Goal: Task Accomplishment & Management: Complete application form

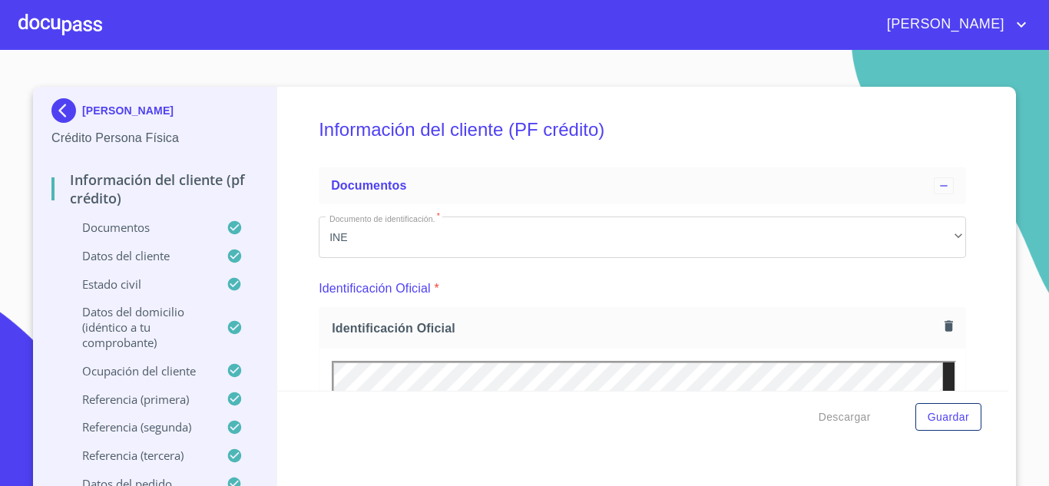
scroll to position [384, 0]
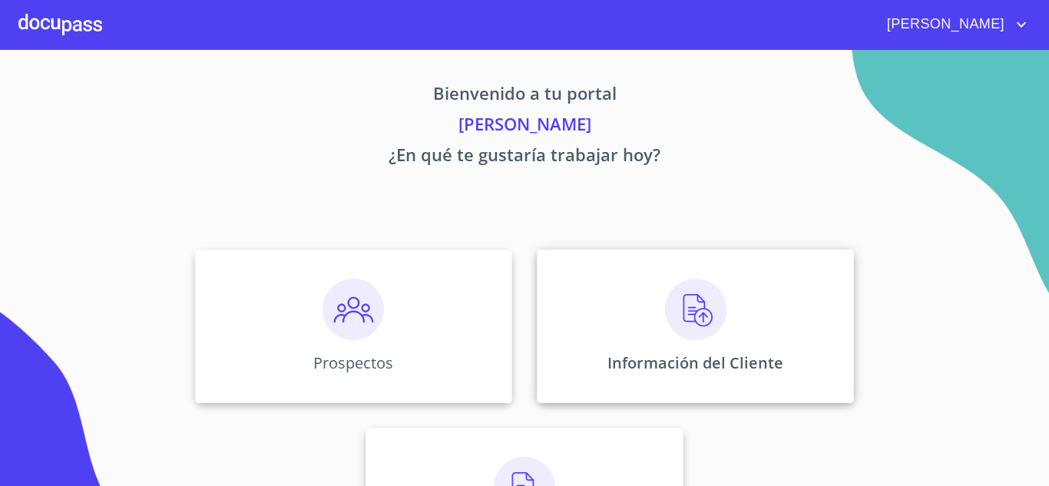
click at [678, 313] on img at bounding box center [695, 309] width 61 height 61
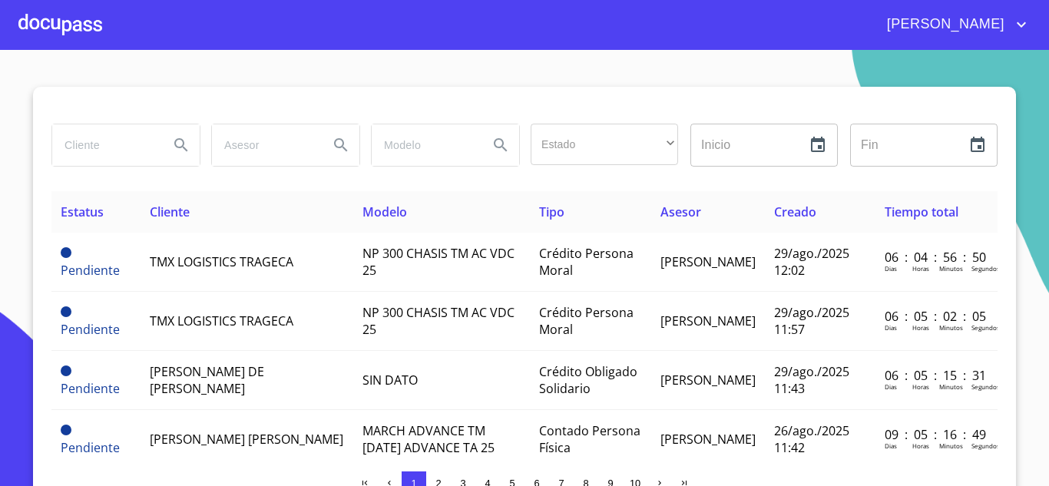
click at [75, 145] on input "search" at bounding box center [104, 144] width 104 height 41
type input "GERARDO"
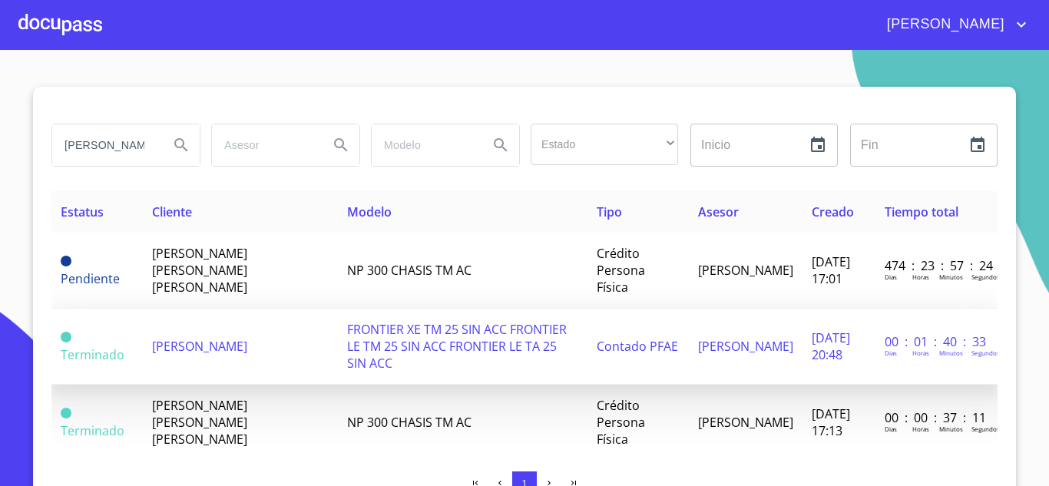
click at [174, 338] on span "GERARDO FIGUEROA VAZQUEZ" at bounding box center [199, 346] width 95 height 17
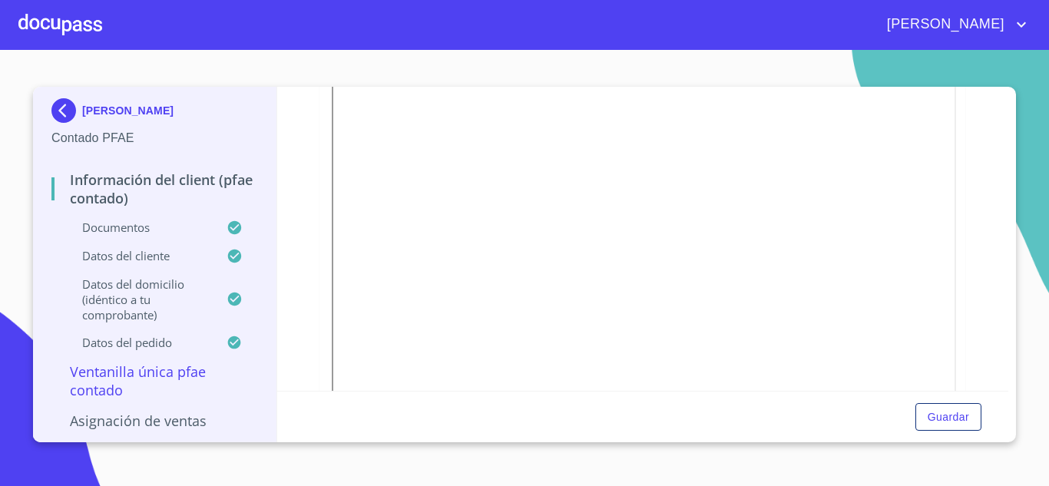
scroll to position [874, 0]
click at [941, 101] on icon "button" at bounding box center [948, 95] width 15 height 15
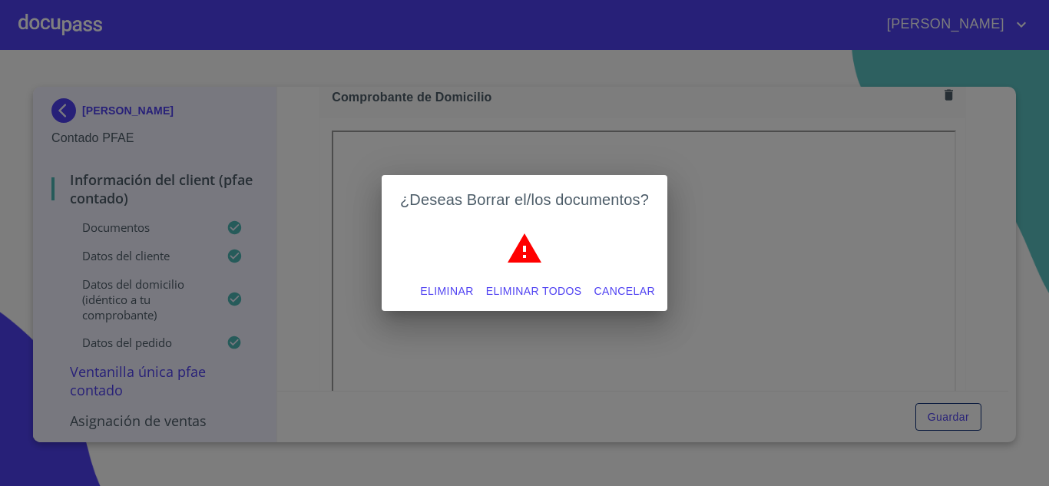
click at [448, 290] on span "Eliminar" at bounding box center [446, 291] width 53 height 19
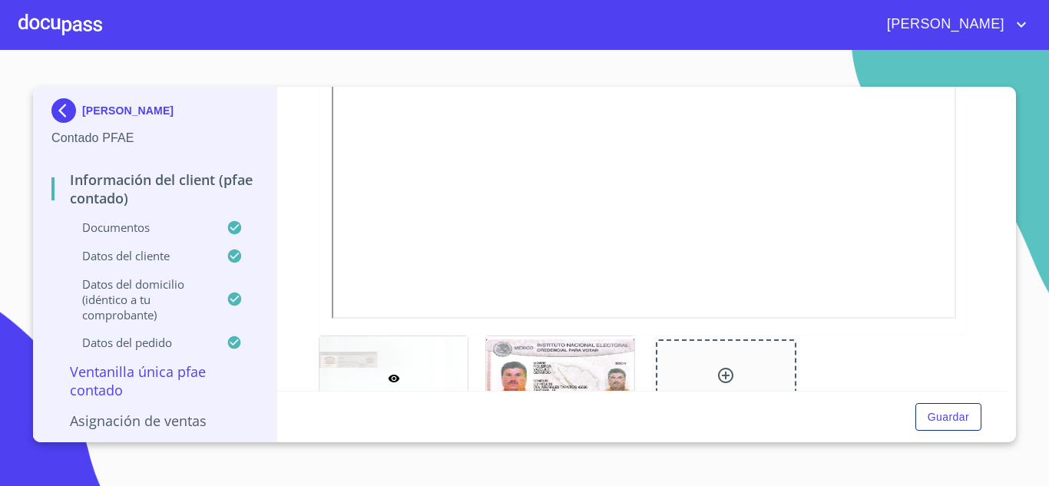
scroll to position [172, 0]
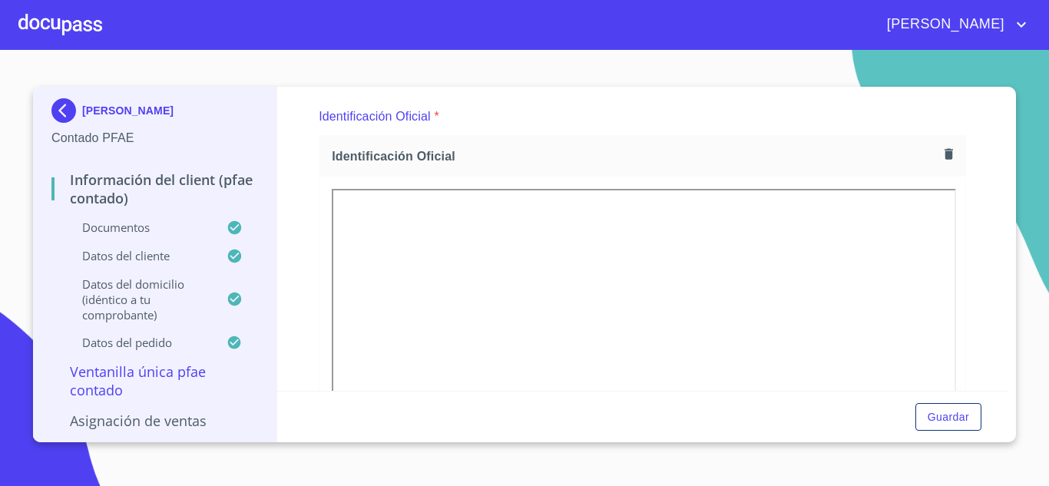
click at [50, 28] on div at bounding box center [60, 24] width 84 height 49
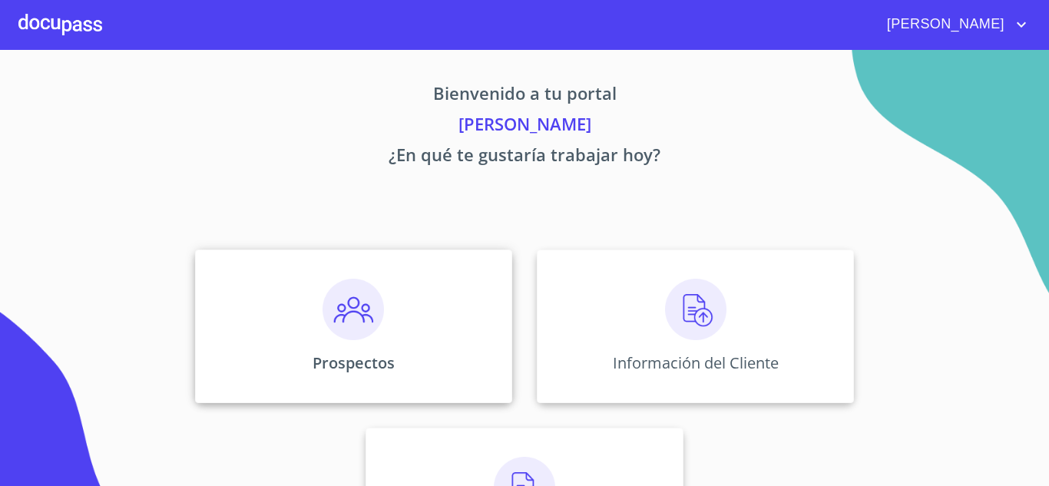
click at [339, 305] on img at bounding box center [353, 309] width 61 height 61
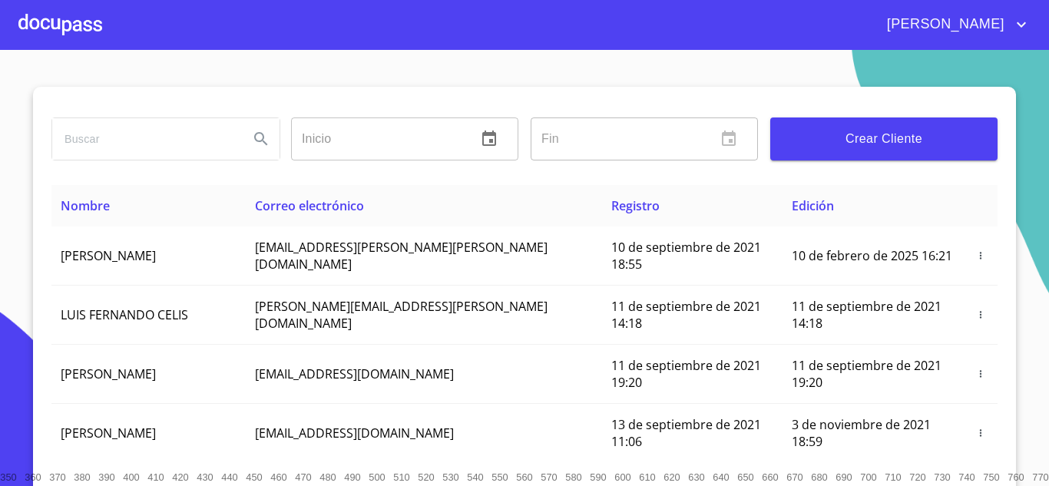
click at [103, 132] on input "search" at bounding box center [144, 138] width 184 height 41
type input "GERARDO FIGUEROA"
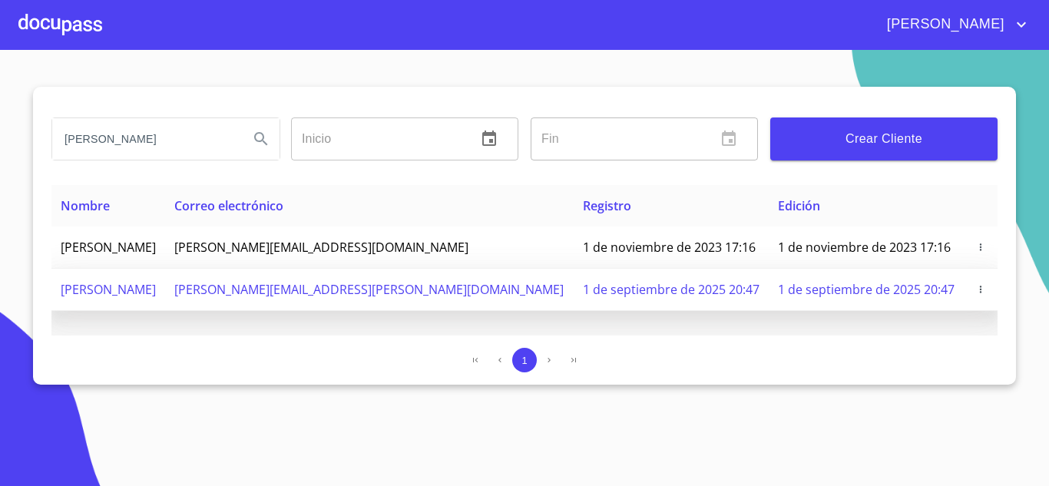
click at [975, 293] on icon "button" at bounding box center [980, 289] width 11 height 11
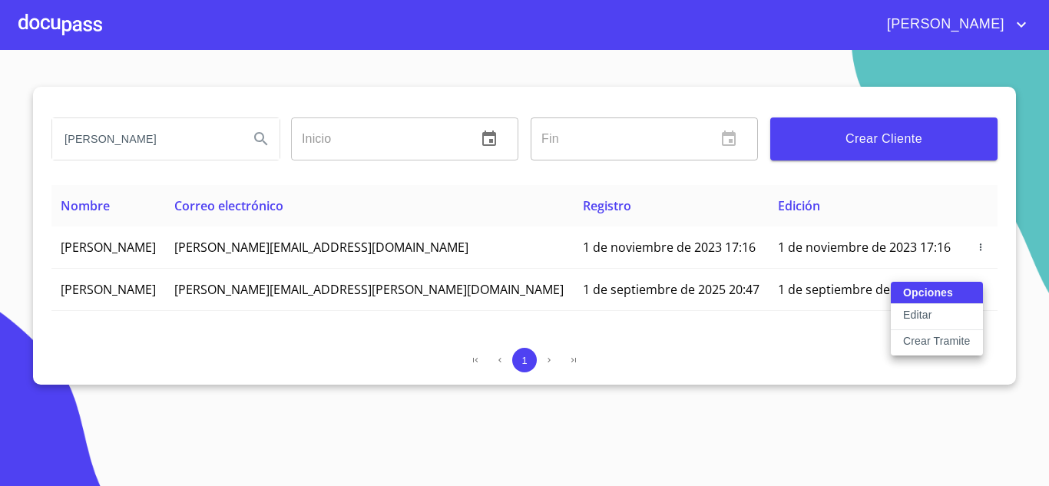
click at [926, 342] on p "Crear Tramite" at bounding box center [937, 340] width 68 height 15
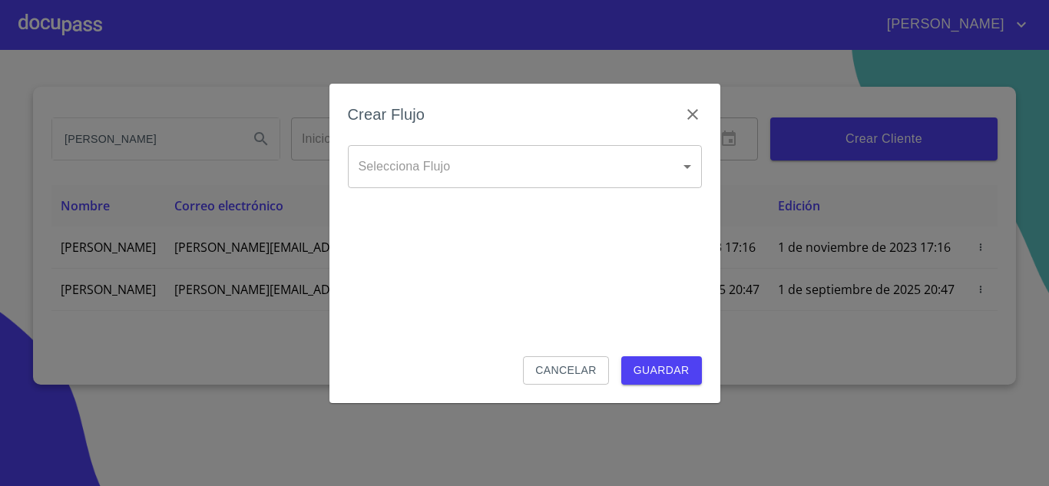
click at [362, 176] on body "JUAN GERARDO FIGUEROA Inicio ​ Fin ​ Crear Cliente Nombre Correo electrónico Re…" at bounding box center [524, 243] width 1049 height 486
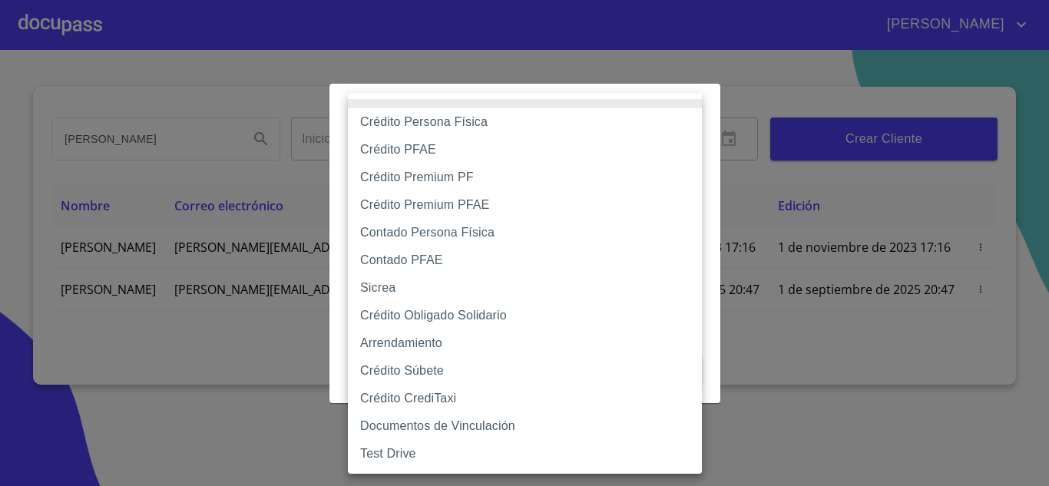
click at [402, 149] on li "Crédito PFAE" at bounding box center [525, 150] width 354 height 28
type input "60bfa0150d9865ccc24afd7c"
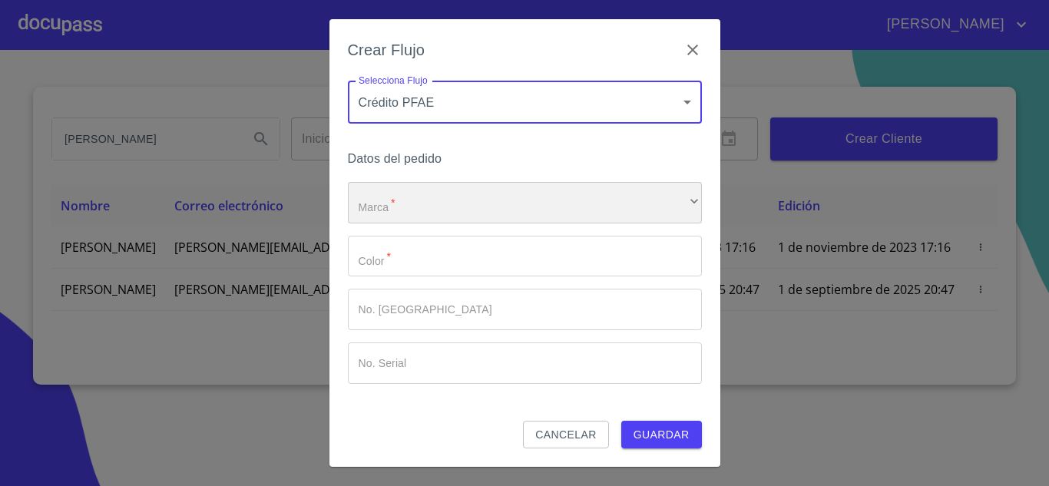
click at [392, 211] on div "​" at bounding box center [525, 202] width 354 height 41
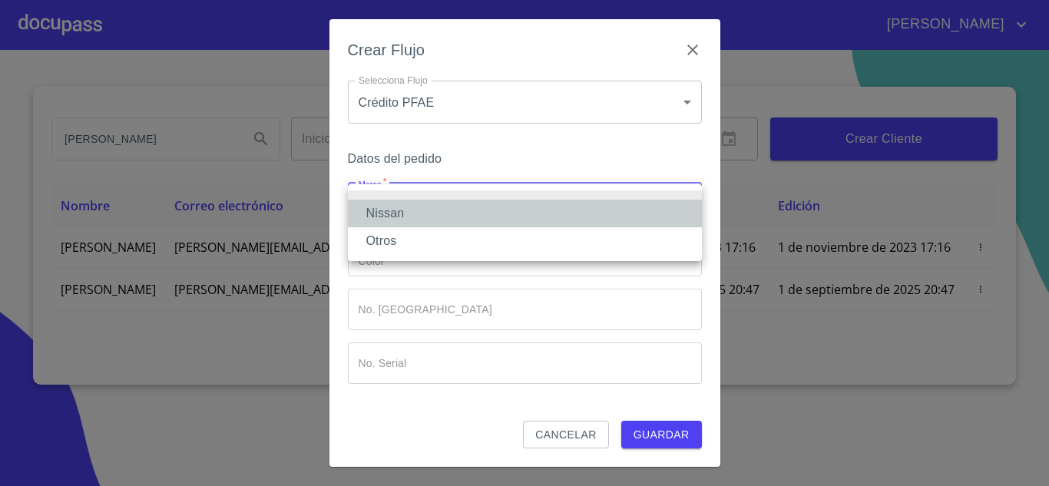
click at [386, 213] on li "Nissan" at bounding box center [525, 214] width 354 height 28
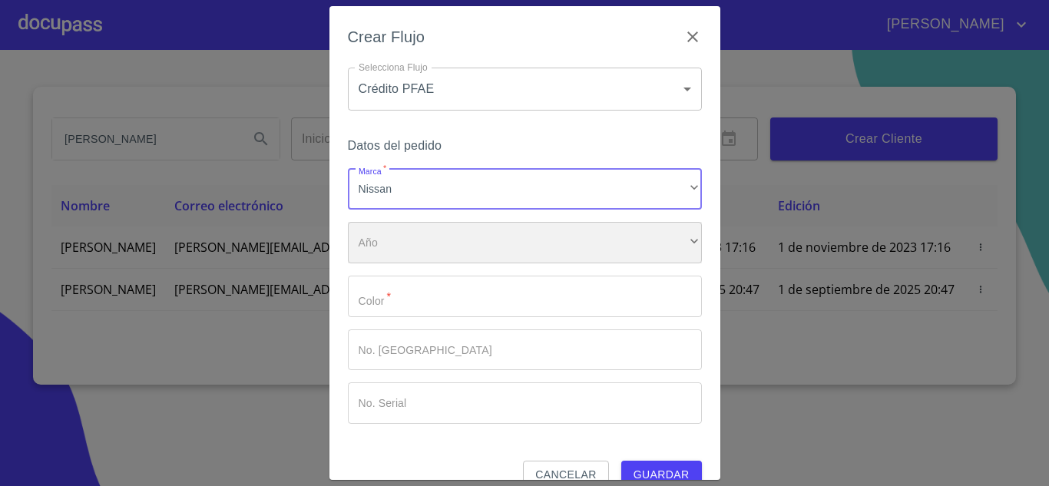
click at [387, 250] on div "​" at bounding box center [525, 242] width 354 height 41
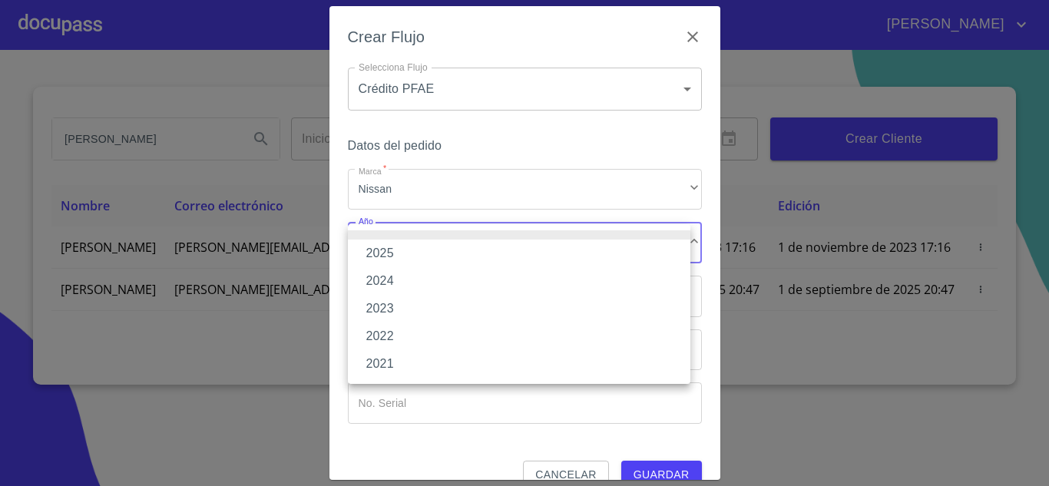
click at [385, 251] on li "2025" at bounding box center [519, 254] width 342 height 28
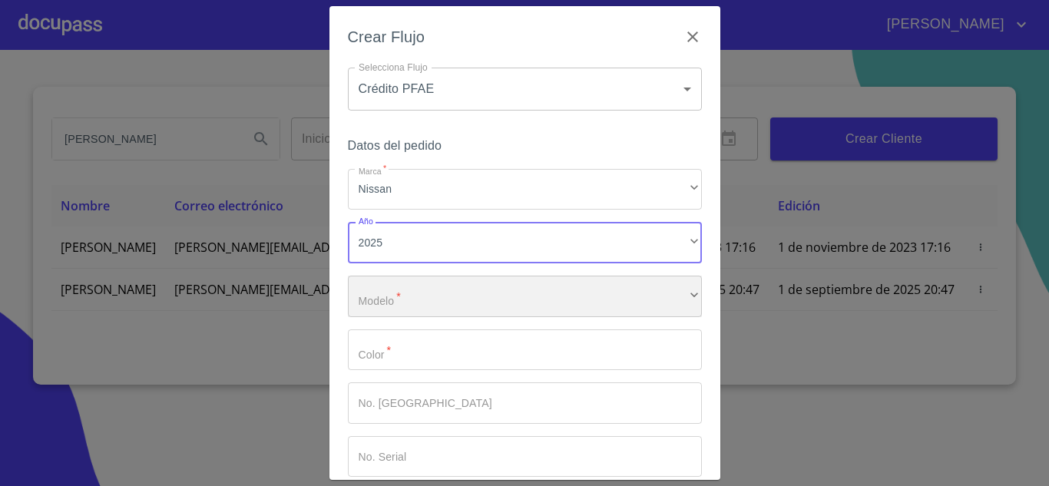
click at [385, 284] on div "​" at bounding box center [525, 296] width 354 height 41
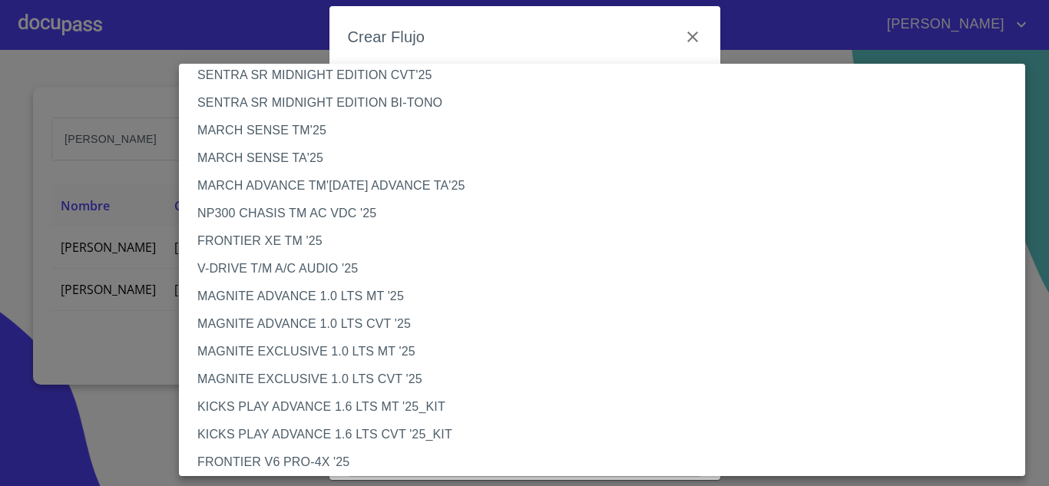
scroll to position [238, 0]
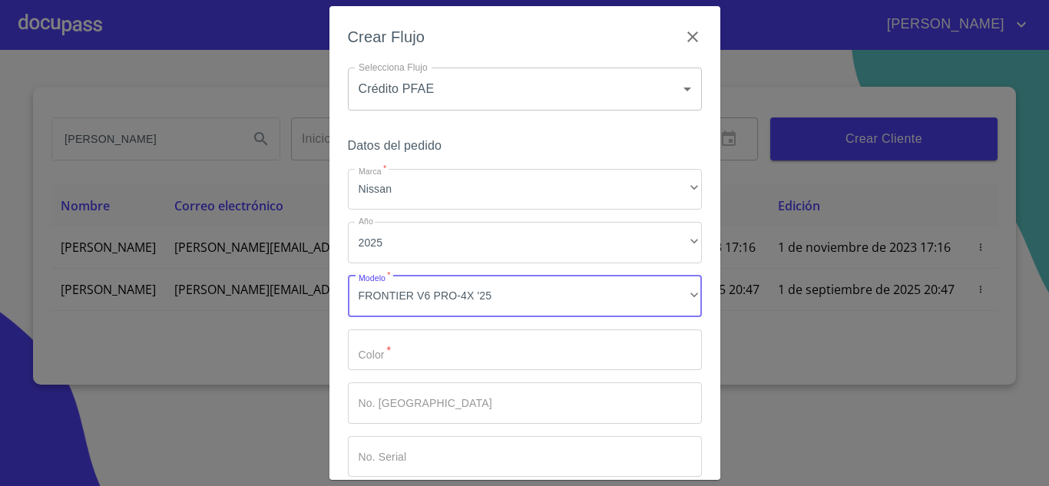
click at [373, 369] on input "Marca   *" at bounding box center [525, 349] width 354 height 41
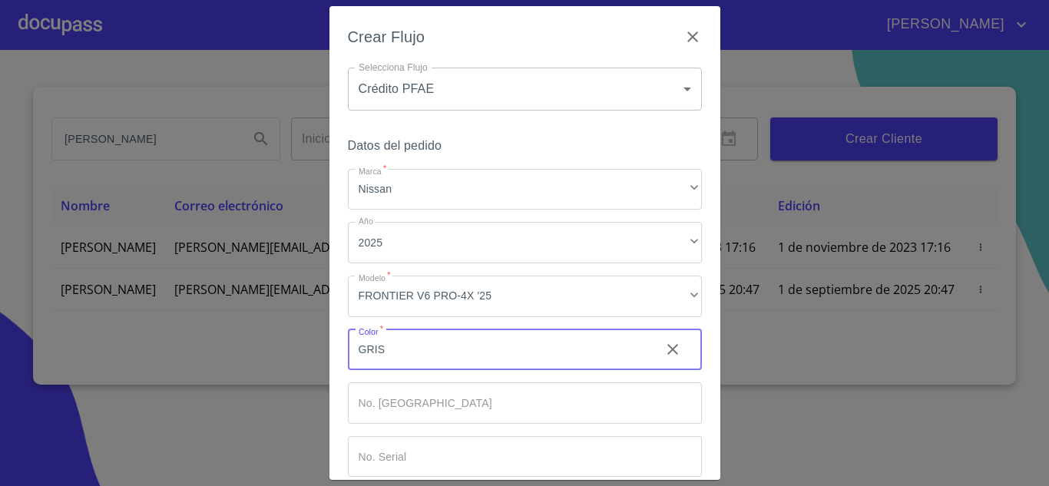
type input "GRIS"
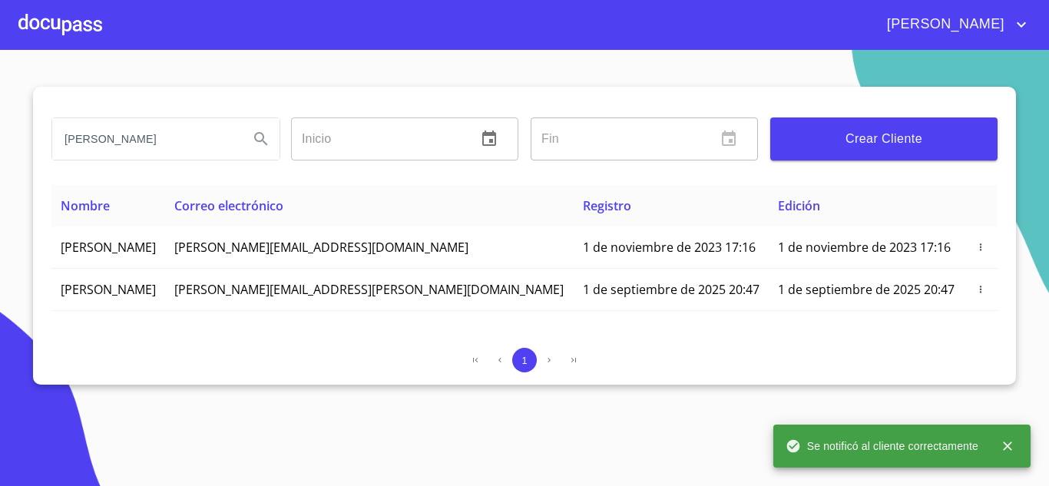
click at [71, 34] on div at bounding box center [60, 24] width 84 height 49
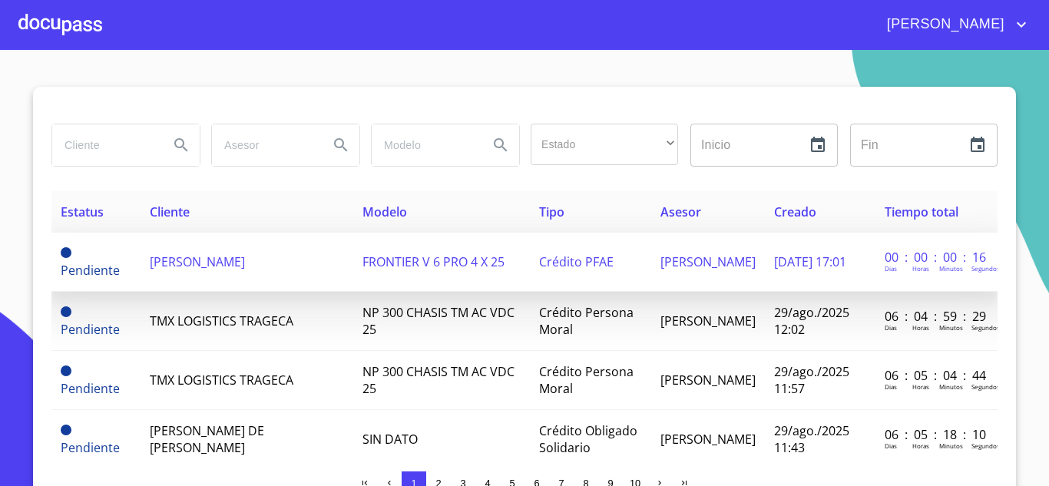
click at [245, 260] on span "GERARDO FIGUEROA VAZQUEZ" at bounding box center [197, 261] width 95 height 17
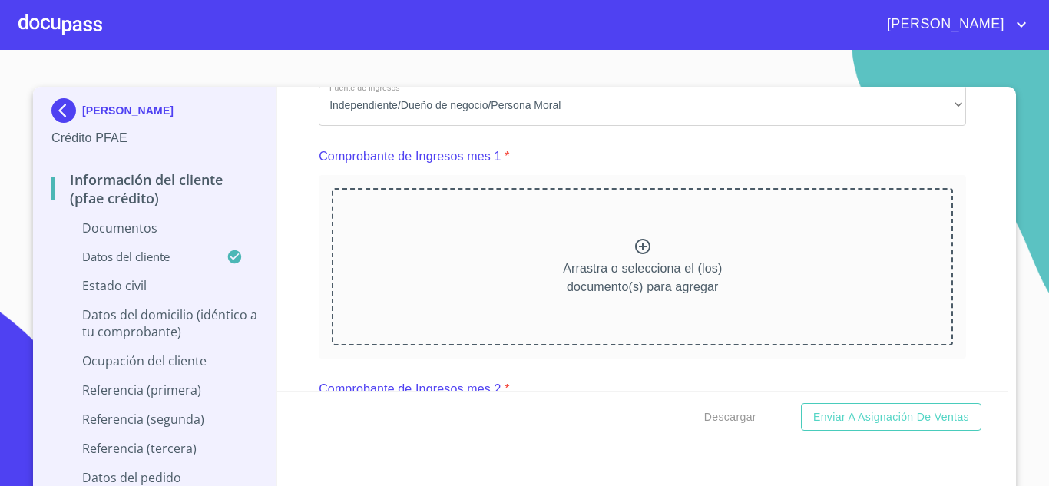
scroll to position [1450, 0]
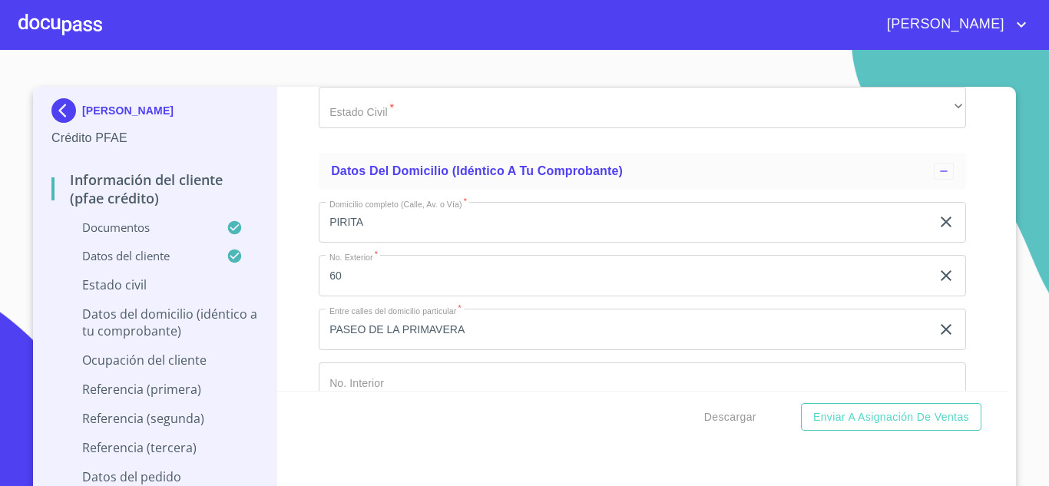
scroll to position [5451, 0]
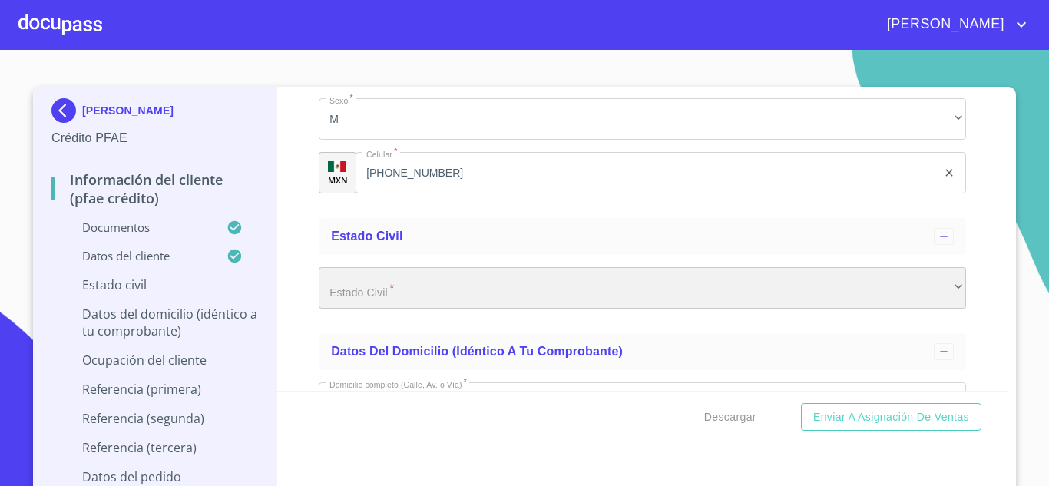
click at [546, 309] on div "​" at bounding box center [642, 287] width 647 height 41
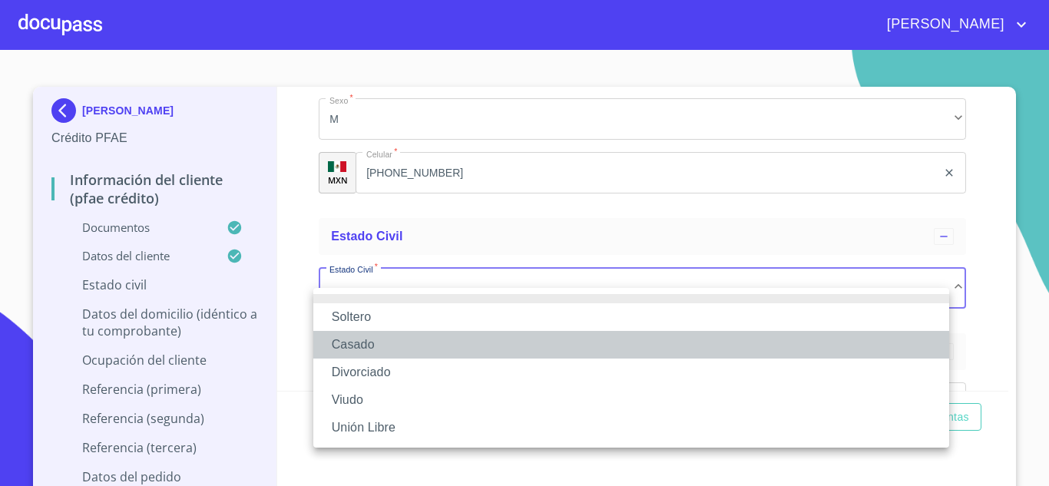
click at [357, 343] on li "Casado" at bounding box center [631, 345] width 636 height 28
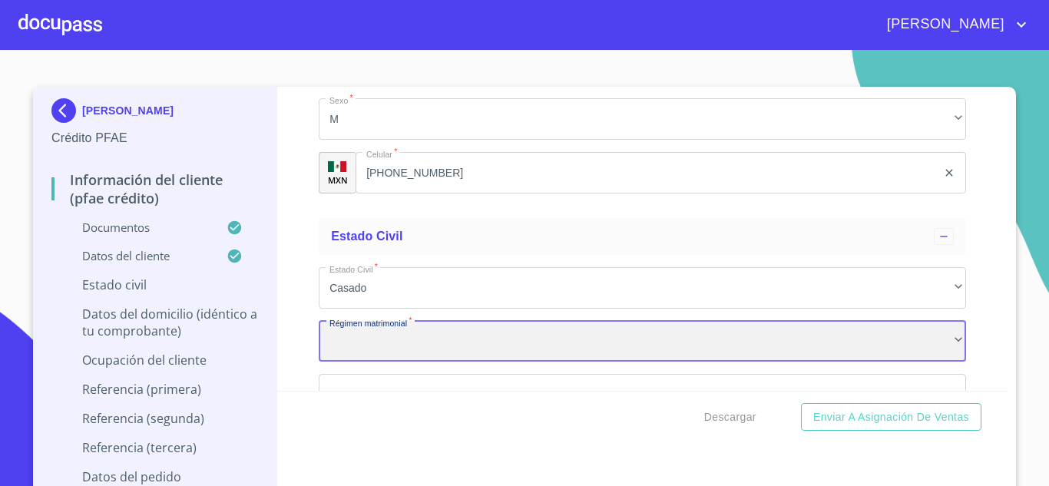
click at [354, 346] on div "​" at bounding box center [642, 341] width 647 height 41
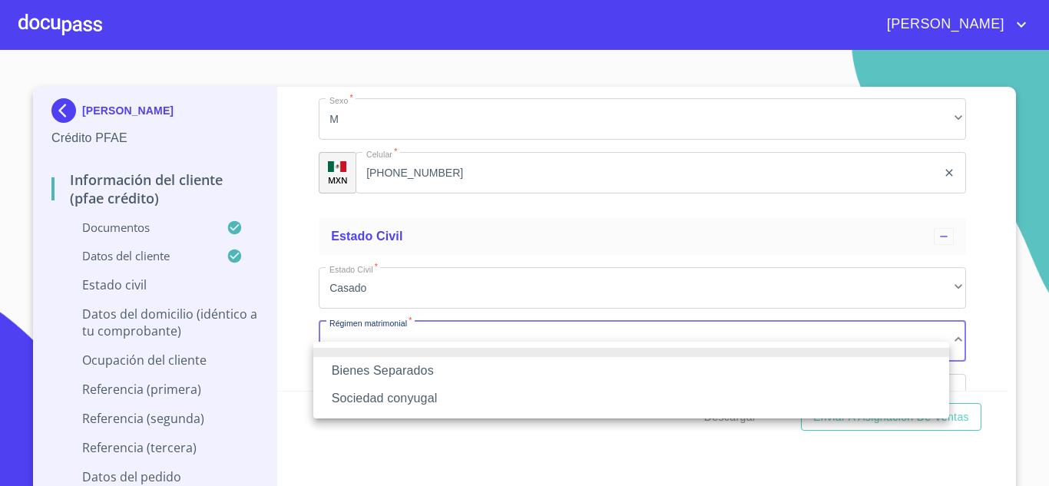
click at [375, 391] on li "Sociedad conyugal" at bounding box center [631, 399] width 636 height 28
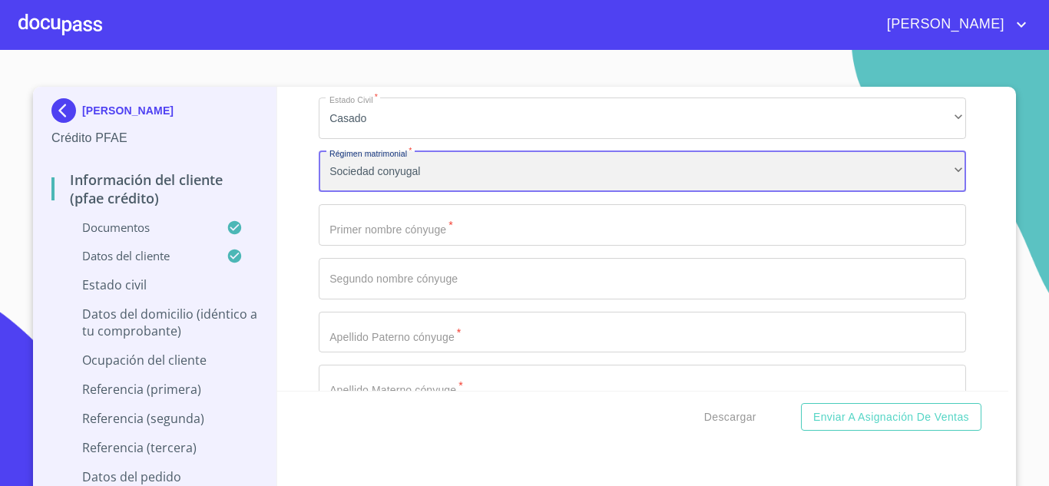
scroll to position [5635, 0]
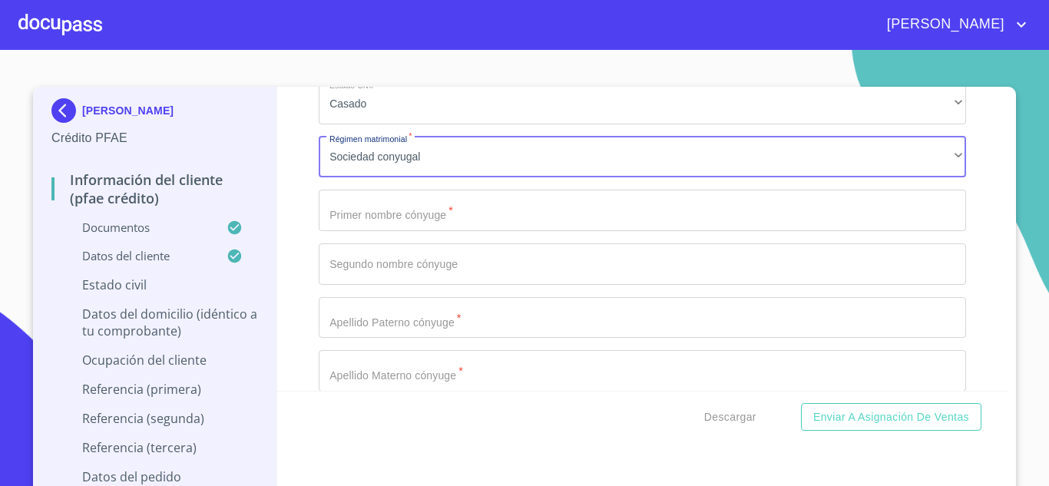
click at [395, 231] on input "Documento de identificación.   *" at bounding box center [642, 210] width 647 height 41
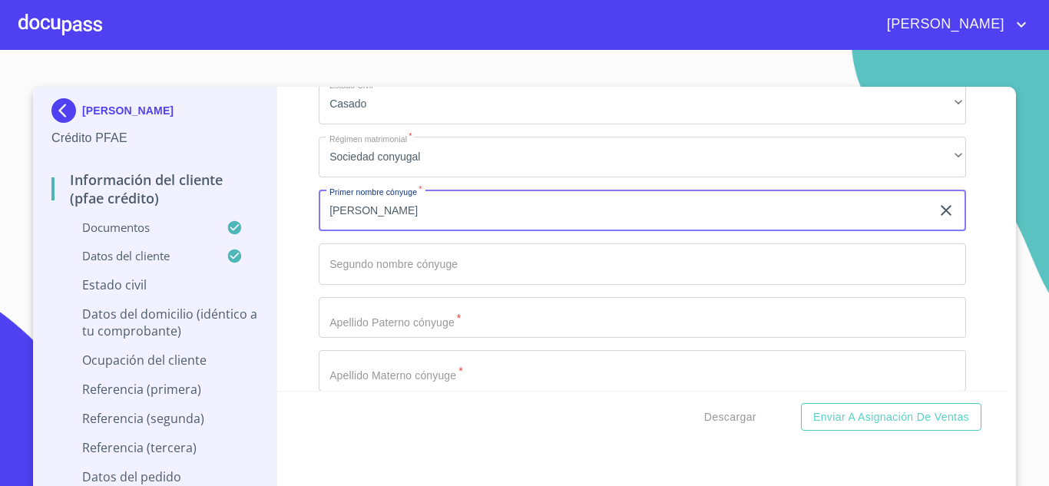
type input "ISELA"
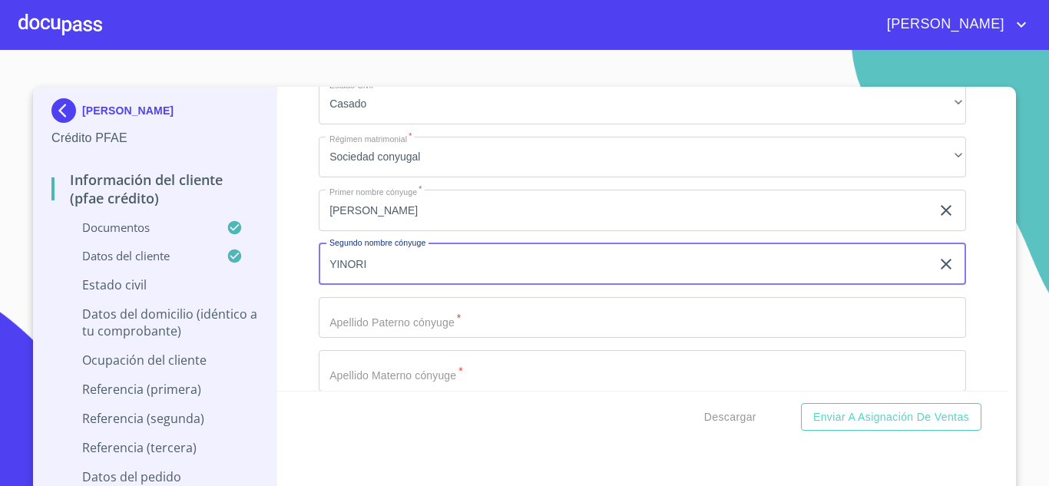
type input "YINORI"
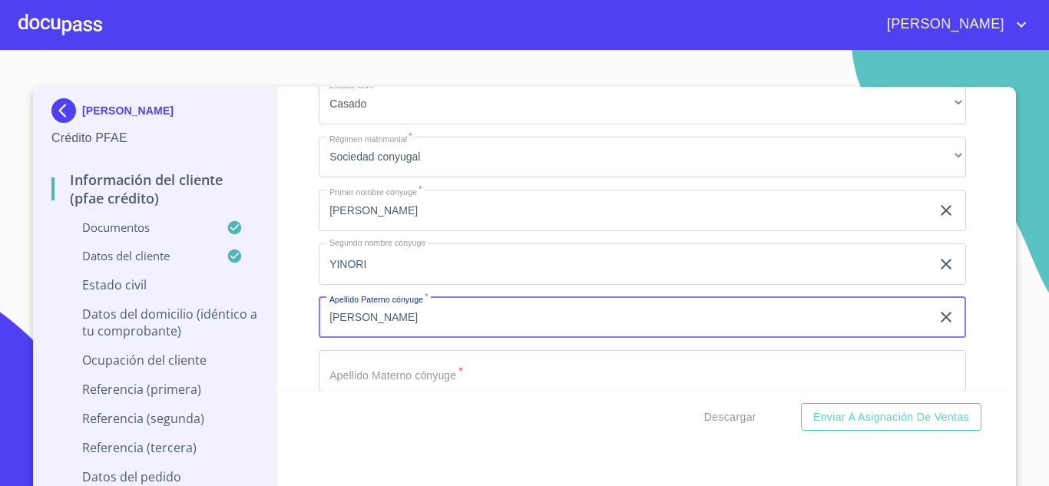
type input "SANCHEZ"
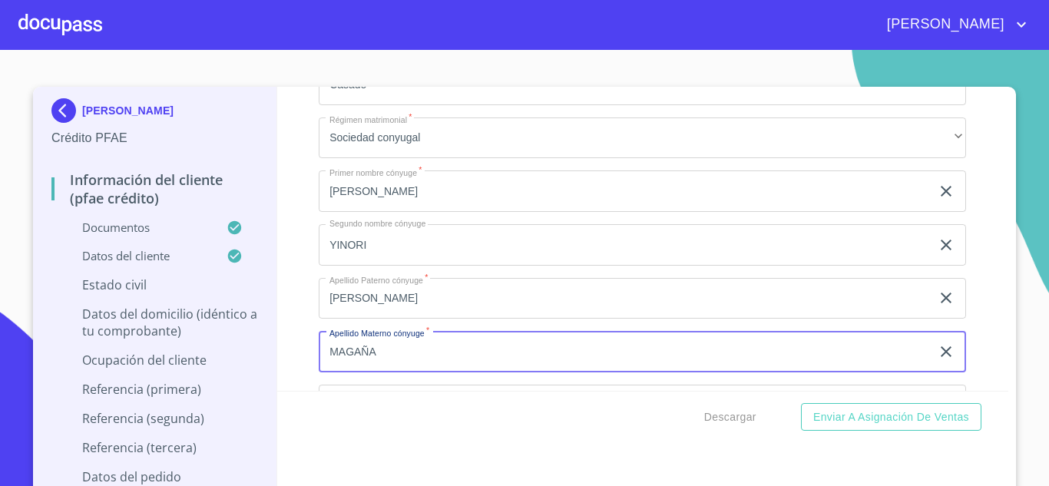
type input "MAGAÑA"
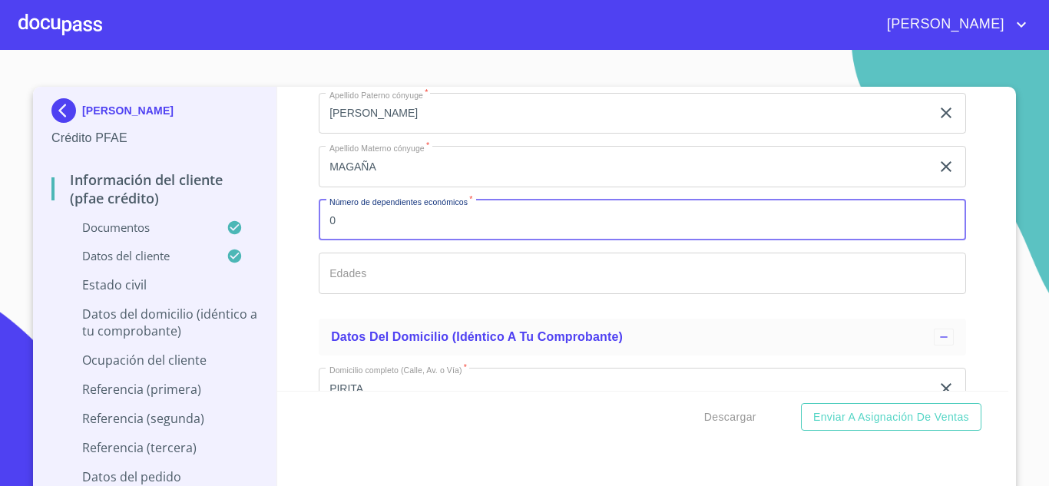
type input "0"
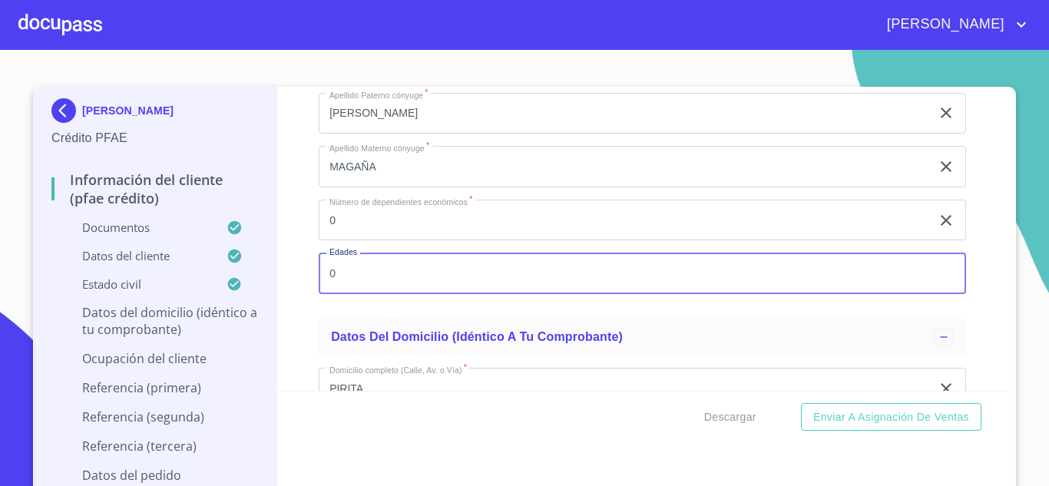
type input "0"
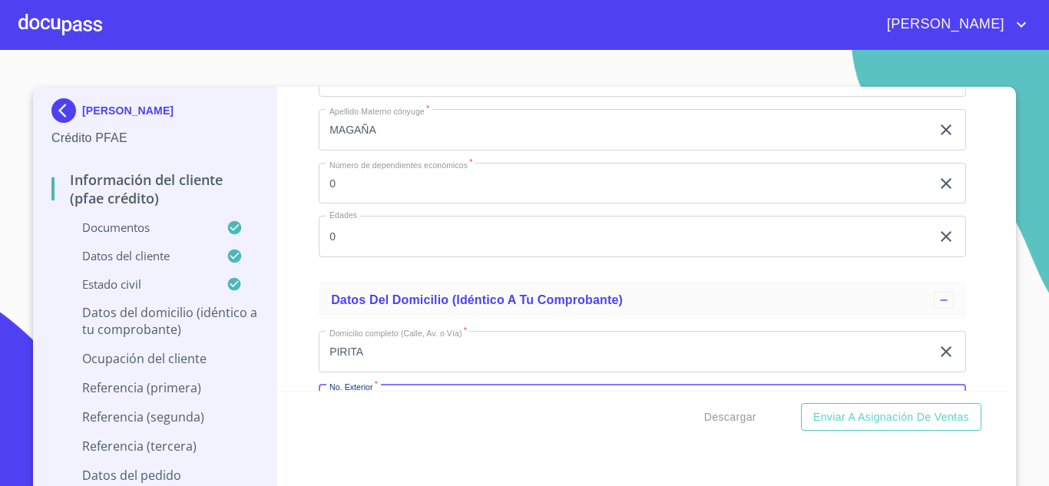
scroll to position [6061, 0]
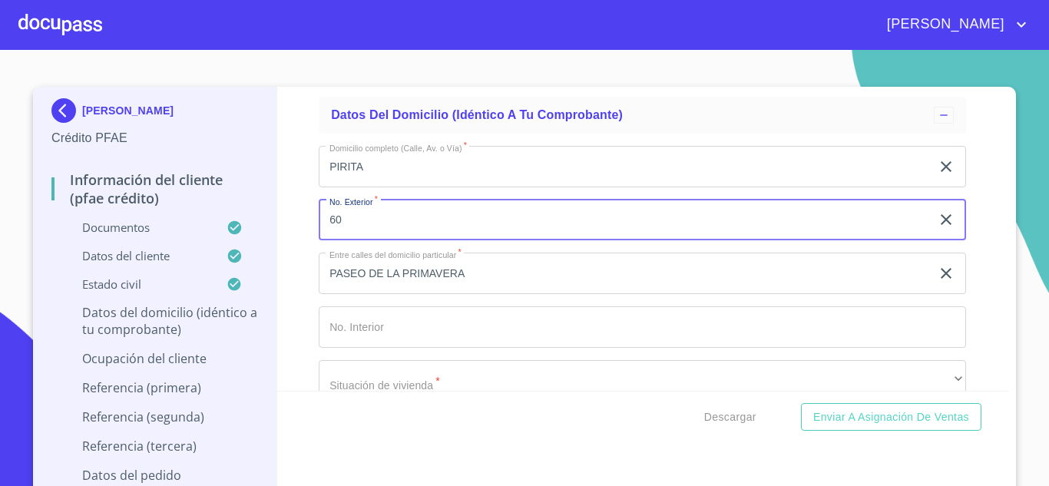
click at [514, 285] on input "PASEO DE LA PRIMAVERA" at bounding box center [625, 273] width 612 height 41
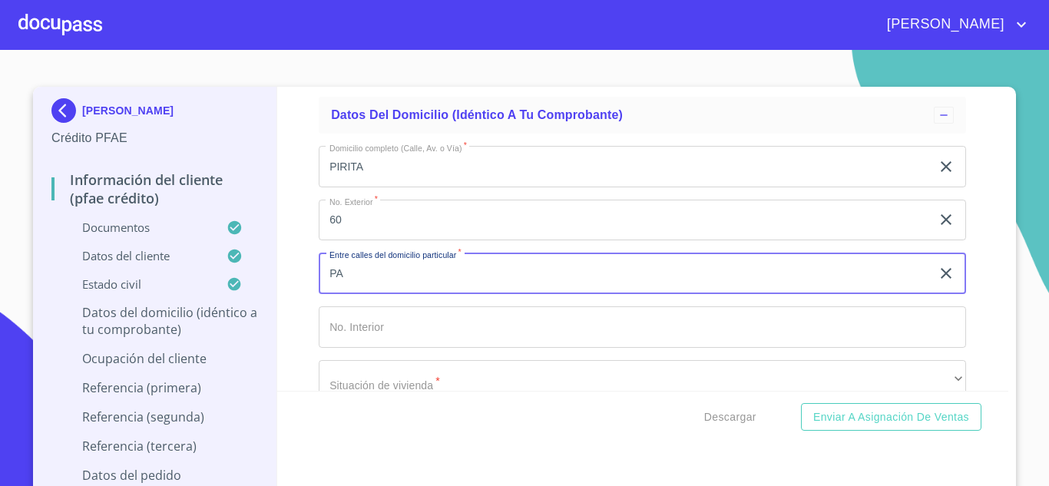
type input "P"
type input "ESTANO Y PASEO DE LA PRIMAVERA"
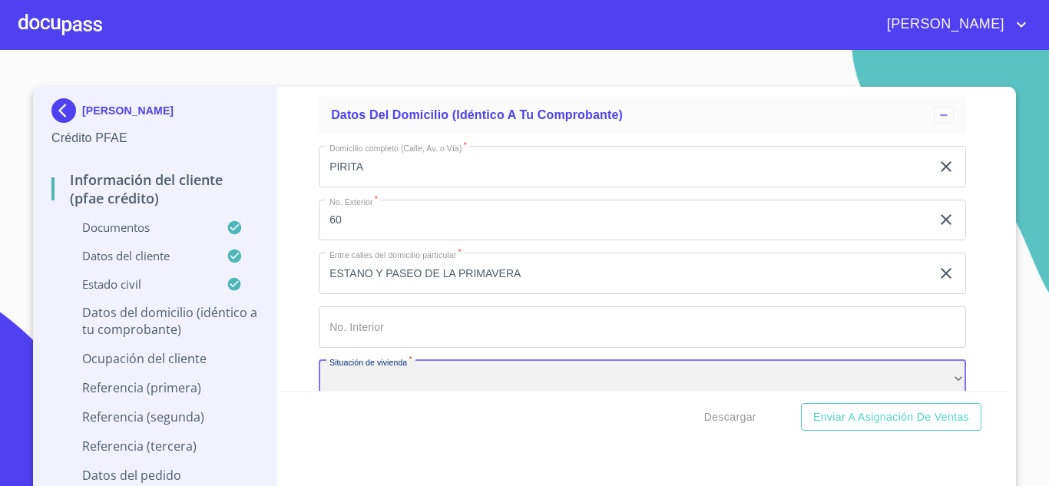
scroll to position [6090, 0]
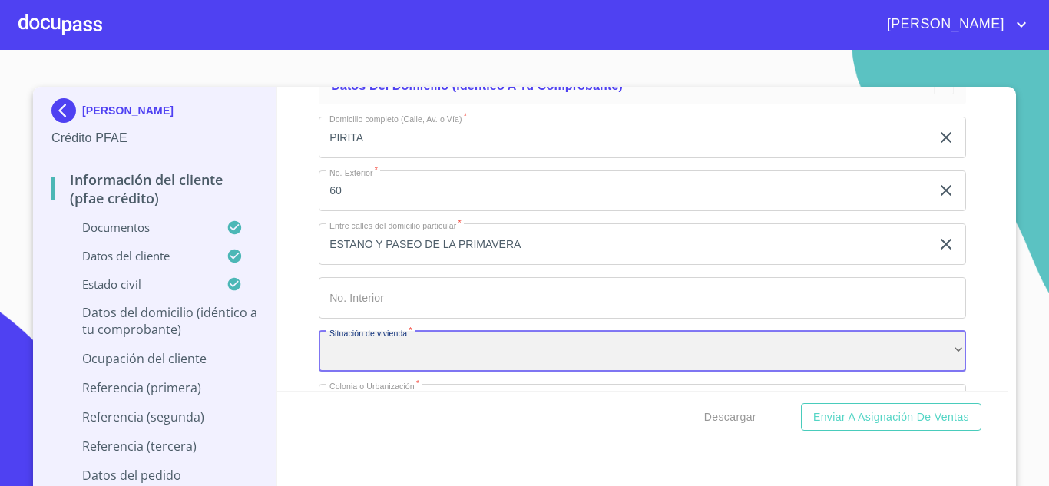
click at [485, 359] on div "​" at bounding box center [642, 351] width 647 height 41
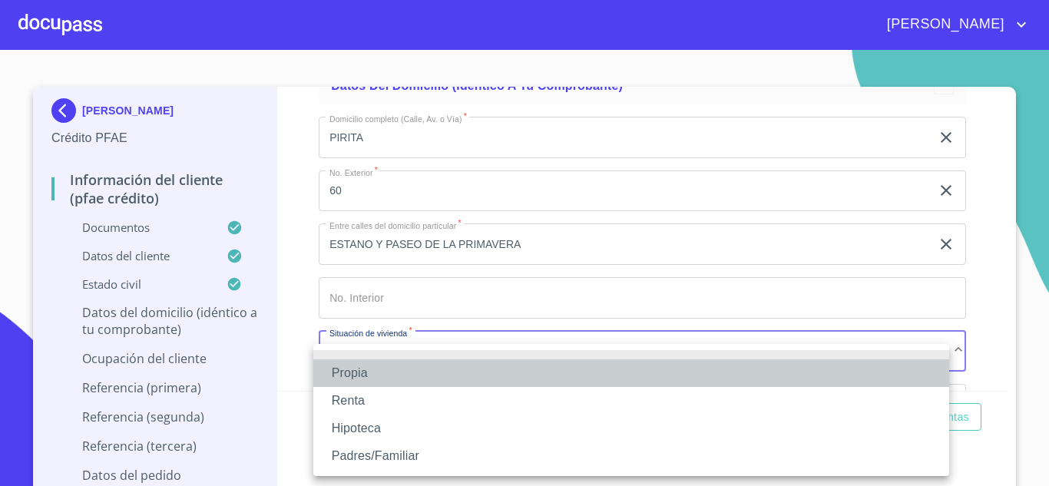
click at [359, 378] on li "Propia" at bounding box center [631, 373] width 636 height 28
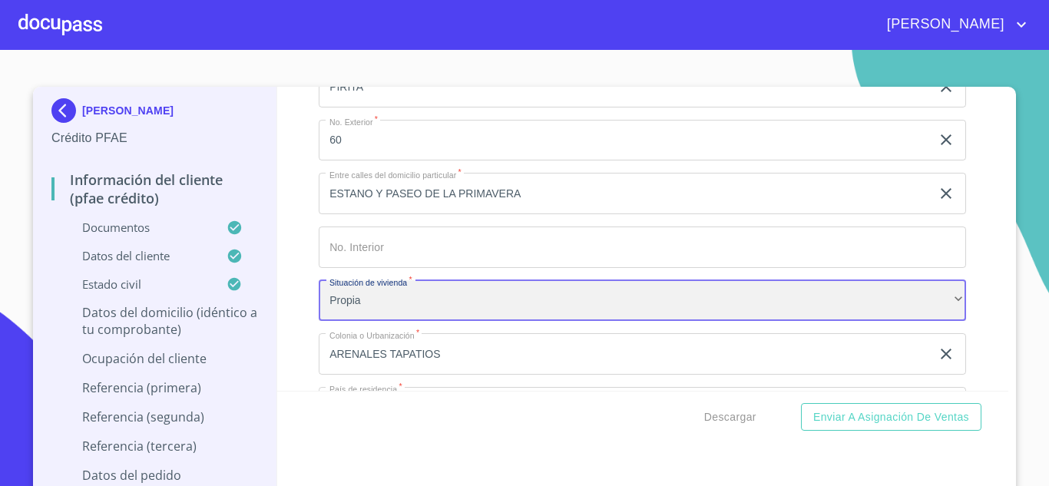
scroll to position [6167, 0]
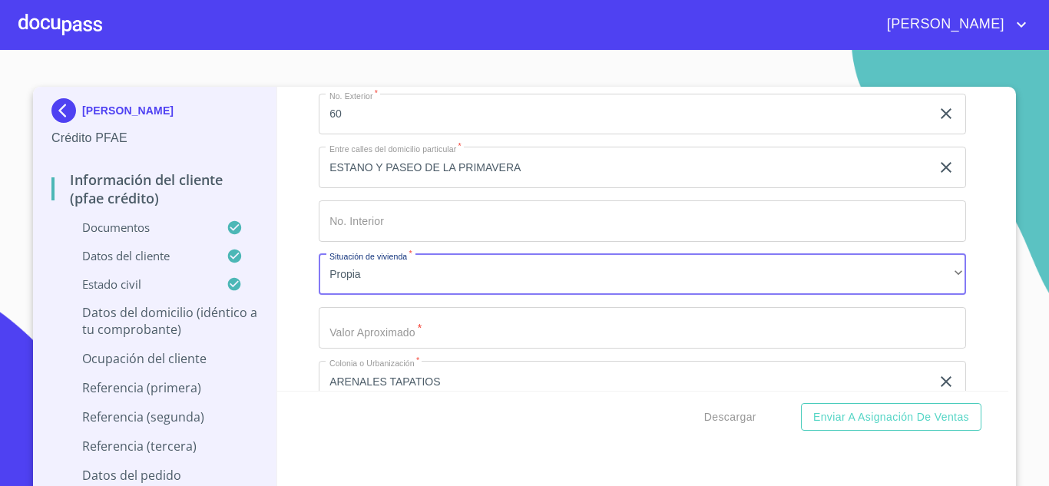
click at [351, 349] on input "Documento de identificación.   *" at bounding box center [642, 327] width 647 height 41
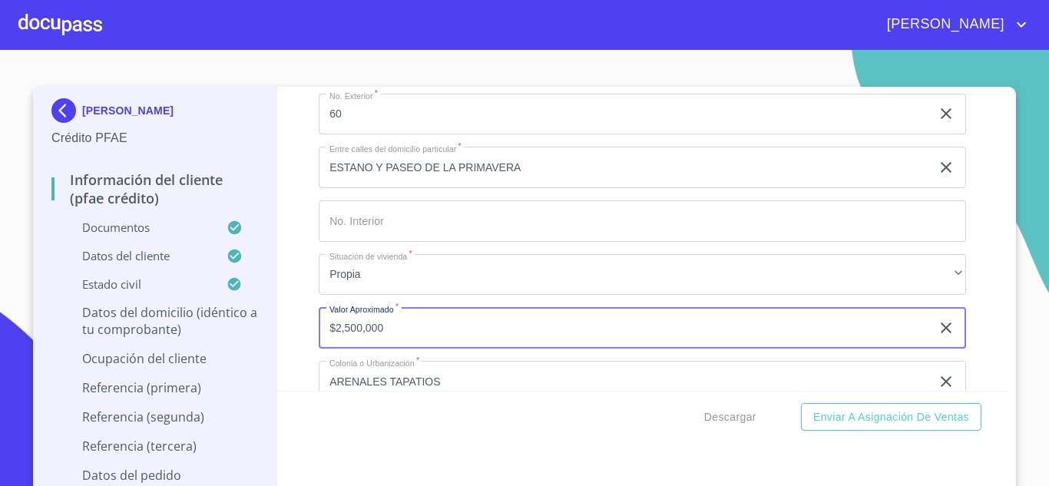
type input "$2,500,000"
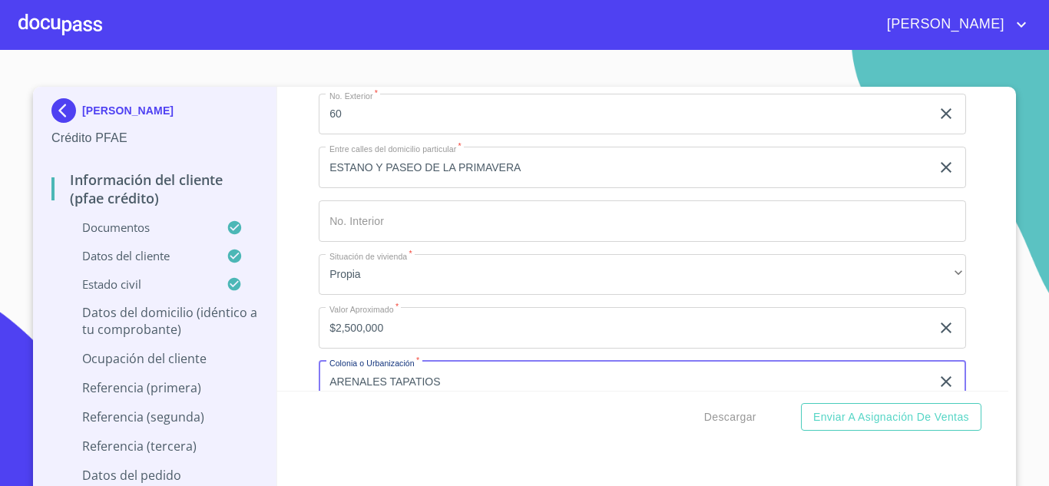
scroll to position [6197, 0]
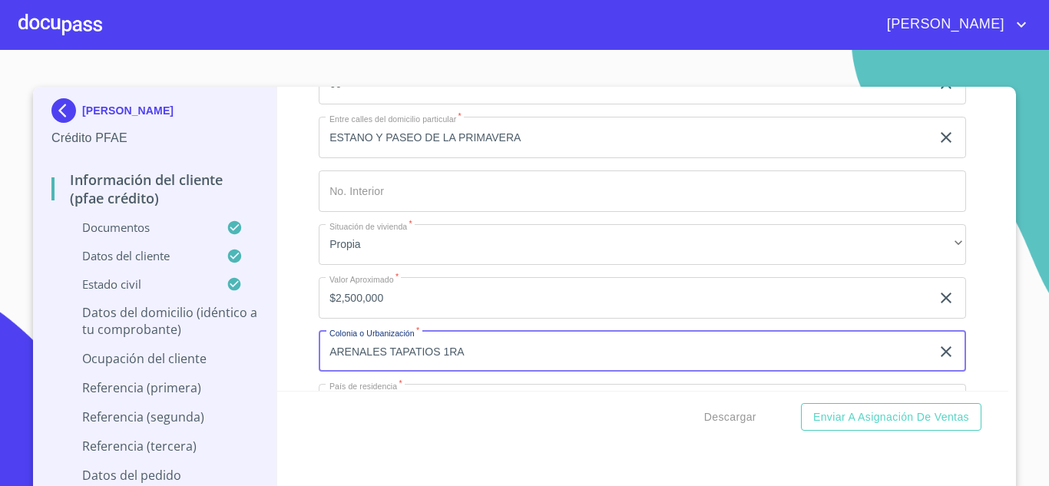
type input "ARENALES TAPATIOS 1RA"
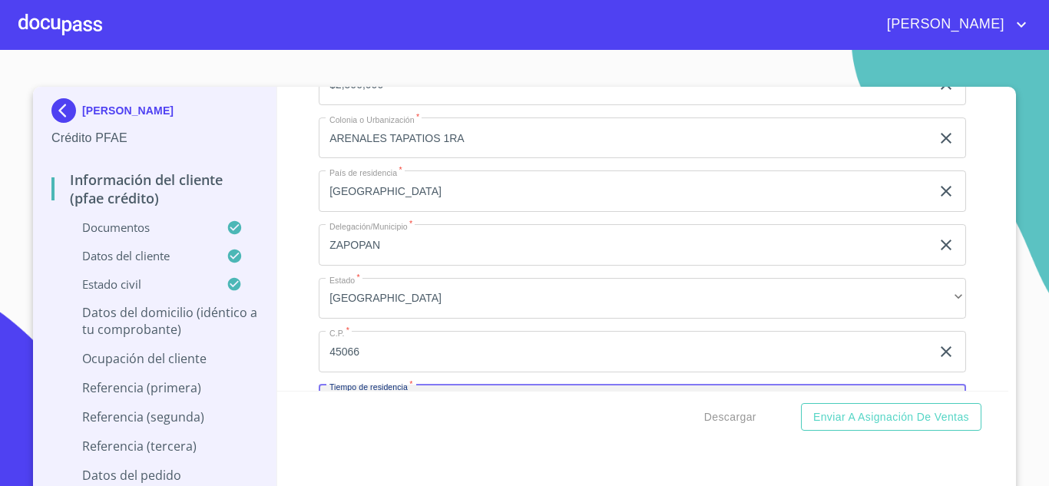
scroll to position [6596, 0]
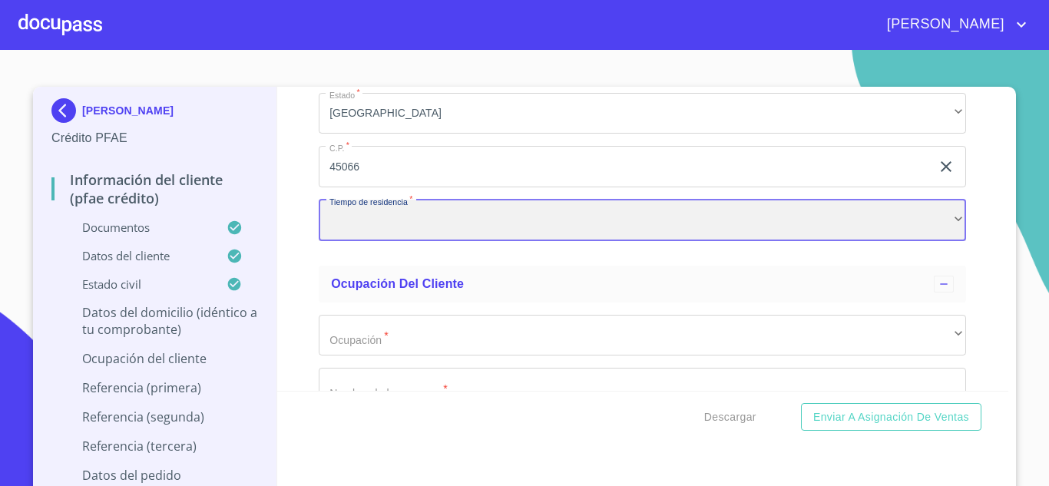
click at [377, 235] on div "​" at bounding box center [642, 220] width 647 height 41
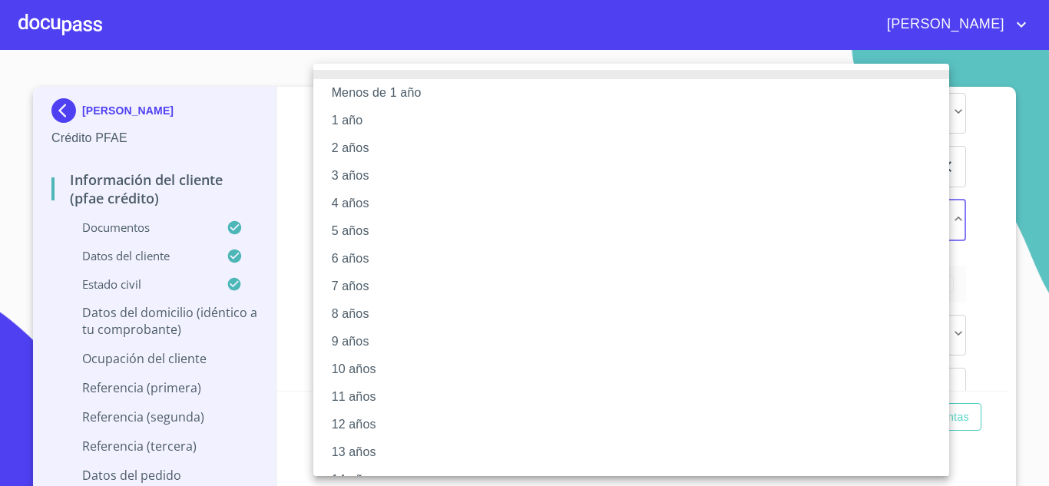
click at [351, 373] on li "10 años" at bounding box center [636, 370] width 647 height 28
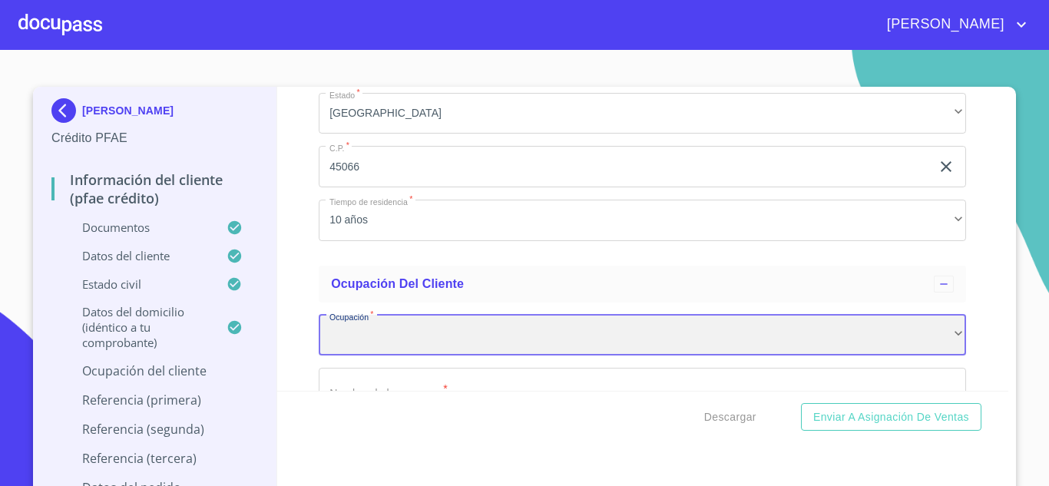
click at [351, 356] on div "​" at bounding box center [642, 335] width 647 height 41
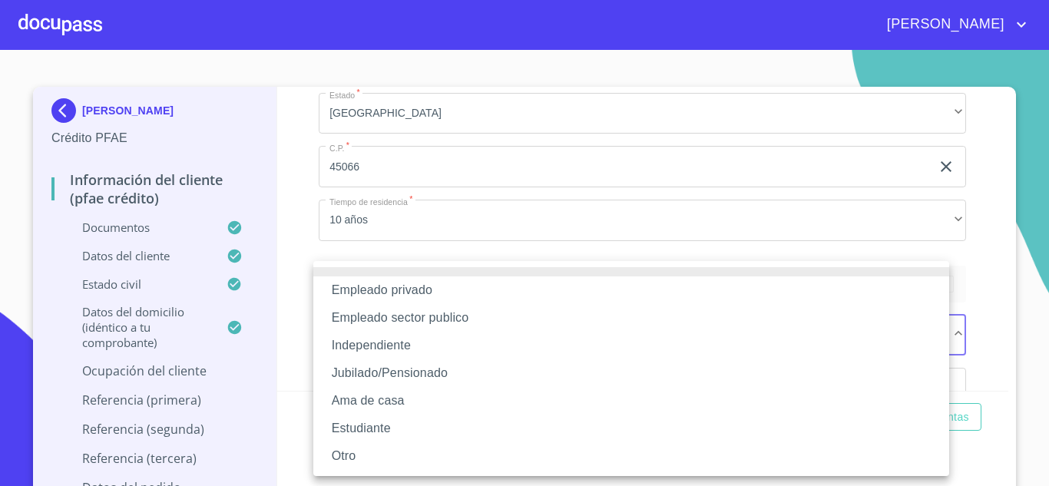
click at [382, 353] on li "Independiente" at bounding box center [631, 346] width 636 height 28
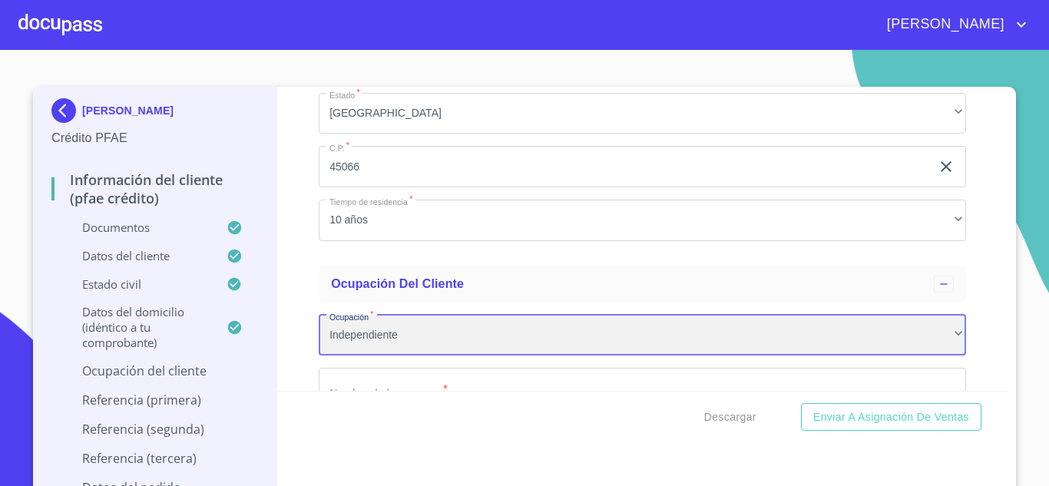
scroll to position [6672, 0]
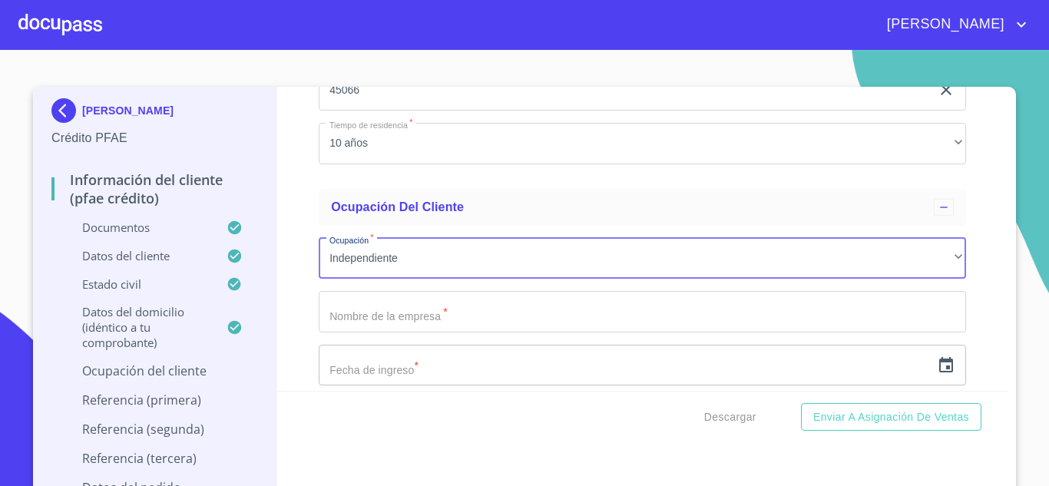
click at [354, 333] on input "Documento de identificación.   *" at bounding box center [642, 311] width 647 height 41
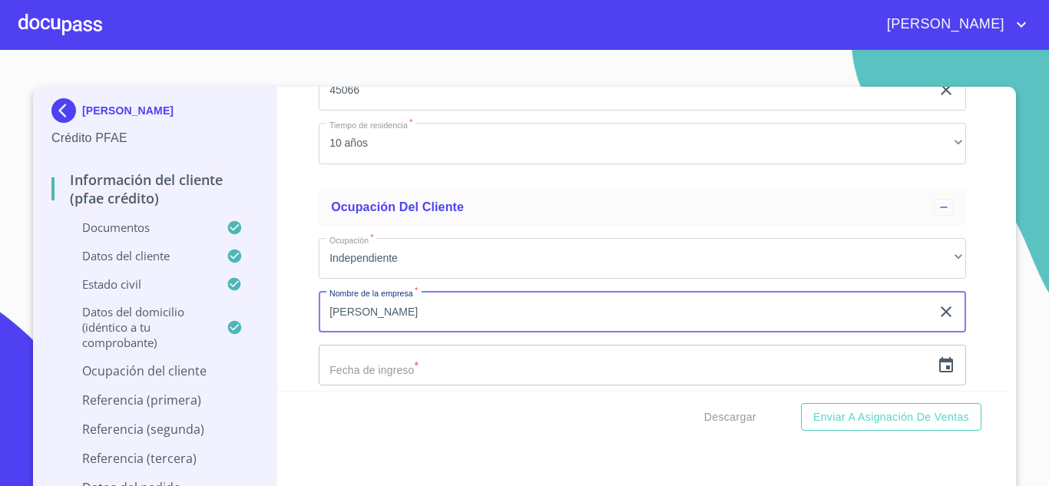
type input "GERARDO FIGUEROA VAZQUEZ"
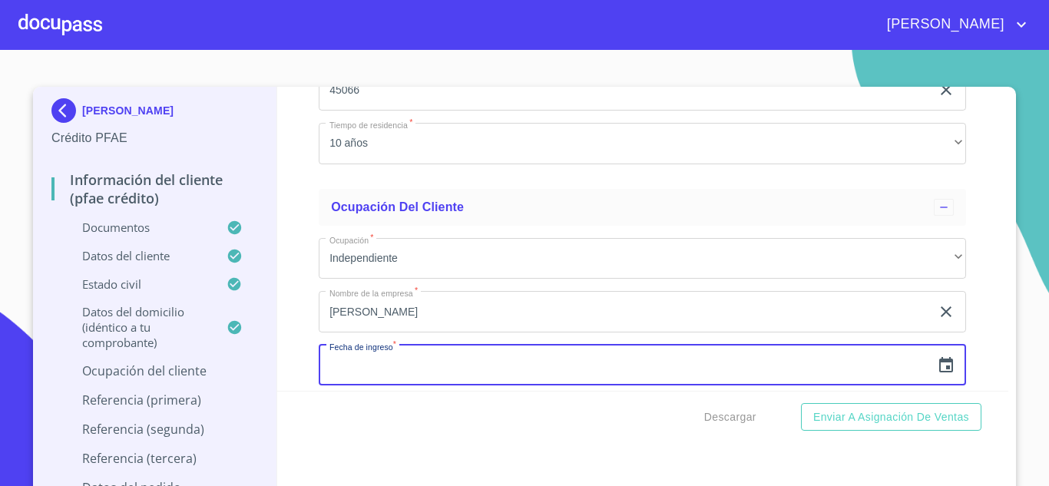
scroll to position [6686, 0]
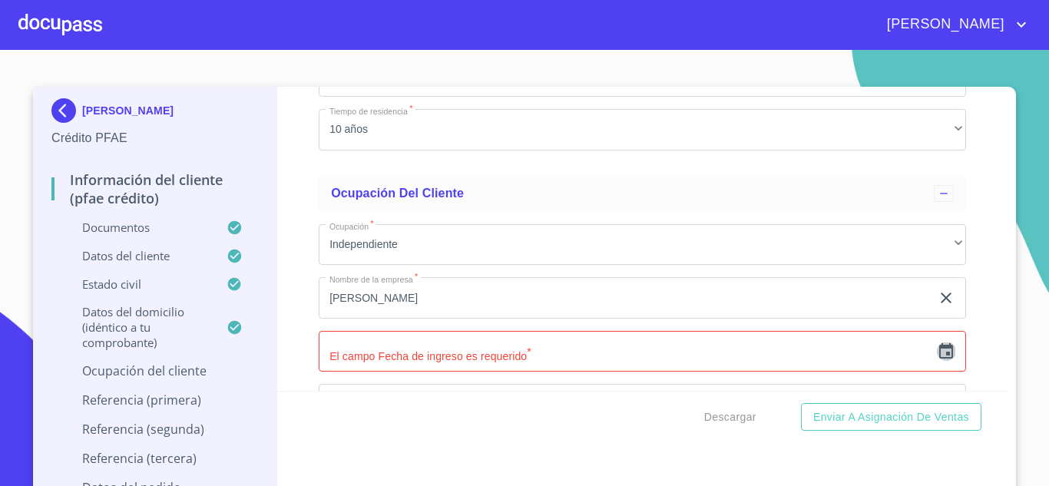
click at [937, 361] on icon "button" at bounding box center [946, 351] width 18 height 18
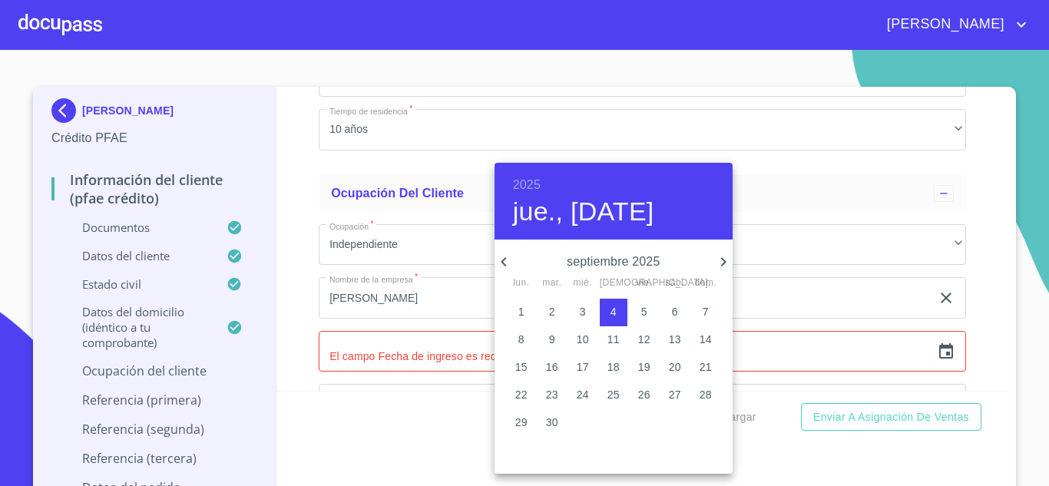
click at [527, 188] on h6 "2025" at bounding box center [527, 185] width 28 height 22
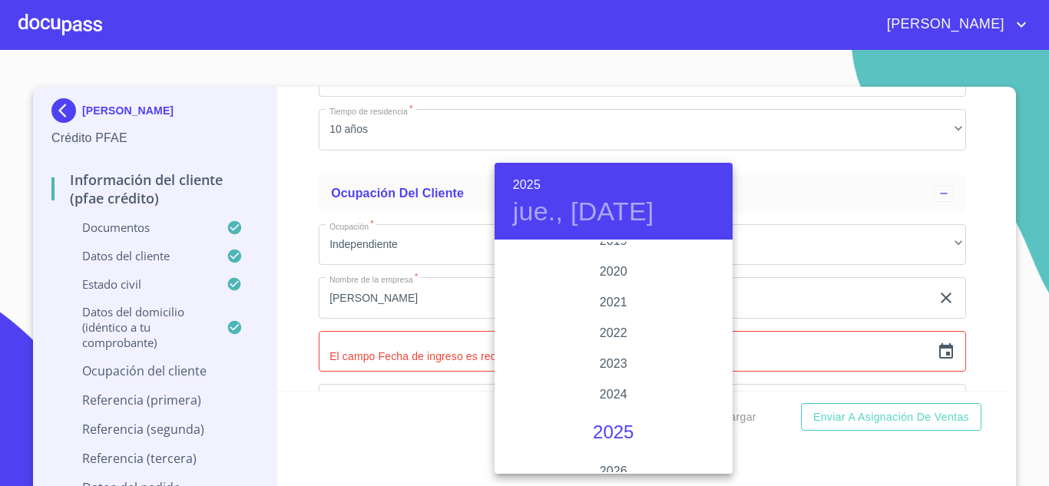
scroll to position [2903, 0]
click at [613, 306] on div "2021" at bounding box center [614, 303] width 238 height 31
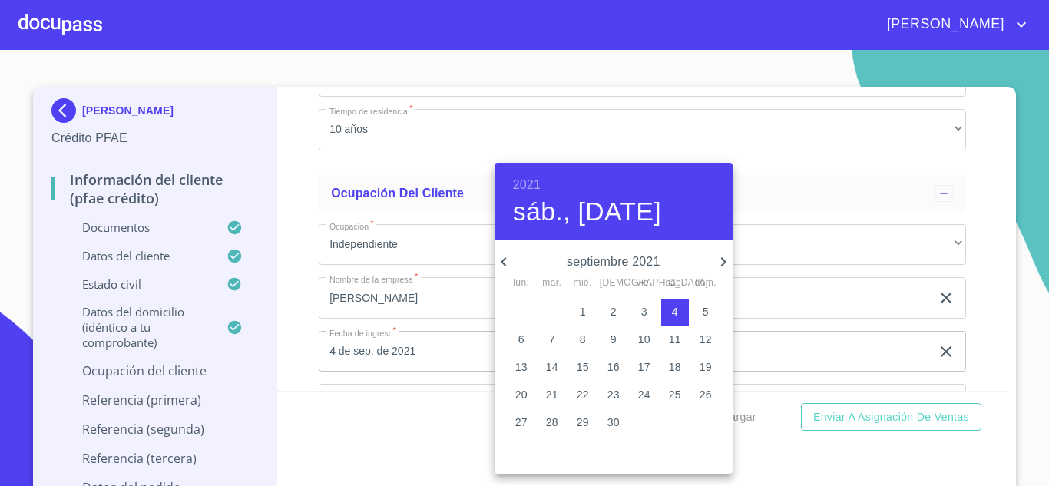
click at [506, 263] on icon "button" at bounding box center [504, 262] width 18 height 18
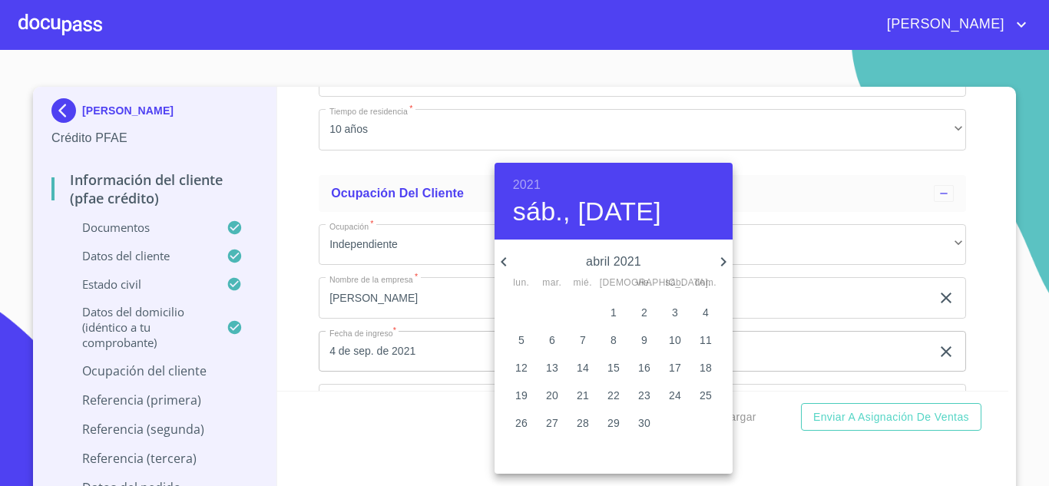
click at [506, 263] on icon "button" at bounding box center [504, 262] width 18 height 18
click at [729, 265] on icon "button" at bounding box center [723, 262] width 18 height 18
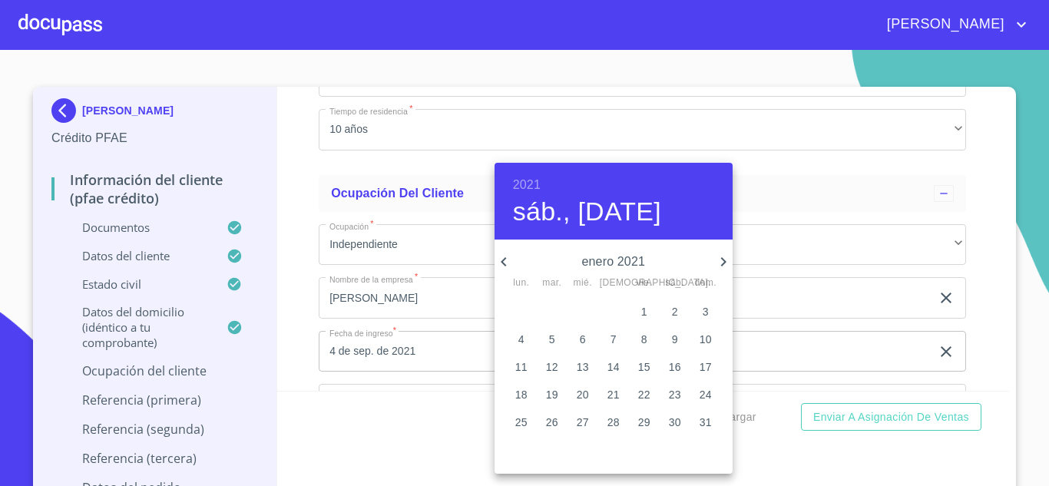
click at [644, 315] on p "1" at bounding box center [644, 311] width 6 height 15
type input "1 de ene. de 2021"
click at [409, 313] on div at bounding box center [524, 243] width 1049 height 486
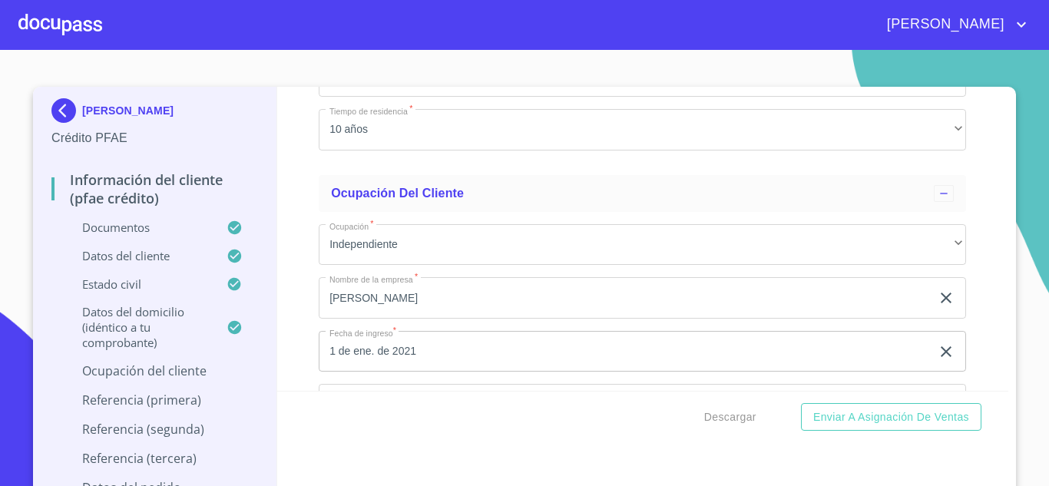
click at [484, 372] on input "1 de ene. de 2021" at bounding box center [628, 351] width 618 height 41
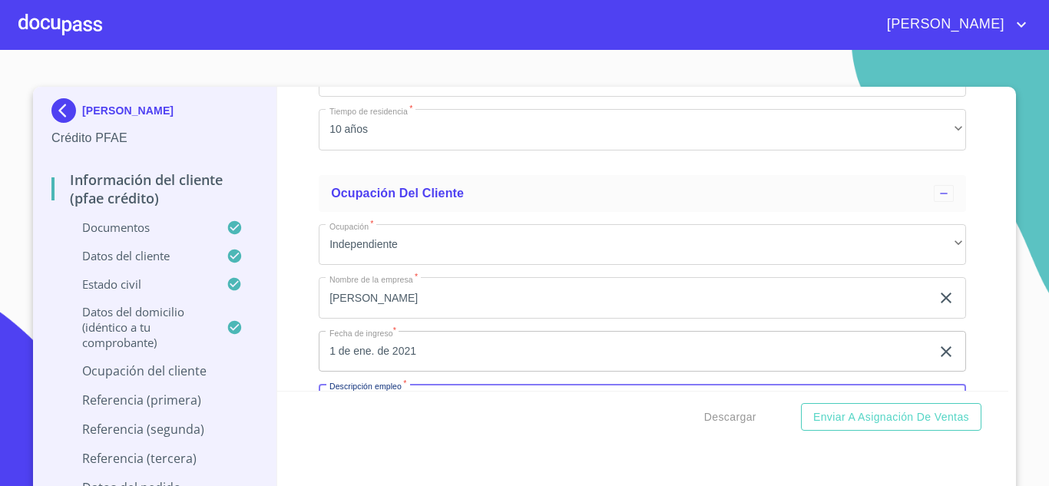
scroll to position [6871, 0]
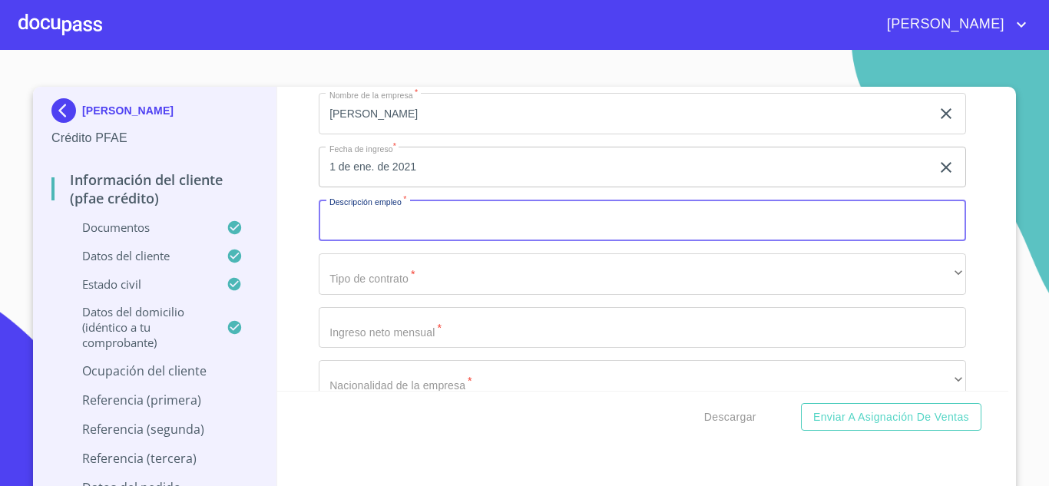
click at [352, 241] on input "Documento de identificación.   *" at bounding box center [642, 220] width 647 height 41
type input "AGRICULTURA Y TRANSPORTE"
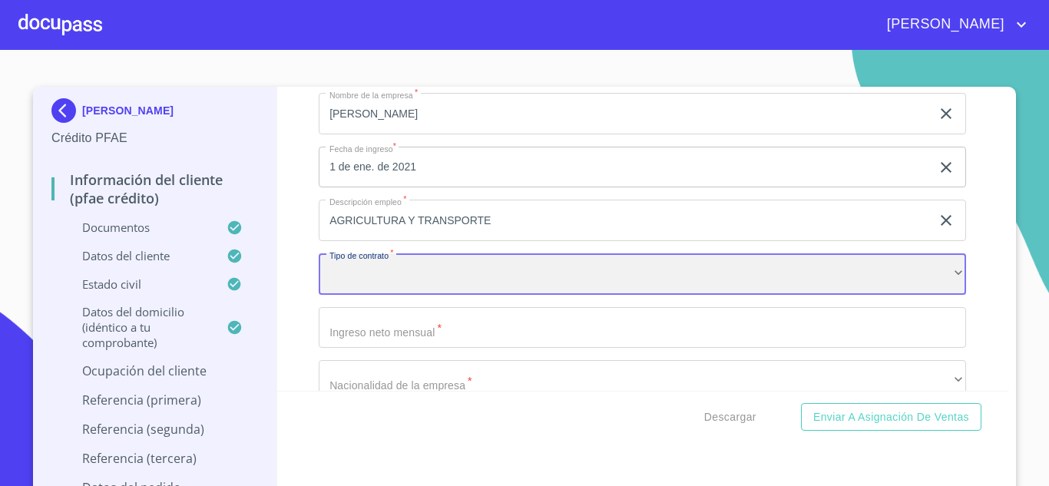
click at [448, 295] on div "​" at bounding box center [642, 273] width 647 height 41
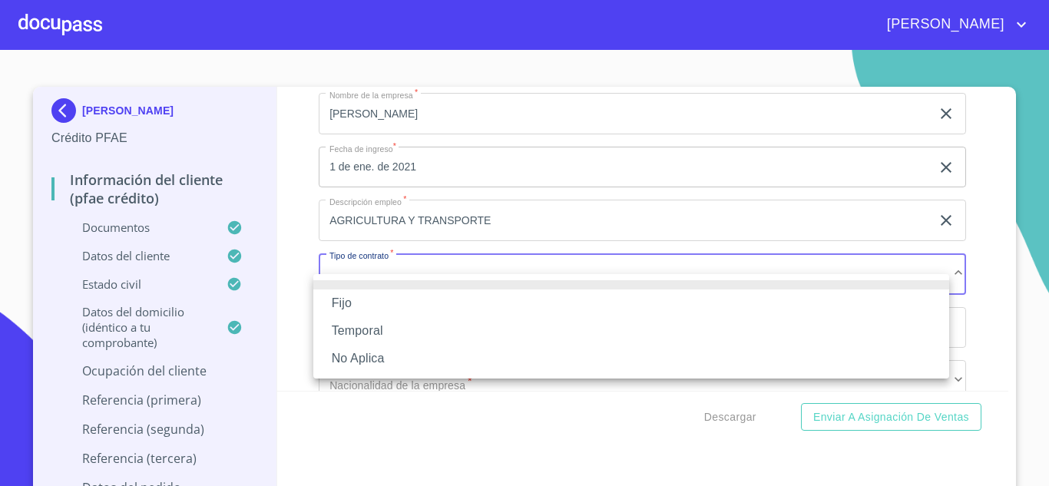
click at [372, 364] on li "No Aplica" at bounding box center [631, 359] width 636 height 28
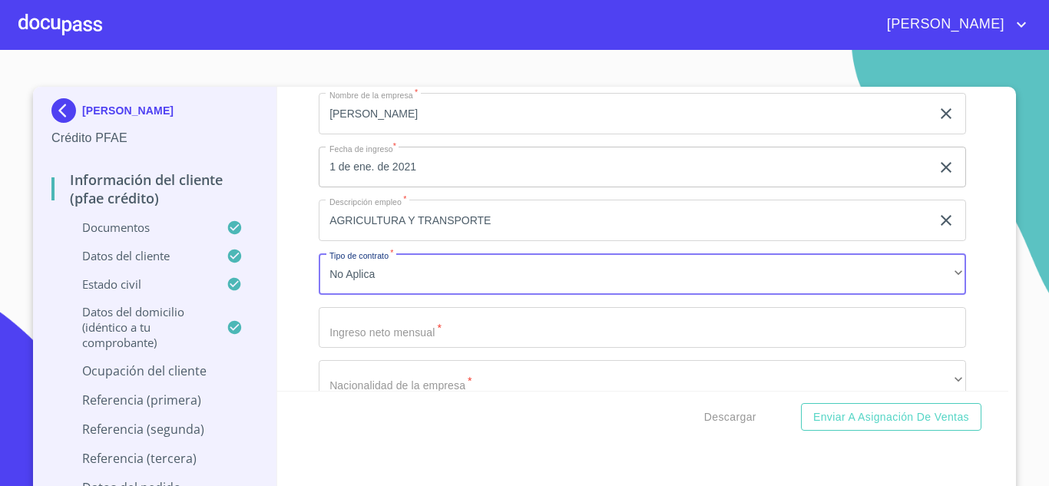
click at [374, 349] on input "Documento de identificación.   *" at bounding box center [642, 327] width 647 height 41
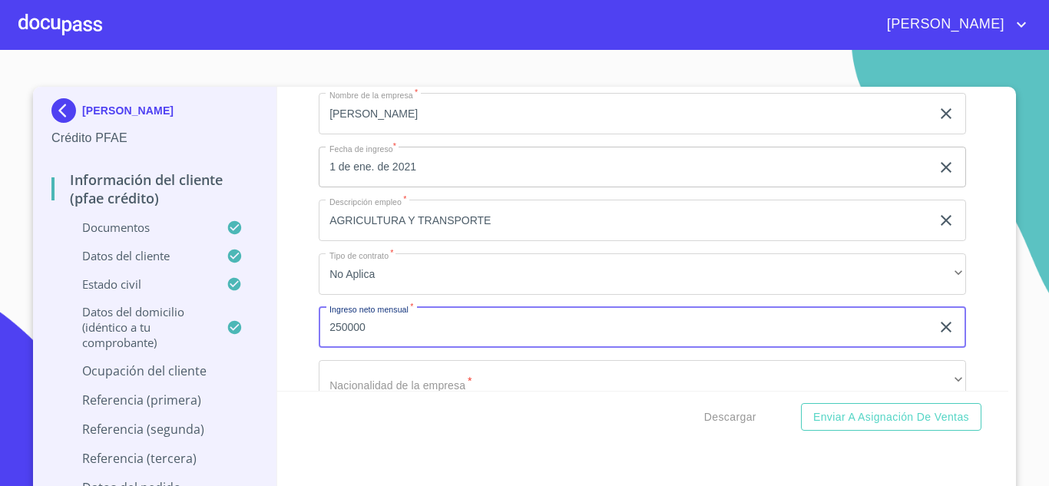
type input "250000"
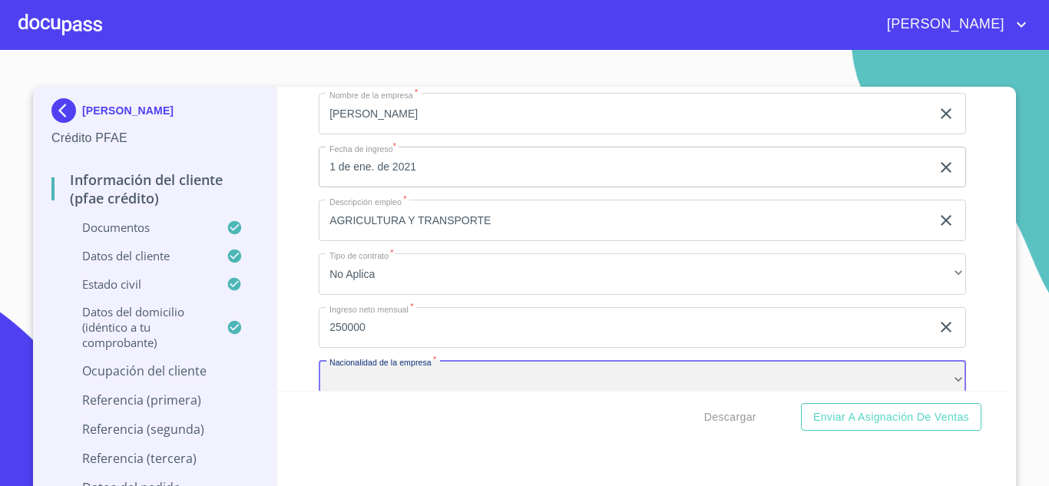
scroll to position [6900, 0]
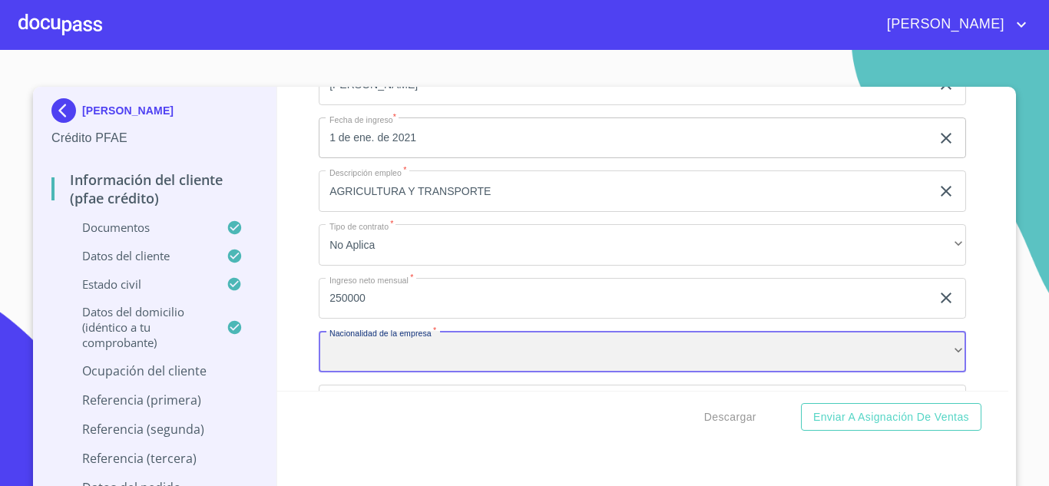
click at [348, 372] on div "​" at bounding box center [642, 351] width 647 height 41
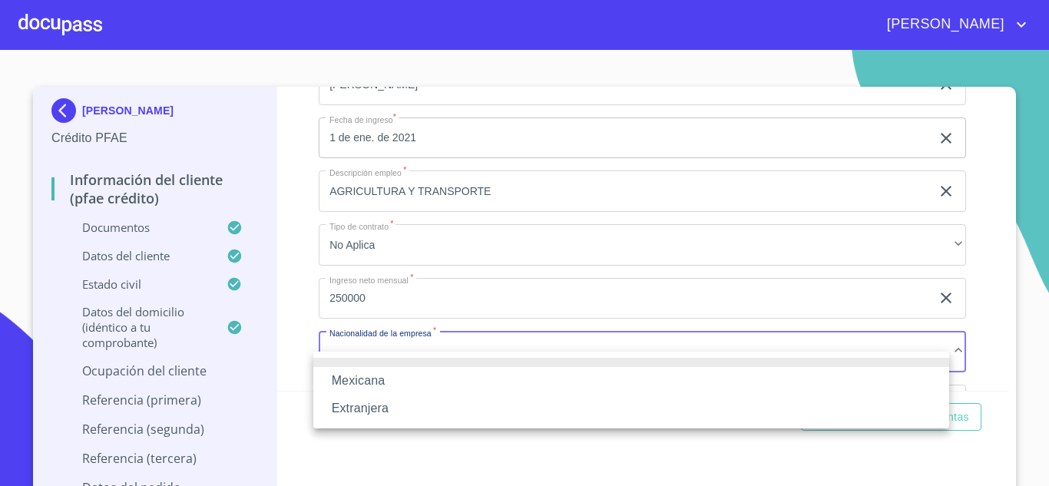
click at [356, 382] on li "Mexicana" at bounding box center [631, 381] width 636 height 28
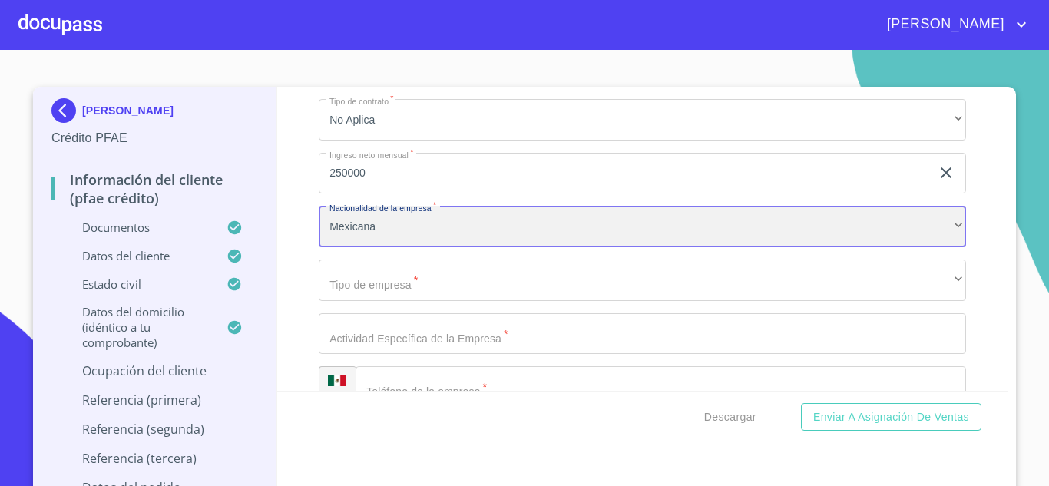
scroll to position [7053, 0]
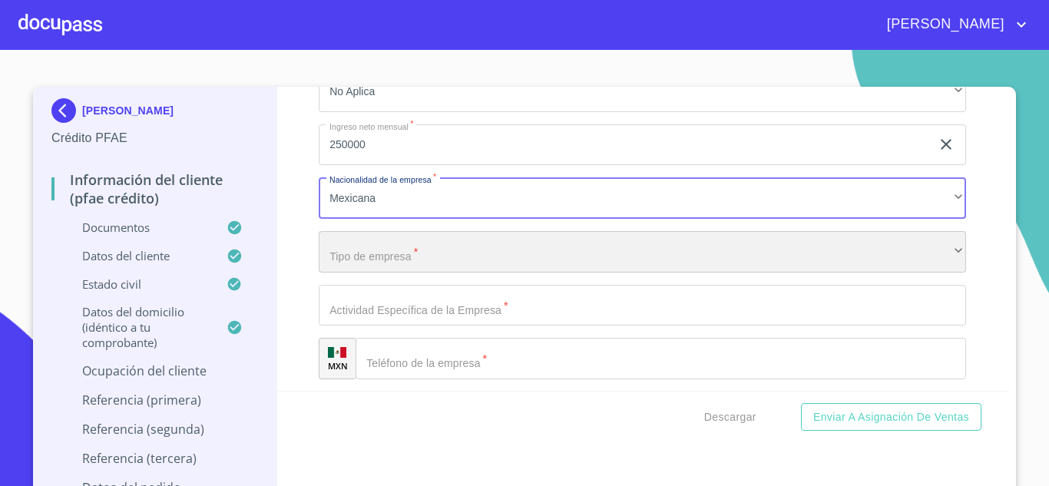
click at [417, 273] on div "​" at bounding box center [642, 251] width 647 height 41
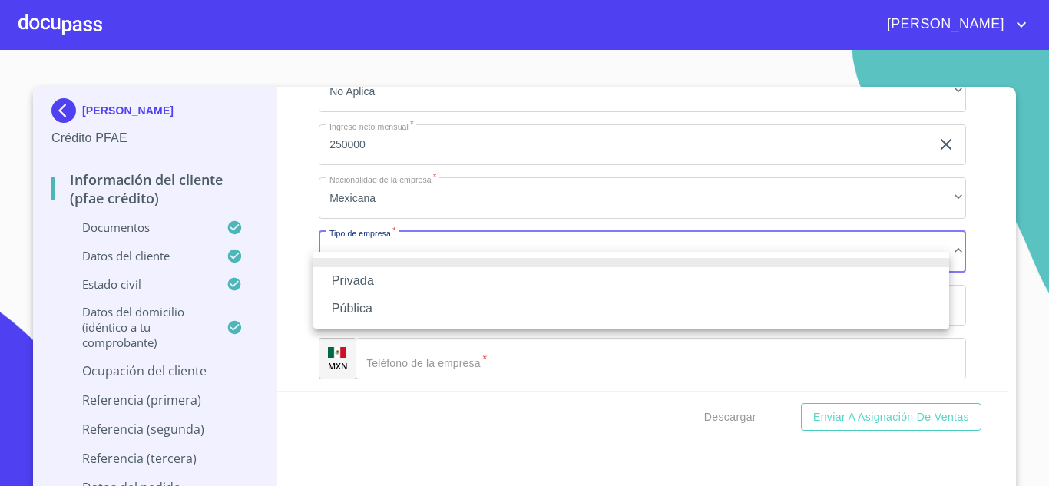
click at [359, 289] on li "Privada" at bounding box center [631, 281] width 636 height 28
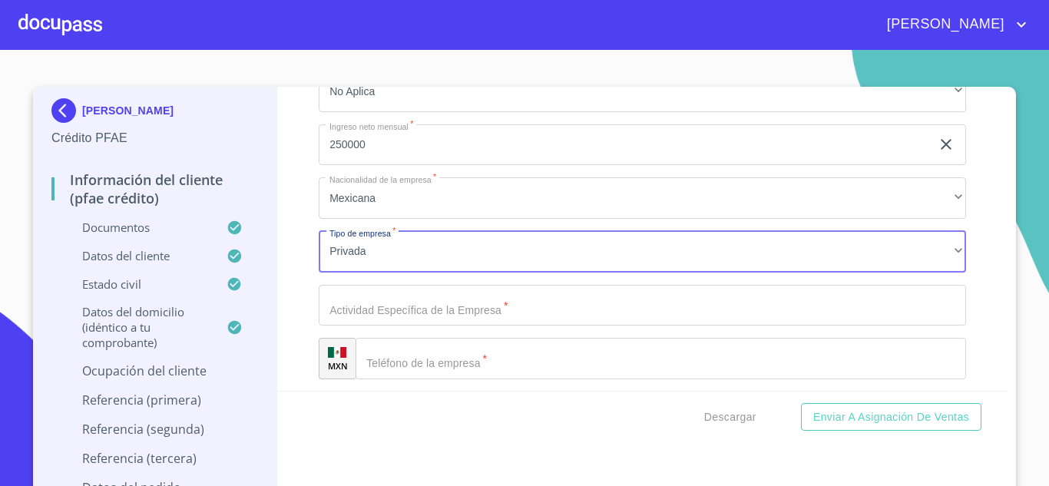
click at [394, 325] on input "Documento de identificación.   *" at bounding box center [642, 305] width 647 height 41
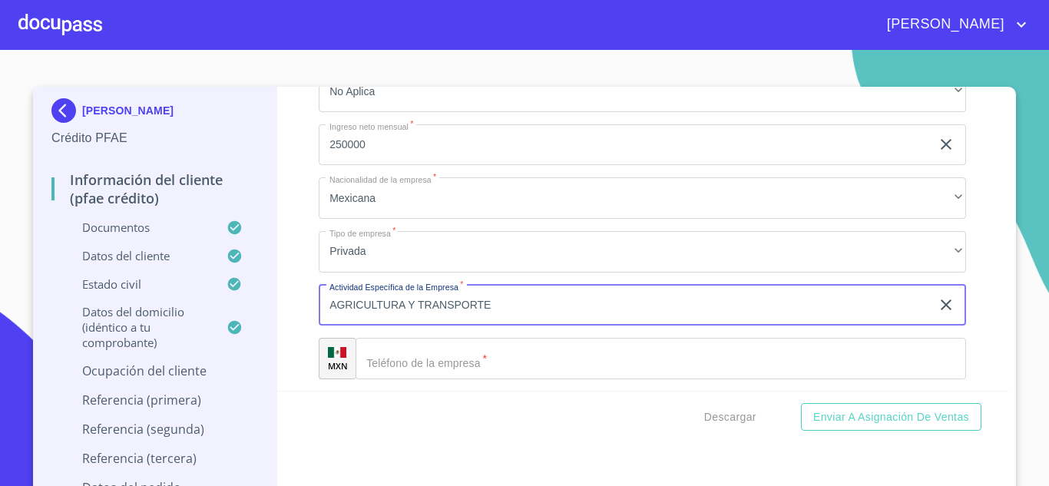
type input "AGRICULTURA Y TRANSPORTE"
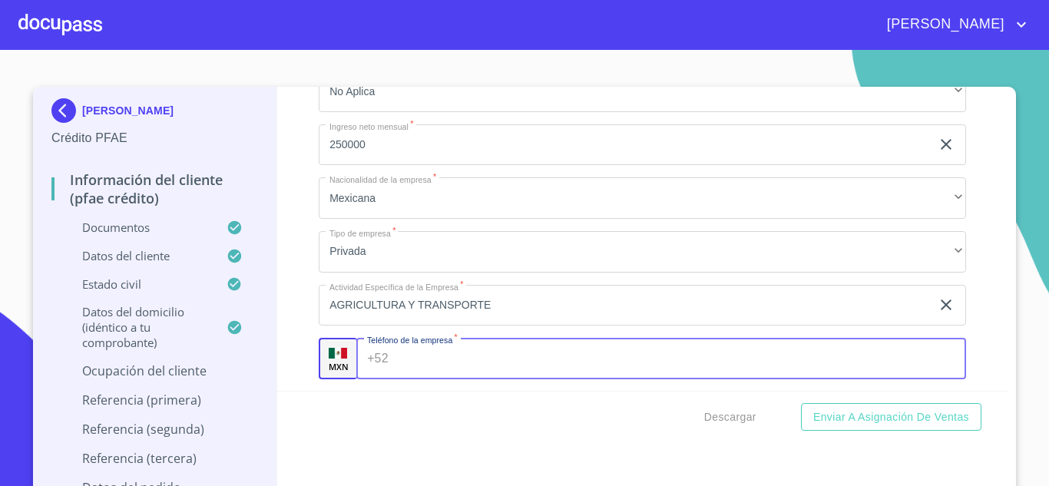
scroll to position [7060, 0]
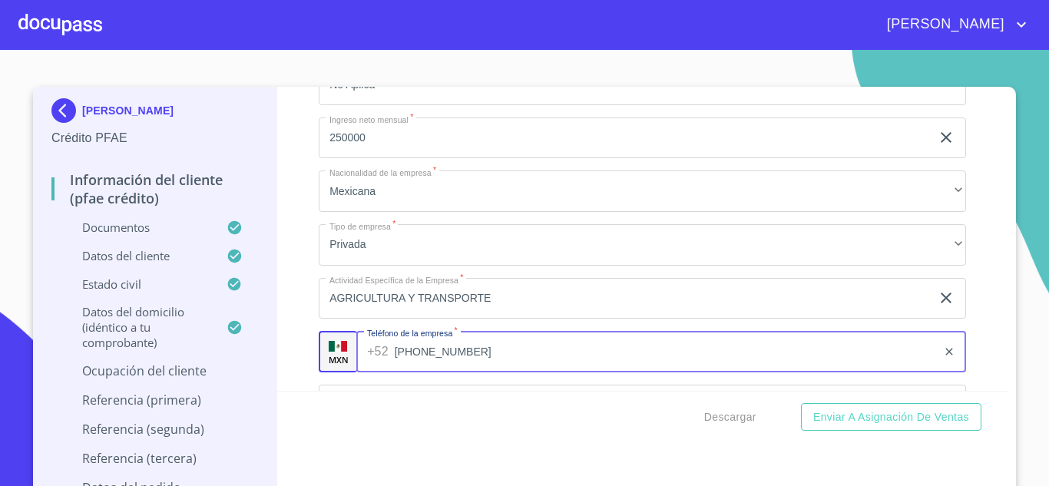
type input "(33)13882467"
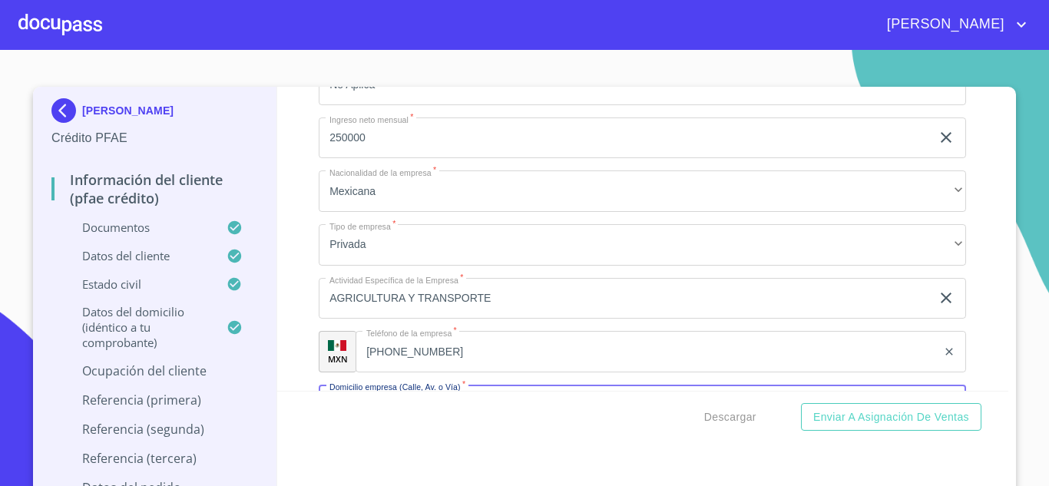
scroll to position [7245, 0]
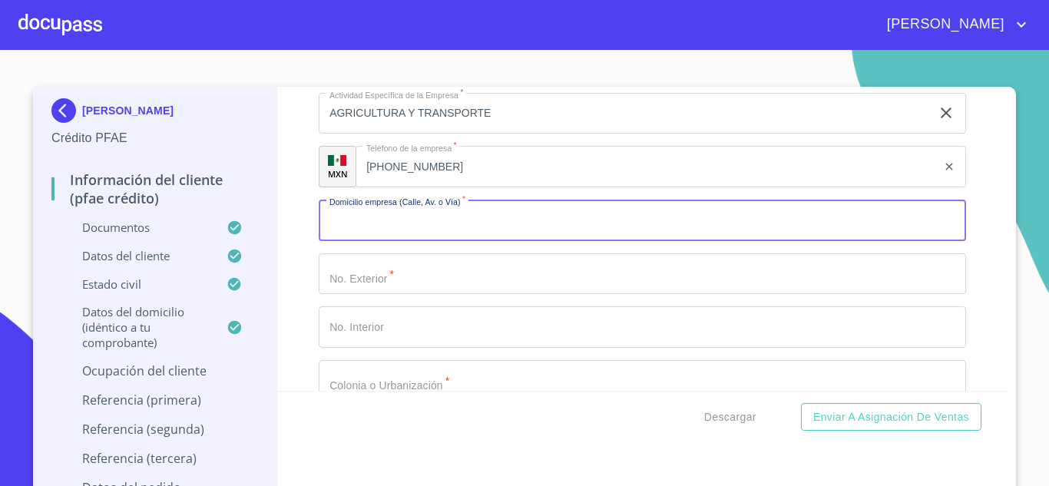
click at [368, 233] on input "Documento de identificación.   *" at bounding box center [642, 220] width 647 height 41
type input "PIRITA"
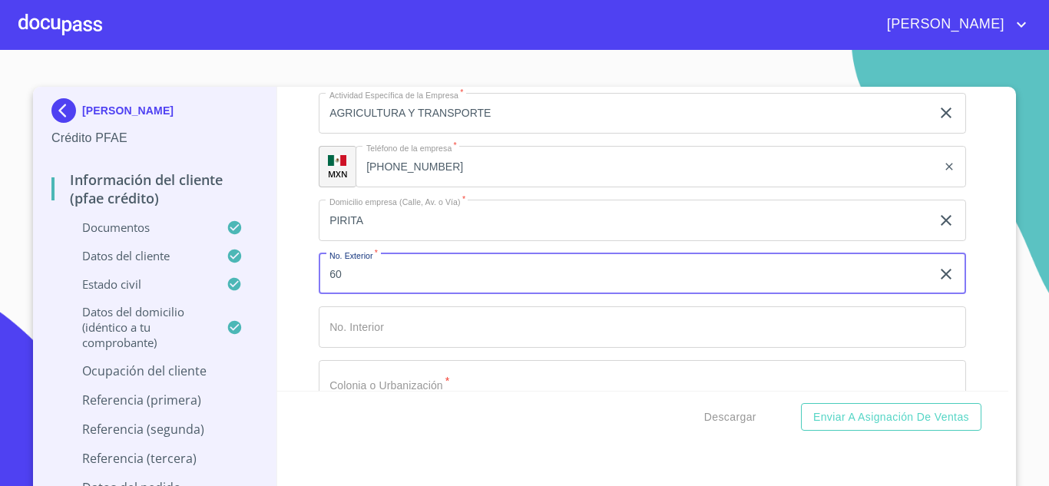
type input "60"
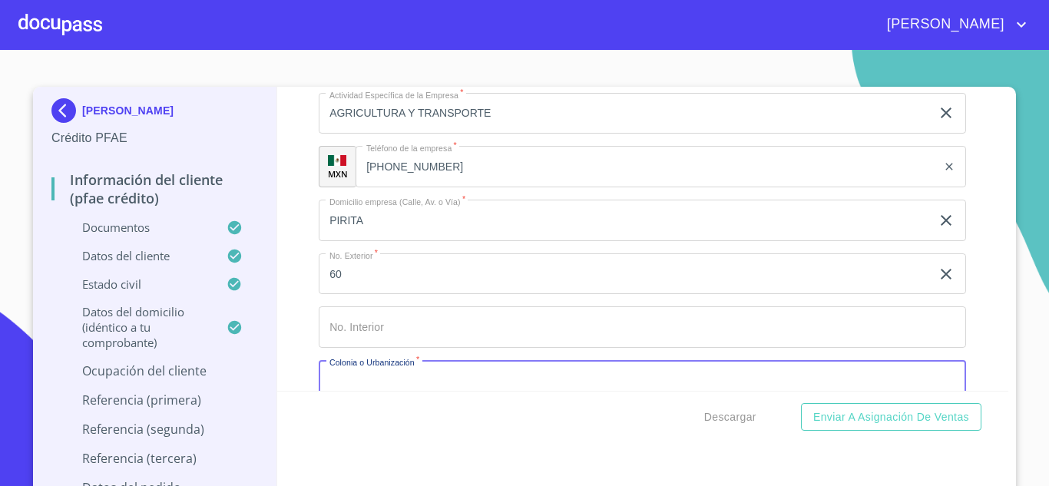
scroll to position [7274, 0]
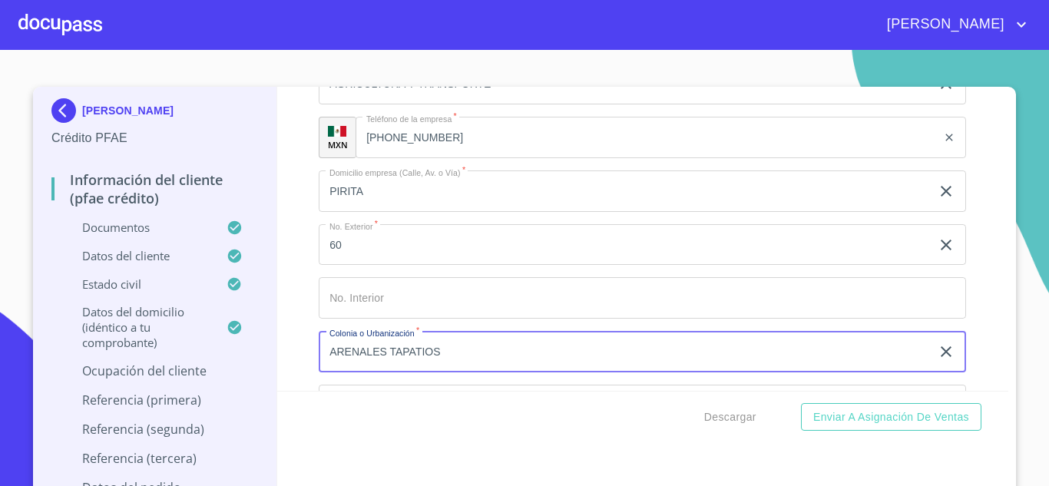
type input "ARENALES TAPATIOS"
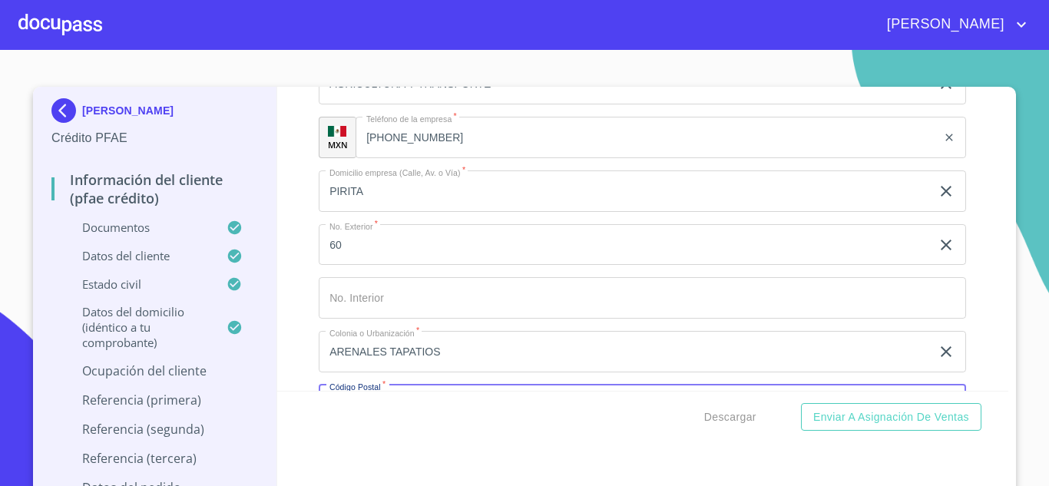
scroll to position [7460, 0]
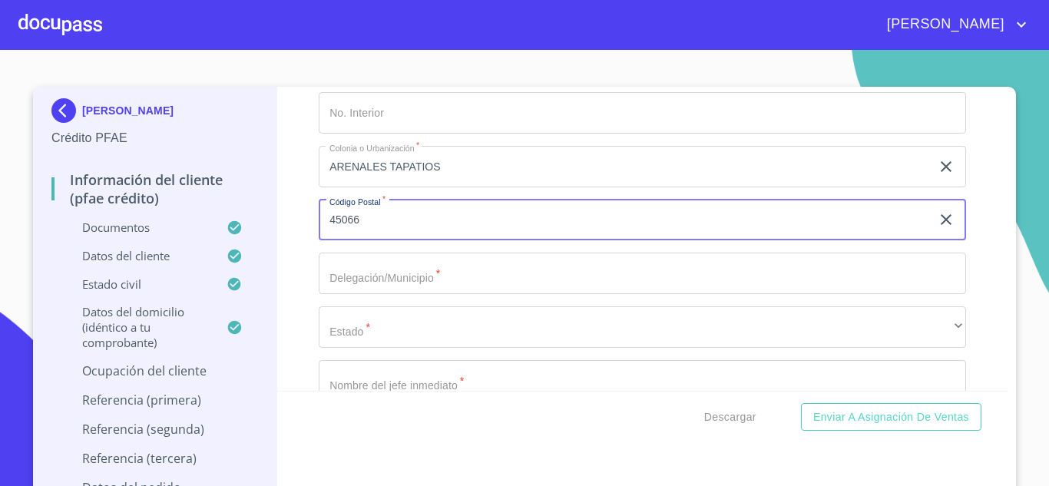
type input "45066"
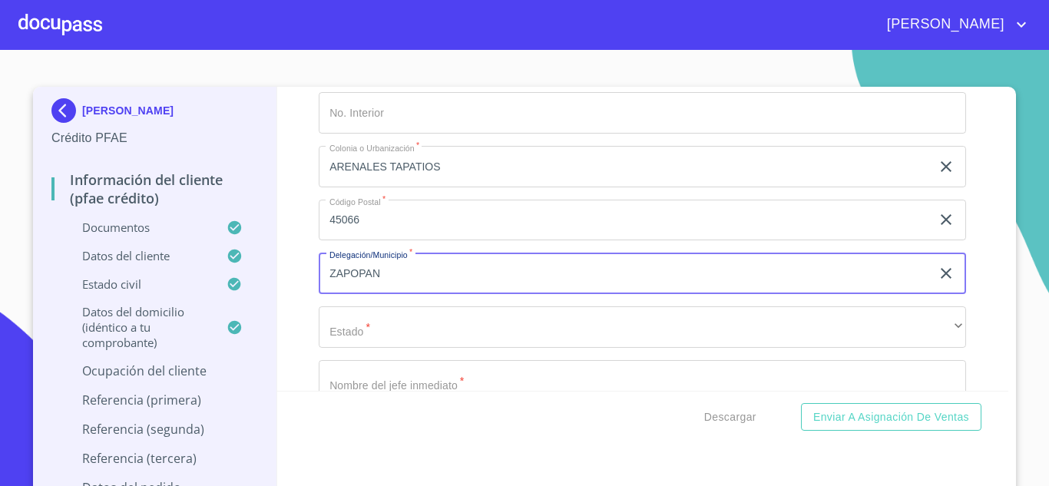
type input "ZAPOPAN"
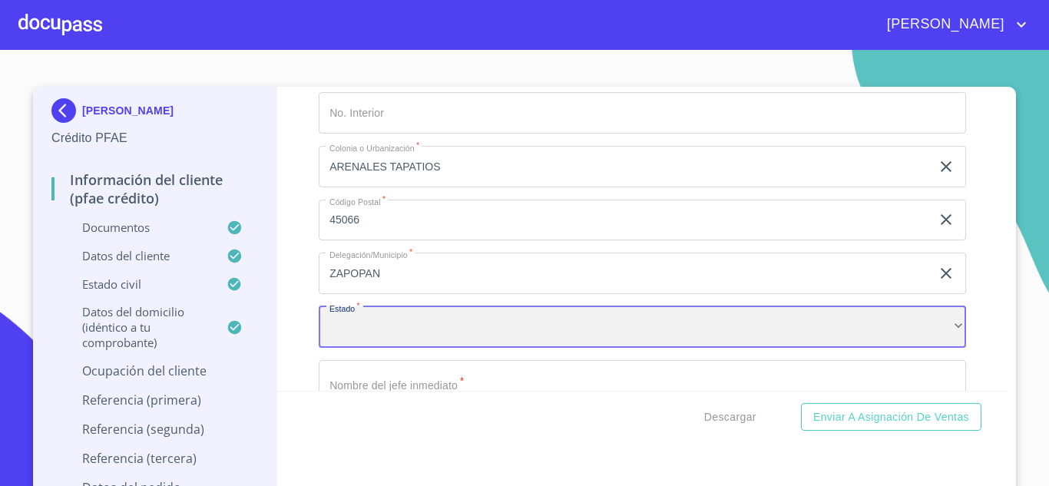
click at [333, 348] on div "​" at bounding box center [642, 326] width 647 height 41
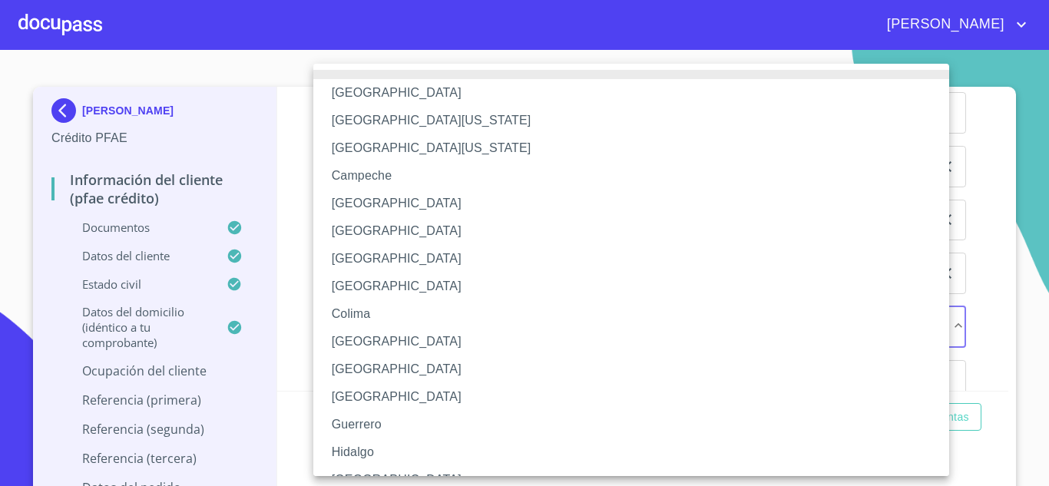
click at [348, 468] on li "[GEOGRAPHIC_DATA]" at bounding box center [636, 480] width 647 height 28
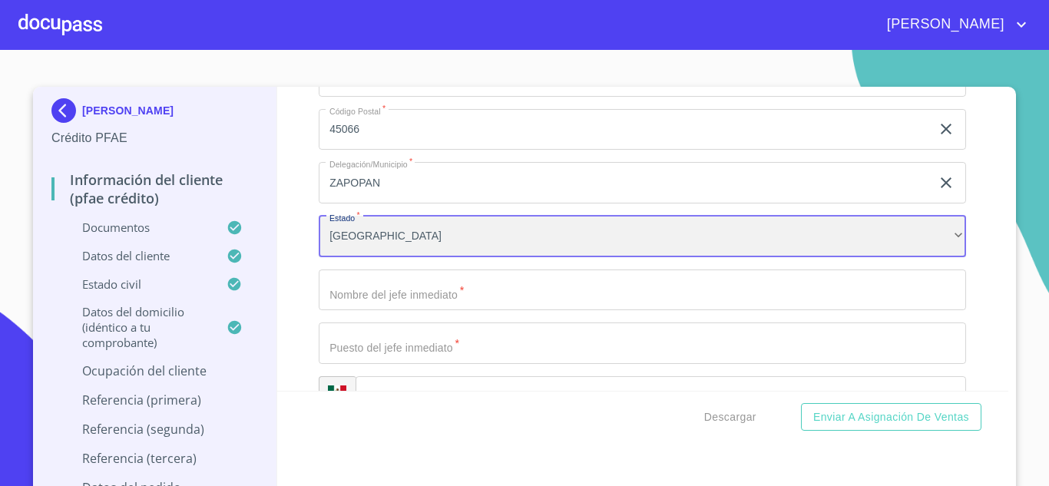
scroll to position [7552, 0]
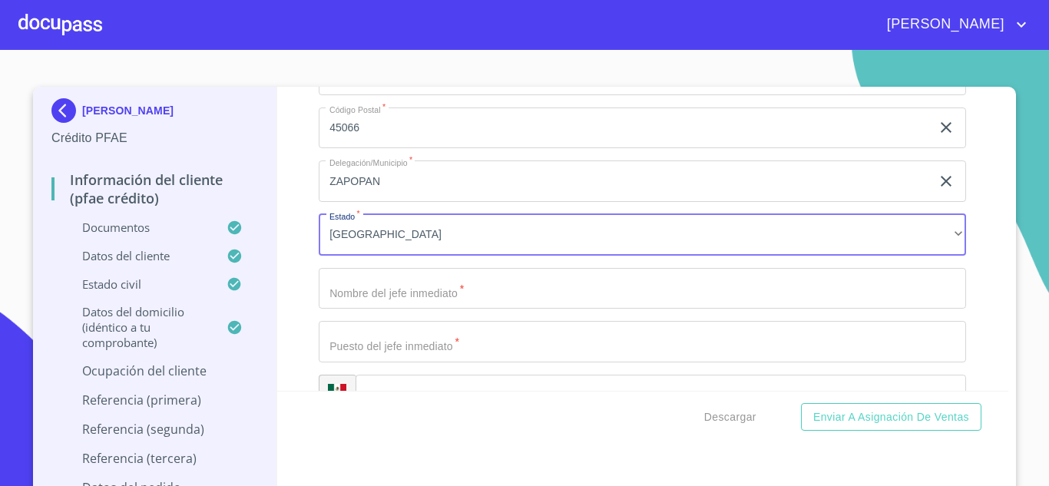
click at [393, 306] on input "Documento de identificación.   *" at bounding box center [642, 288] width 647 height 41
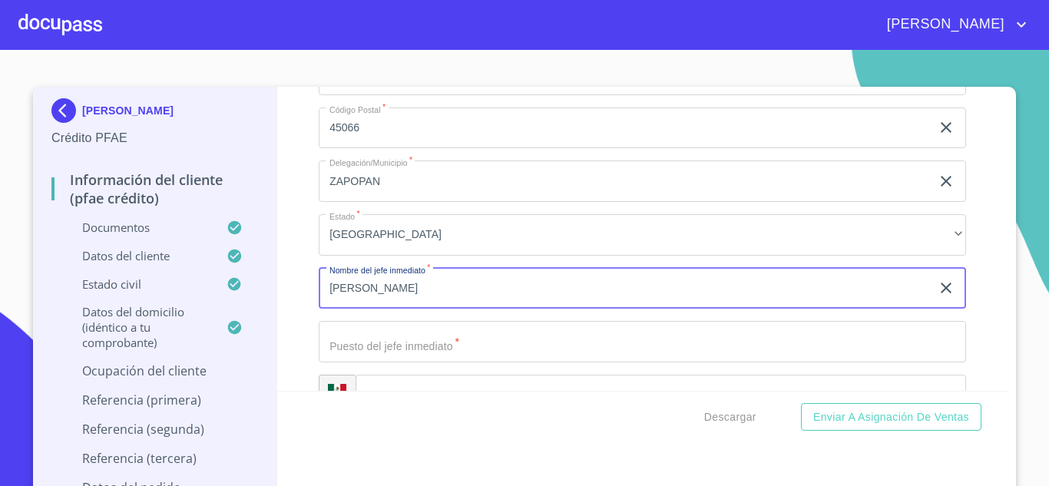
type input "GERARDO FIGUEROA VAZQUEZ"
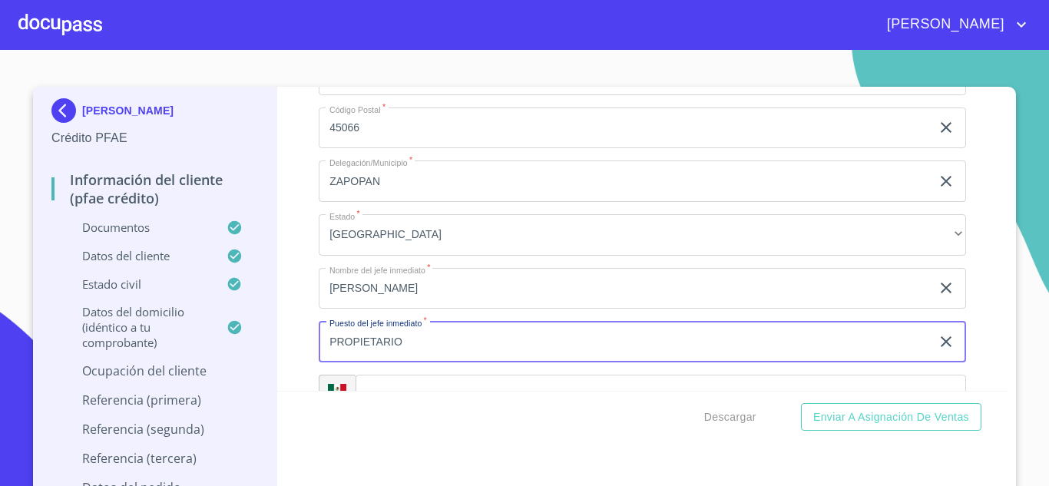
type input "PROPIETARIO"
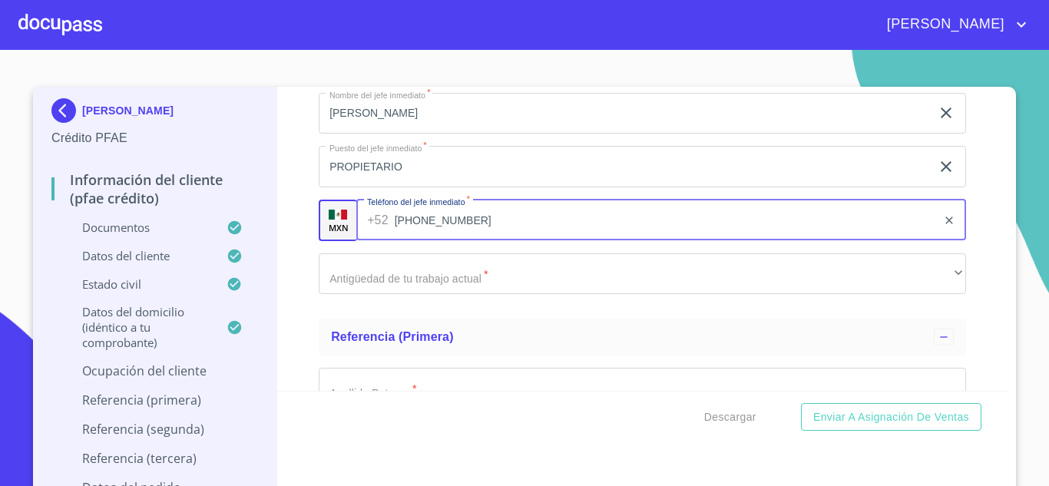
type input "(33)13882467"
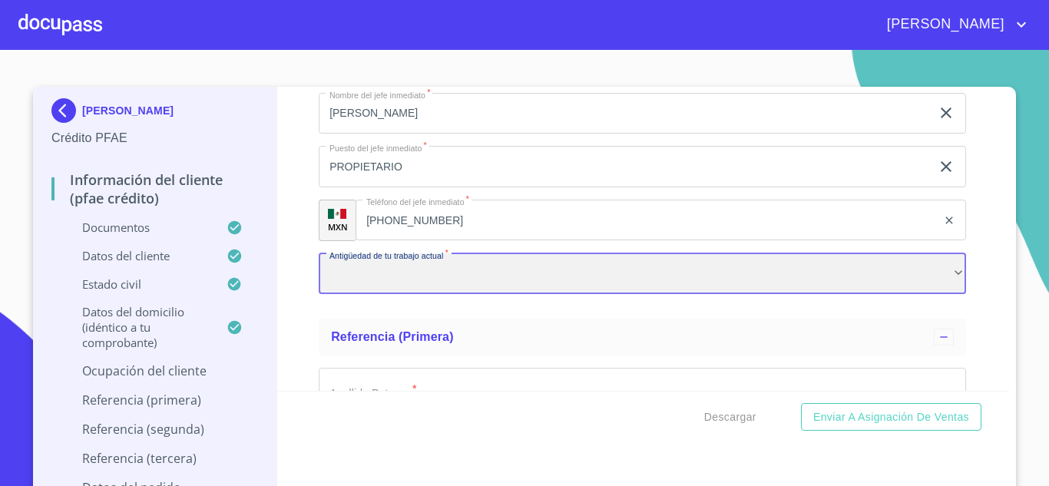
click at [356, 291] on div "​" at bounding box center [642, 273] width 647 height 41
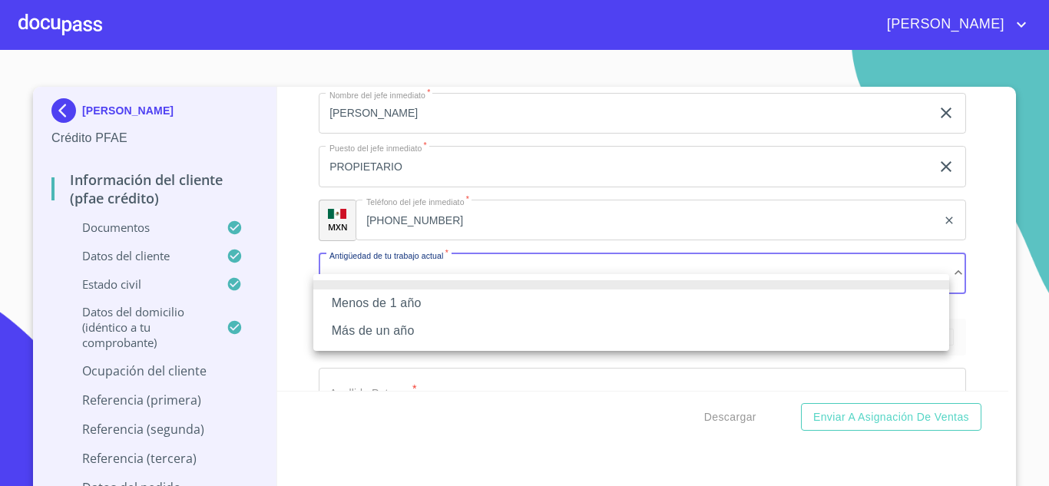
click at [362, 331] on li "Más de un año" at bounding box center [631, 331] width 636 height 28
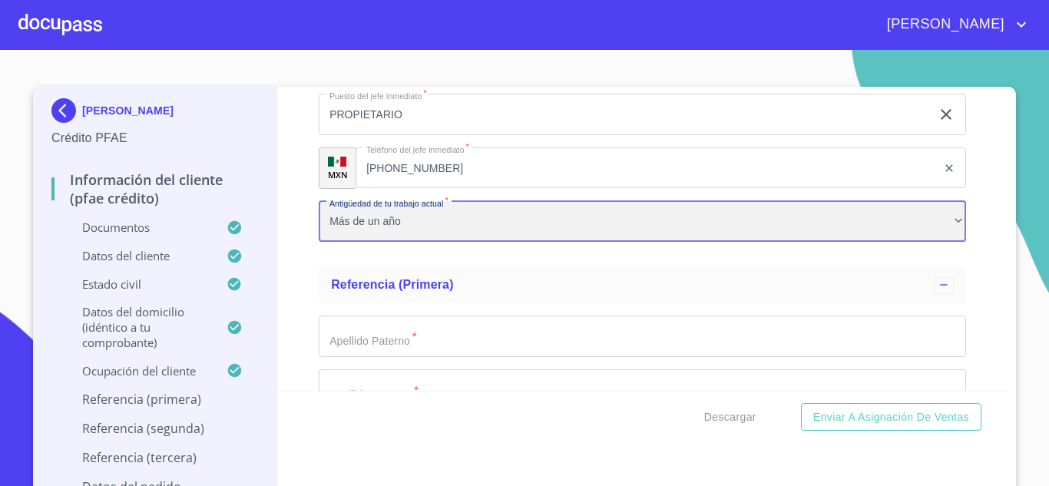
scroll to position [7788, 0]
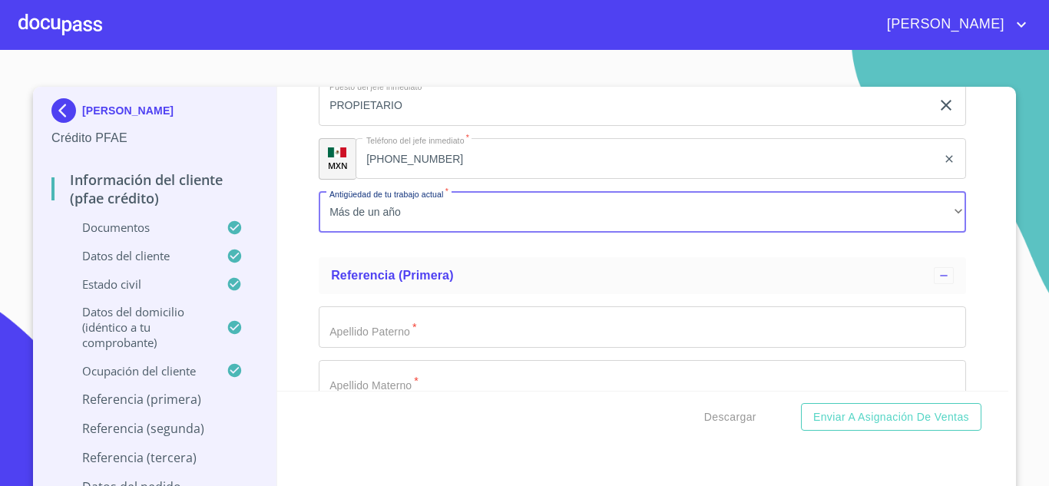
click at [371, 348] on input "Documento de identificación.   *" at bounding box center [642, 326] width 647 height 41
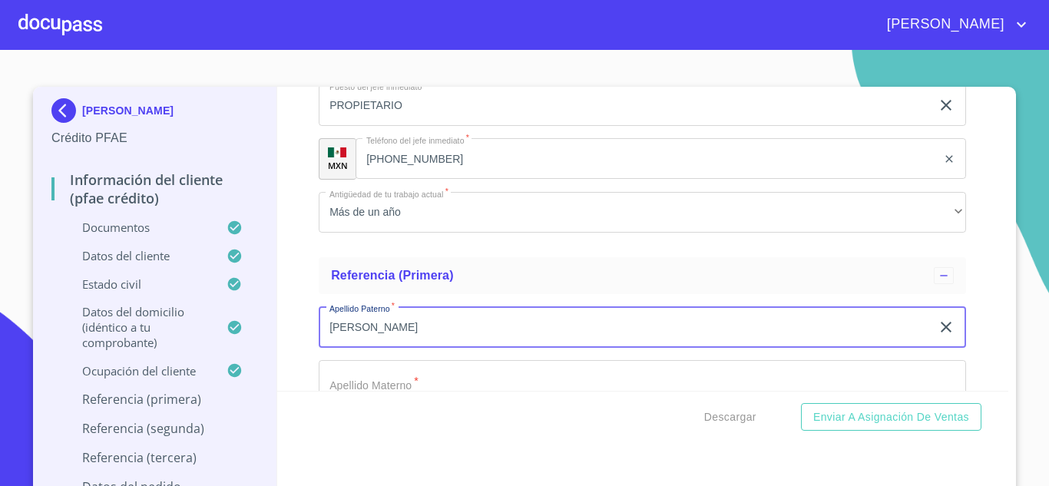
type input "SANCHEZ"
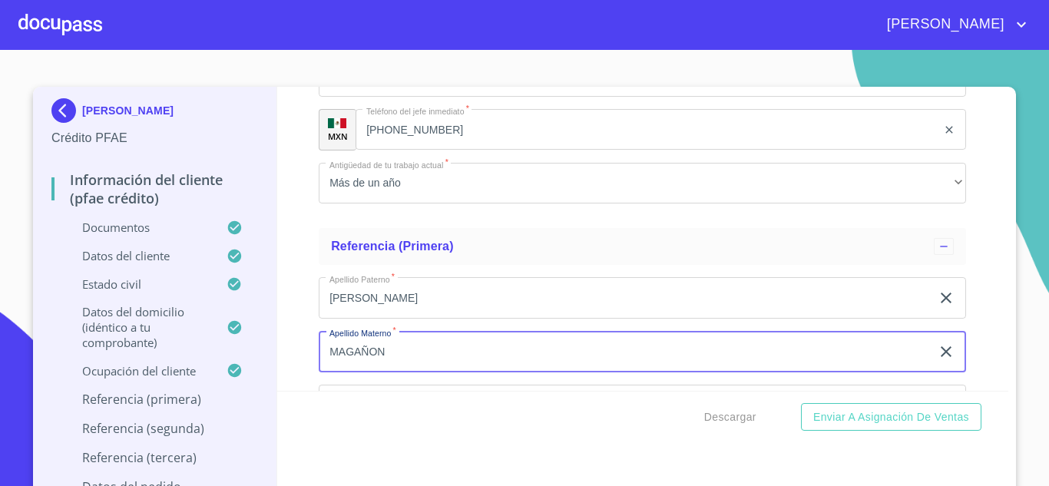
type input "MAGAÑON"
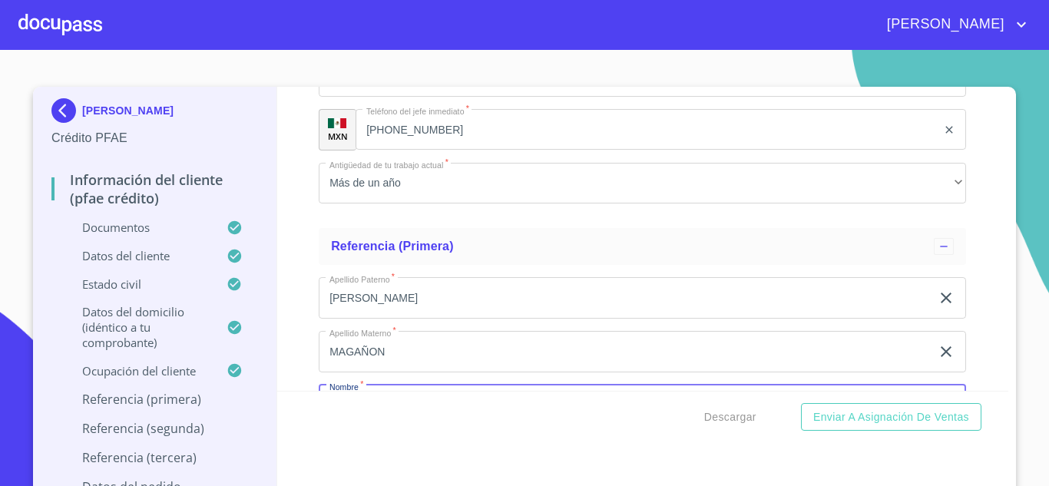
scroll to position [8002, 0]
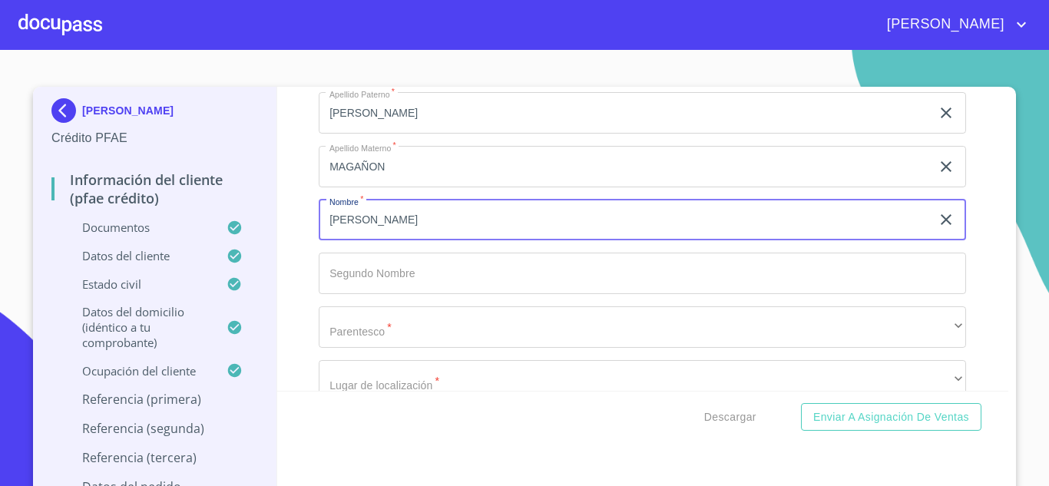
type input "MARIBEL"
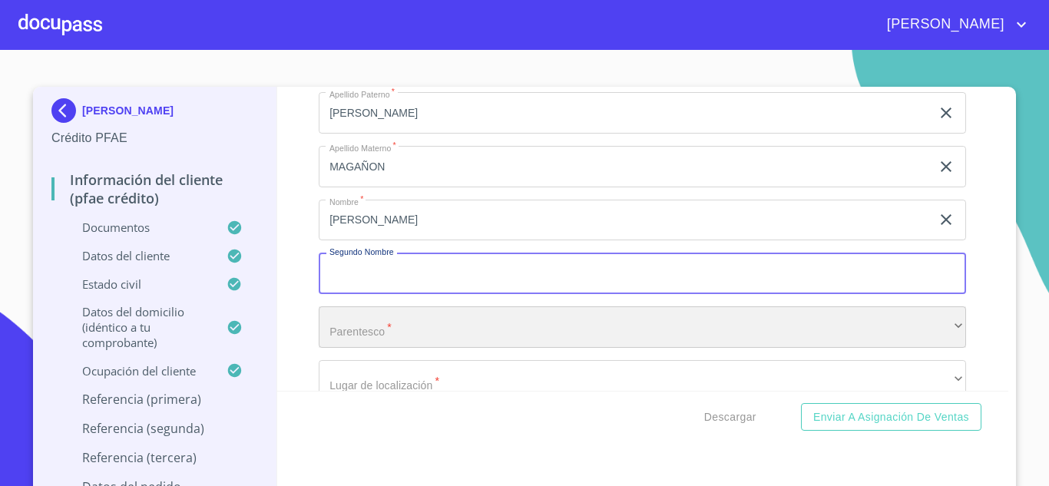
click at [396, 348] on div "​" at bounding box center [642, 326] width 647 height 41
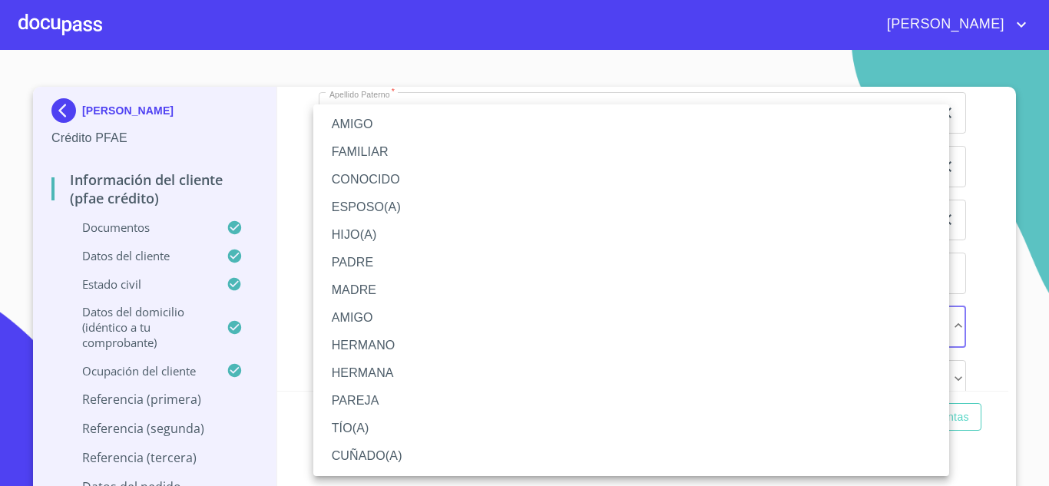
click at [385, 456] on li "CUÑADO(A)" at bounding box center [631, 456] width 636 height 28
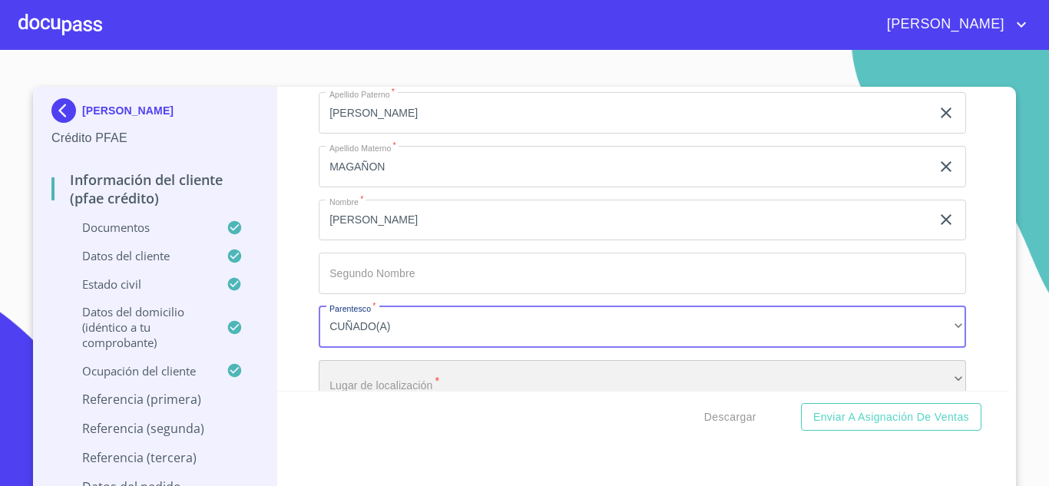
scroll to position [8032, 0]
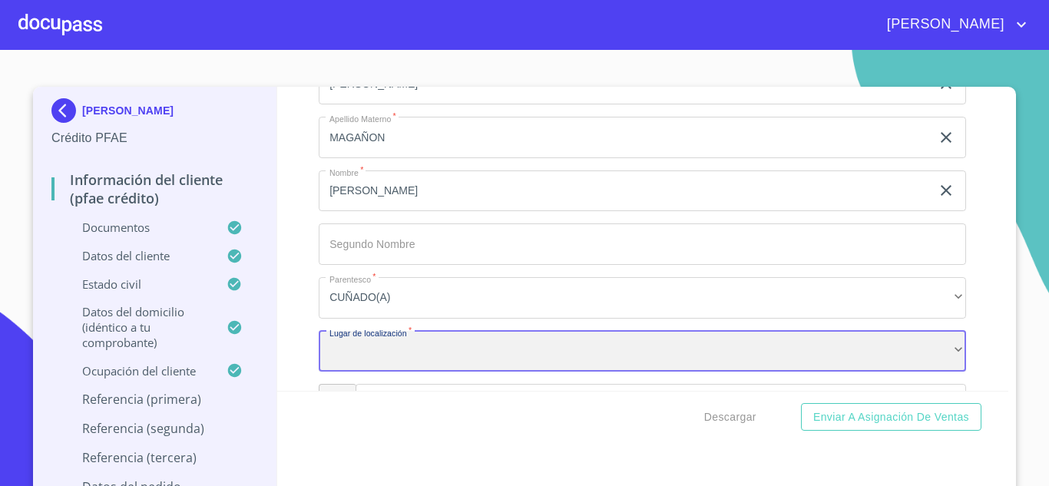
click at [425, 372] on div "​" at bounding box center [642, 351] width 647 height 41
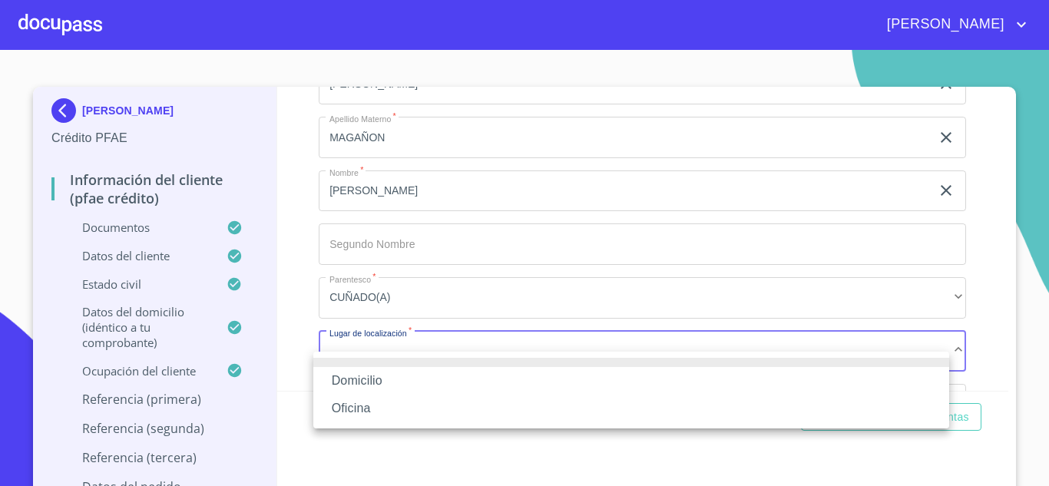
click at [378, 378] on li "Domicilio" at bounding box center [631, 381] width 636 height 28
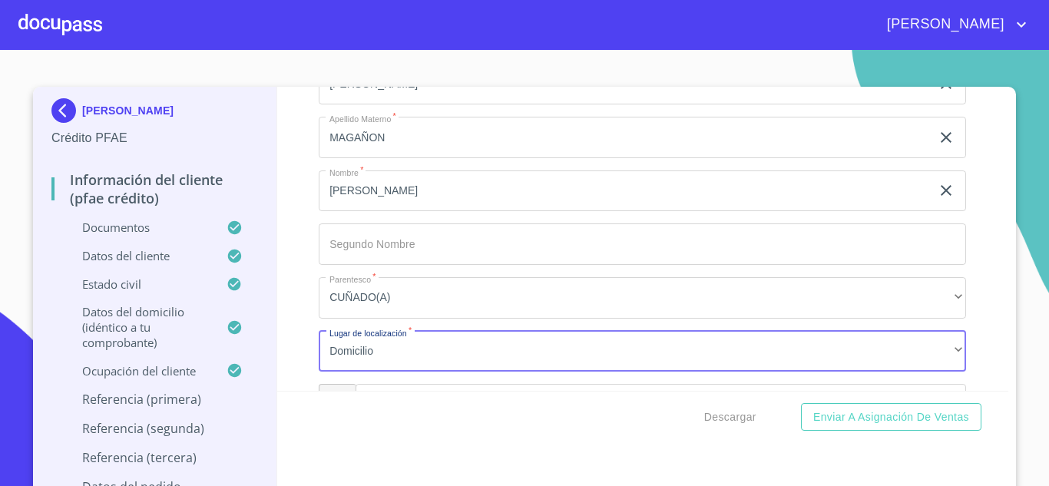
scroll to position [8216, 0]
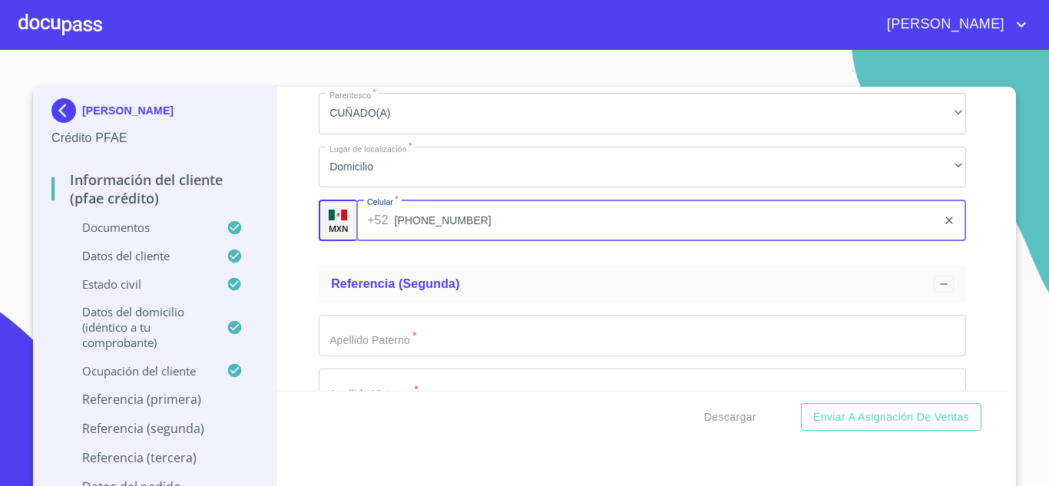
type input "(33)18508377"
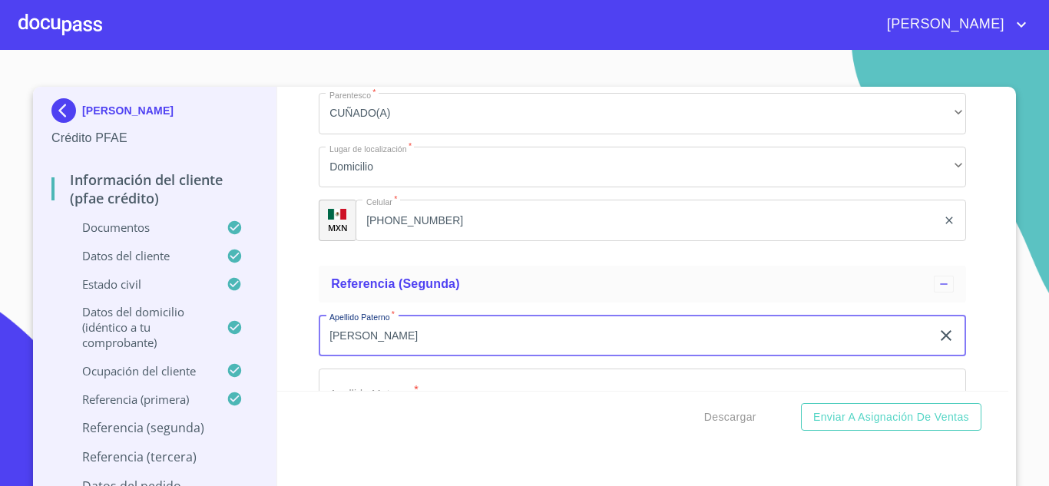
type input "FIGUEROA"
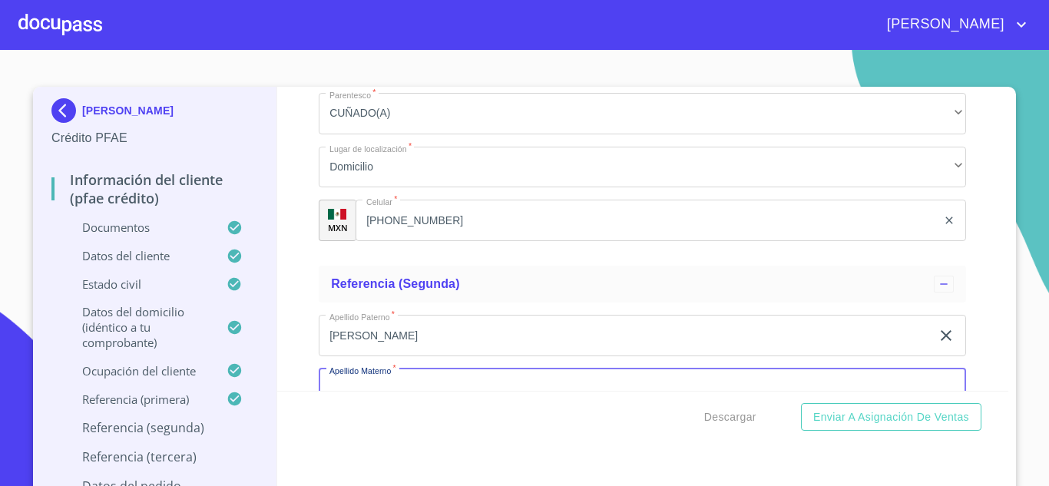
scroll to position [8254, 0]
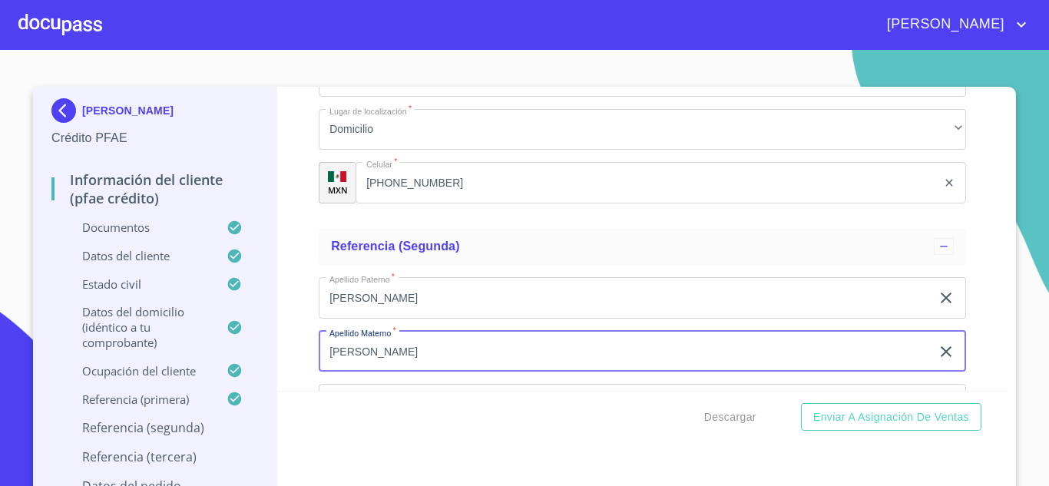
type input "VAZQUEZ"
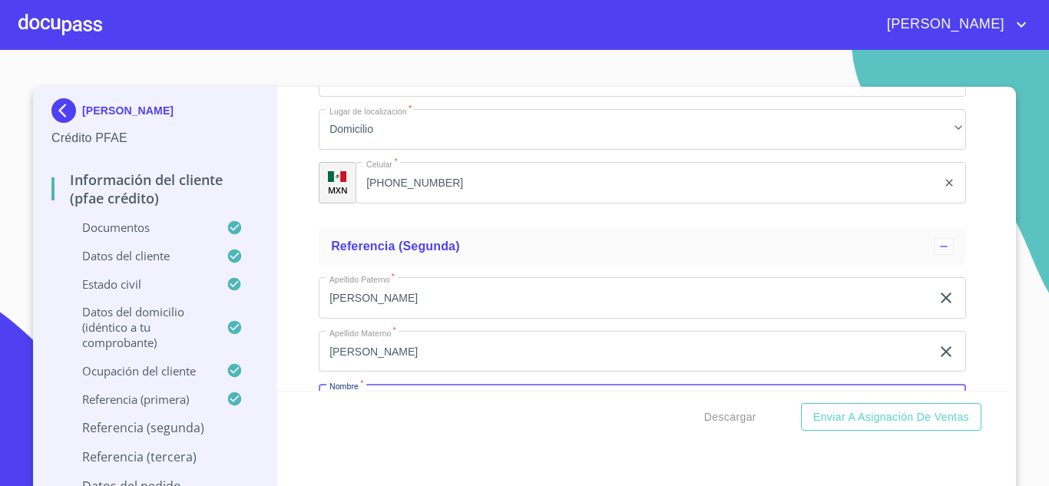
scroll to position [8438, 0]
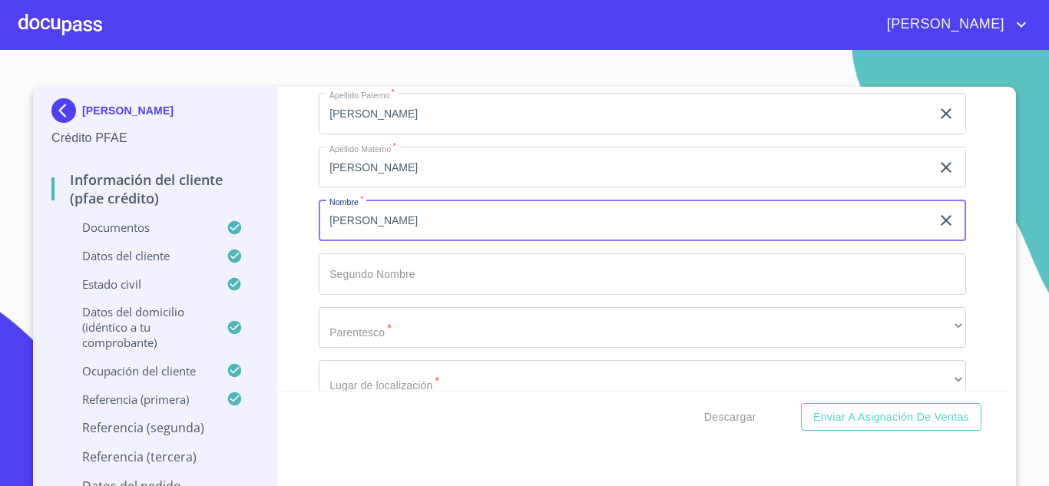
type input "MARIA"
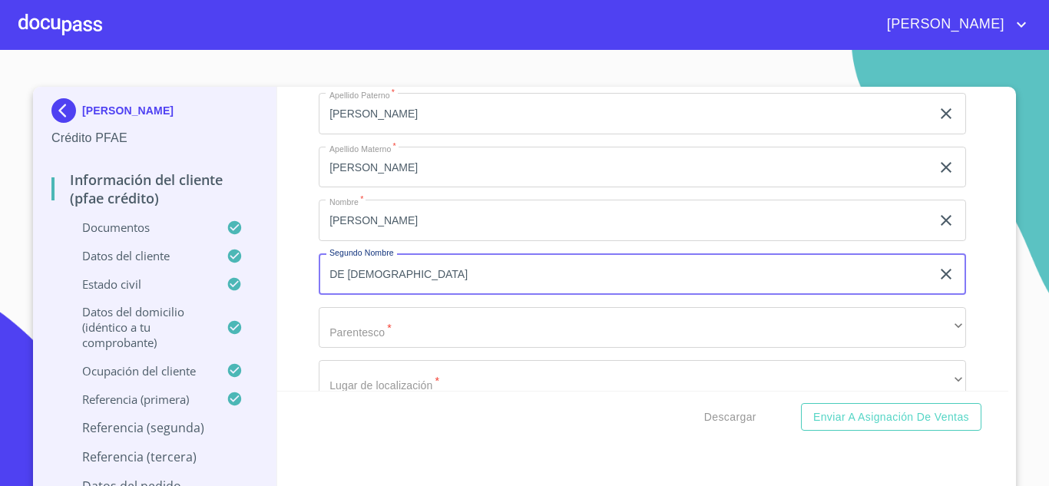
type input "DE JESUS"
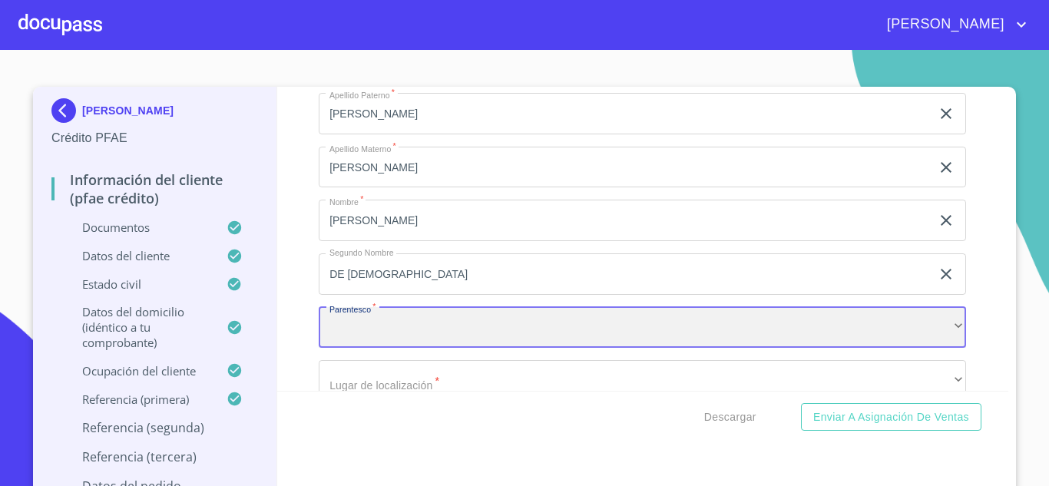
click at [422, 345] on div "​" at bounding box center [642, 327] width 647 height 41
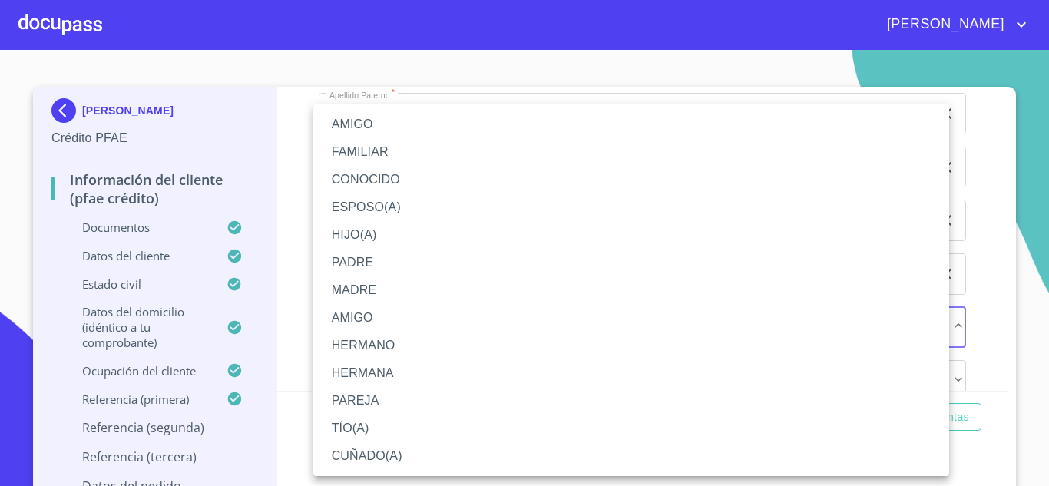
click at [378, 341] on li "HERMANO" at bounding box center [631, 346] width 636 height 28
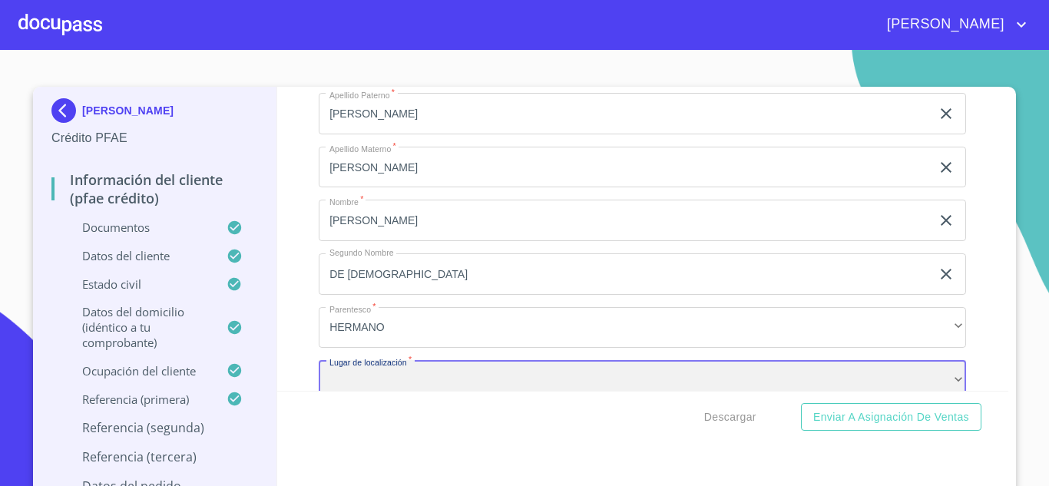
scroll to position [8467, 0]
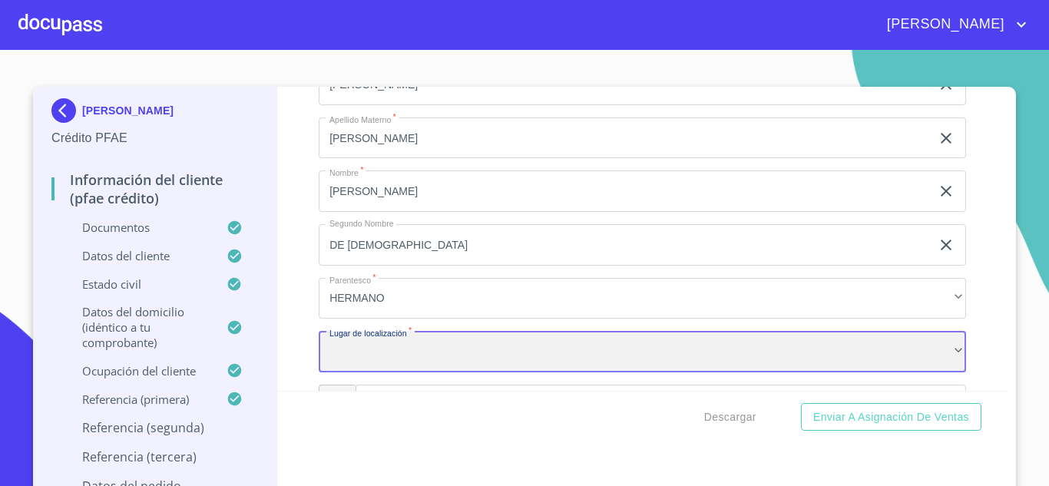
click at [319, 372] on div "​" at bounding box center [642, 351] width 647 height 41
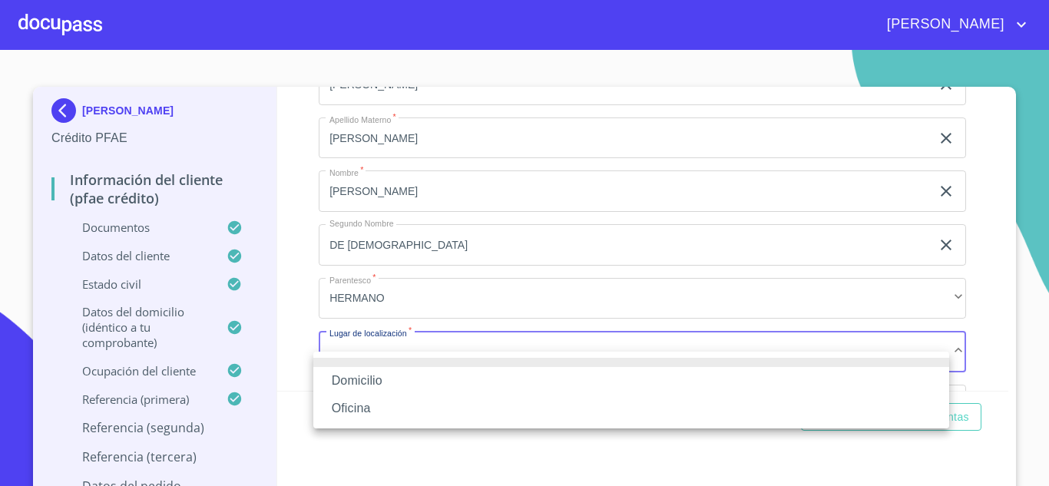
click at [362, 381] on li "Domicilio" at bounding box center [631, 381] width 636 height 28
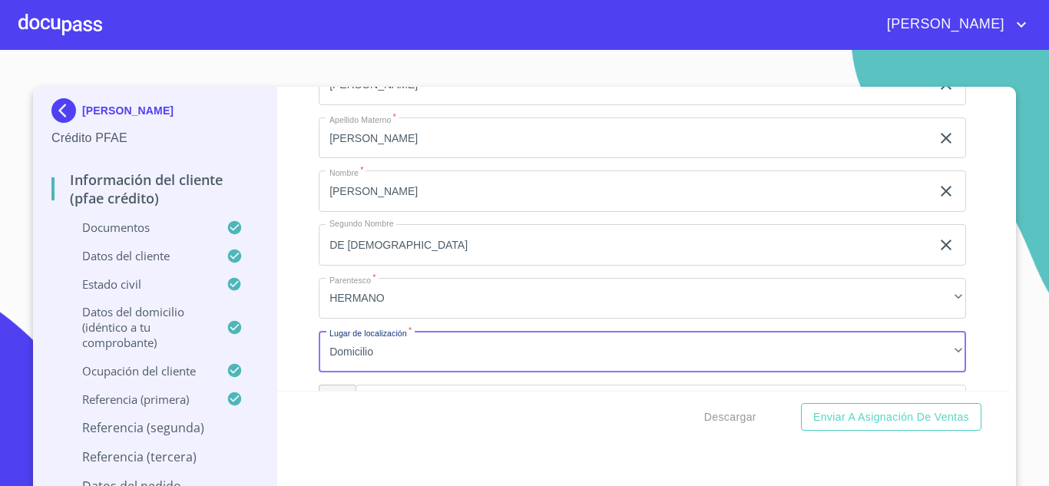
scroll to position [8652, 0]
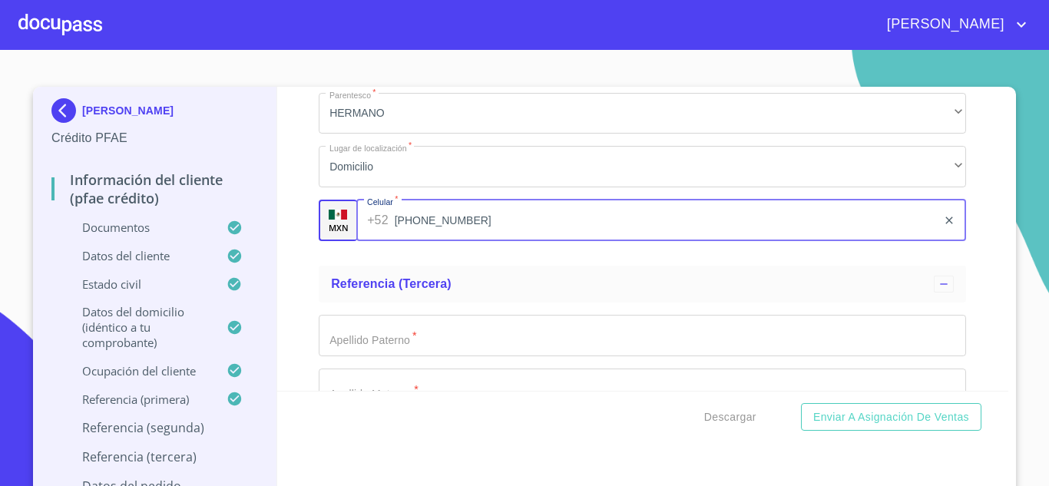
type input "(33)12210483"
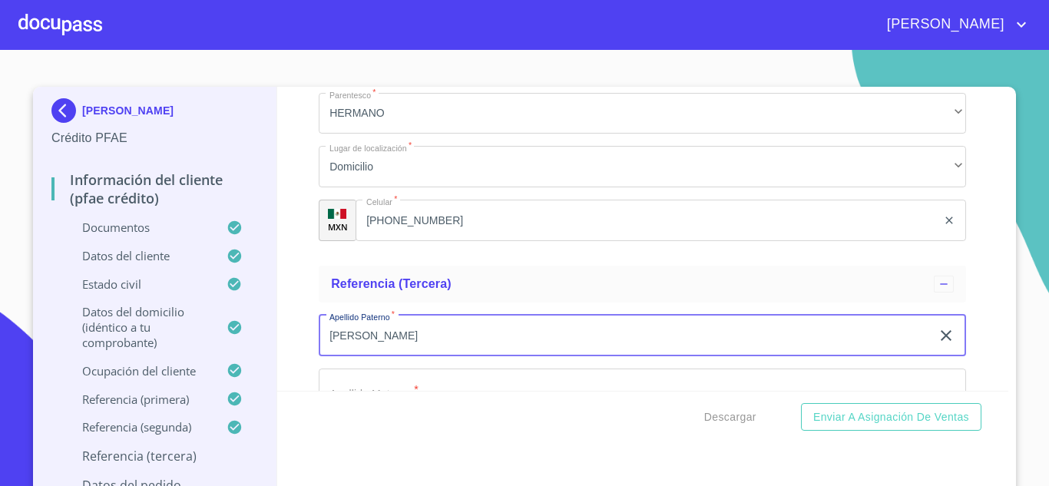
type input "SANCHEZ"
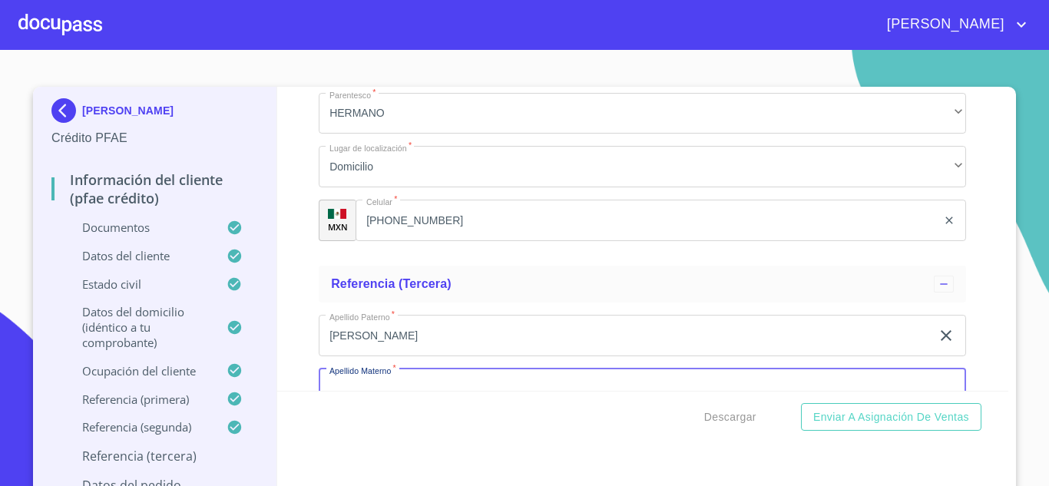
scroll to position [8690, 0]
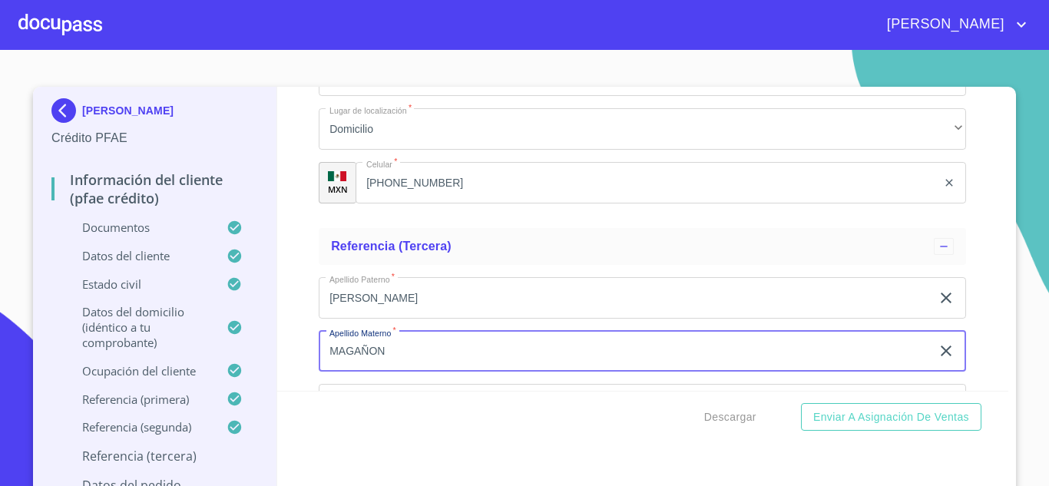
type input "MAGAÑON"
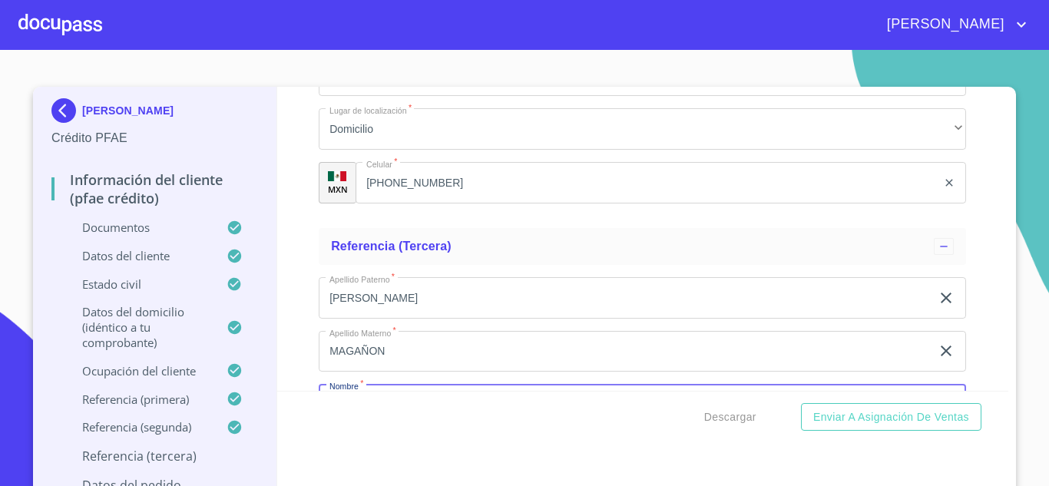
scroll to position [8874, 0]
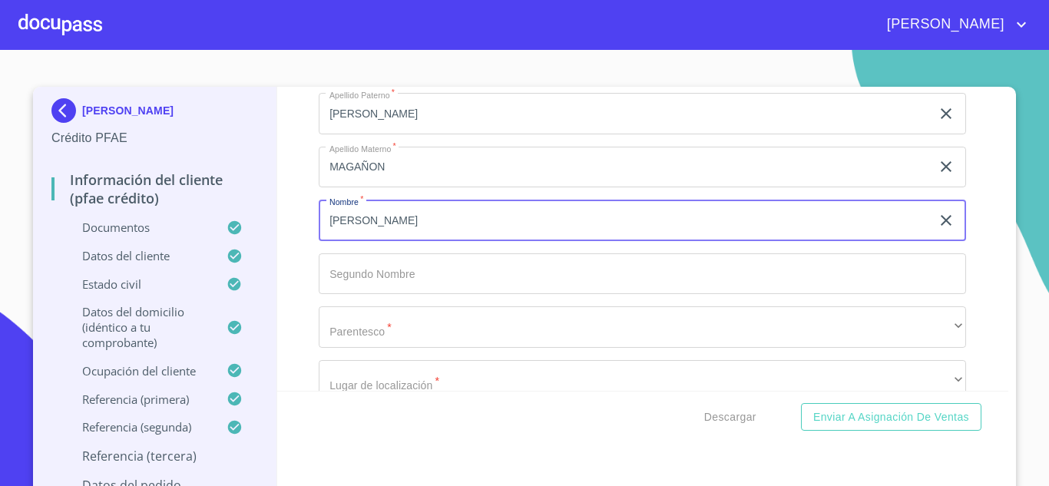
type input "MONICA"
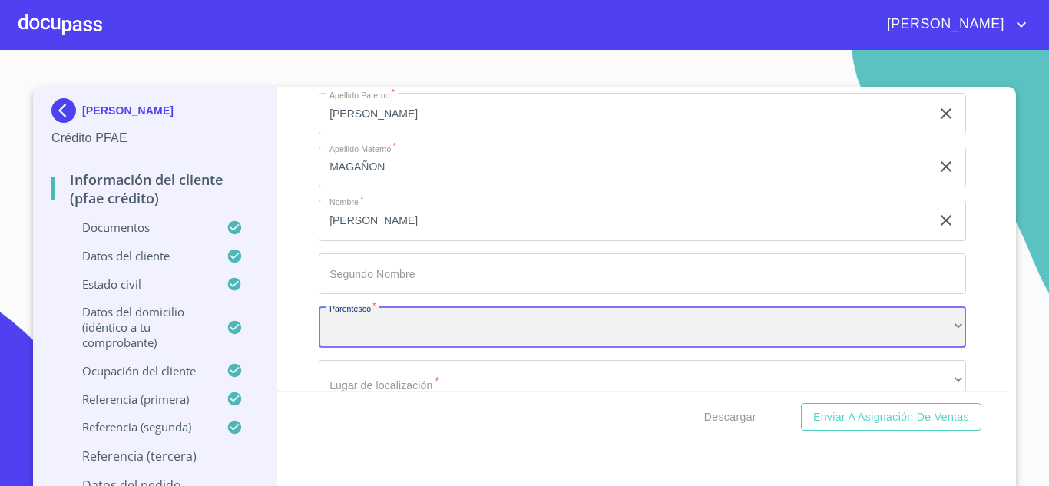
click at [448, 348] on div "​" at bounding box center [642, 326] width 647 height 41
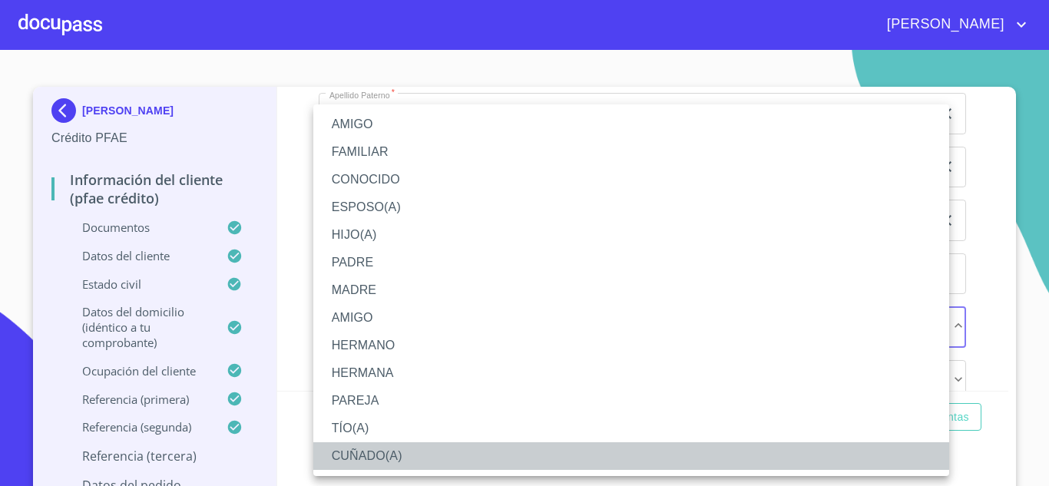
drag, startPoint x: 366, startPoint y: 452, endPoint x: 375, endPoint y: 414, distance: 39.5
click at [366, 452] on li "CUÑADO(A)" at bounding box center [631, 456] width 636 height 28
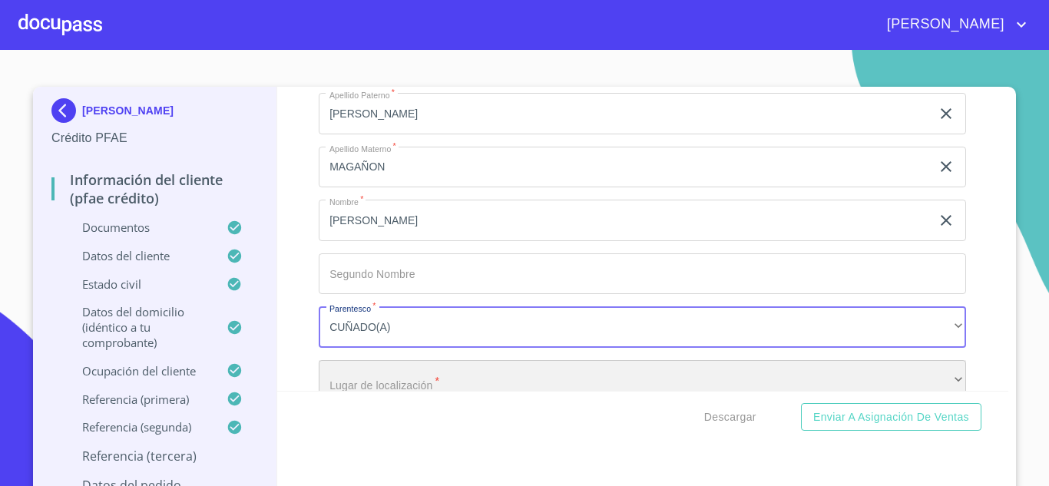
scroll to position [8903, 0]
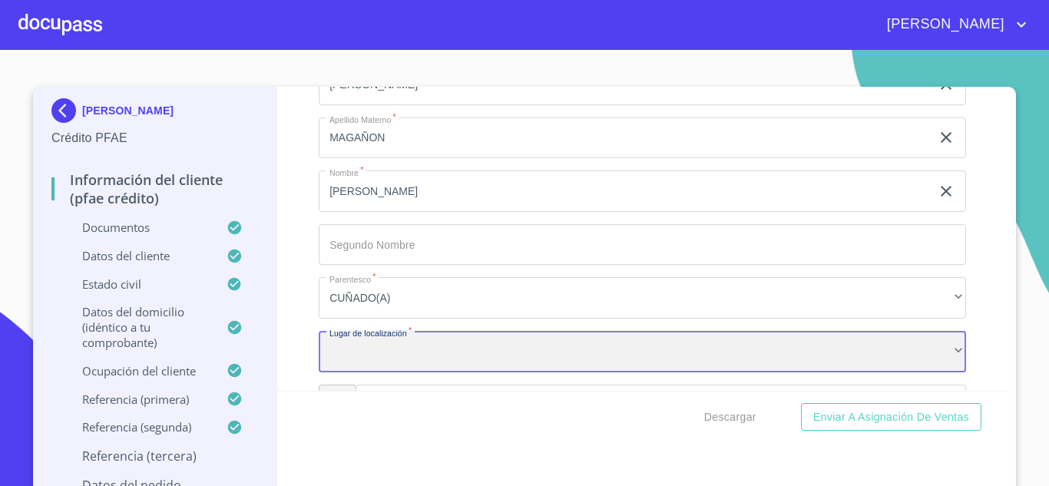
click at [389, 372] on div "​" at bounding box center [642, 351] width 647 height 41
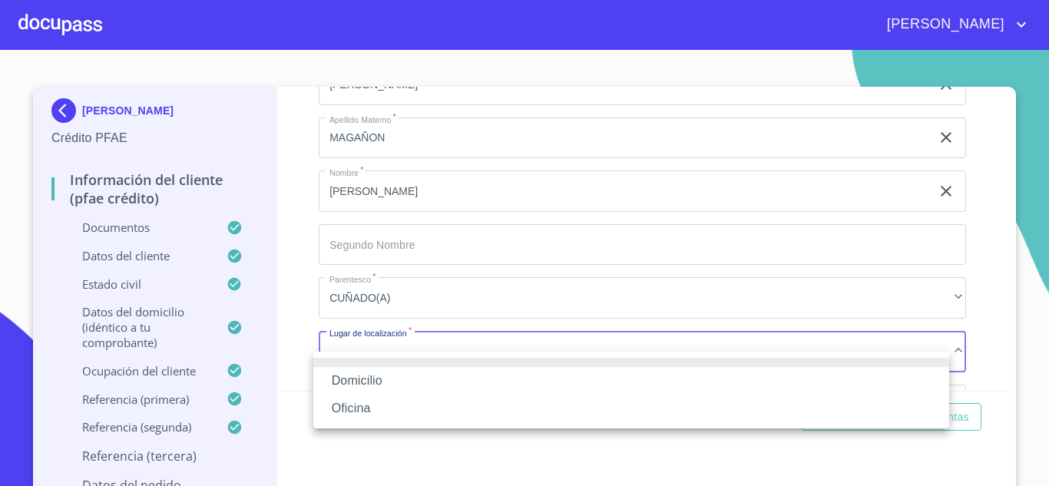
click at [389, 381] on li "Domicilio" at bounding box center [631, 381] width 636 height 28
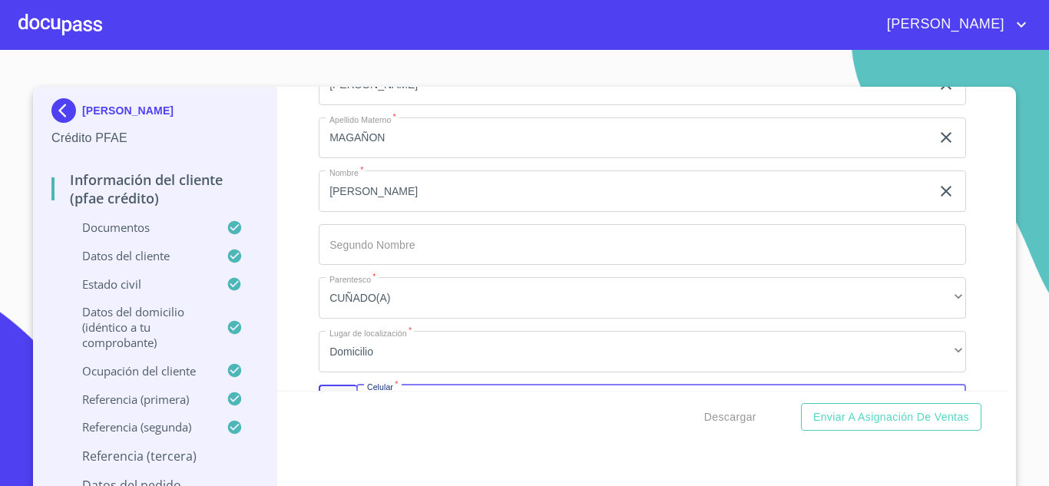
scroll to position [9088, 0]
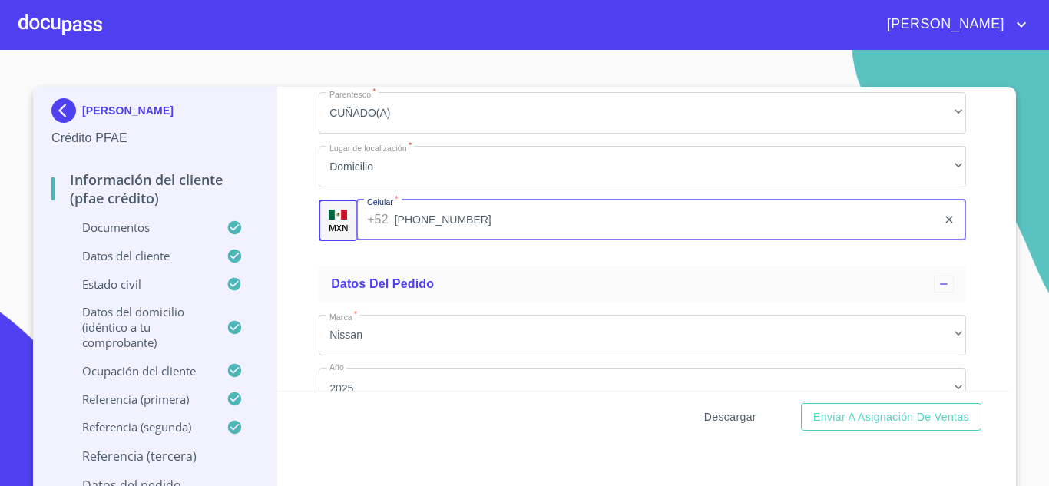
type input "(33)13050662"
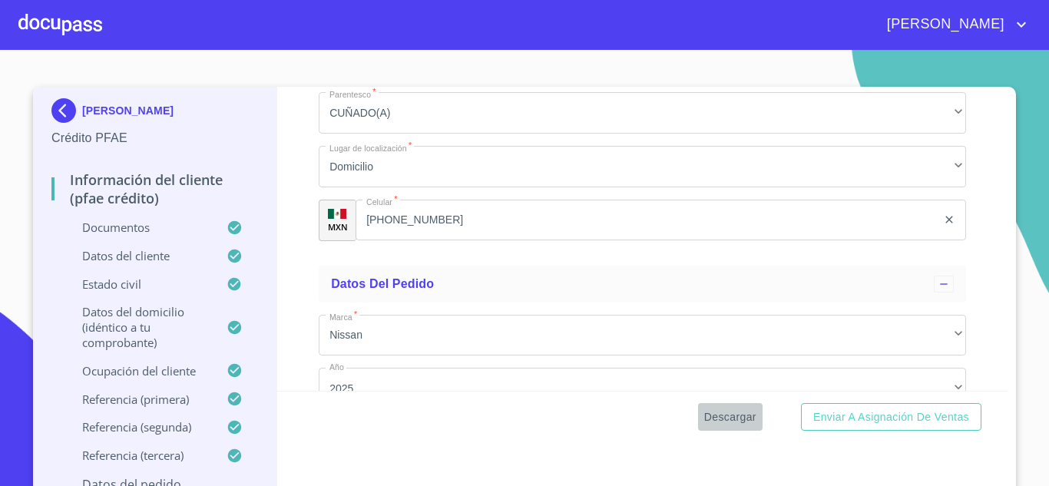
click at [730, 416] on span "Descargar" at bounding box center [730, 417] width 52 height 19
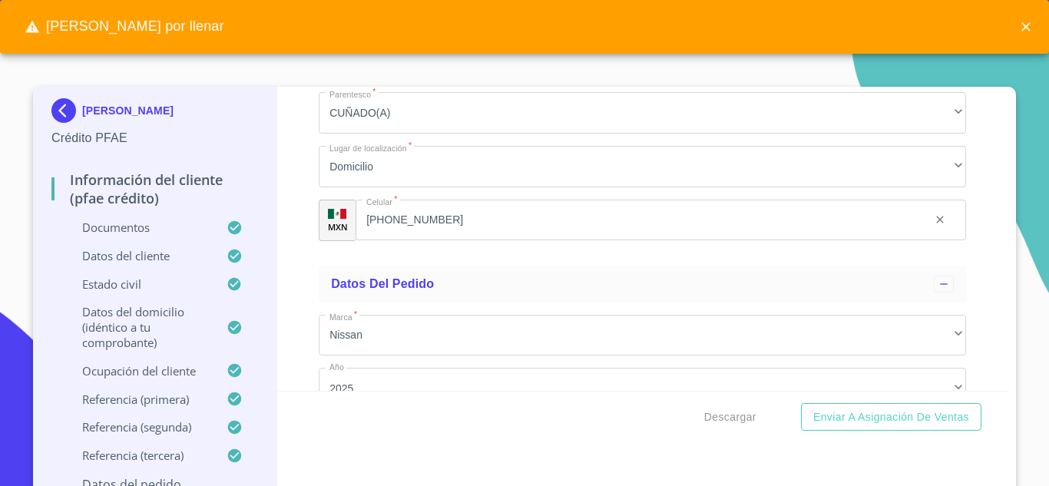
click at [1027, 30] on icon "close" at bounding box center [1025, 26] width 15 height 15
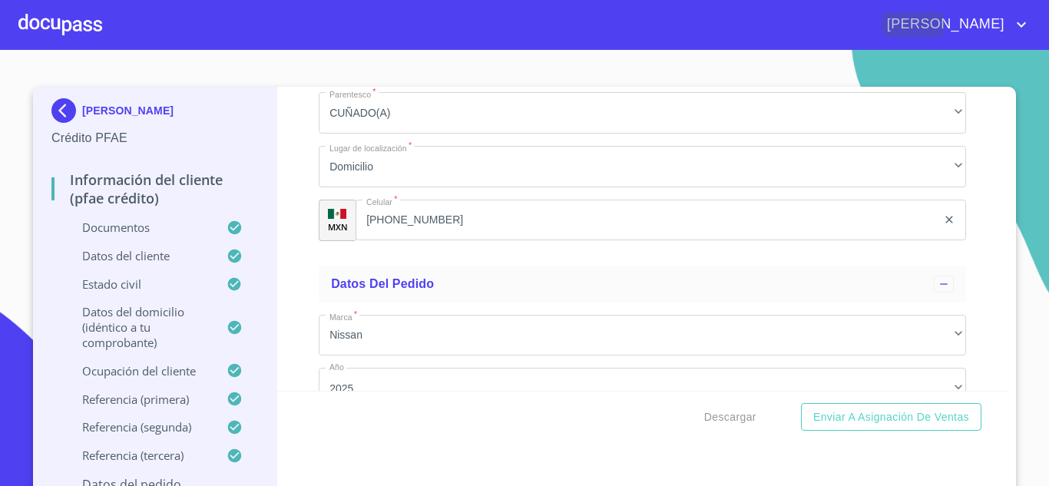
click at [508, 241] on input "(33)13050662" at bounding box center [646, 220] width 581 height 41
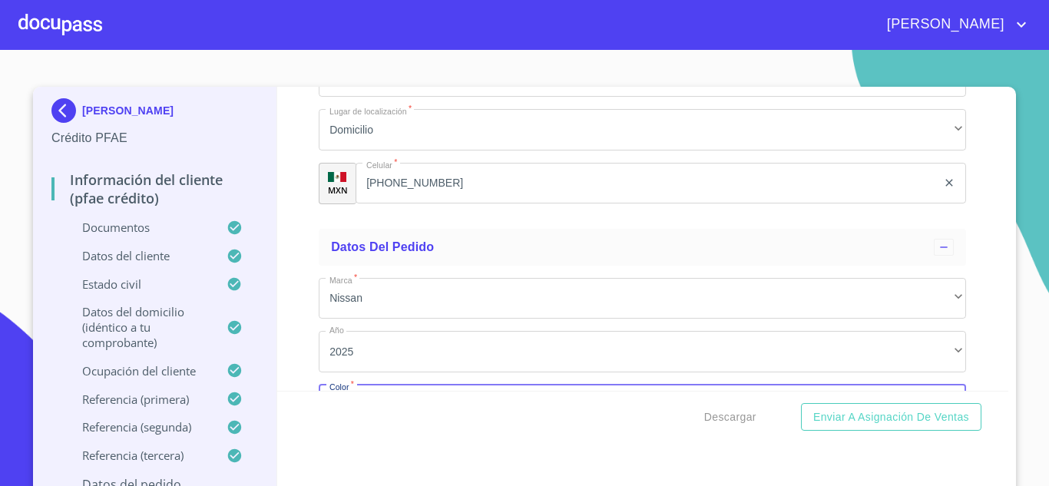
scroll to position [9304, 0]
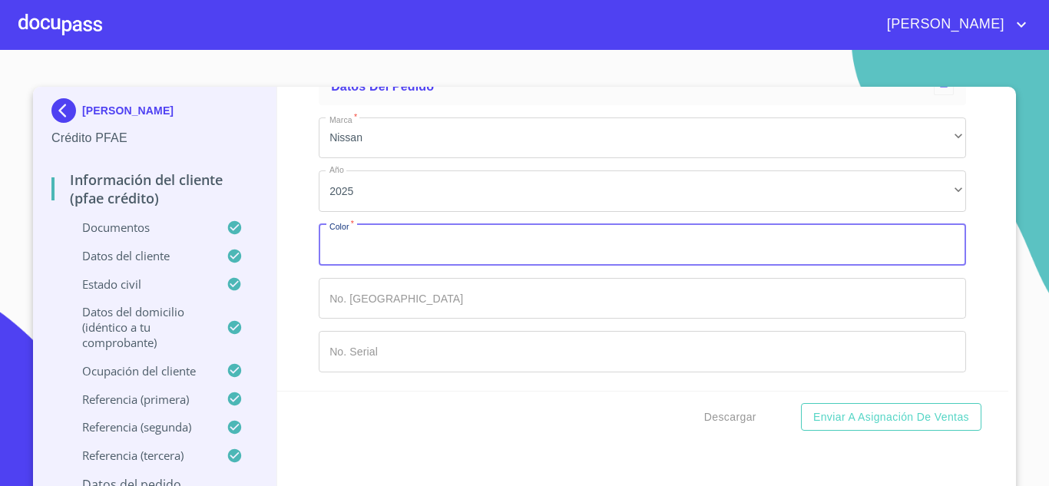
type input "F"
type input "GRIS"
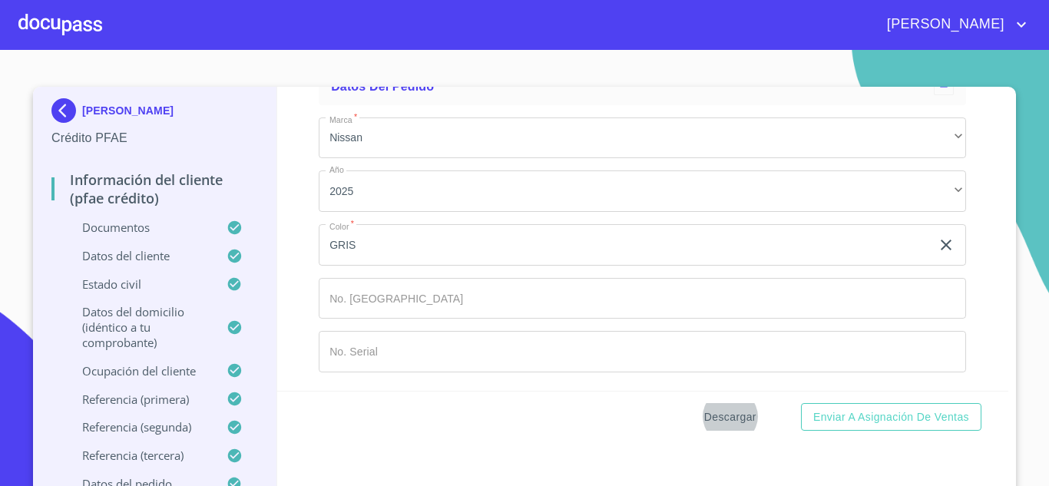
click at [738, 423] on span "Descargar" at bounding box center [730, 417] width 52 height 19
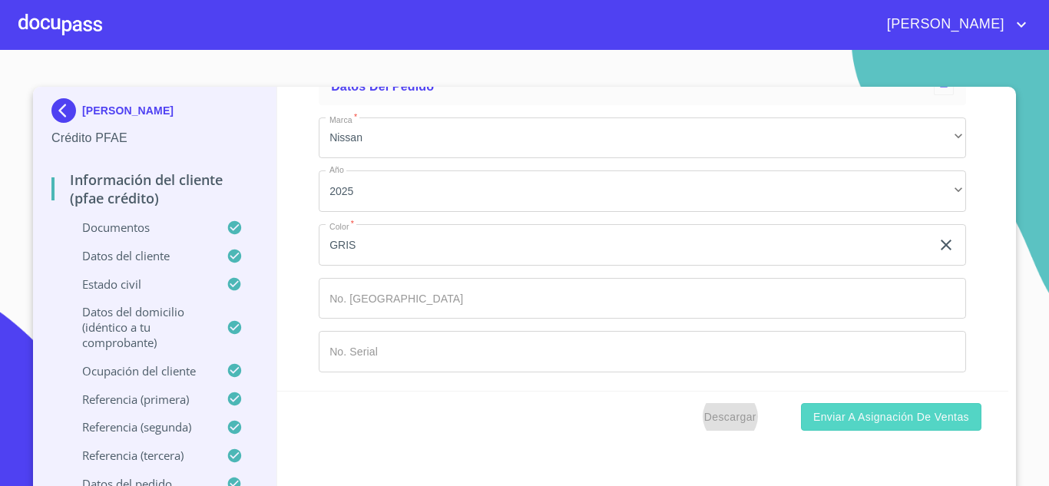
click at [867, 414] on span "Enviar a Asignación de Ventas" at bounding box center [891, 417] width 156 height 19
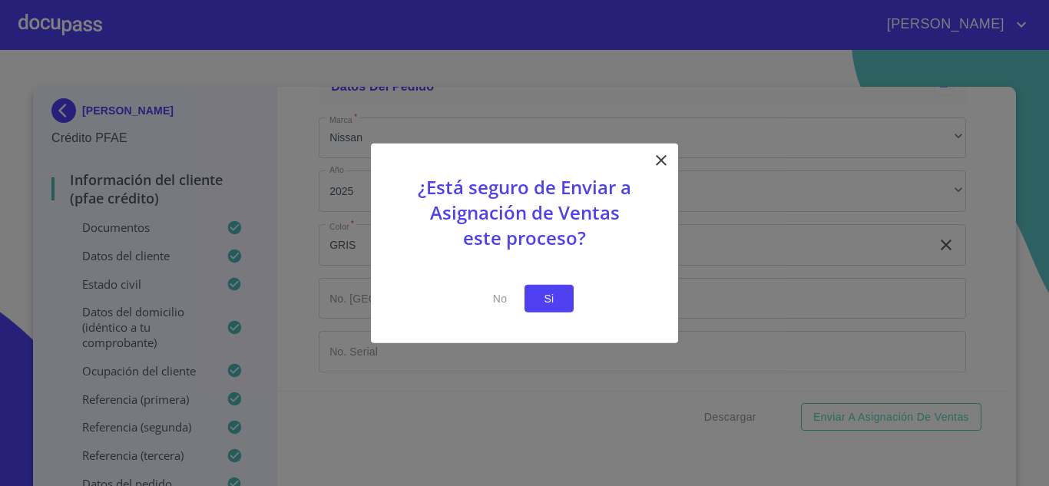
click at [559, 306] on span "Si" at bounding box center [549, 298] width 25 height 19
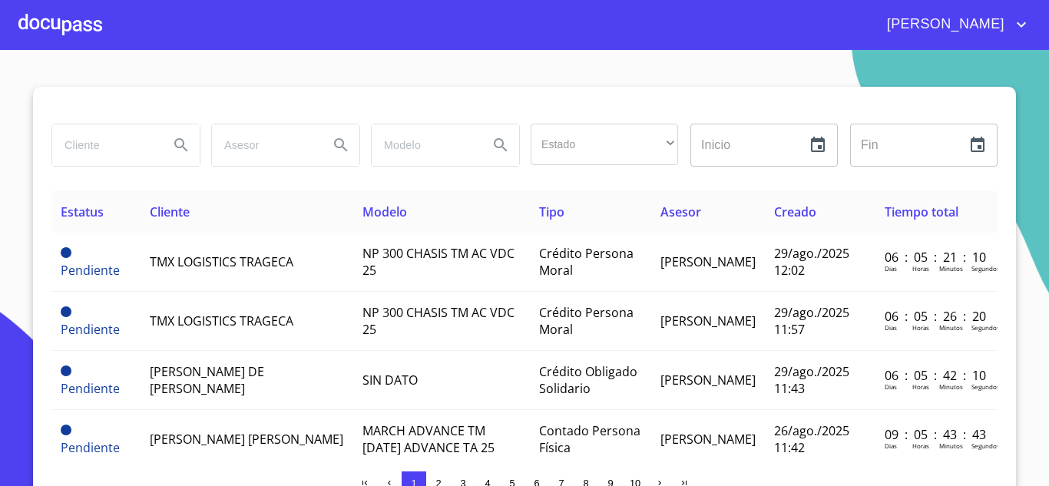
click at [121, 87] on div at bounding box center [524, 105] width 946 height 37
click at [64, 31] on div at bounding box center [60, 24] width 84 height 49
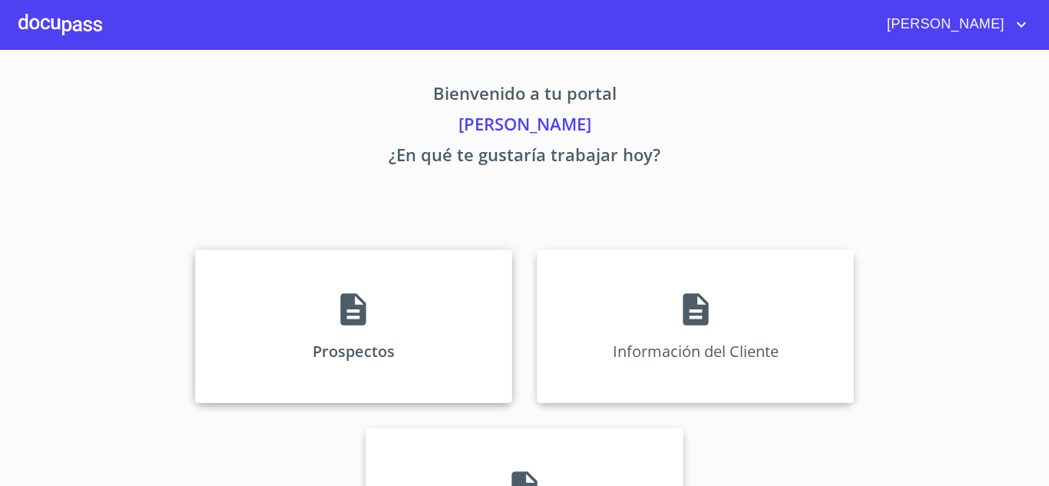
click at [359, 318] on icon at bounding box center [353, 309] width 25 height 32
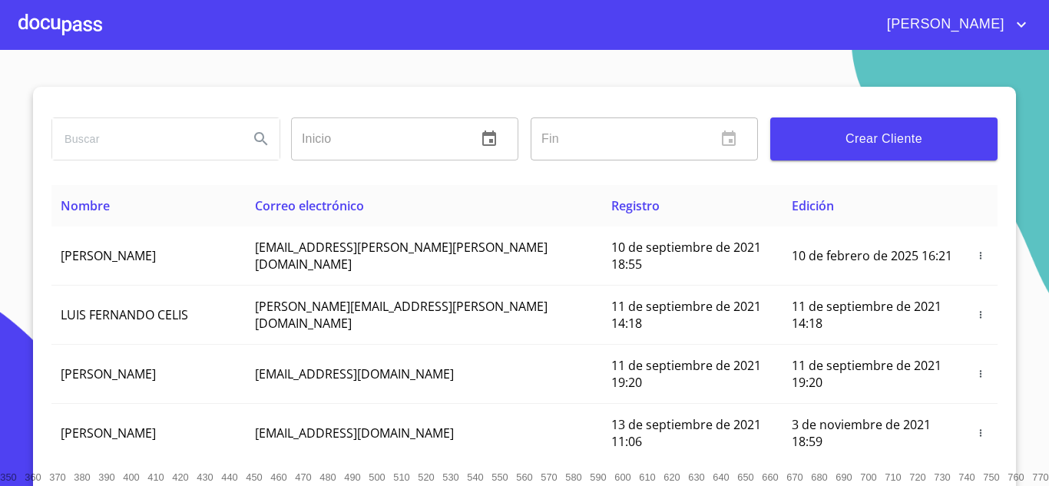
click at [113, 146] on input "search" at bounding box center [144, 138] width 184 height 41
type input "[PERSON_NAME] [PERSON_NAME]"
click at [259, 142] on icon "Search" at bounding box center [260, 138] width 13 height 13
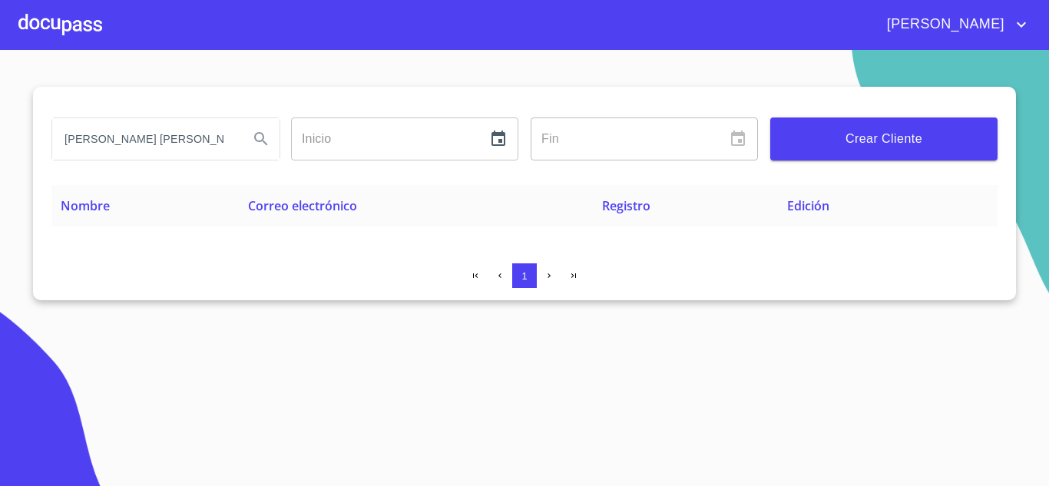
drag, startPoint x: 203, startPoint y: 137, endPoint x: 0, endPoint y: 155, distance: 203.6
click at [0, 155] on section "ROXANA GOMEZ DAGIO Inicio ​ Fin ​ Crear Cliente Nombre Correo electrónico Regis…" at bounding box center [524, 268] width 1049 height 436
click at [852, 141] on span "Crear Cliente" at bounding box center [884, 139] width 203 height 22
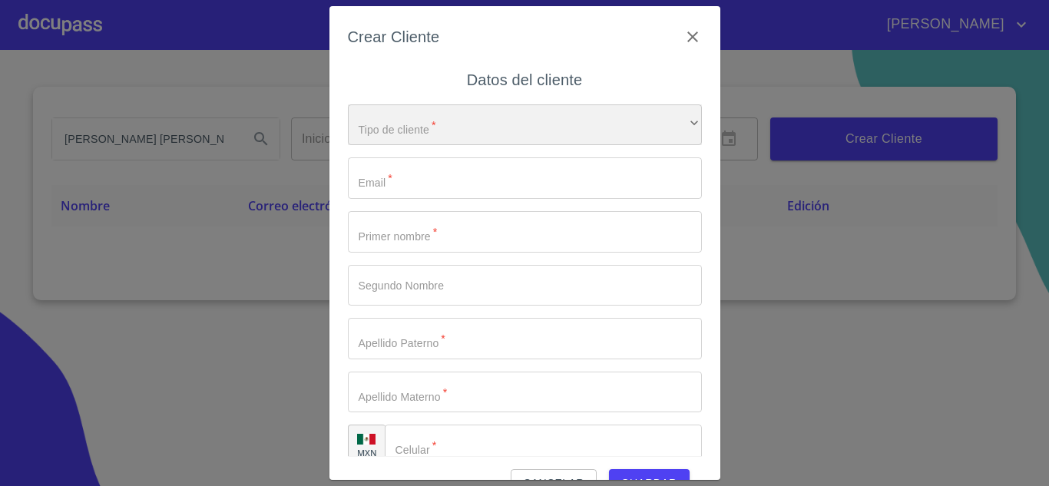
click at [412, 117] on div "​" at bounding box center [525, 124] width 354 height 41
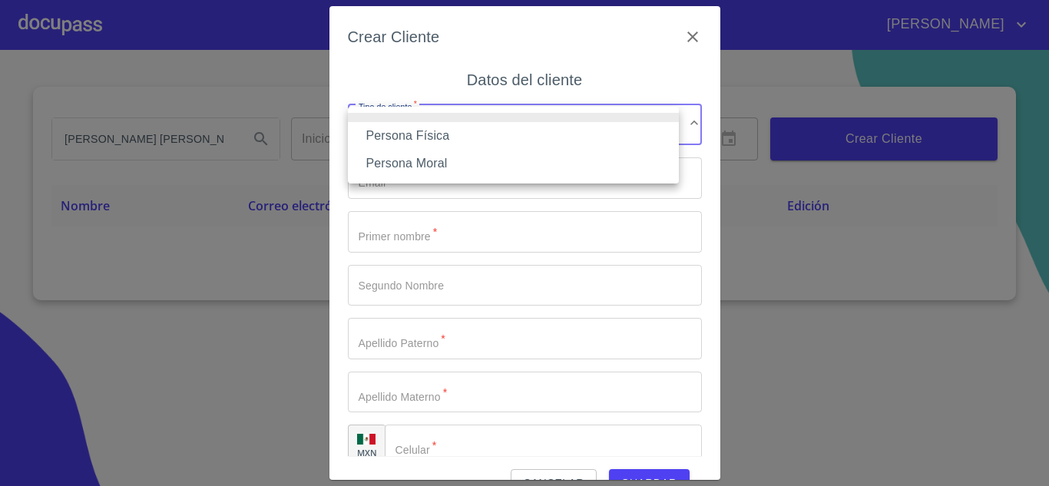
click at [395, 129] on li "Persona Física" at bounding box center [513, 136] width 331 height 28
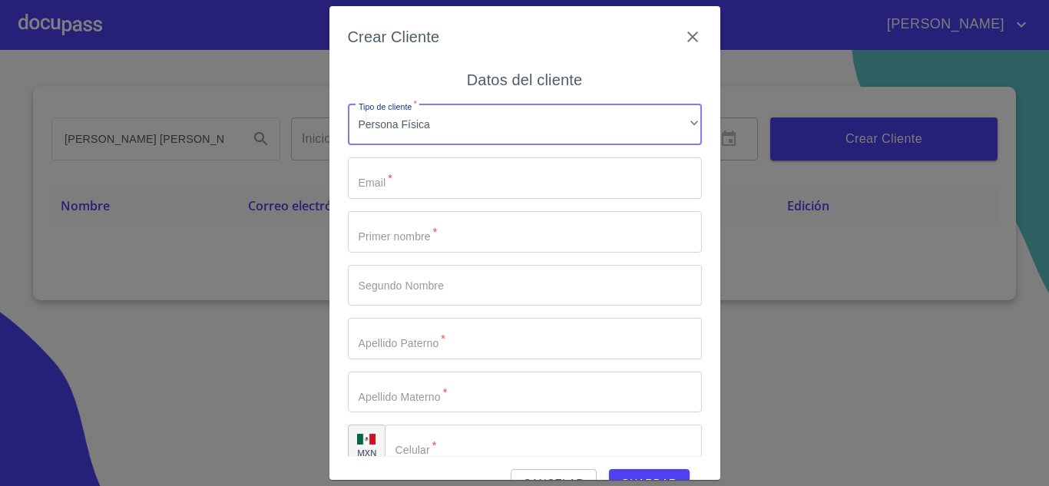
click at [400, 179] on input "Tipo de cliente   *" at bounding box center [525, 177] width 354 height 41
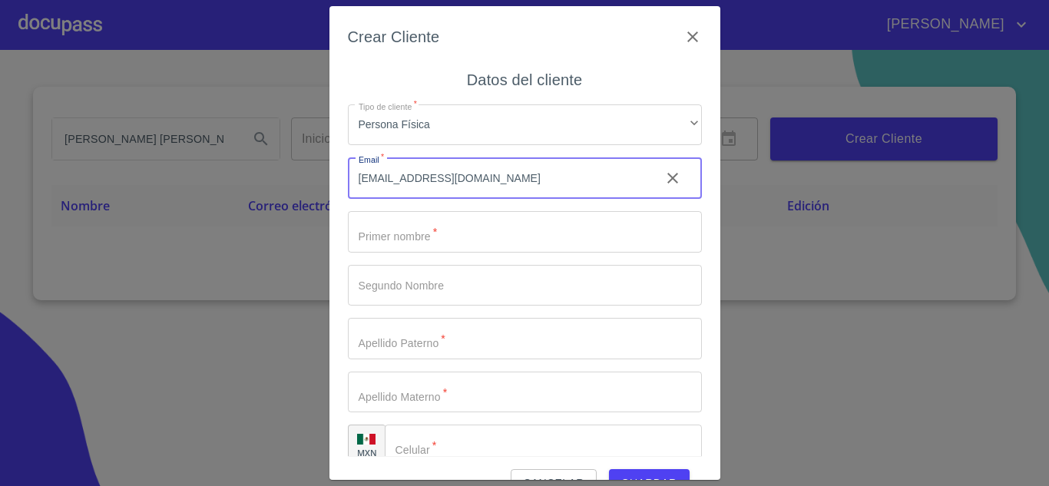
type input "gdroxanasiv@gmail.com"
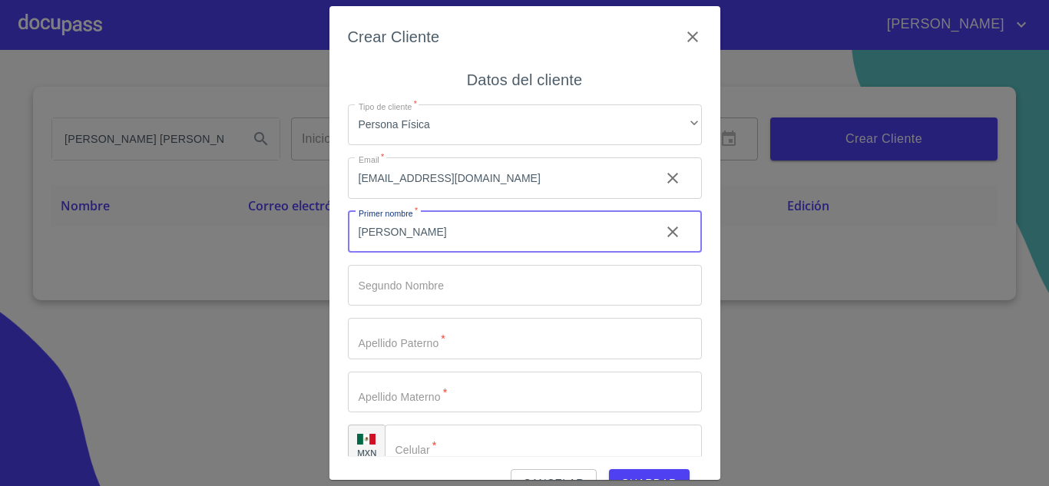
type input "[PERSON_NAME]"
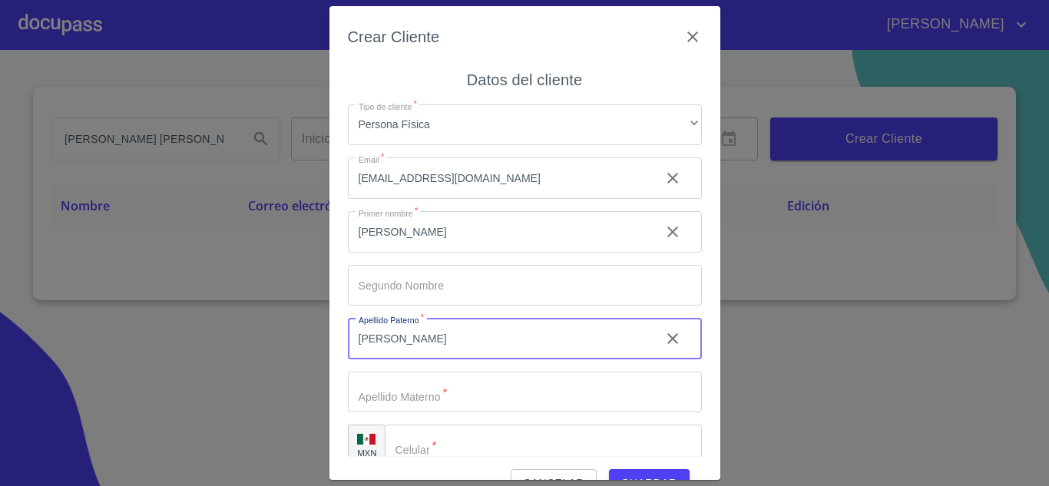
type input "[PERSON_NAME]"
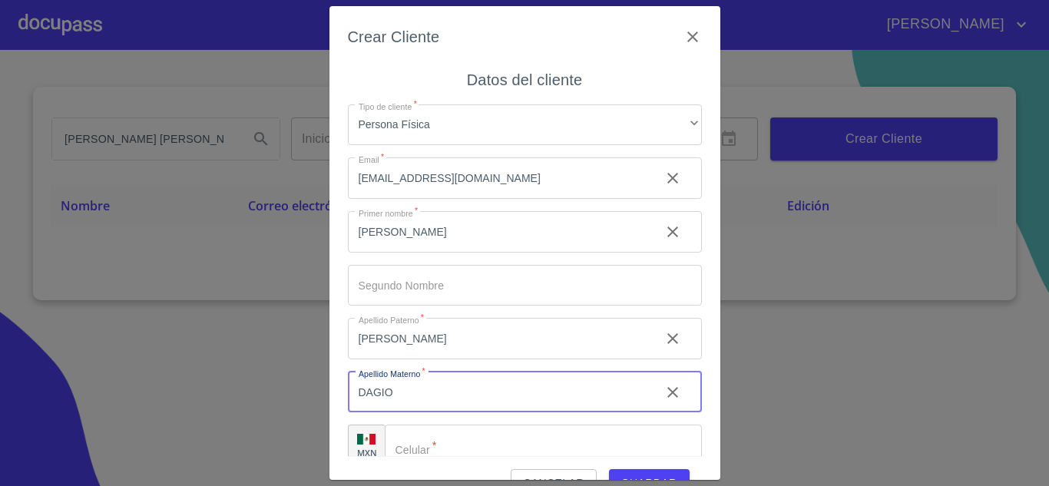
type input "DAGIO"
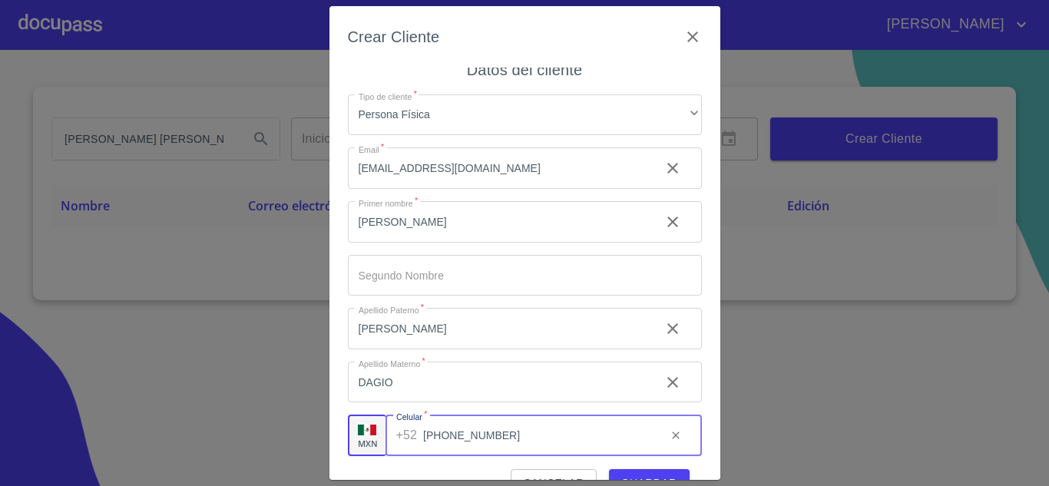
type input "[PHONE_NUMBER]"
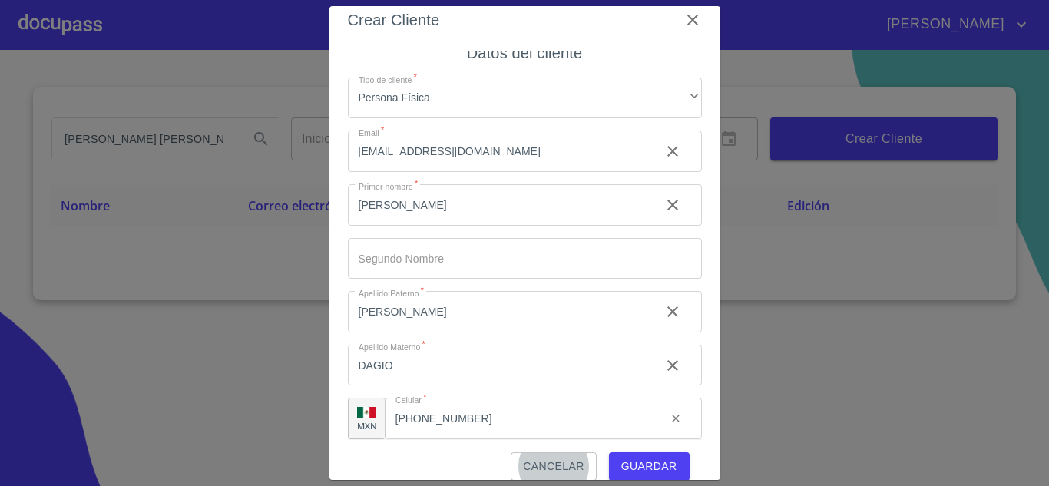
click at [630, 464] on span "Guardar" at bounding box center [649, 466] width 56 height 19
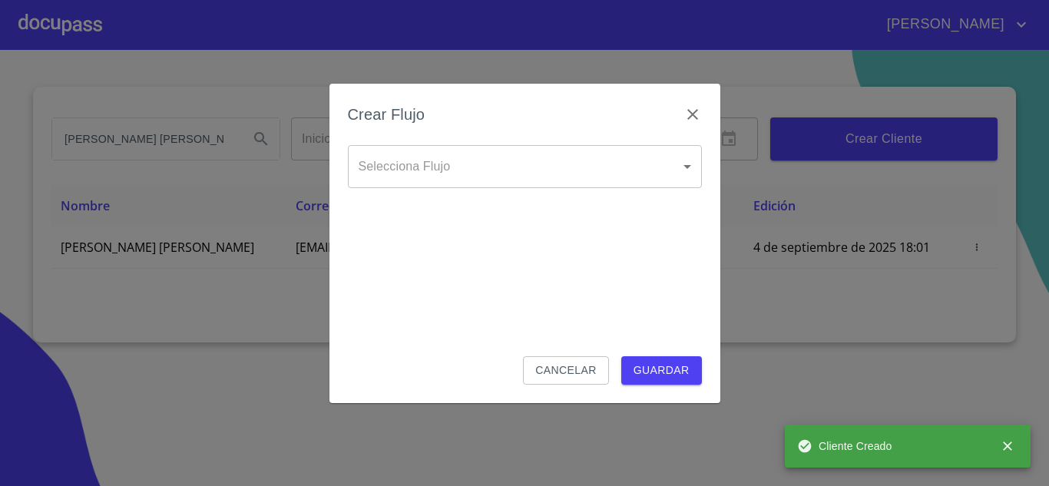
click at [389, 182] on body "JUAN ROXANA GOMEZ DAGIO Inicio ​ Fin ​ Crear Cliente Nombre Correo electrónico …" at bounding box center [524, 243] width 1049 height 486
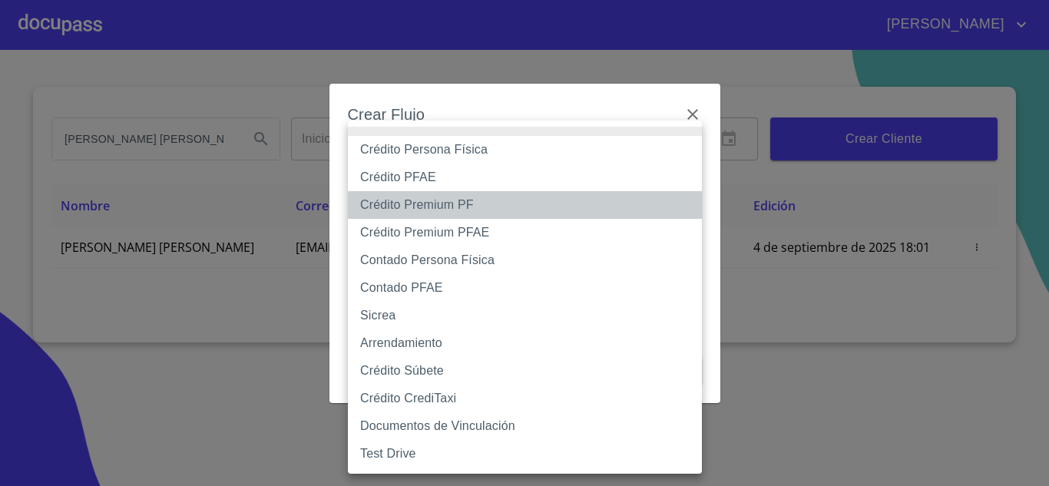
click at [413, 202] on li "Crédito Premium PF" at bounding box center [525, 205] width 354 height 28
type input "61aa8c19394905d6da20c087"
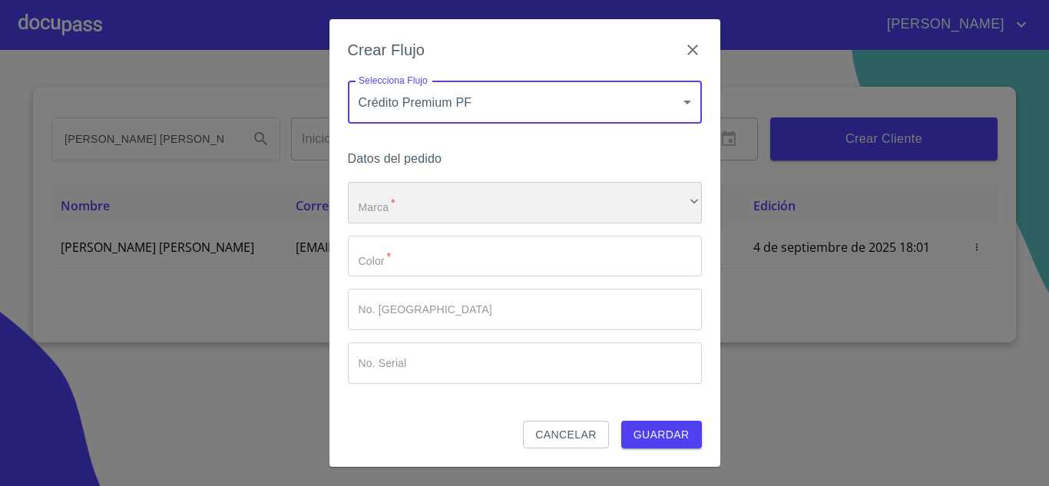
click at [379, 213] on div "​" at bounding box center [525, 202] width 354 height 41
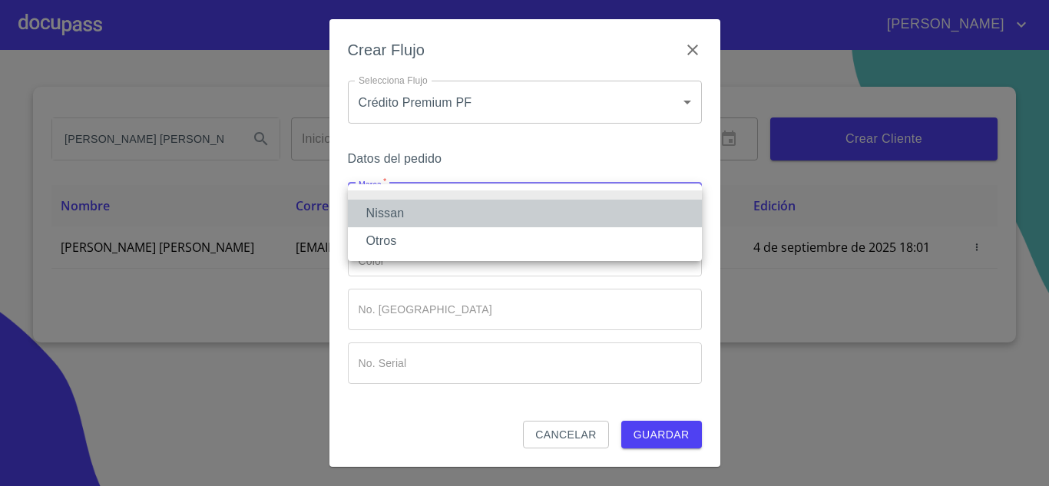
click at [393, 203] on li "Nissan" at bounding box center [525, 214] width 354 height 28
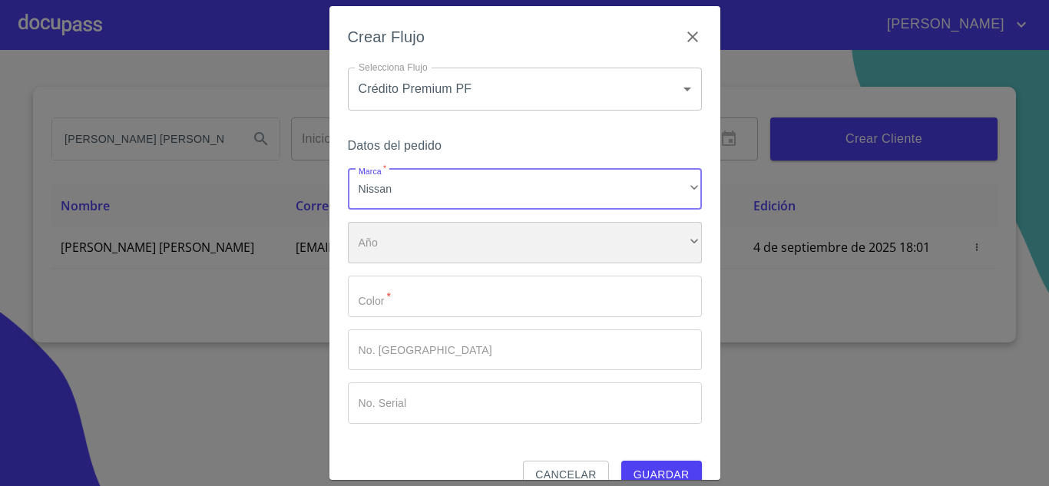
click at [388, 244] on div "​" at bounding box center [525, 242] width 354 height 41
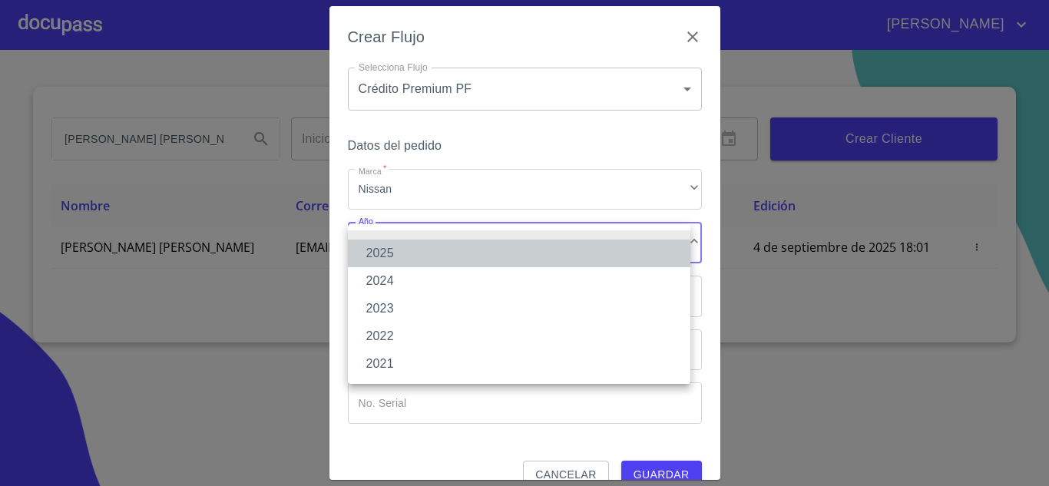
click at [390, 258] on li "2025" at bounding box center [519, 254] width 342 height 28
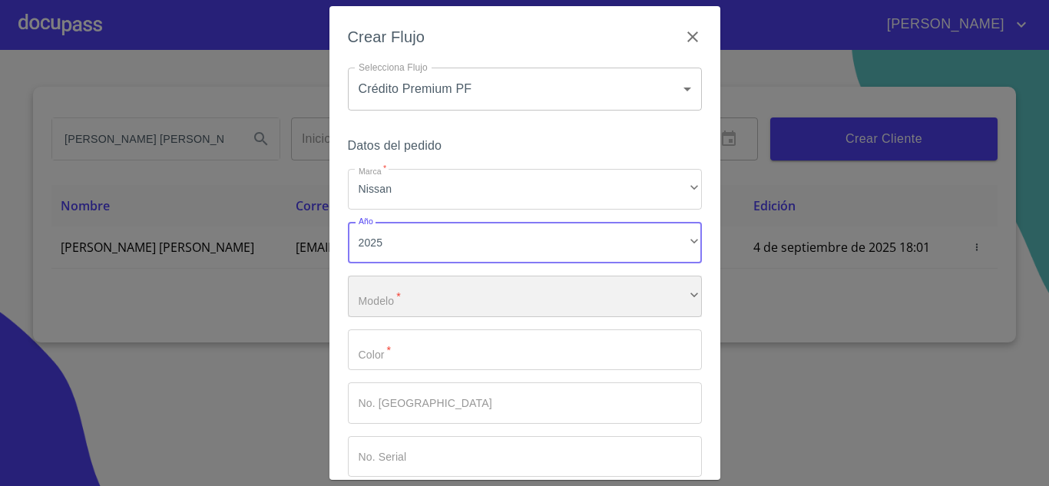
click at [410, 287] on div "​" at bounding box center [525, 296] width 354 height 41
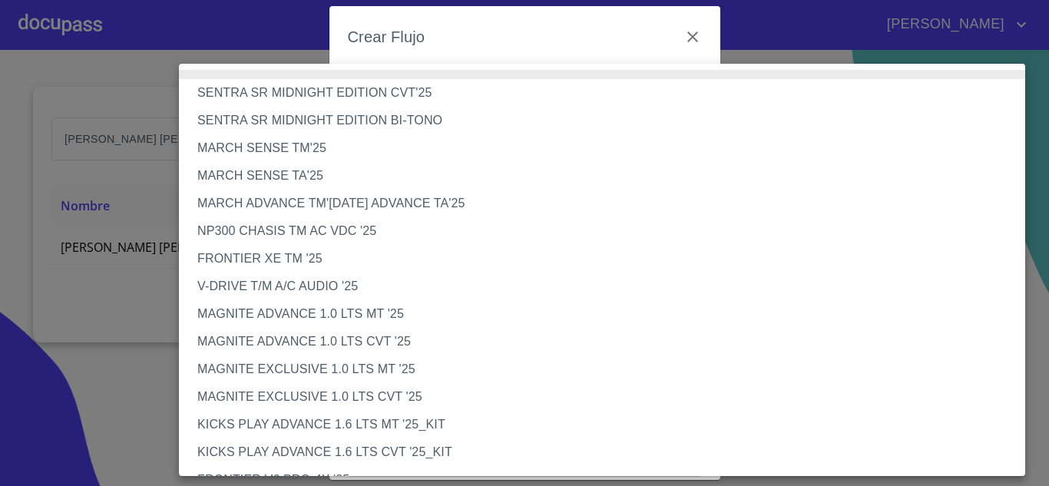
click at [238, 237] on li "NP300 CHASIS TM AC VDC '25" at bounding box center [608, 231] width 858 height 28
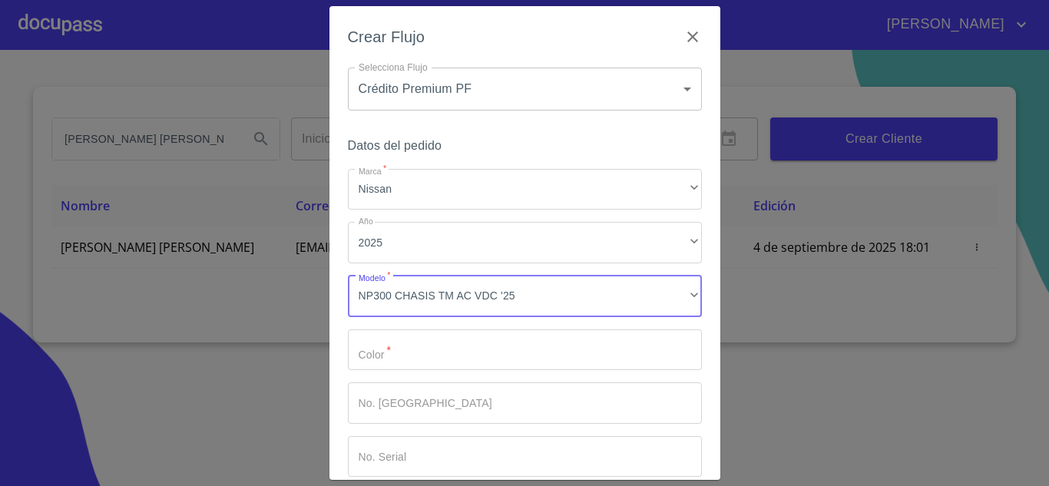
click at [402, 350] on input "Marca   *" at bounding box center [525, 349] width 354 height 41
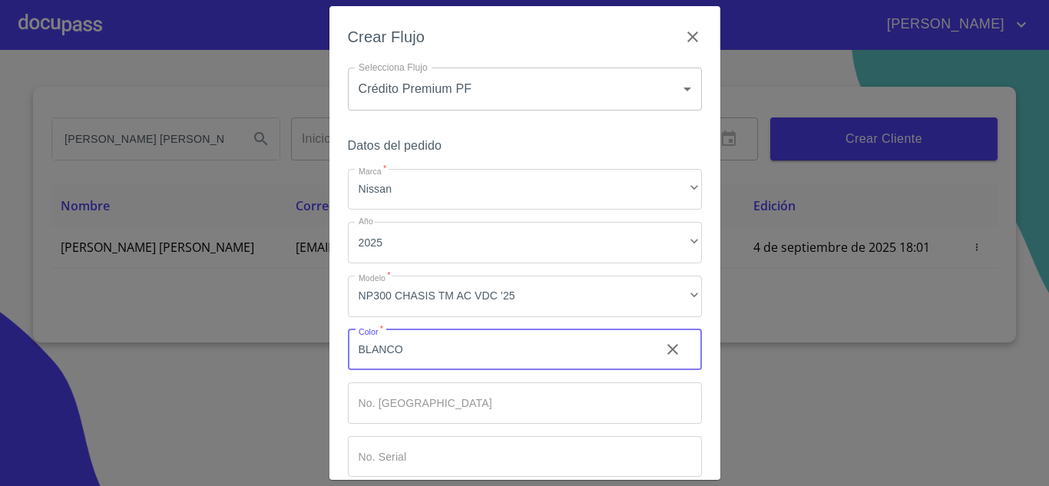
type input "BLANCO"
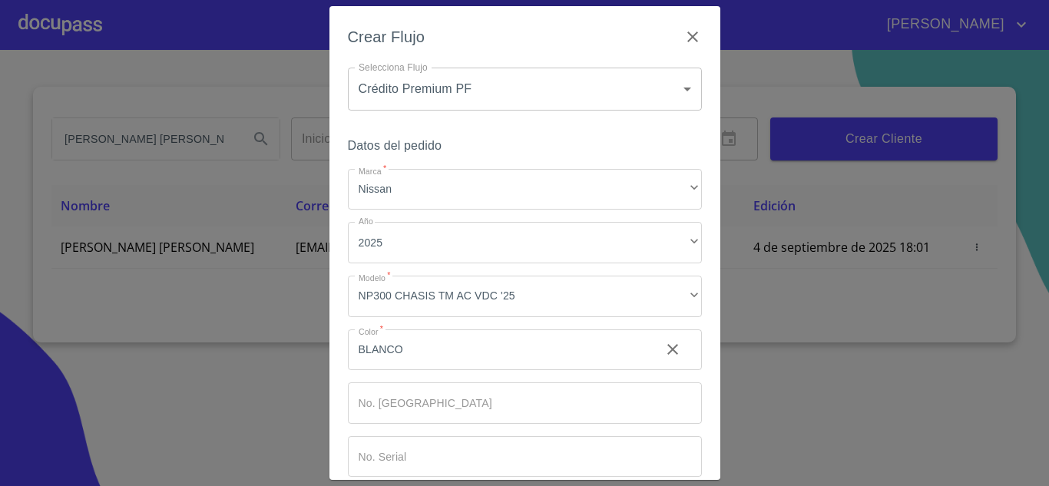
scroll to position [80, 0]
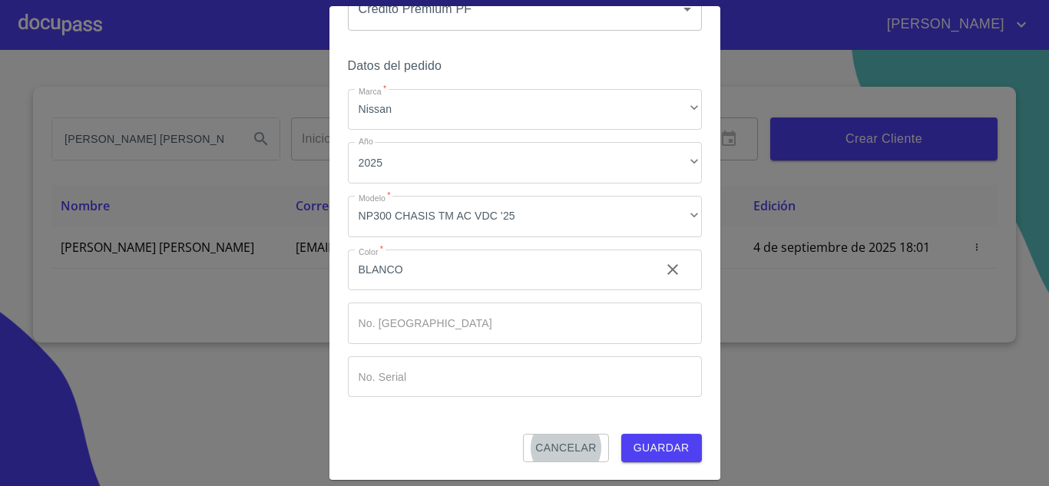
click at [647, 449] on span "Guardar" at bounding box center [662, 447] width 56 height 19
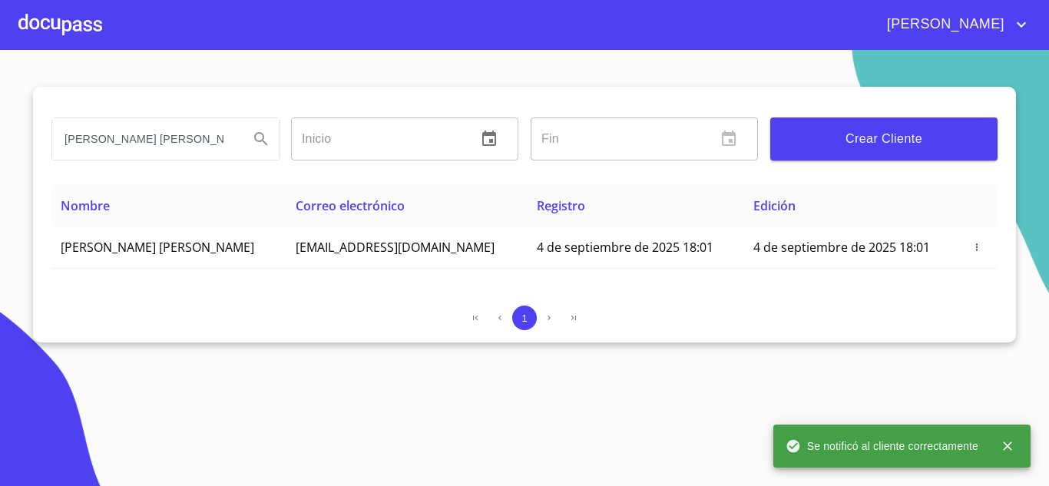
click at [48, 28] on div at bounding box center [60, 24] width 84 height 49
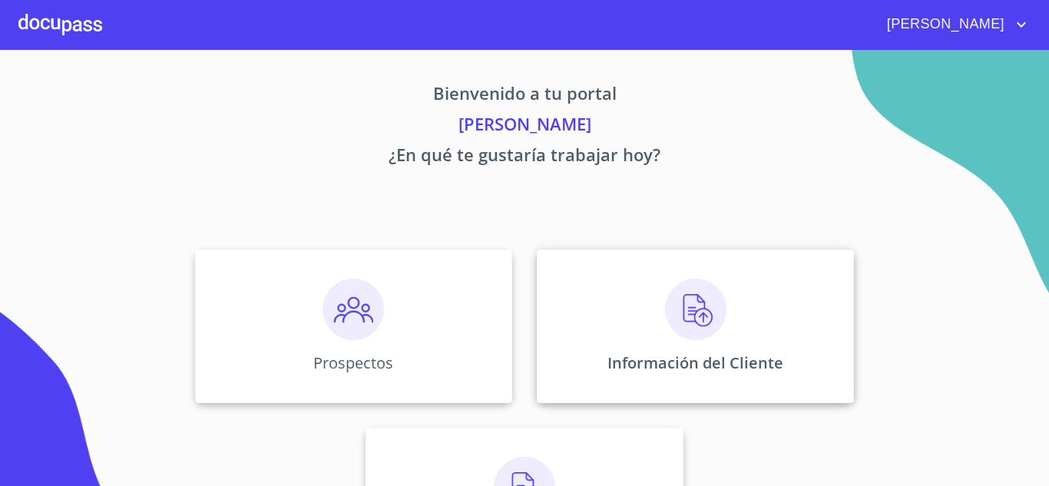
click at [698, 313] on img at bounding box center [695, 309] width 61 height 61
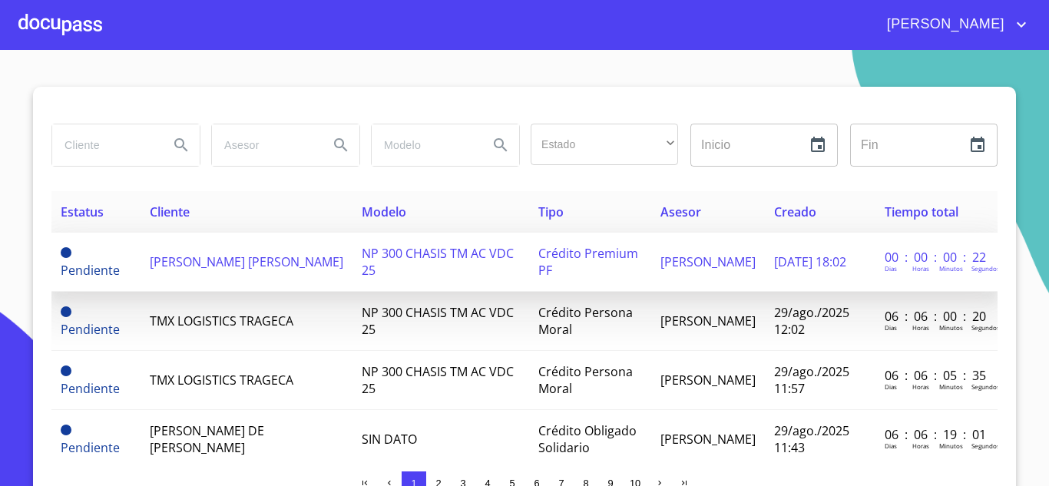
click at [225, 266] on span "[PERSON_NAME] [PERSON_NAME]" at bounding box center [247, 261] width 194 height 17
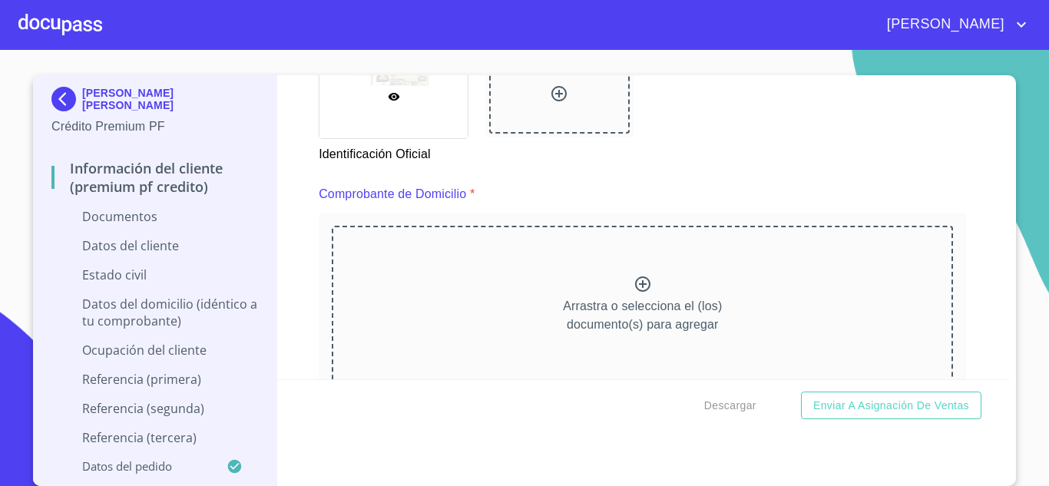
scroll to position [759, 0]
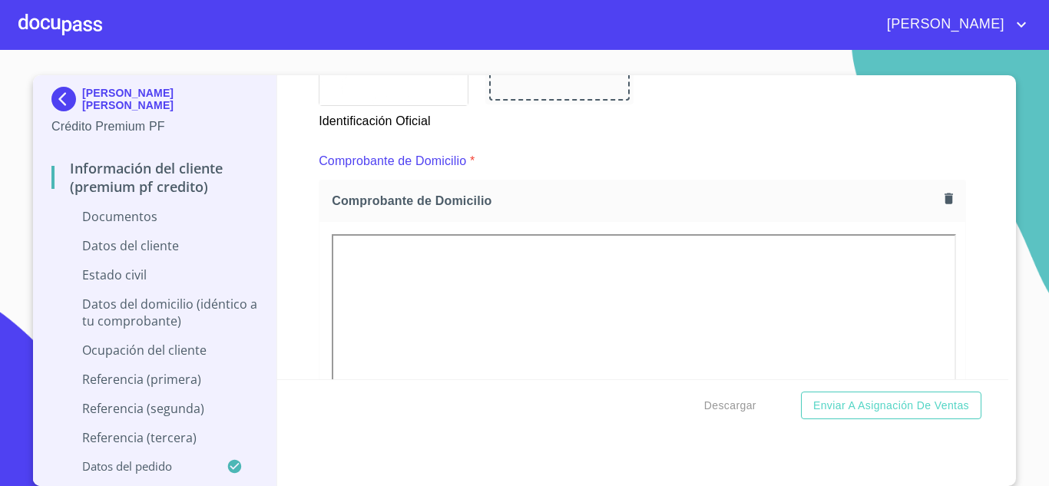
drag, startPoint x: 978, startPoint y: 372, endPoint x: 1000, endPoint y: 354, distance: 27.8
click at [1004, 369] on div "ROXANA GOMEZ DAGIO Crédito Premium PF Información del cliente (premium pf credi…" at bounding box center [524, 280] width 983 height 411
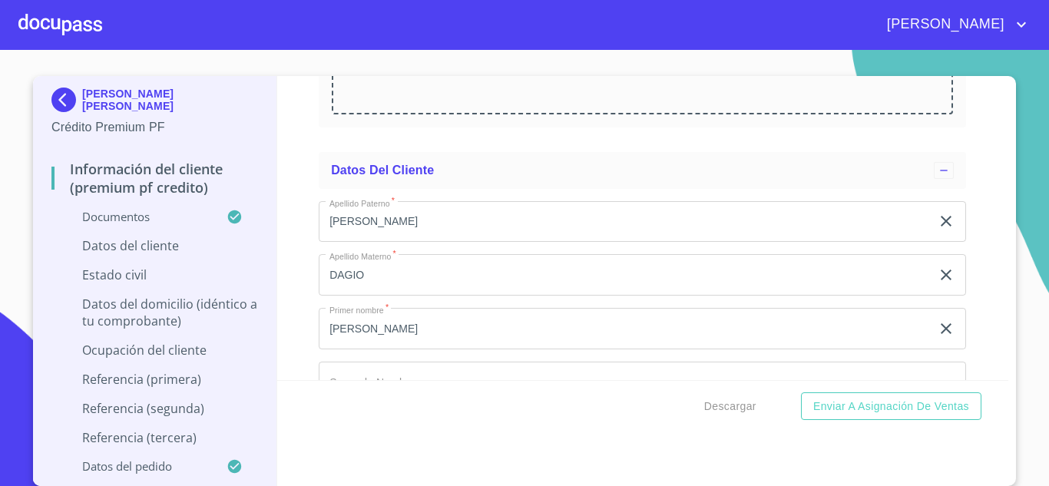
scroll to position [4369, 0]
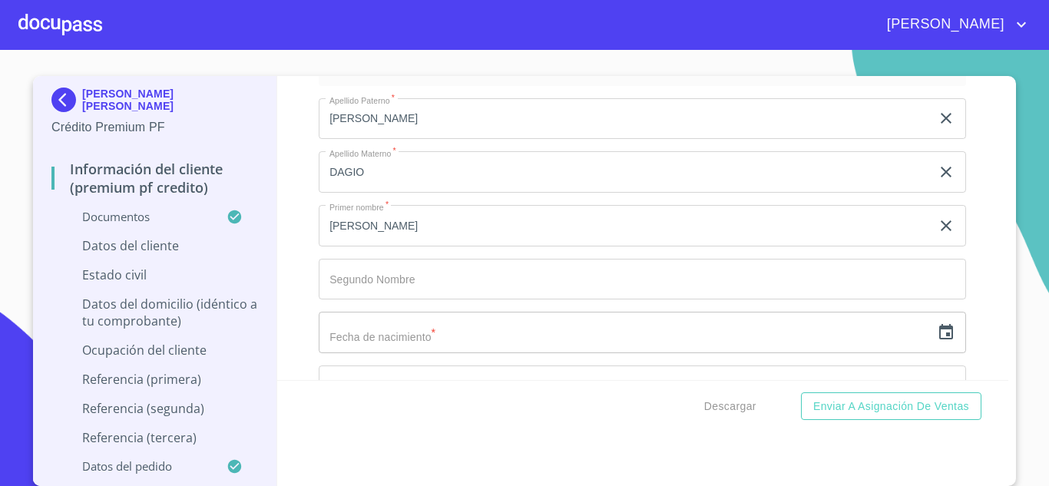
click at [406, 353] on input "text" at bounding box center [625, 332] width 612 height 41
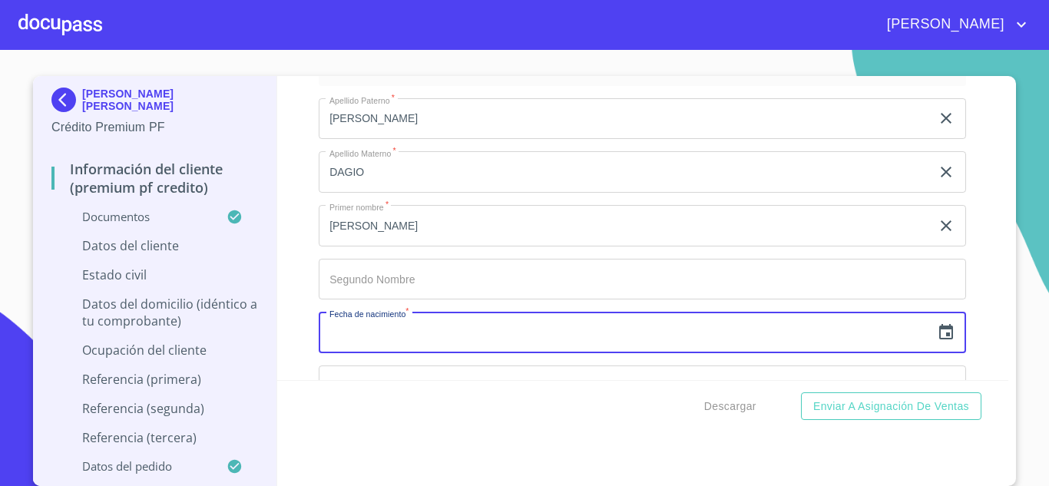
click at [937, 342] on icon "button" at bounding box center [946, 332] width 18 height 18
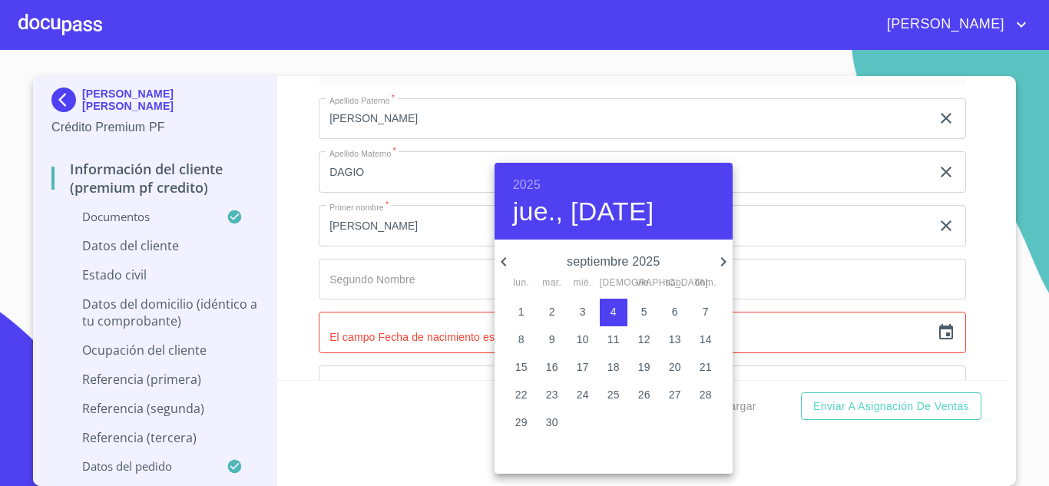
click at [540, 185] on h6 "2025" at bounding box center [527, 185] width 28 height 22
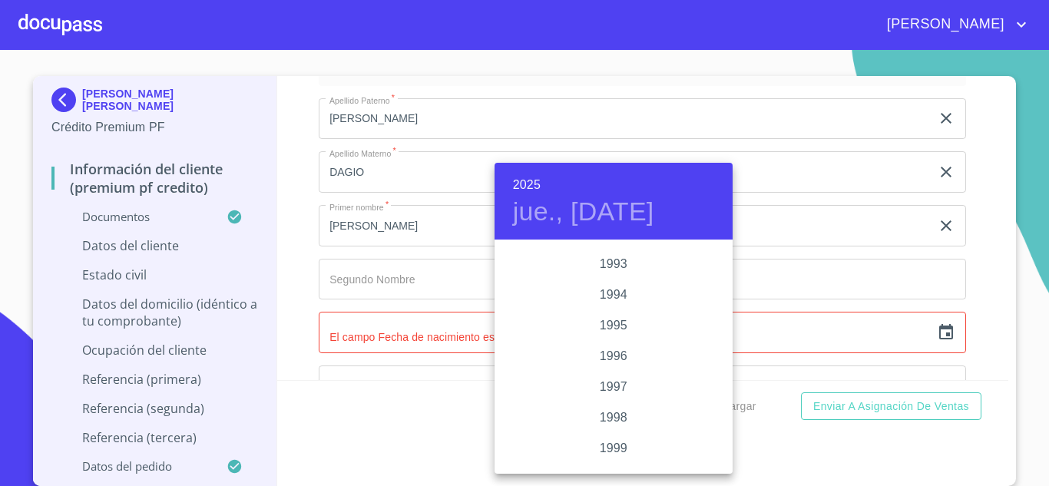
scroll to position [2058, 0]
click at [611, 289] on div "1993" at bounding box center [614, 288] width 238 height 31
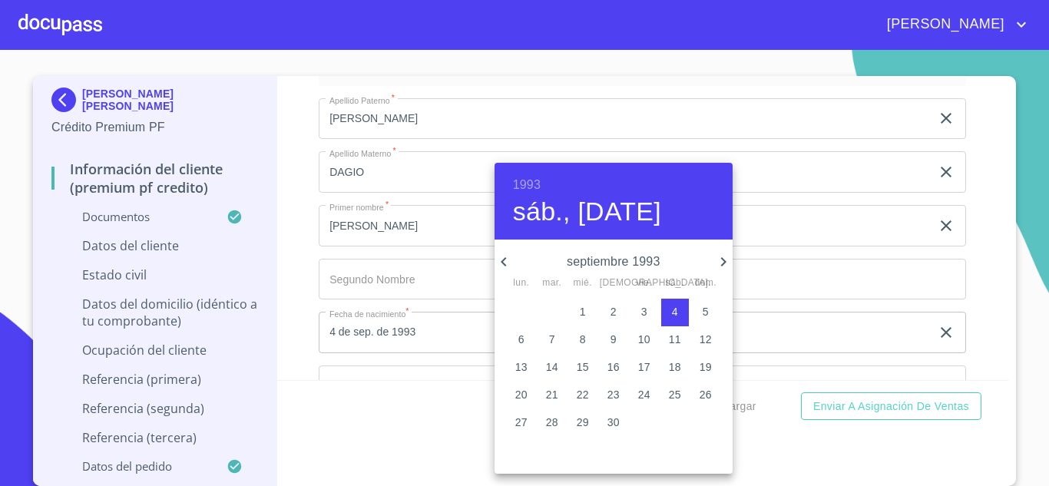
click at [508, 260] on icon "button" at bounding box center [504, 262] width 18 height 18
click at [506, 260] on icon "button" at bounding box center [504, 262] width 18 height 18
click at [706, 311] on p "2" at bounding box center [706, 311] width 6 height 15
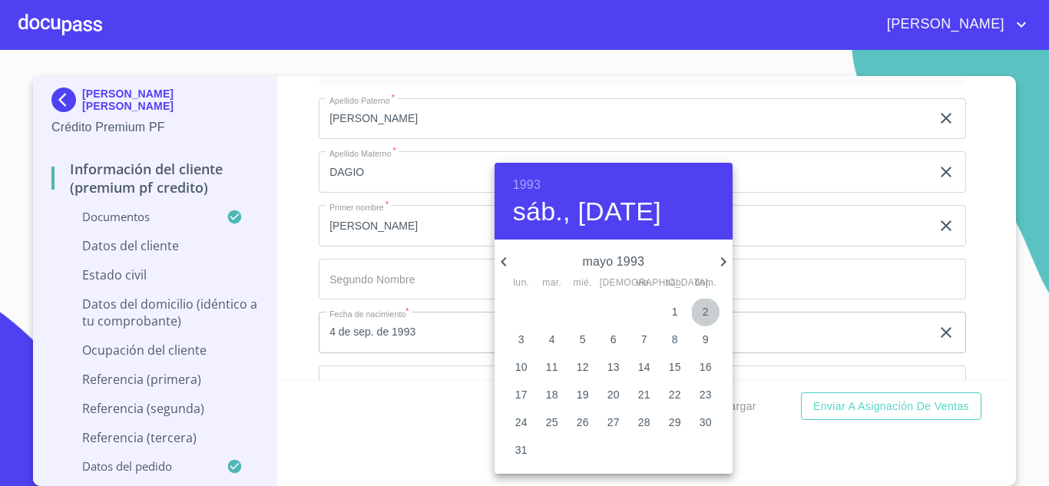
type input "2 de may. de 1993"
click at [369, 296] on div at bounding box center [524, 243] width 1049 height 486
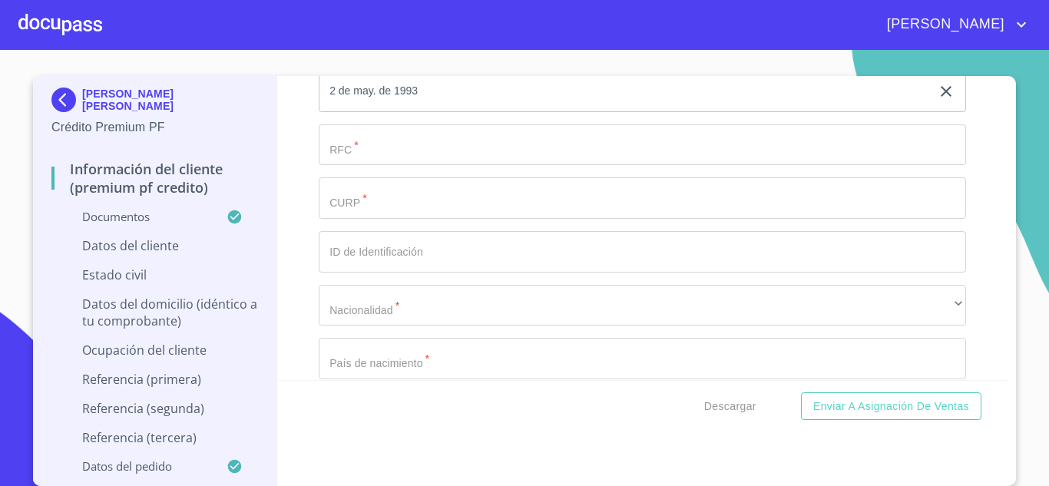
scroll to position [4588, 0]
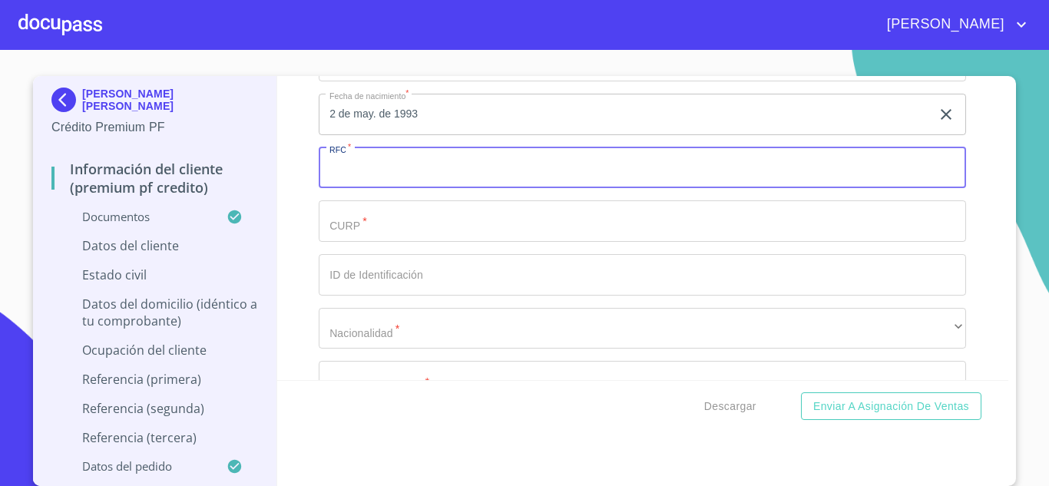
click at [347, 189] on input "Documento de identificación.   *" at bounding box center [642, 167] width 647 height 41
type input "GODR930502DR8"
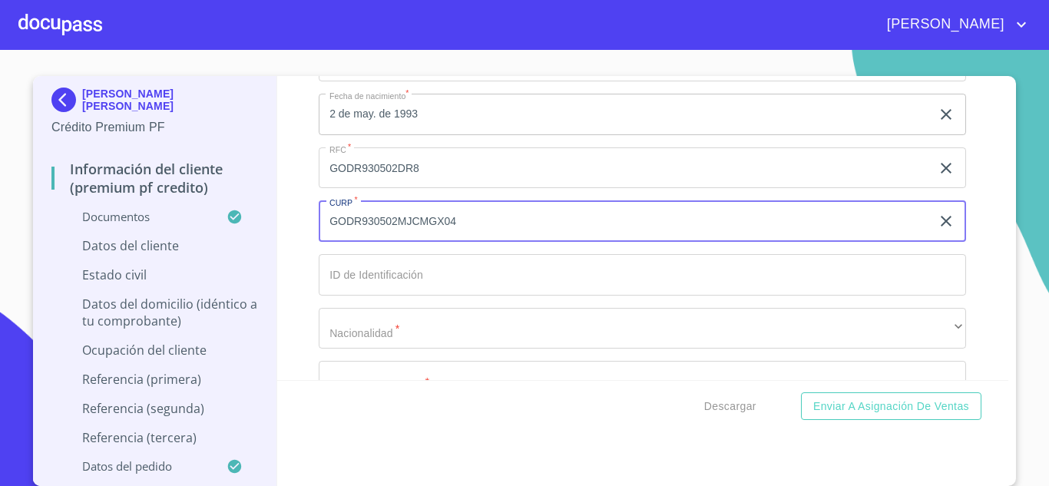
type input "GODR930502MJCMGX04"
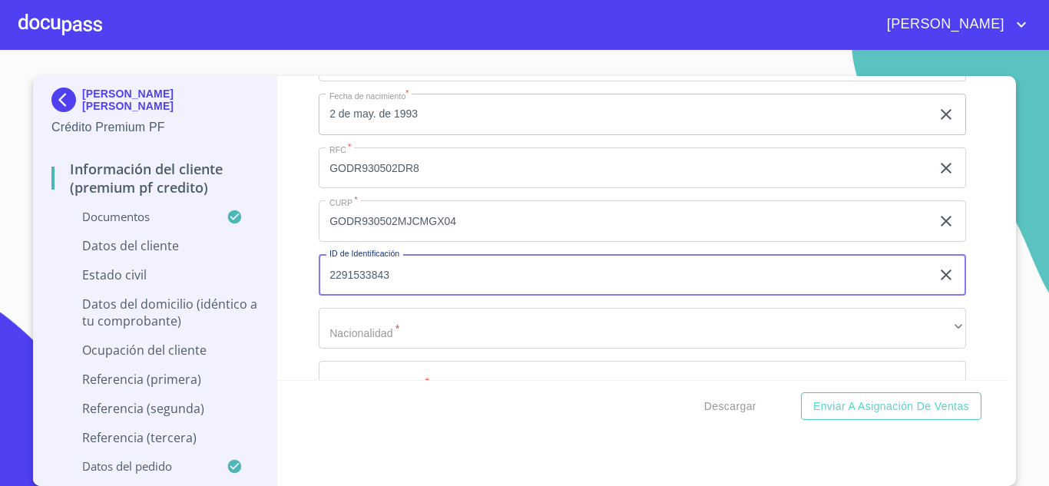
type input "2291533843"
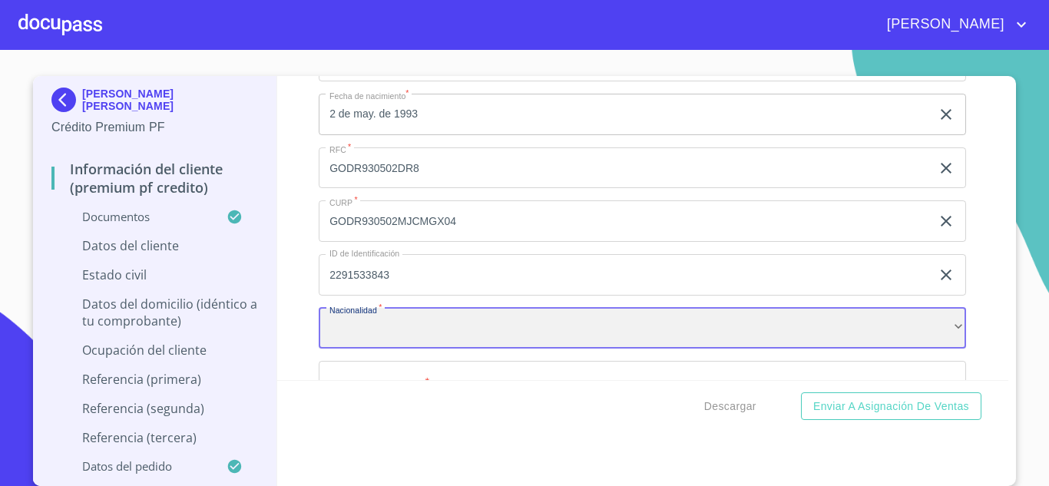
click at [385, 349] on div "​" at bounding box center [642, 328] width 647 height 41
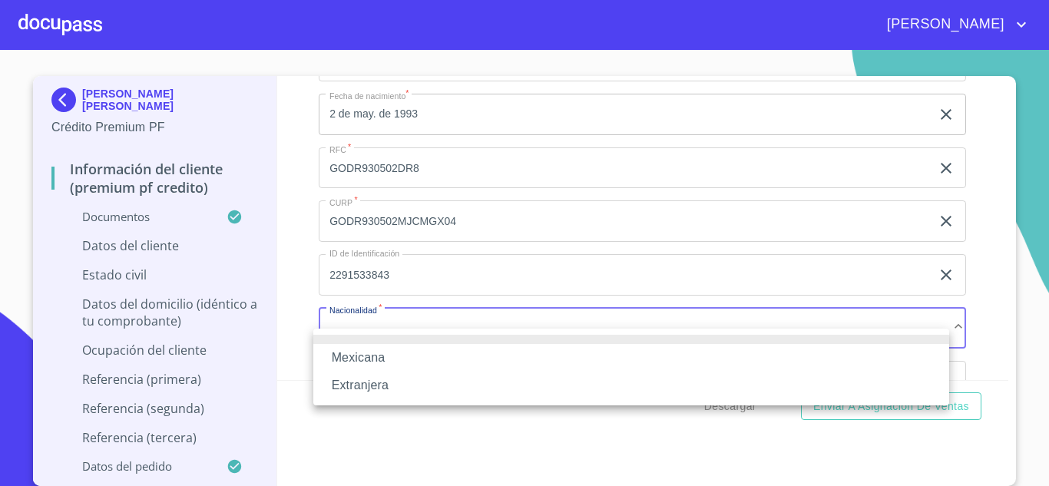
click at [363, 351] on li "Mexicana" at bounding box center [631, 358] width 636 height 28
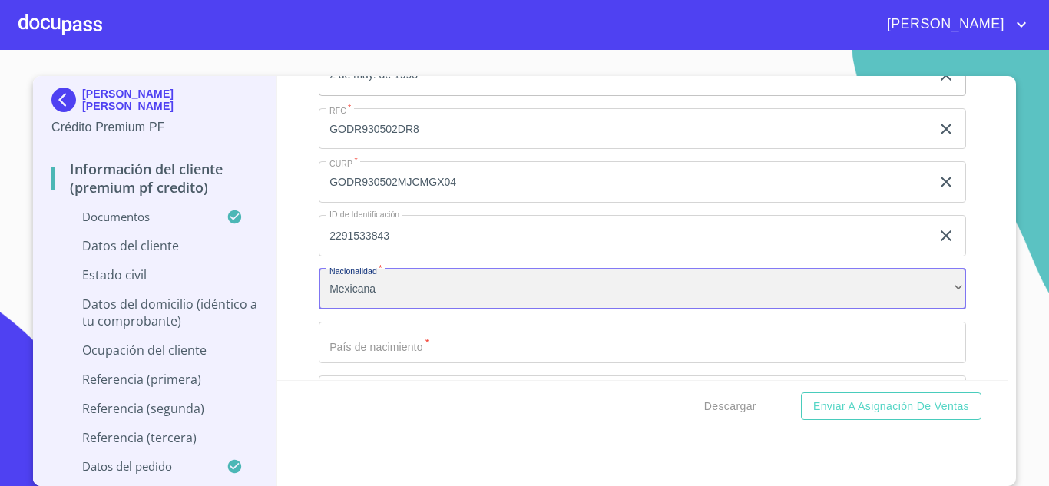
scroll to position [4741, 0]
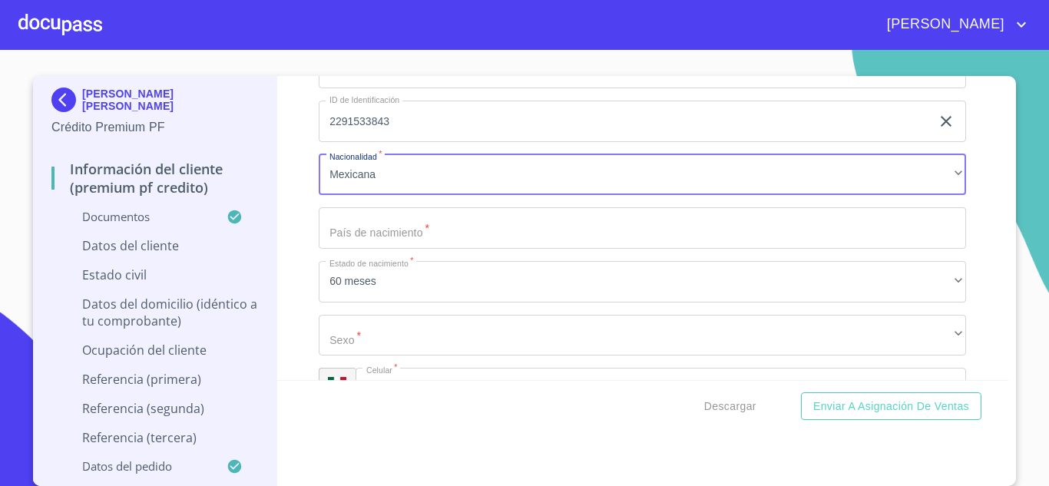
click at [349, 249] on input "Documento de identificación.   *" at bounding box center [642, 227] width 647 height 41
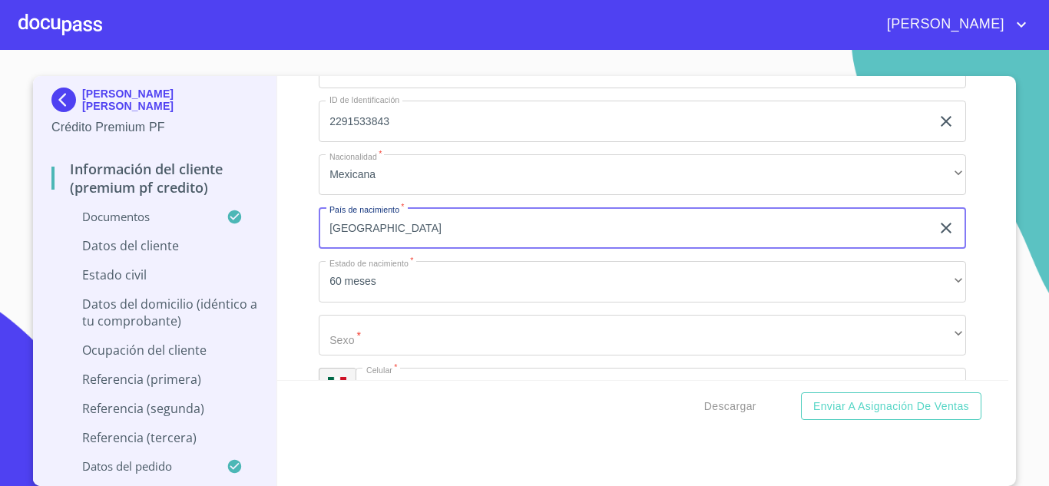
type input "[GEOGRAPHIC_DATA]"
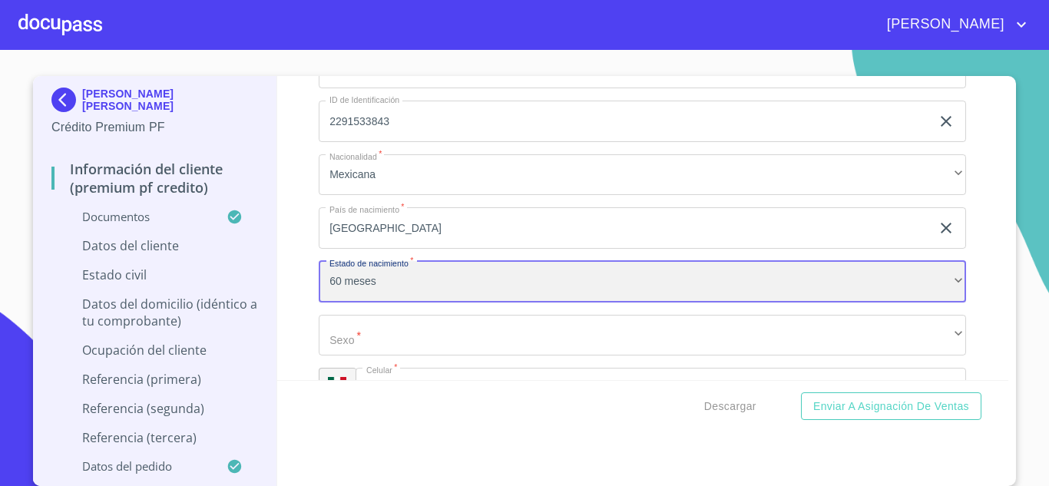
click at [383, 296] on div "60 meses" at bounding box center [642, 281] width 647 height 41
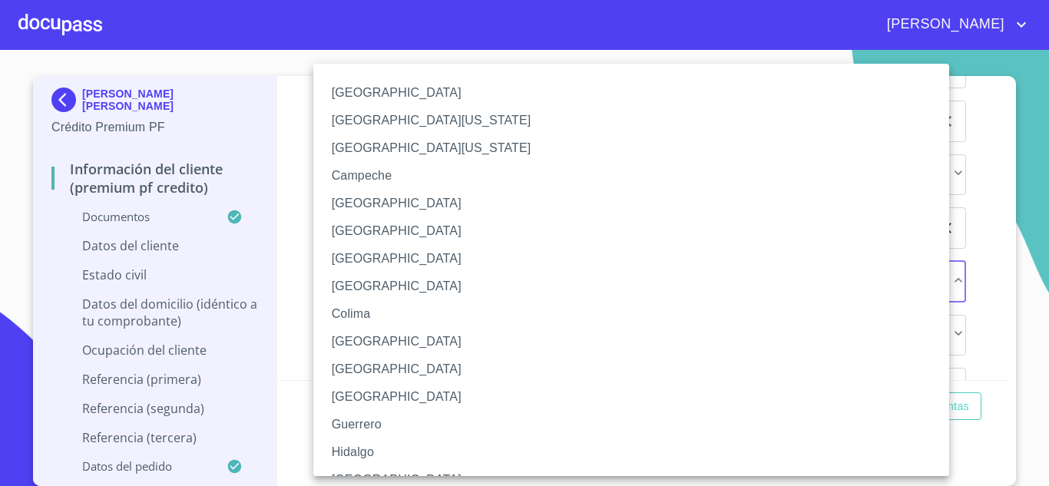
click at [359, 471] on li "[GEOGRAPHIC_DATA]" at bounding box center [636, 480] width 647 height 28
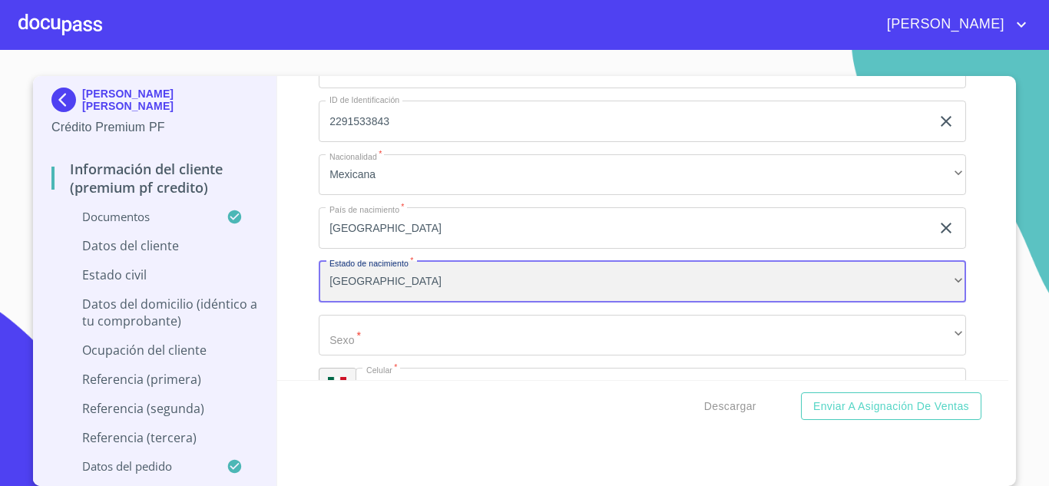
scroll to position [4818, 0]
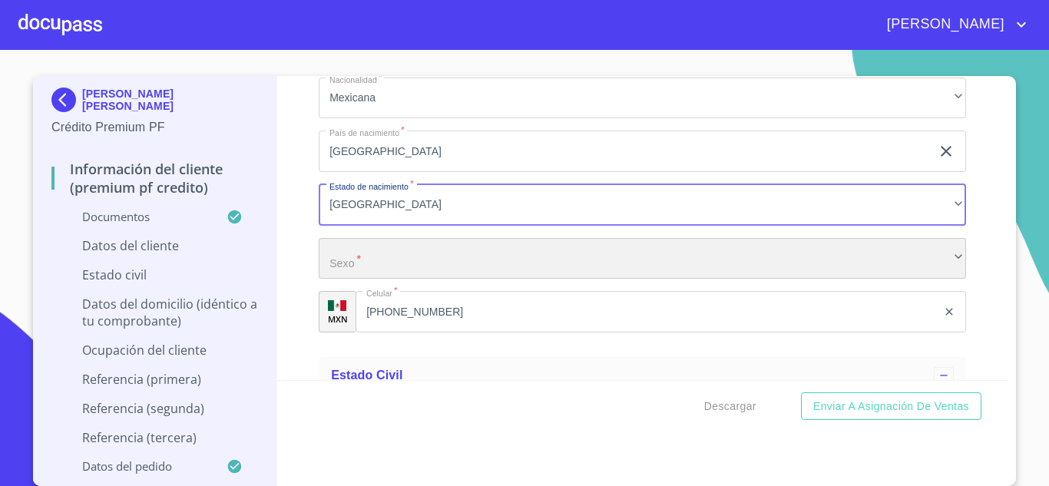
click at [362, 280] on div "​" at bounding box center [642, 258] width 647 height 41
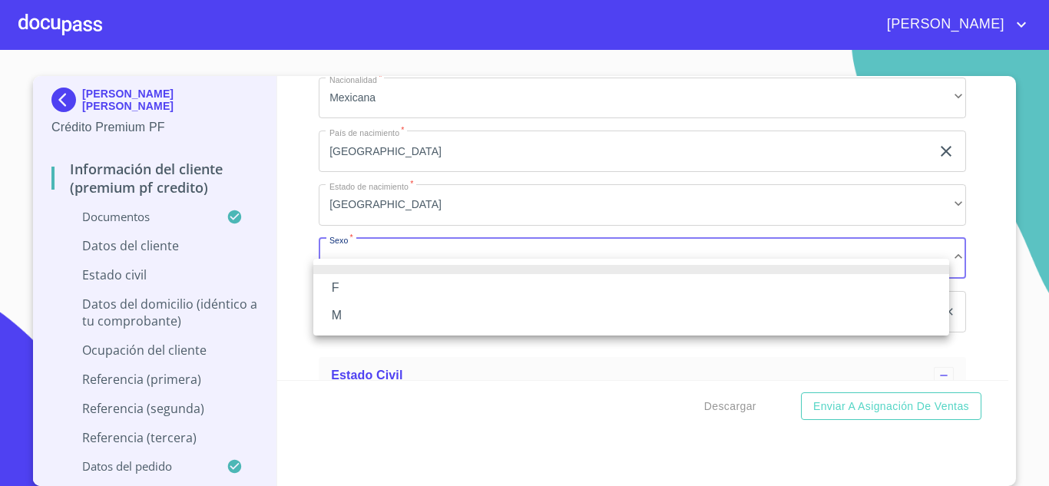
click at [354, 289] on li "F" at bounding box center [631, 288] width 636 height 28
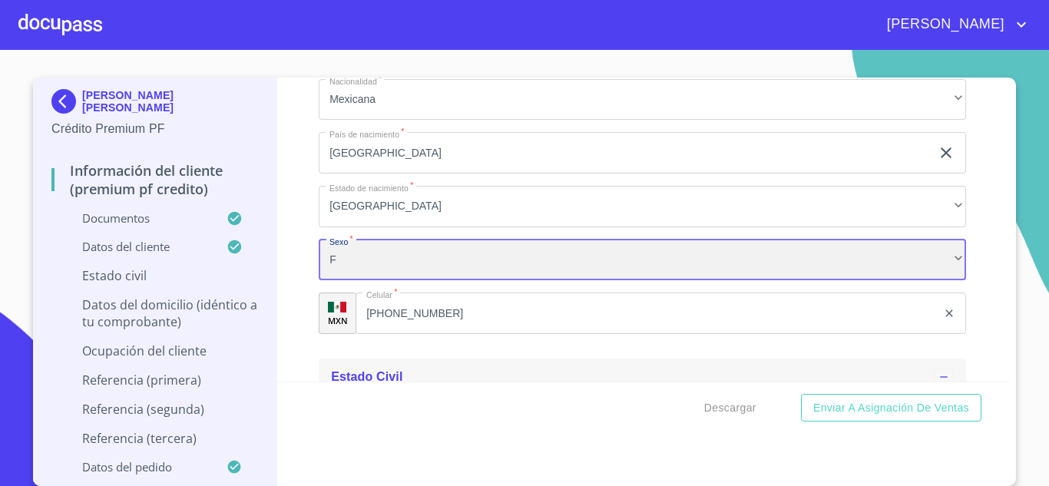
scroll to position [4895, 0]
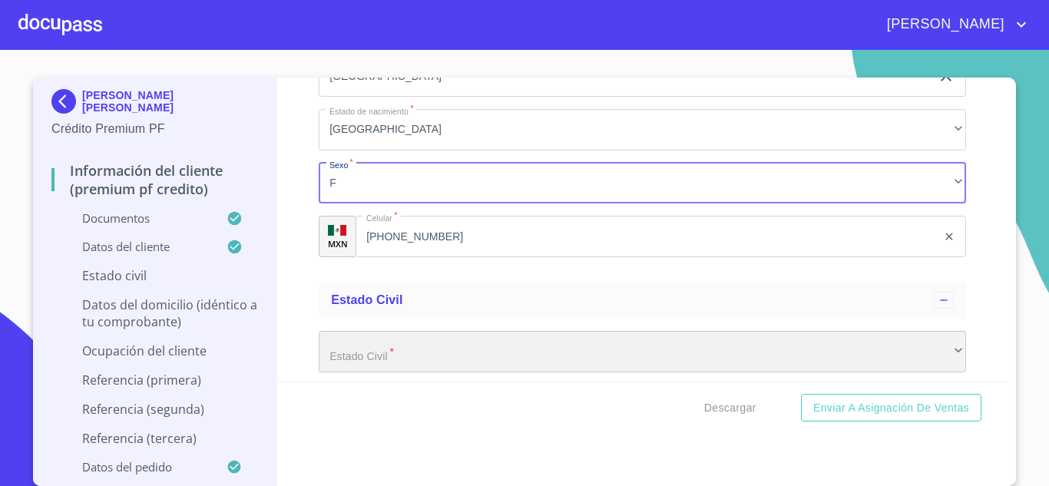
click at [346, 369] on div "​" at bounding box center [642, 351] width 647 height 41
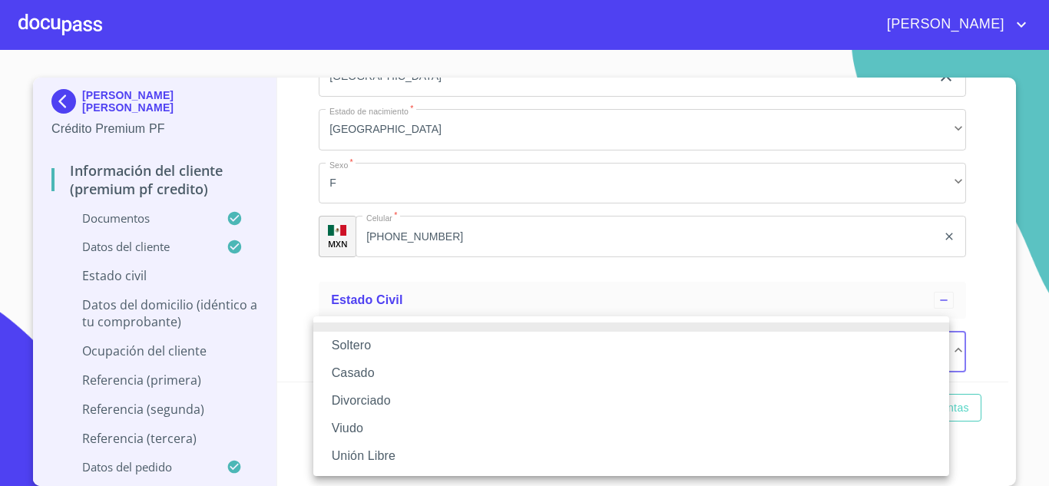
click at [363, 370] on li "Casado" at bounding box center [631, 373] width 636 height 28
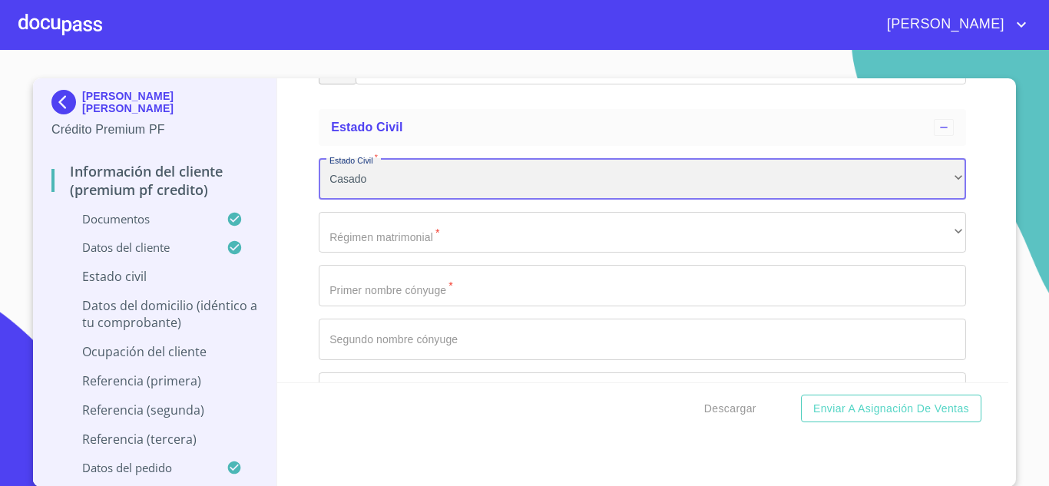
scroll to position [5130, 0]
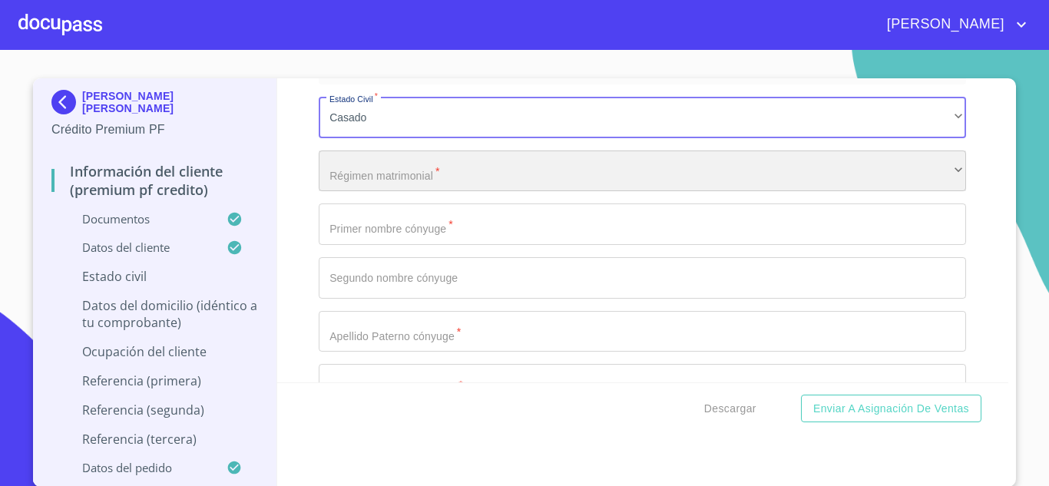
click at [347, 192] on div "​" at bounding box center [642, 171] width 647 height 41
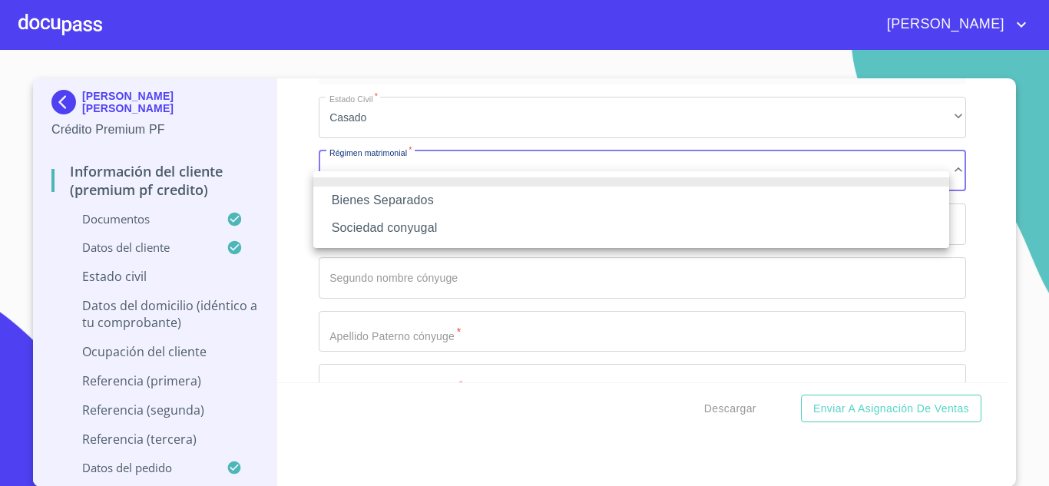
click at [372, 233] on li "Sociedad conyugal" at bounding box center [631, 228] width 636 height 28
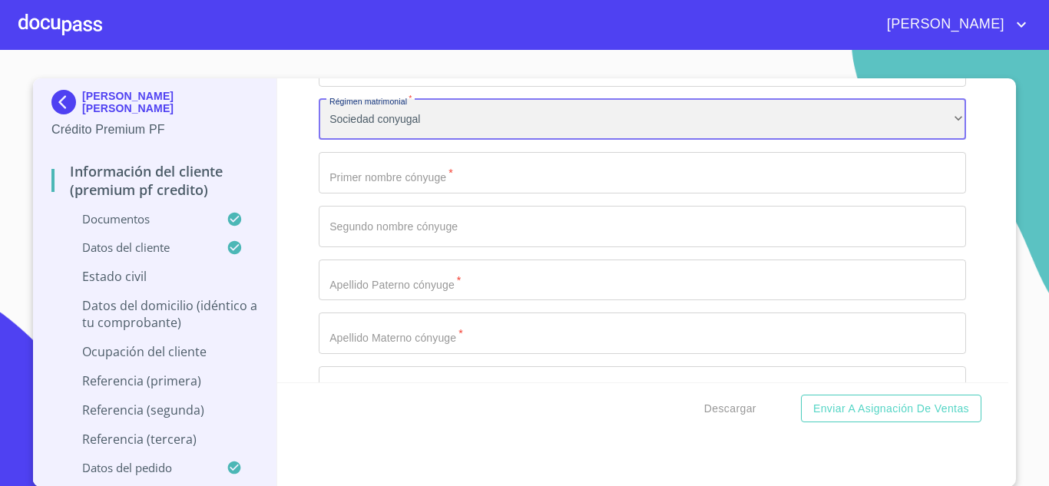
scroll to position [5191, 0]
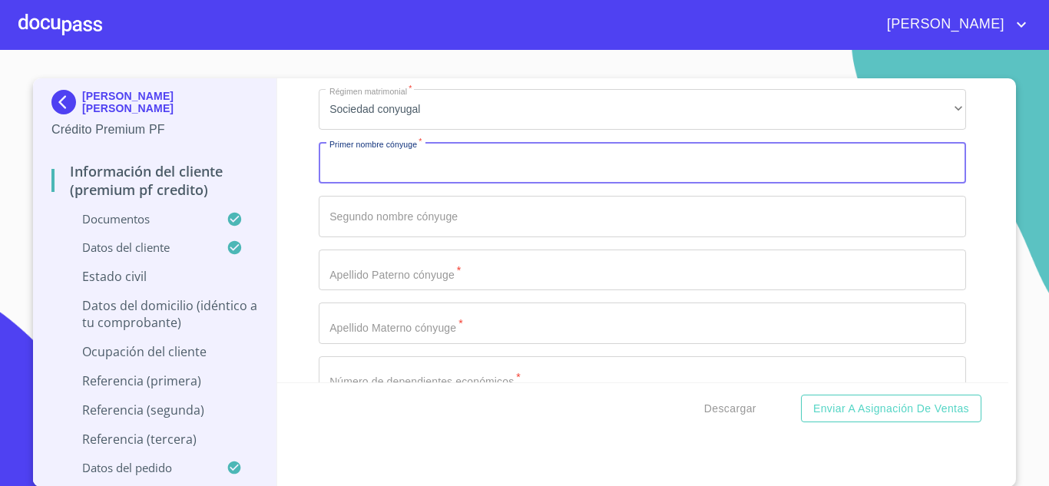
click at [342, 184] on input "Documento de identificación.   *" at bounding box center [642, 162] width 647 height 41
type input "[PERSON_NAME]"
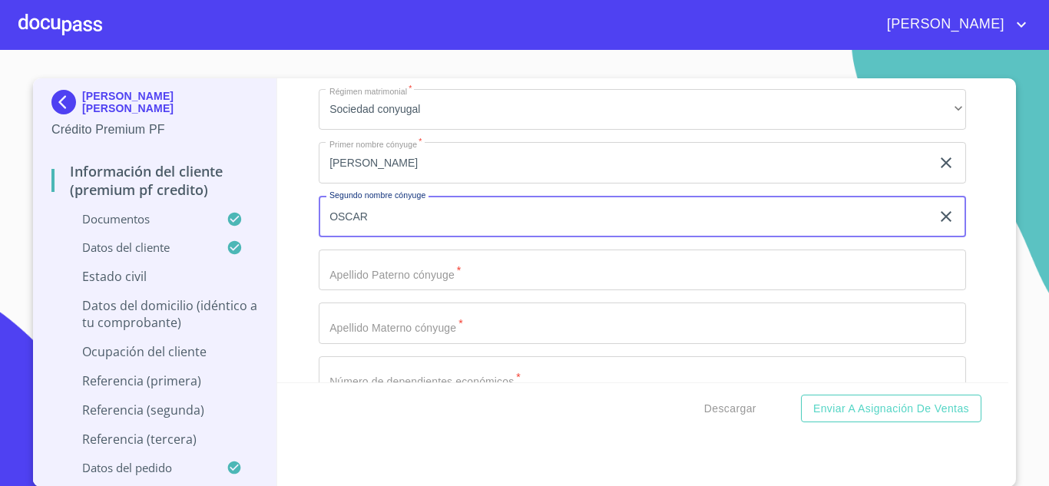
type input "OSCAR"
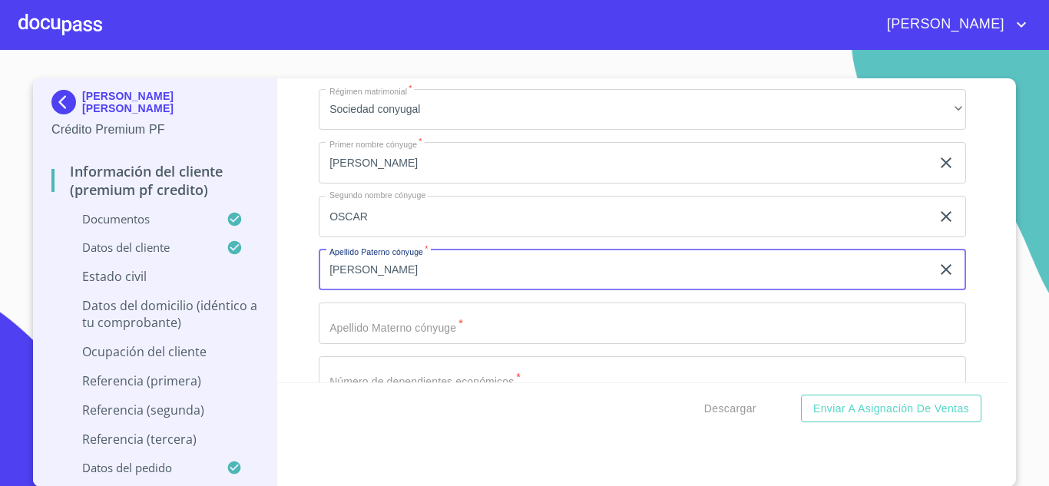
type input "[PERSON_NAME]"
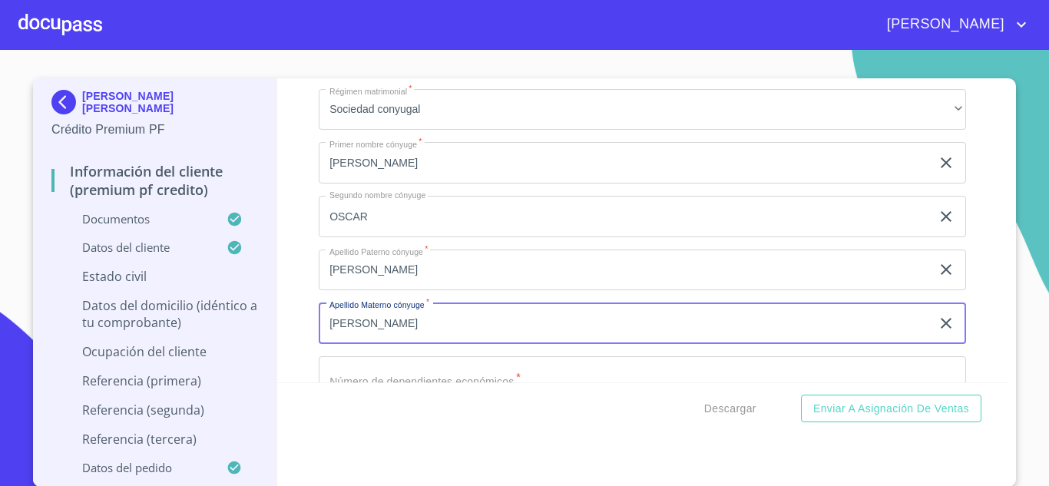
type input "[PERSON_NAME]"
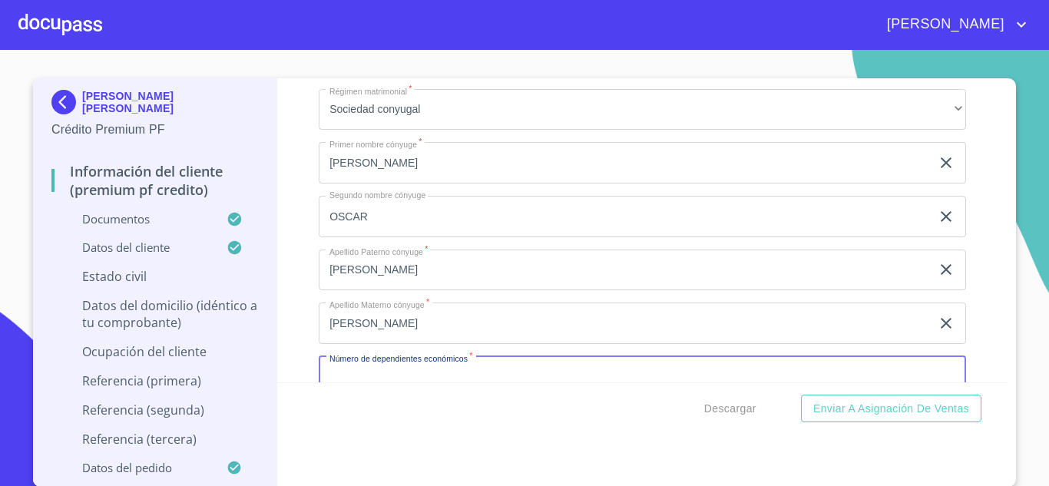
scroll to position [5225, 0]
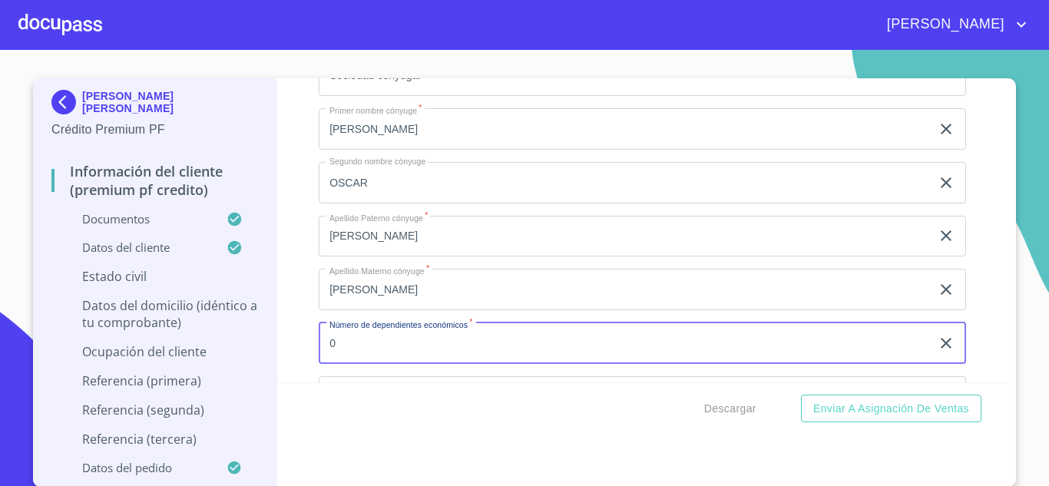
type input "0"
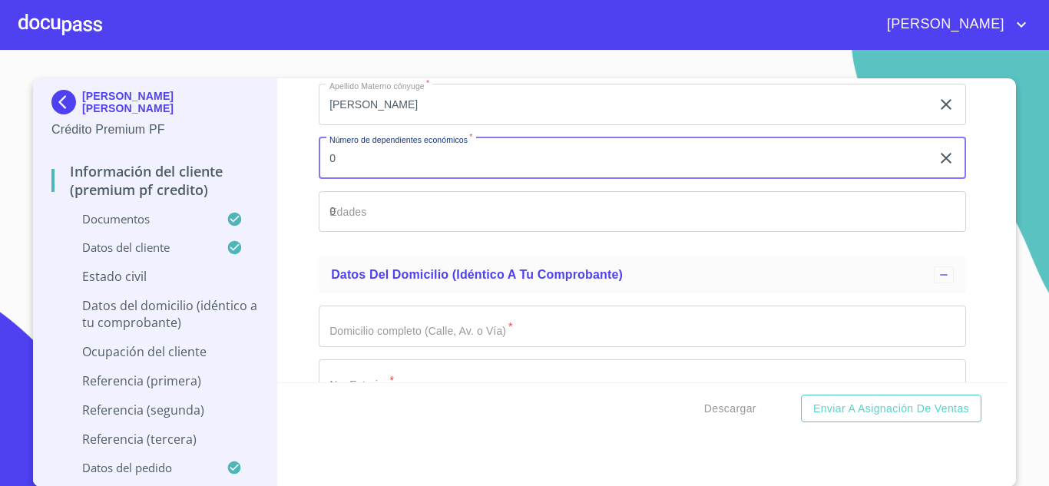
type input "0"
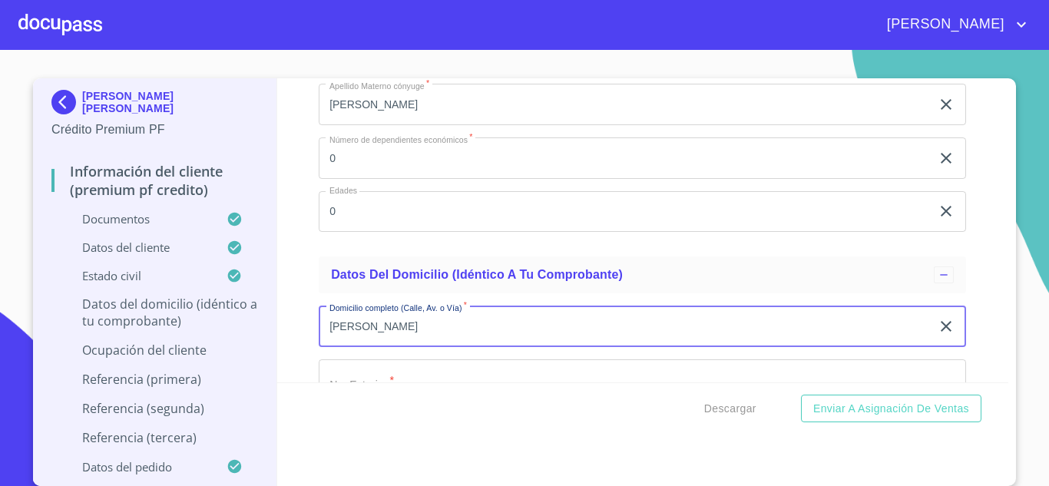
type input "[PERSON_NAME]"
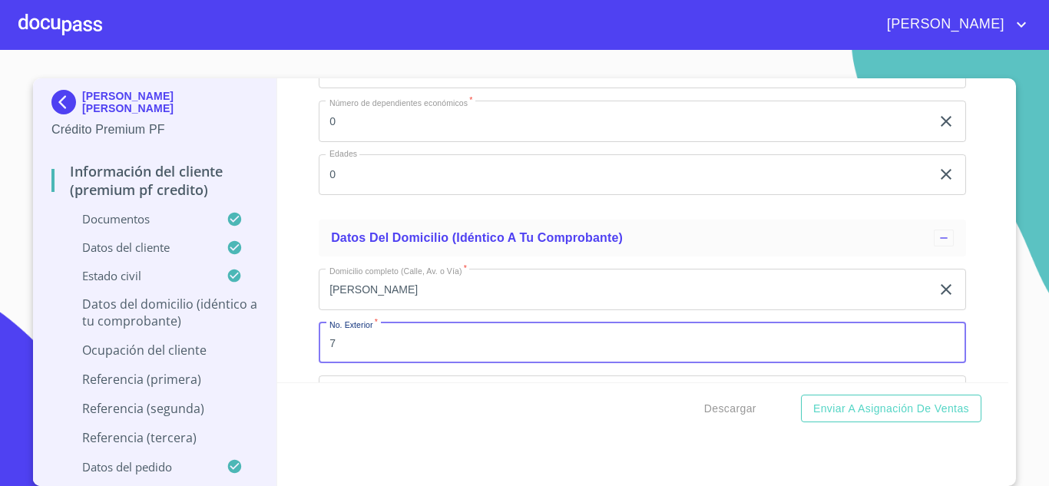
type input "7"
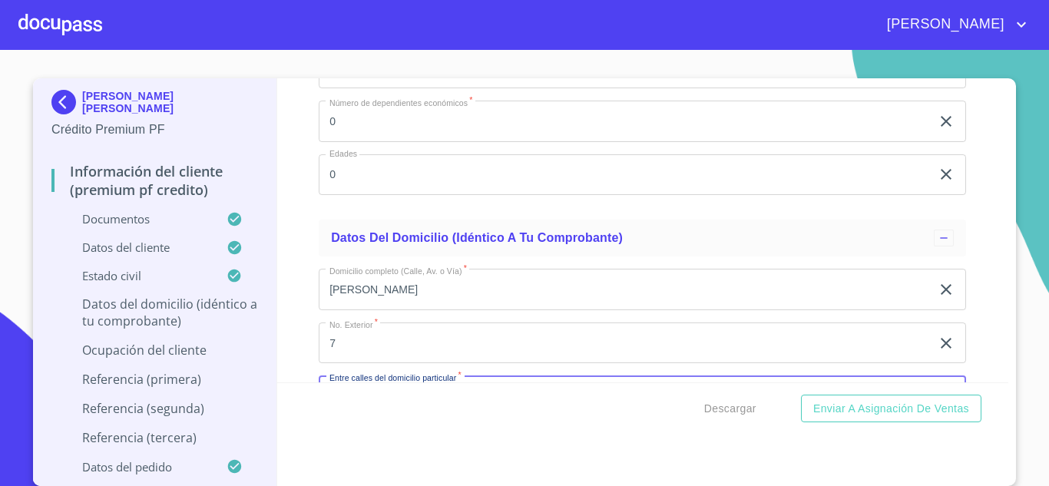
scroll to position [5631, 0]
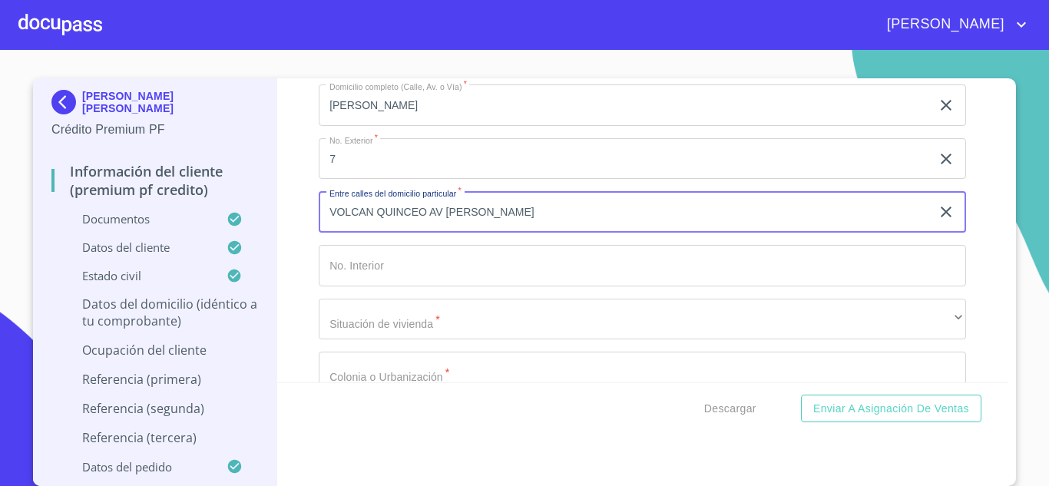
type input "VOLCAN QUINCEO AV [PERSON_NAME]"
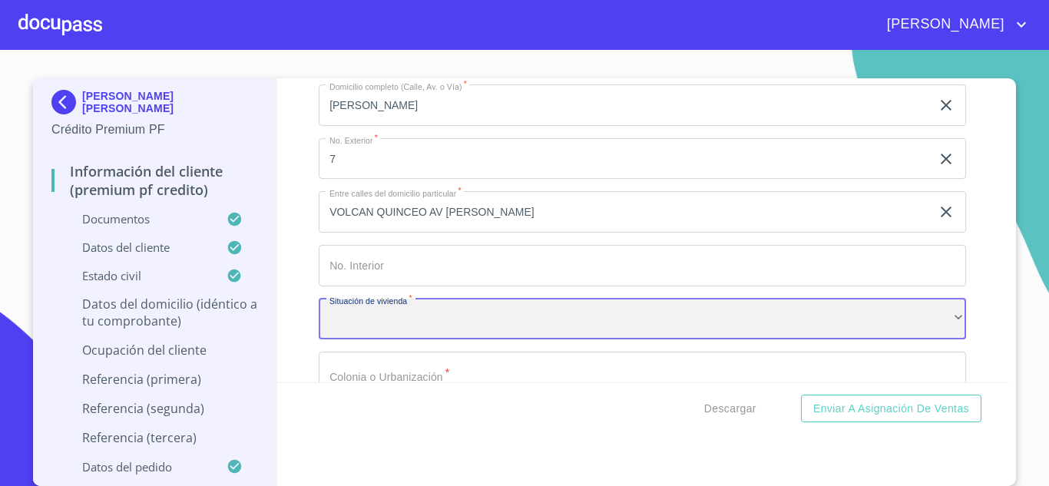
click at [360, 338] on div "​" at bounding box center [642, 319] width 647 height 41
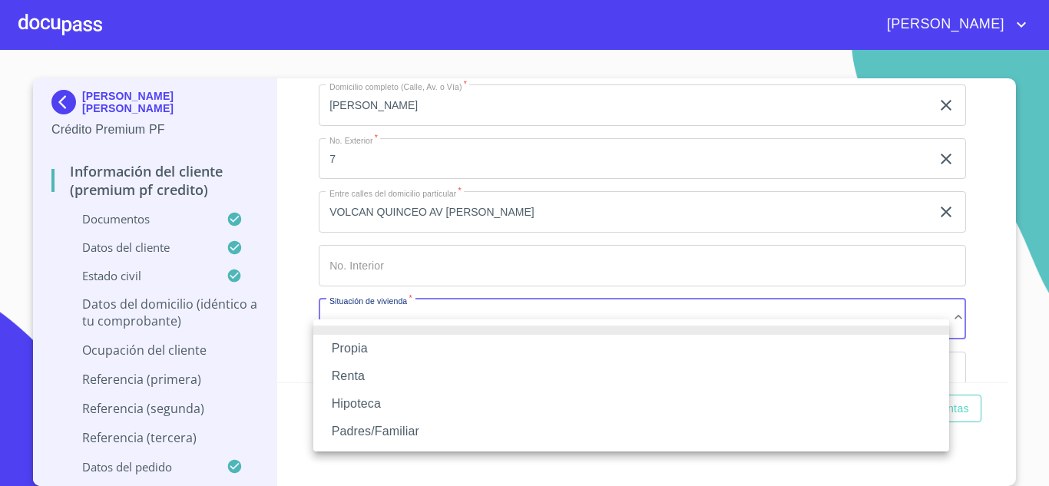
click at [350, 354] on li "Propia" at bounding box center [631, 349] width 636 height 28
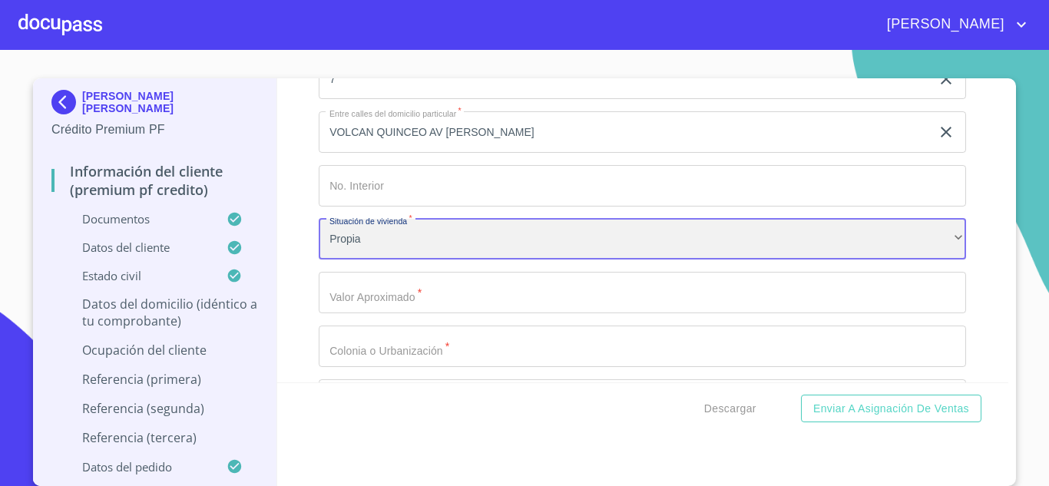
scroll to position [5723, 0]
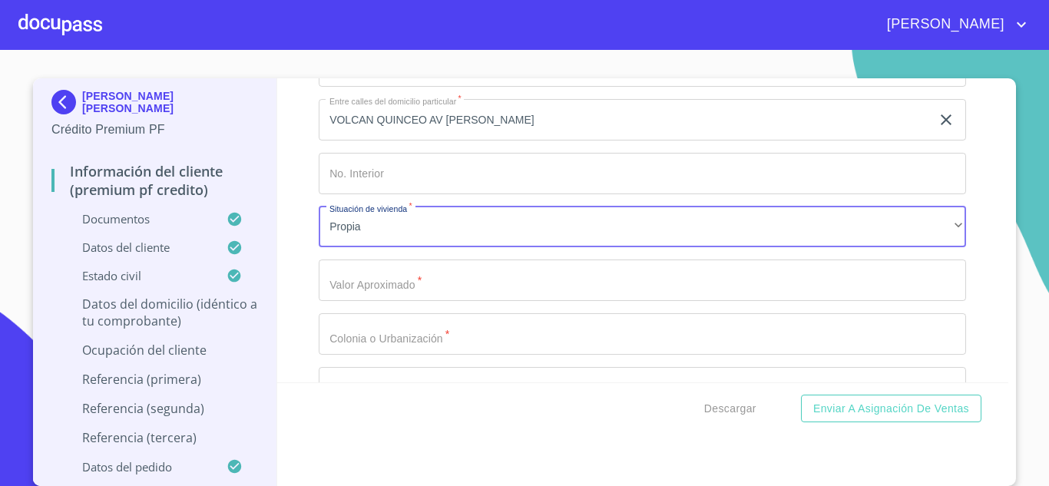
click at [399, 301] on input "Documento de identificación.   *" at bounding box center [642, 280] width 647 height 41
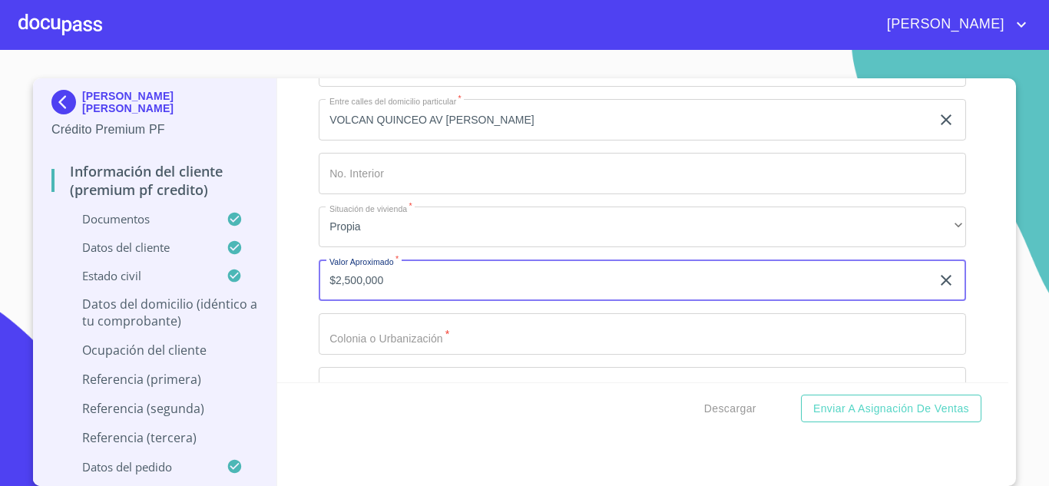
type input "$2,500,000"
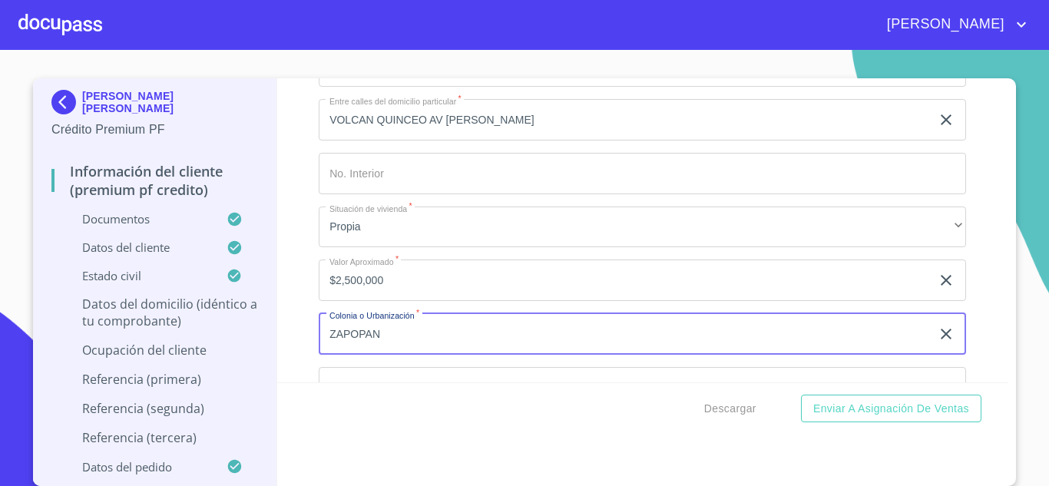
type input "ZAPOPAN"
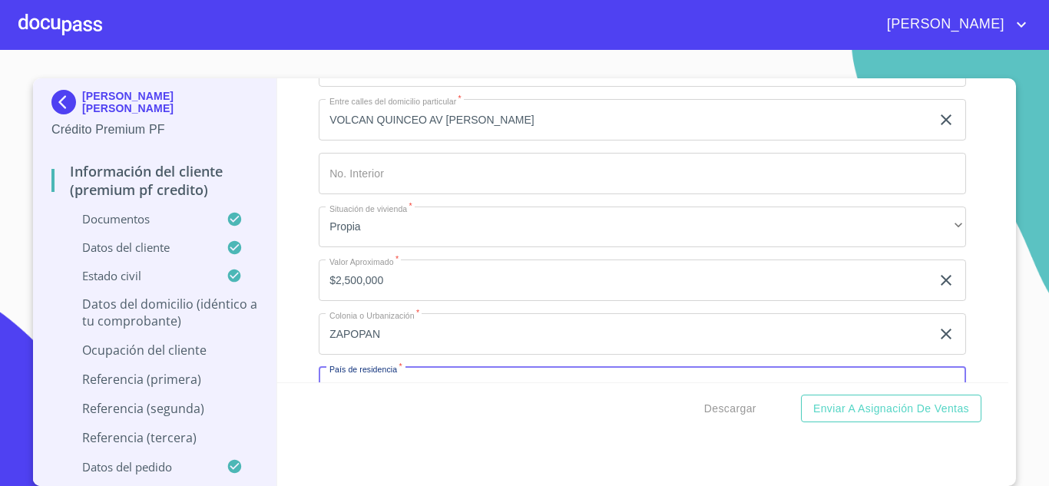
scroll to position [5899, 0]
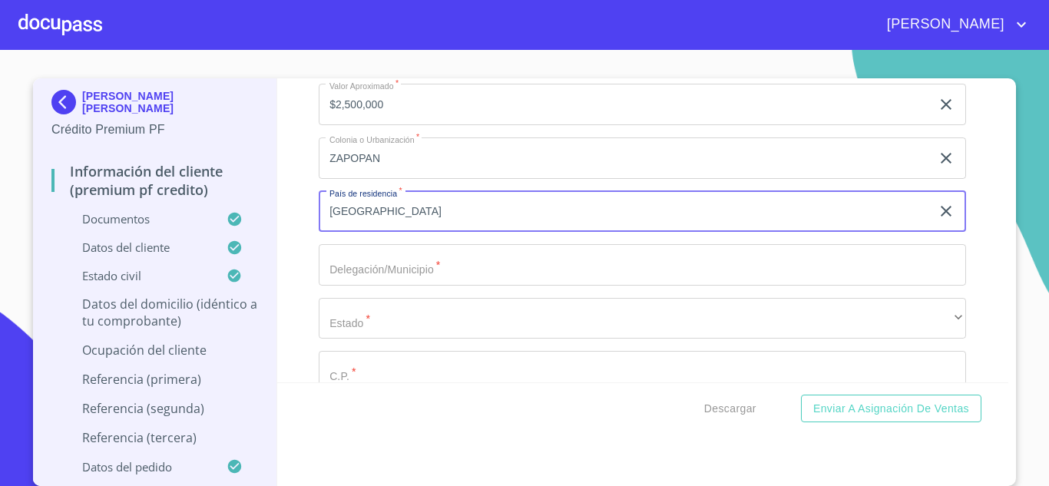
type input "[GEOGRAPHIC_DATA]"
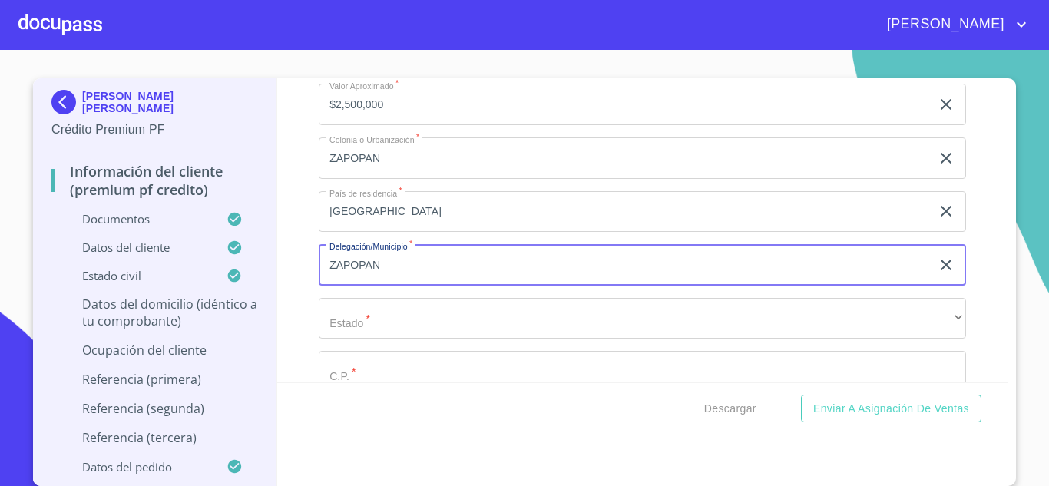
type input "ZAPOPAN"
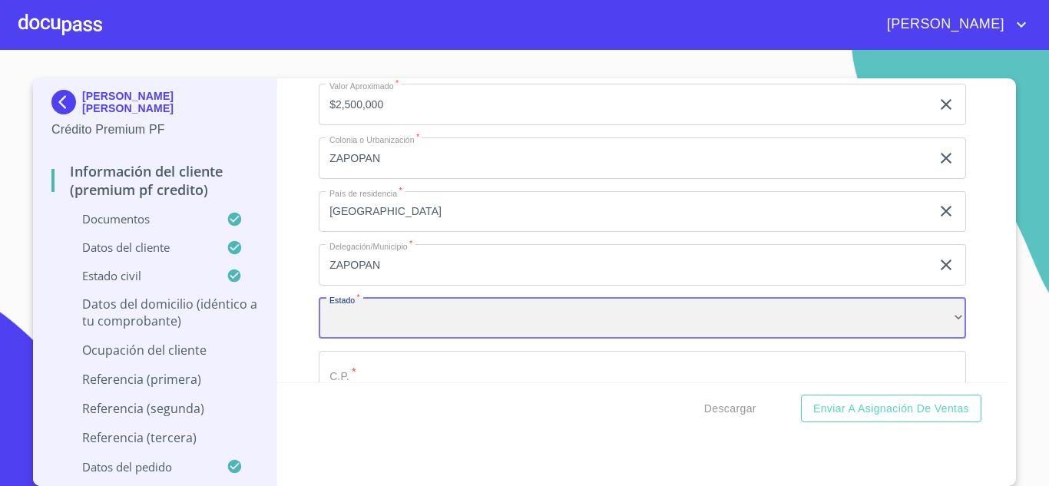
click at [383, 331] on div "​" at bounding box center [642, 318] width 647 height 41
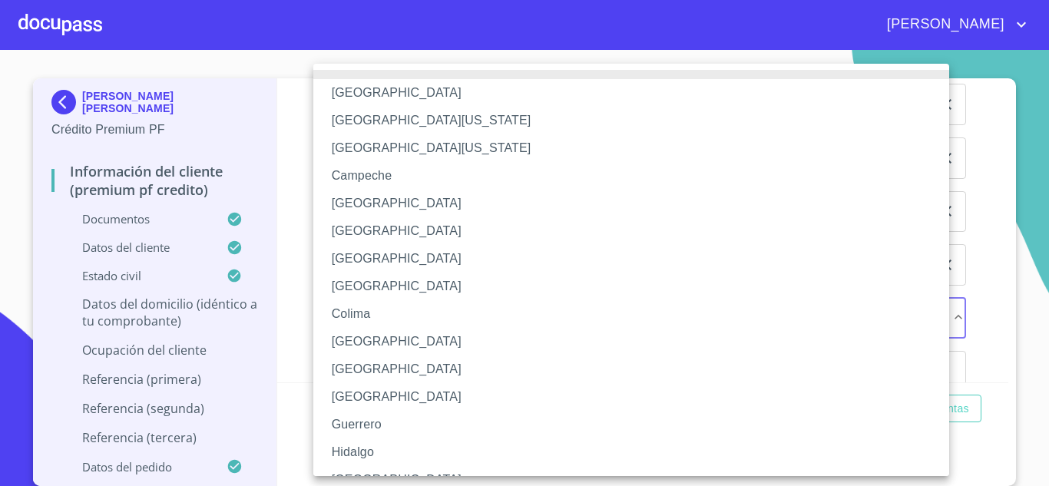
click at [366, 469] on li "[GEOGRAPHIC_DATA]" at bounding box center [636, 480] width 647 height 28
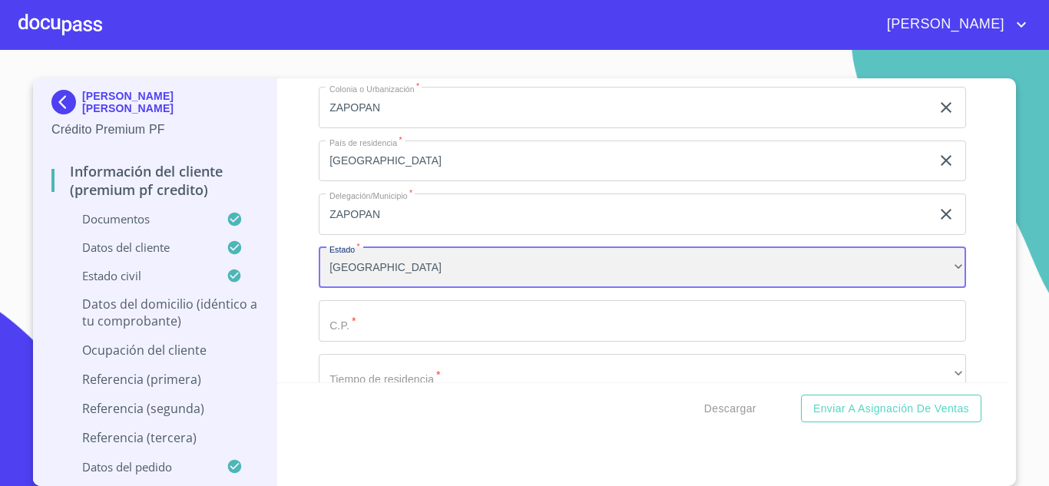
scroll to position [5976, 0]
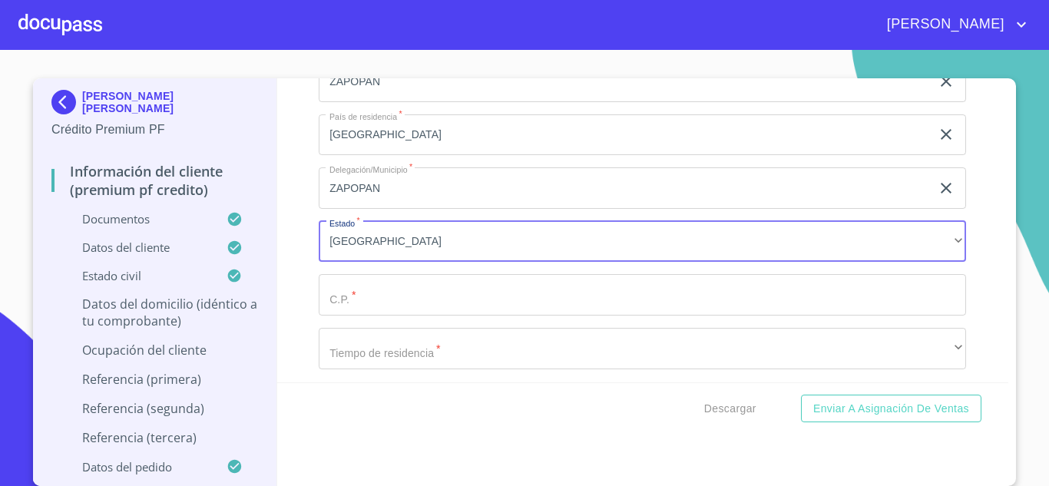
click at [364, 316] on input "Documento de identificación.   *" at bounding box center [642, 294] width 647 height 41
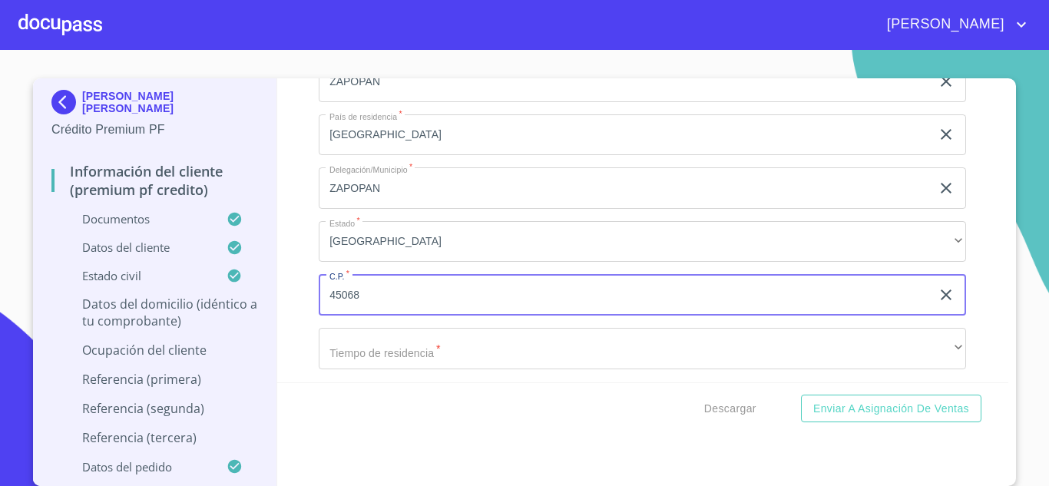
type input "45068"
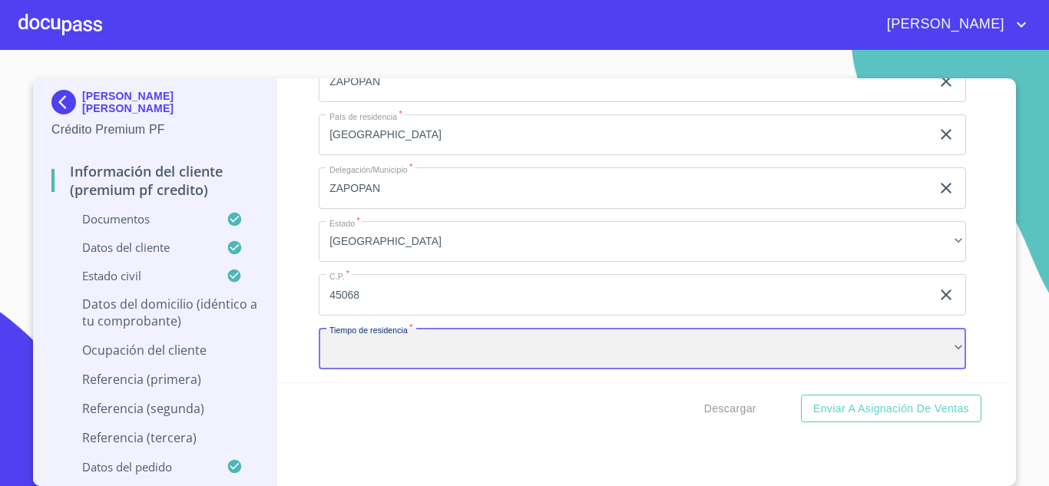
scroll to position [5981, 0]
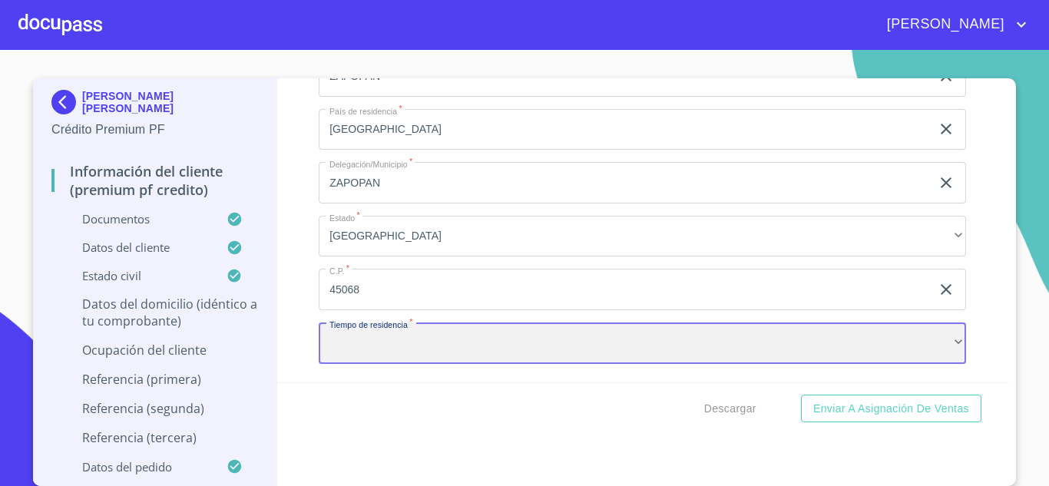
click at [918, 359] on div "​" at bounding box center [642, 343] width 647 height 41
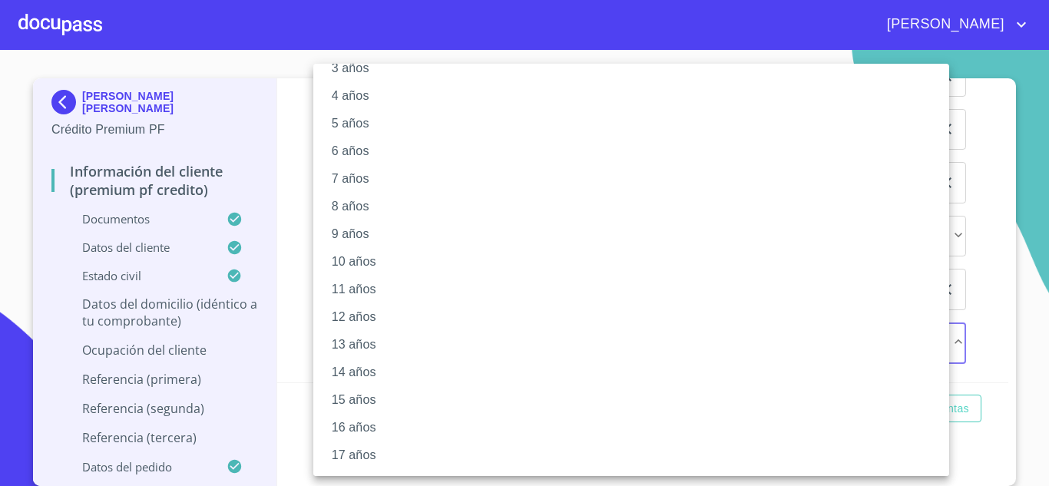
scroll to position [190, 0]
click at [359, 458] on li "20 años" at bounding box center [636, 456] width 647 height 28
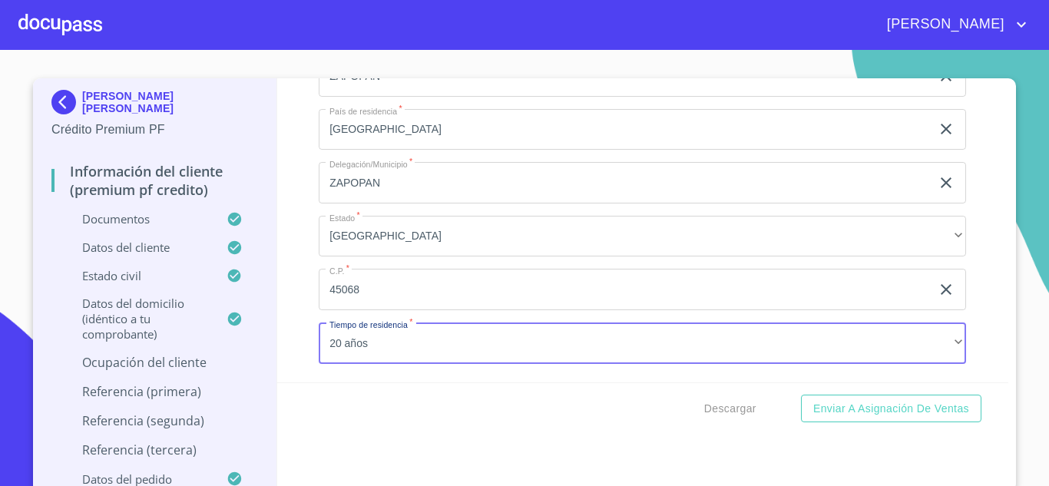
scroll to position [6176, 0]
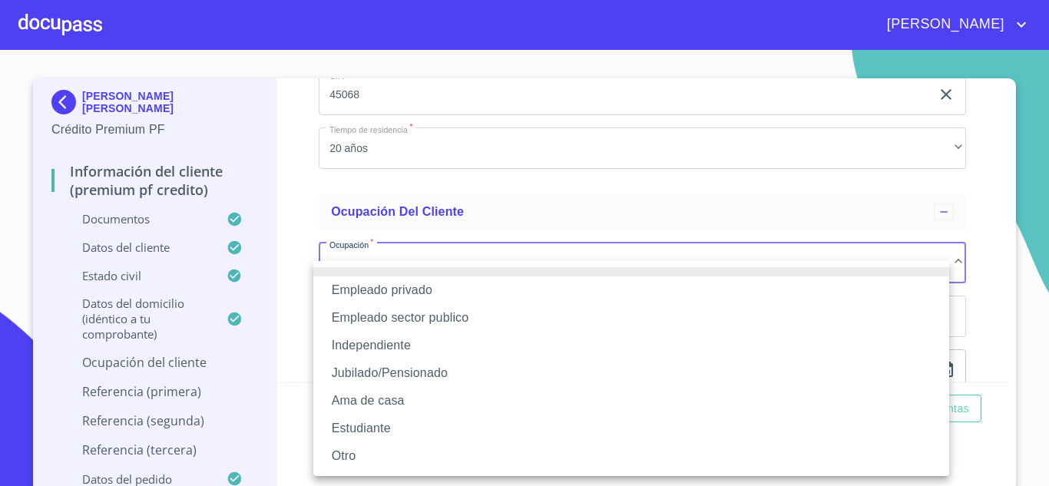
click at [363, 346] on li "Independiente" at bounding box center [631, 346] width 636 height 28
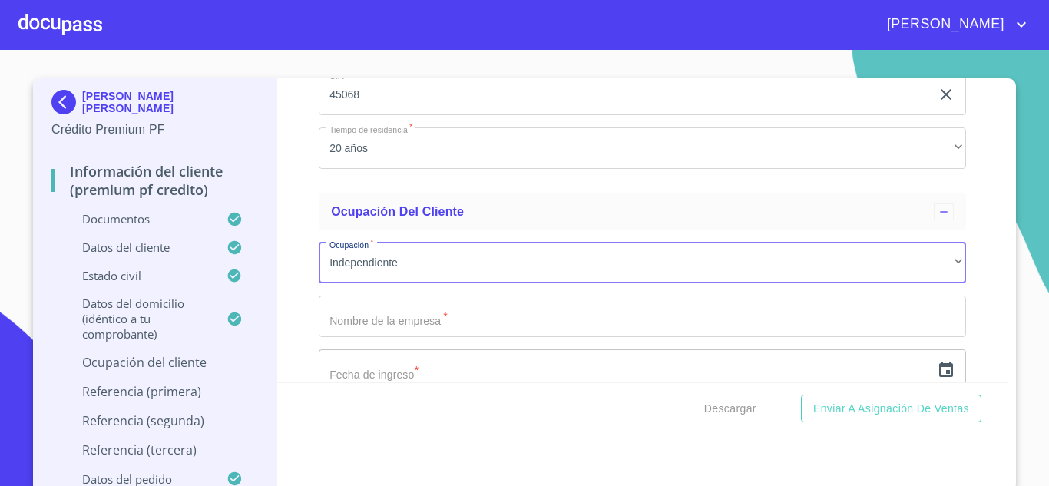
click at [378, 337] on input "Documento de identificación.   *" at bounding box center [642, 316] width 647 height 41
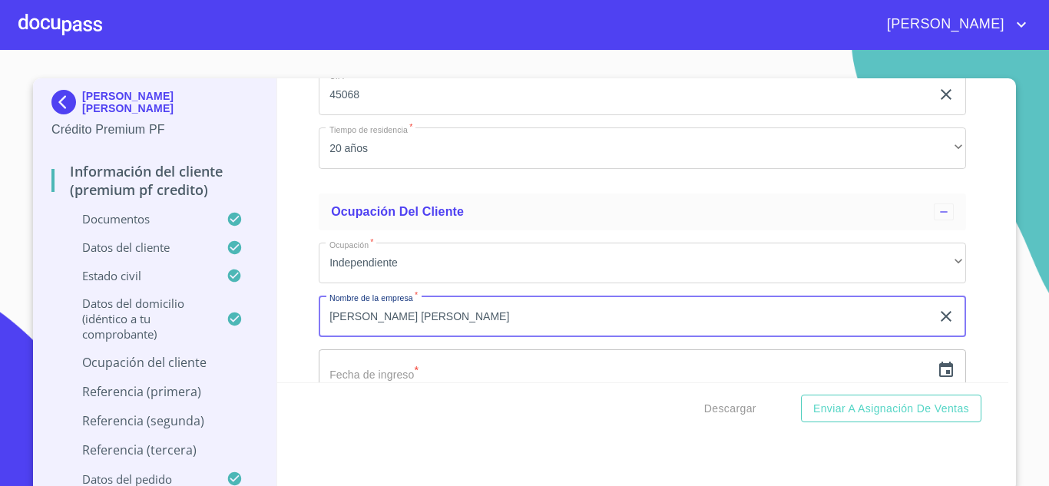
type input "[PERSON_NAME] [PERSON_NAME]"
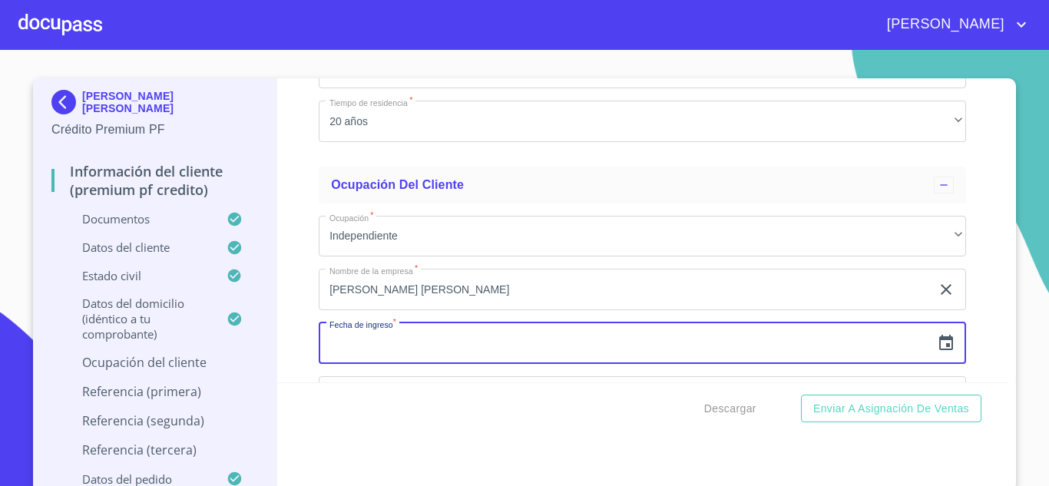
click at [939, 350] on icon "button" at bounding box center [946, 342] width 14 height 15
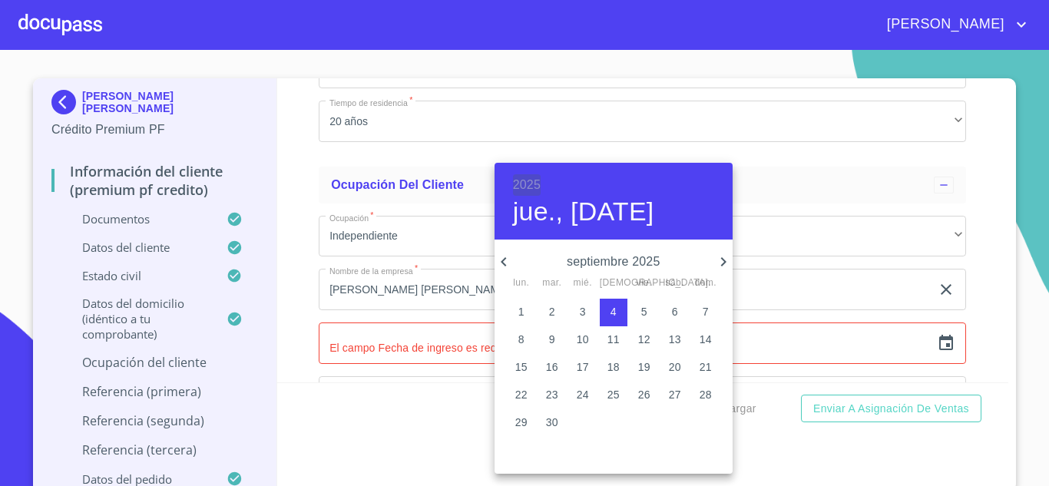
click at [528, 186] on h6 "2025" at bounding box center [527, 185] width 28 height 22
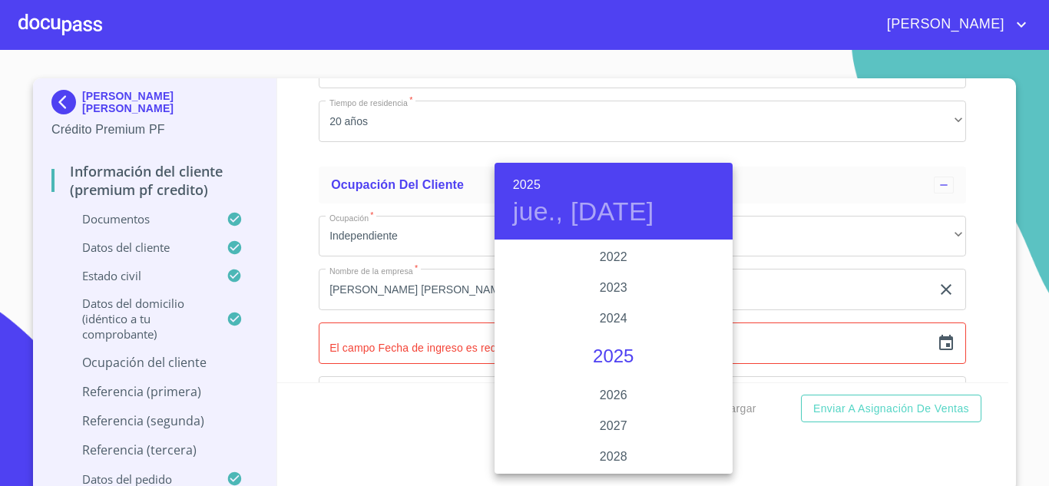
scroll to position [2903, 0]
click at [604, 276] on div "2020" at bounding box center [614, 272] width 238 height 31
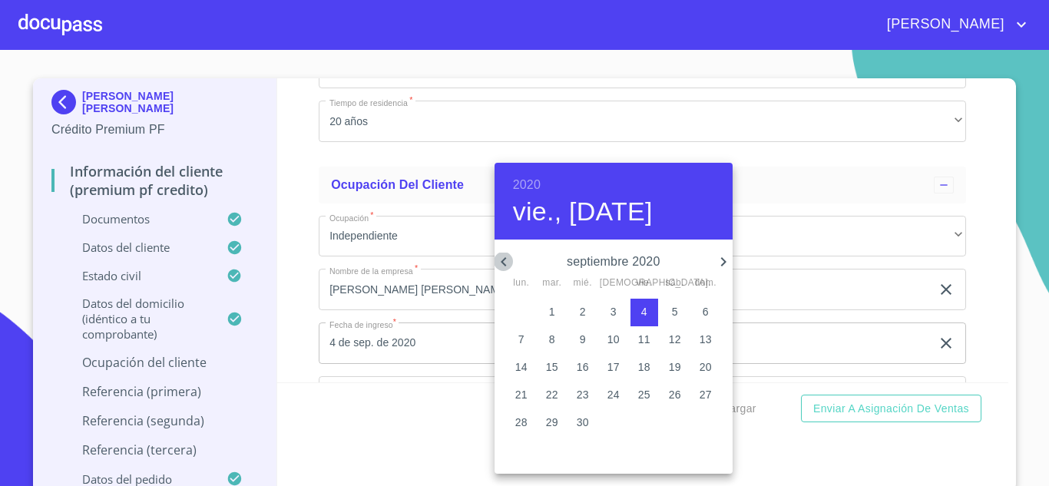
click at [505, 267] on icon "button" at bounding box center [504, 262] width 18 height 18
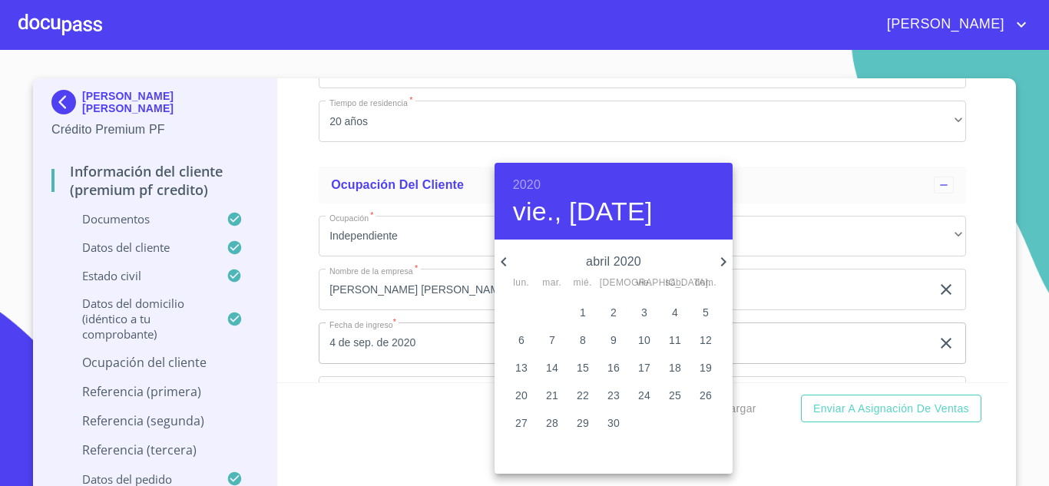
click at [505, 267] on icon "button" at bounding box center [504, 262] width 18 height 18
click at [509, 262] on icon "button" at bounding box center [504, 262] width 18 height 18
click at [590, 311] on span "1" at bounding box center [583, 311] width 28 height 15
type input "1 de ene. de 2020"
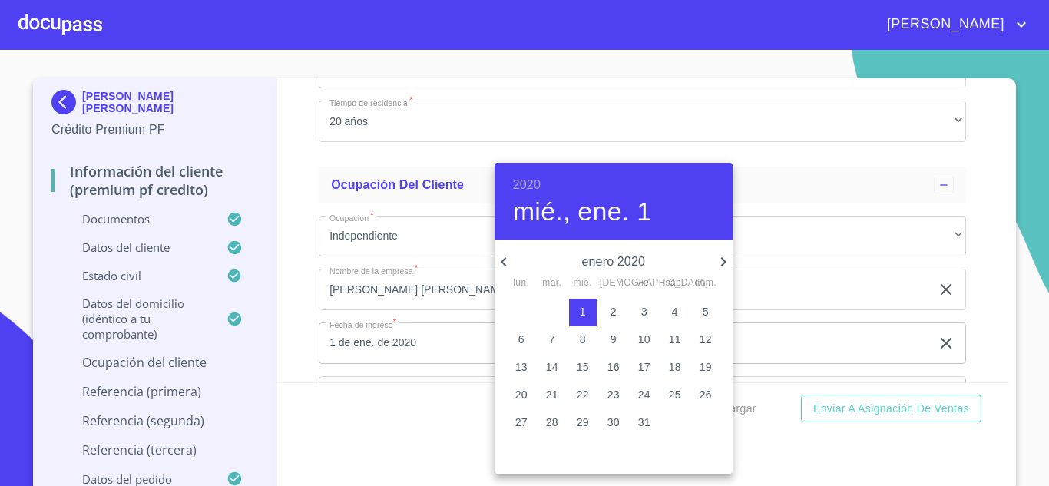
click at [448, 359] on div at bounding box center [524, 243] width 1049 height 486
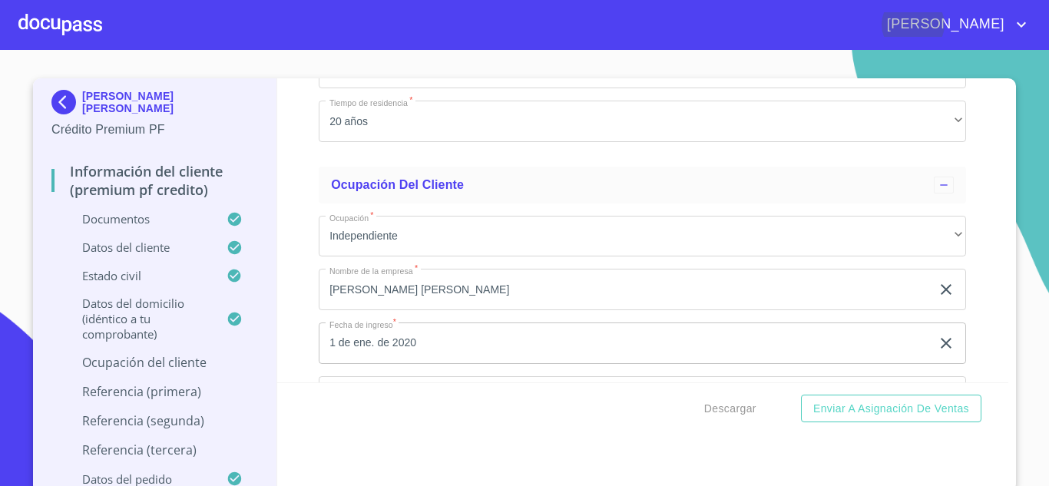
click at [455, 310] on input "[PERSON_NAME] [PERSON_NAME]" at bounding box center [625, 289] width 612 height 41
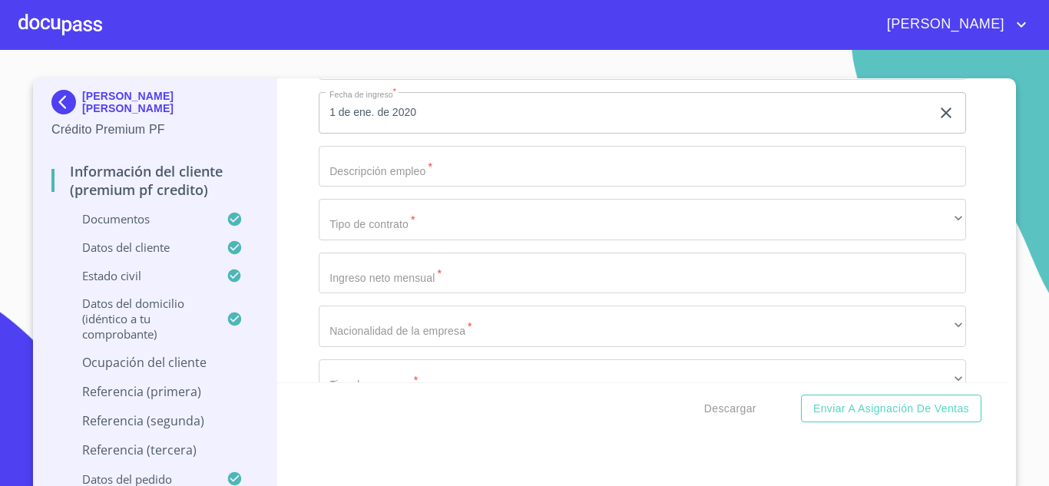
scroll to position [6357, 0]
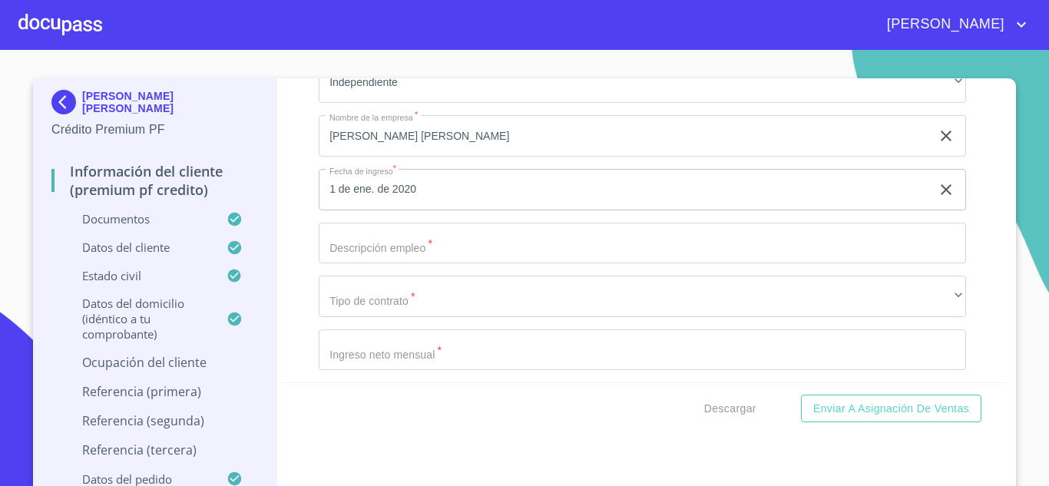
click at [383, 264] on input "Documento de identificación.   *" at bounding box center [642, 243] width 647 height 41
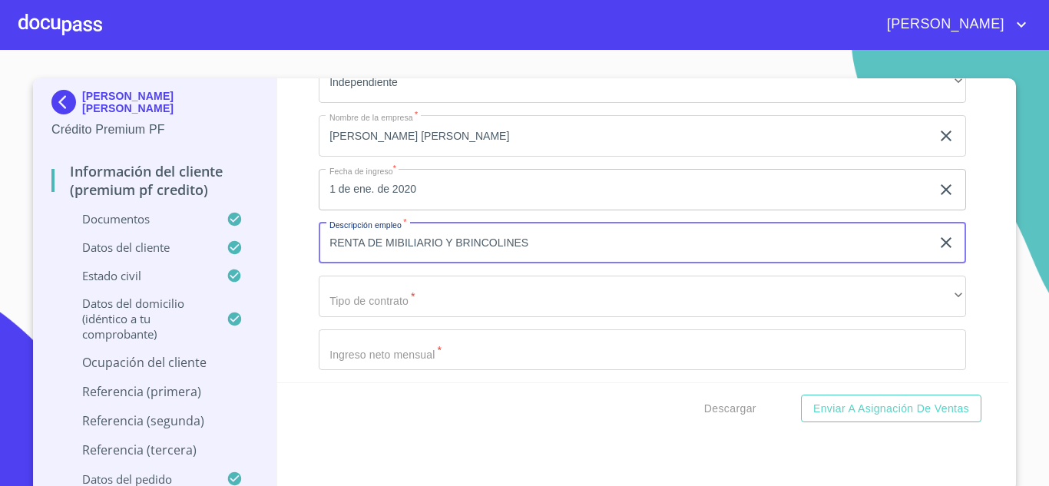
type input "RENTA DE MIBILIARIO Y BRINCOLINES"
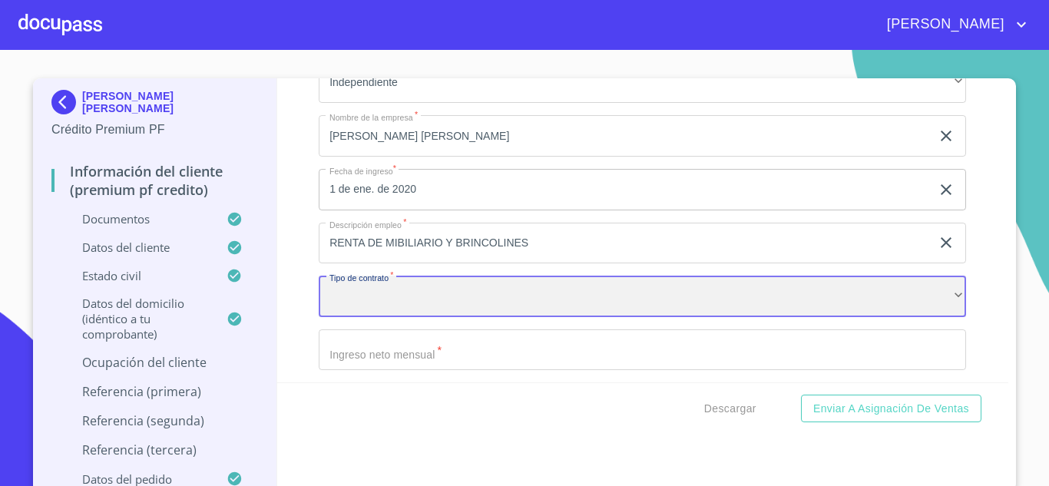
click at [387, 313] on div "​" at bounding box center [642, 296] width 647 height 41
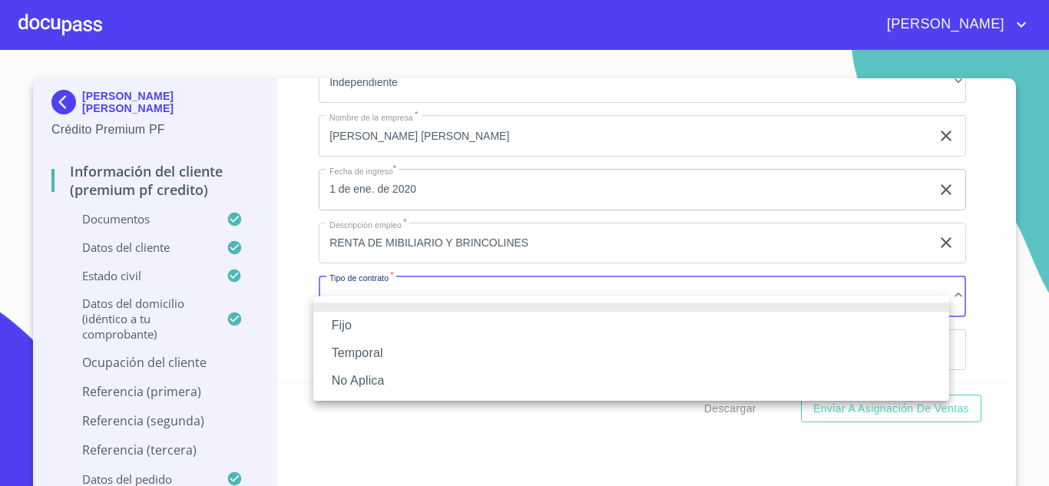
click at [350, 382] on li "No Aplica" at bounding box center [631, 381] width 636 height 28
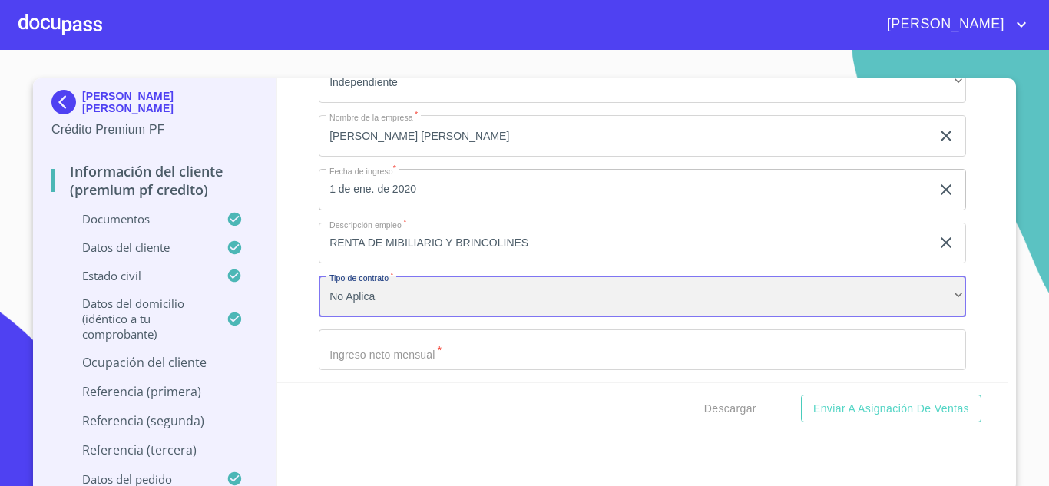
scroll to position [6434, 0]
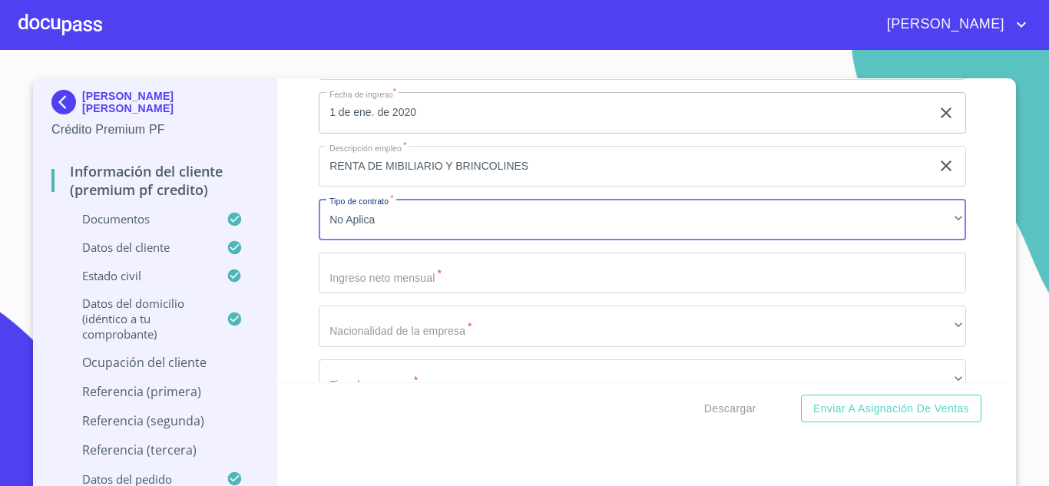
click at [366, 294] on input "Documento de identificación.   *" at bounding box center [642, 273] width 647 height 41
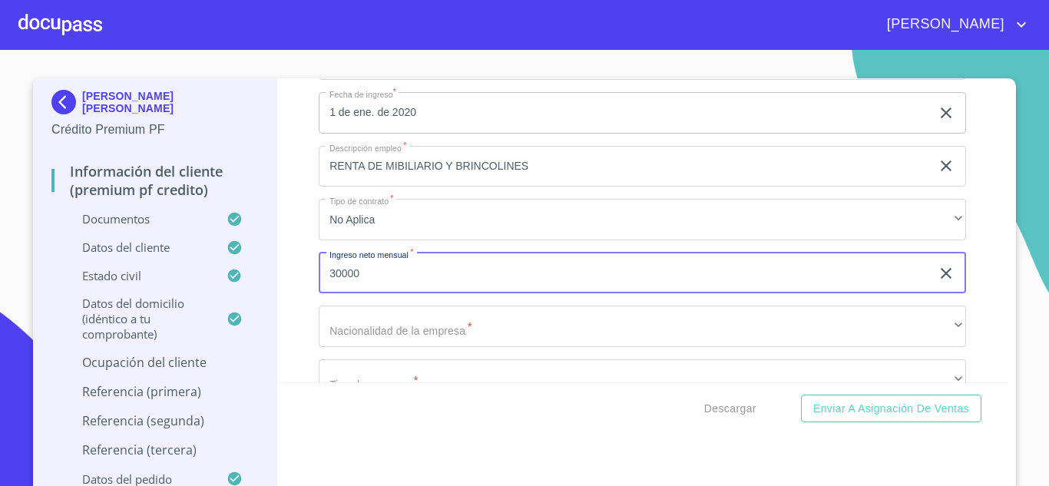
type input "30000"
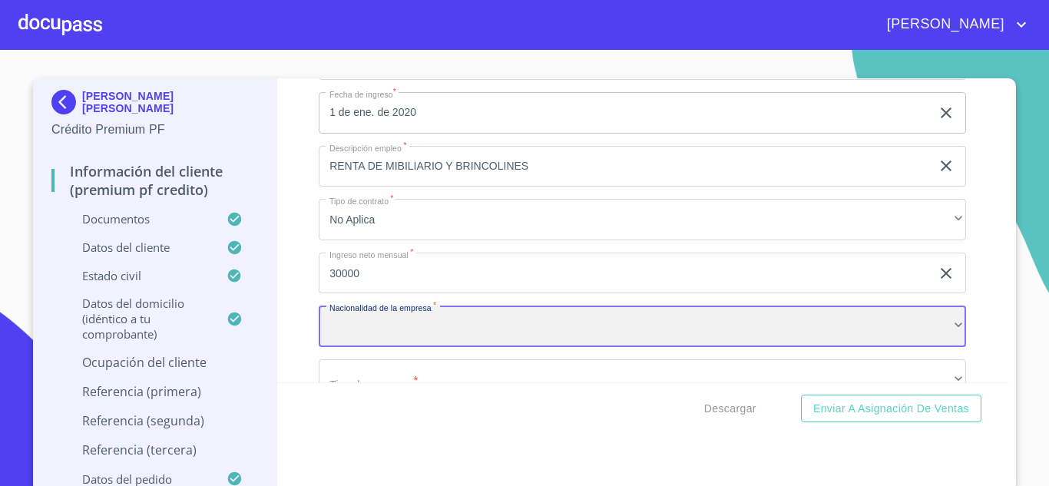
click at [353, 347] on div "​" at bounding box center [642, 326] width 647 height 41
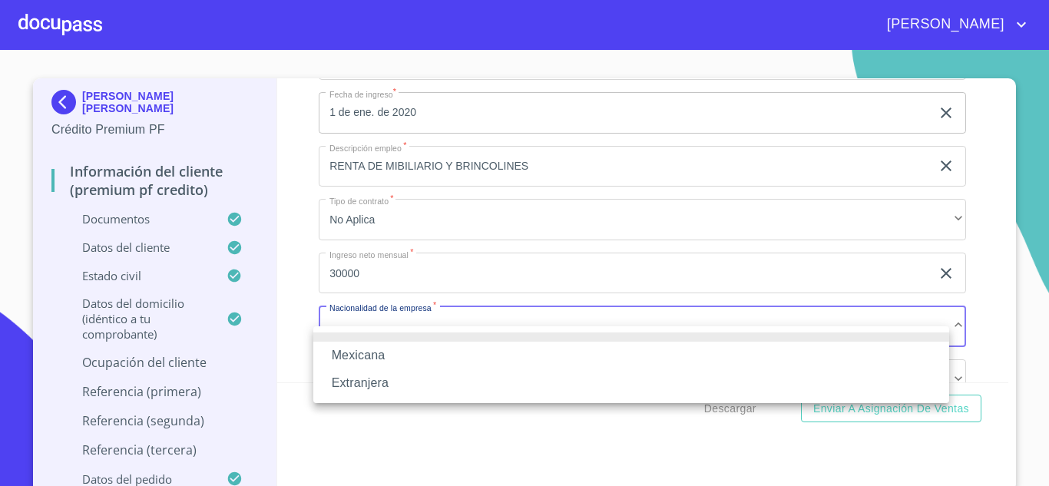
click at [355, 356] on li "Mexicana" at bounding box center [631, 356] width 636 height 28
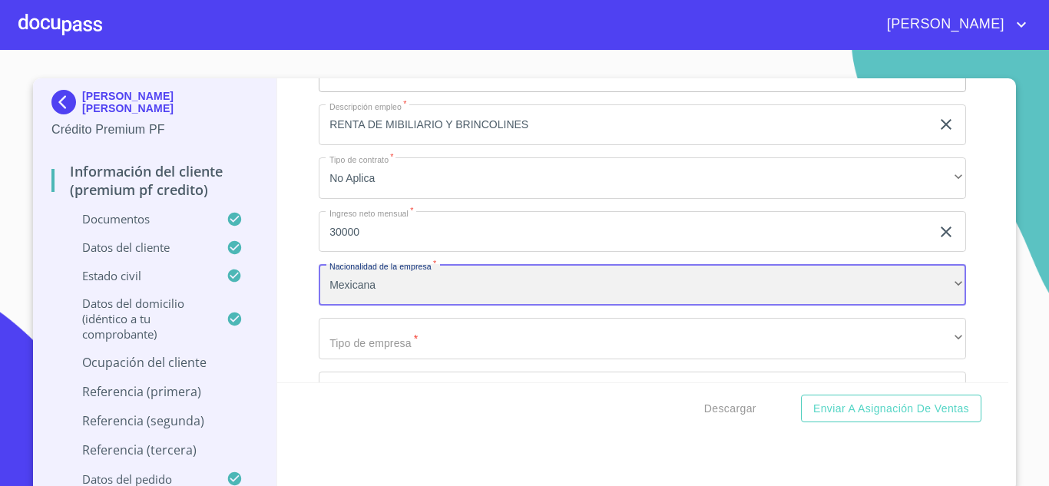
scroll to position [6510, 0]
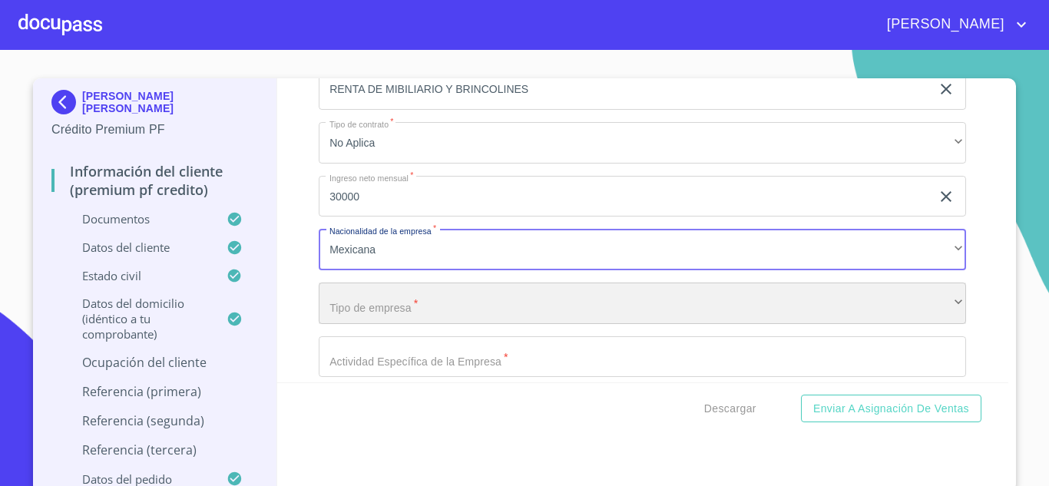
click at [362, 321] on div "​" at bounding box center [642, 303] width 647 height 41
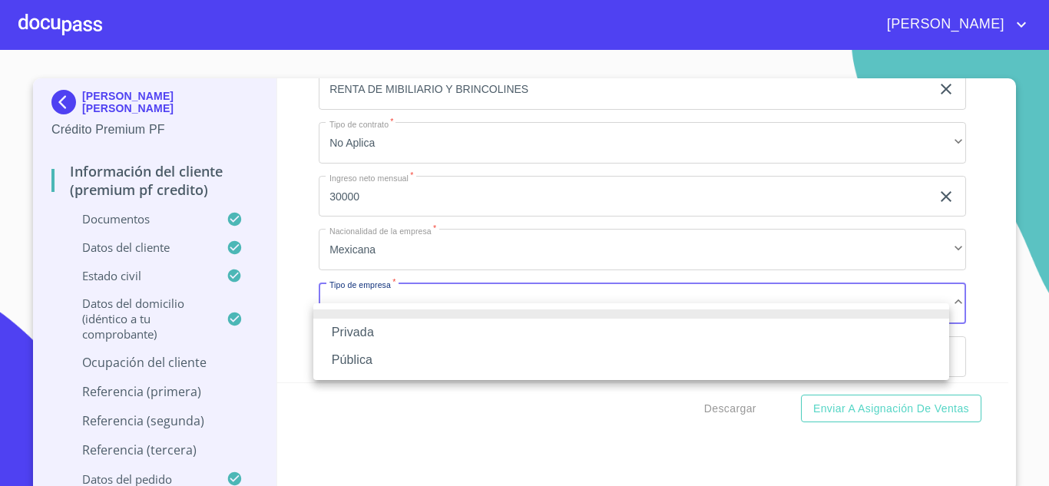
click at [355, 331] on li "Privada" at bounding box center [631, 333] width 636 height 28
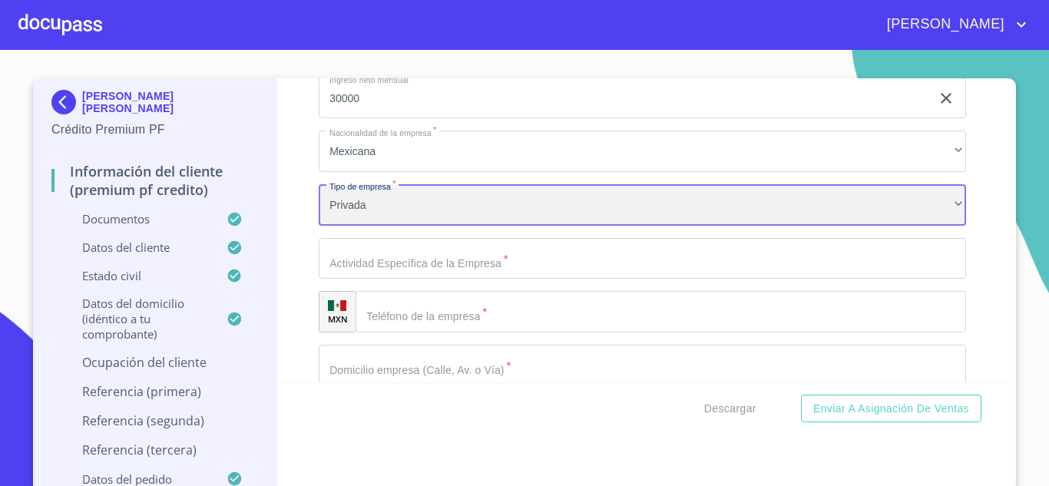
scroll to position [6618, 0]
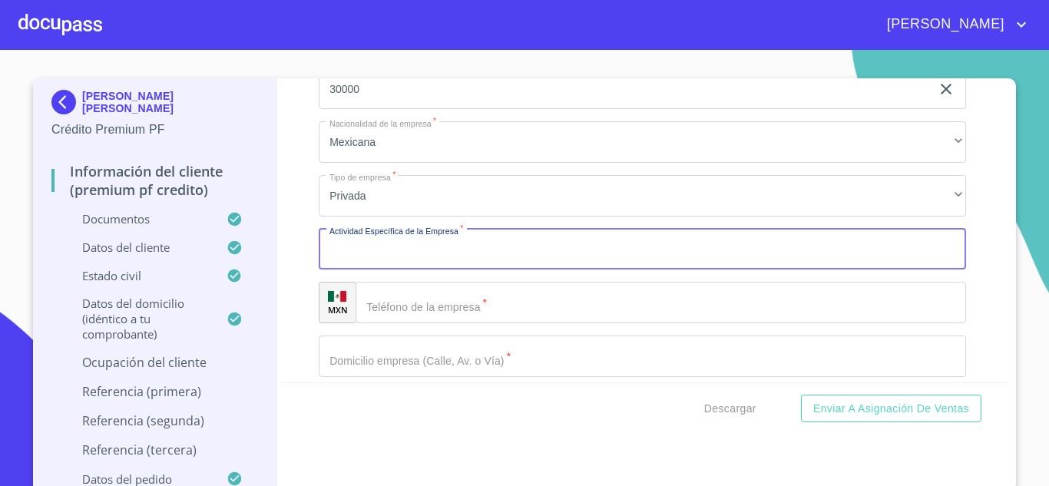
click at [367, 270] on input "Documento de identificación.   *" at bounding box center [642, 249] width 647 height 41
type input "RENTA DE MOBILIARIO"
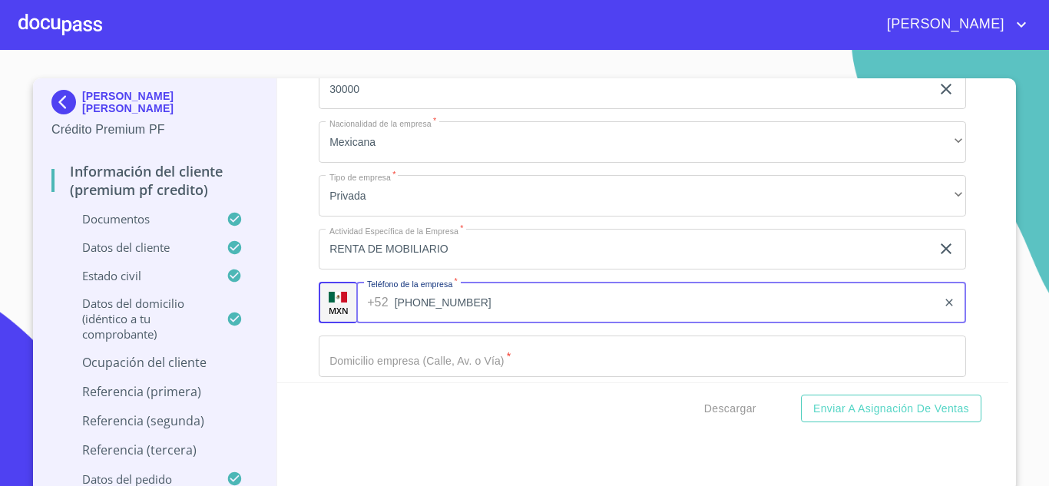
type input "[PHONE_NUMBER]"
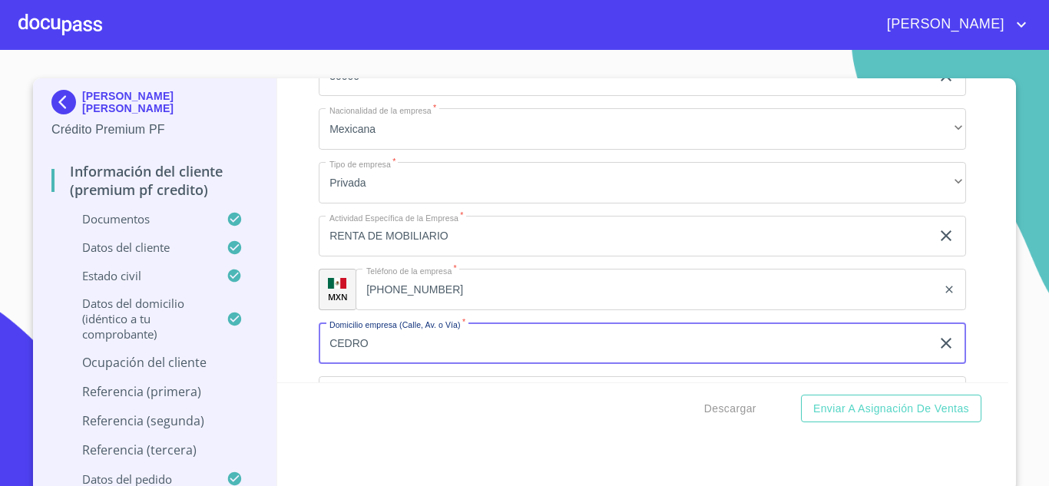
type input "CEDRO"
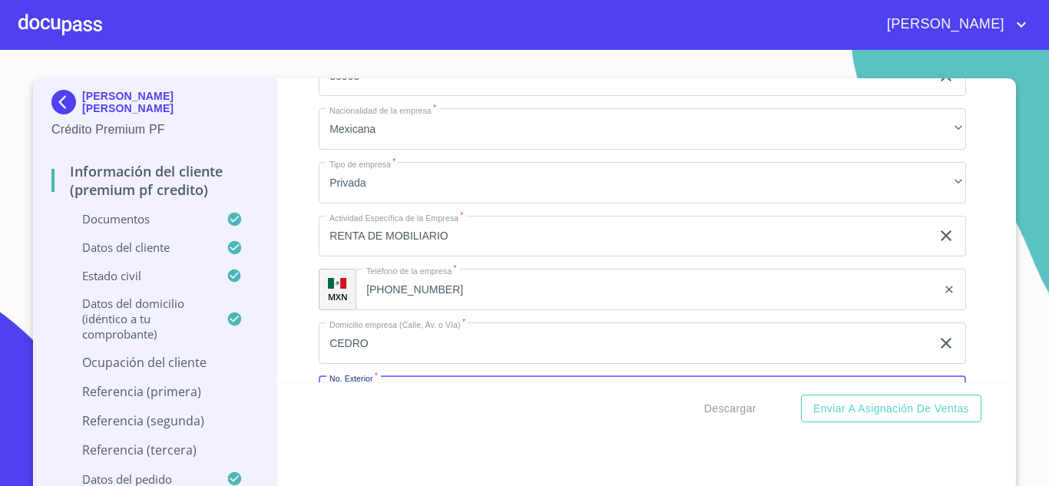
scroll to position [6816, 0]
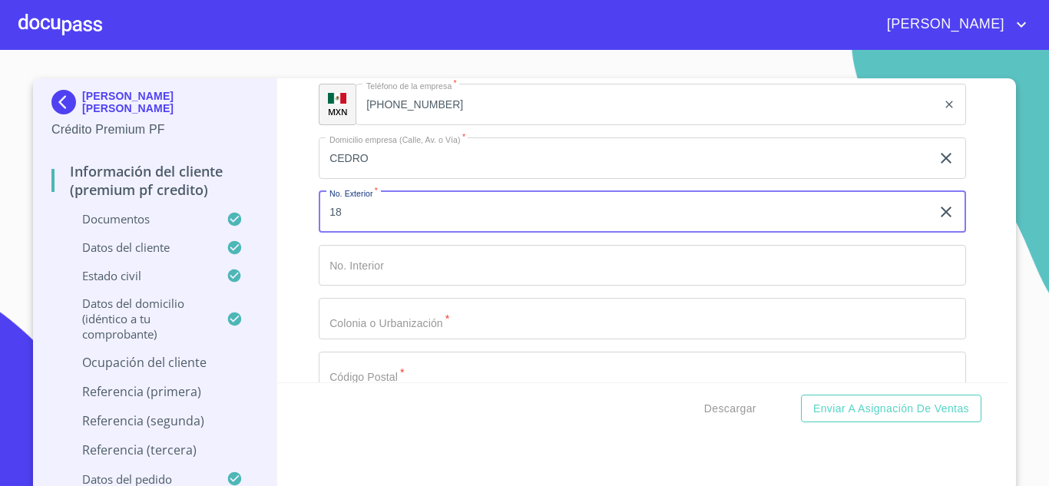
type input "18"
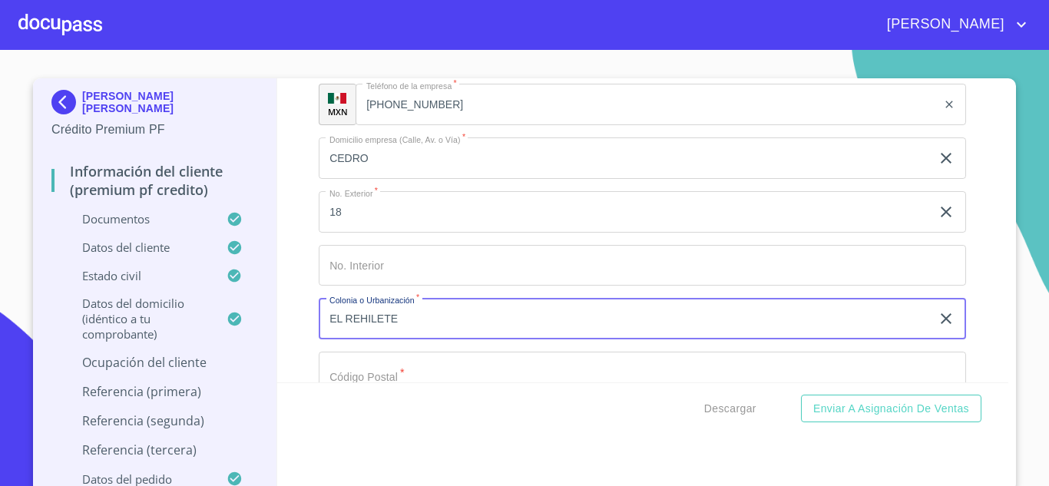
type input "EL REHILETE"
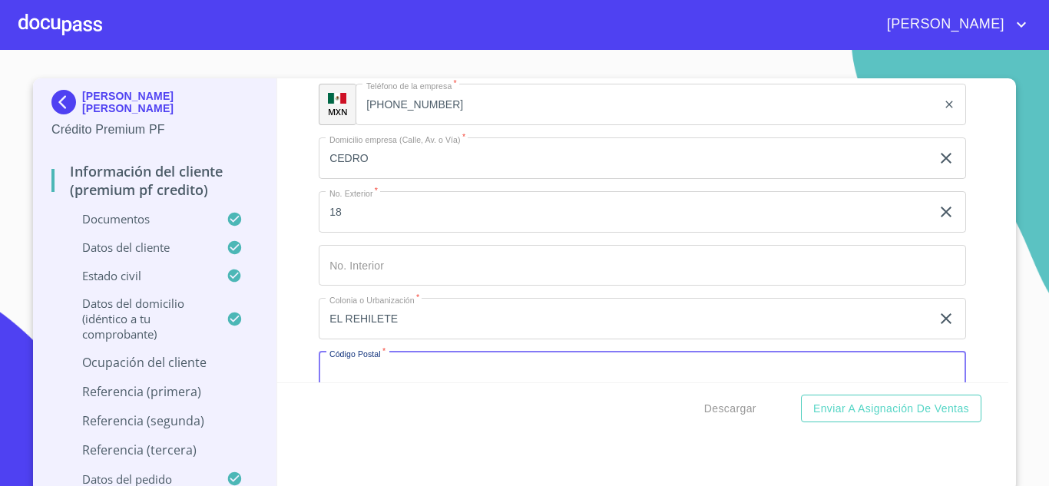
scroll to position [6845, 0]
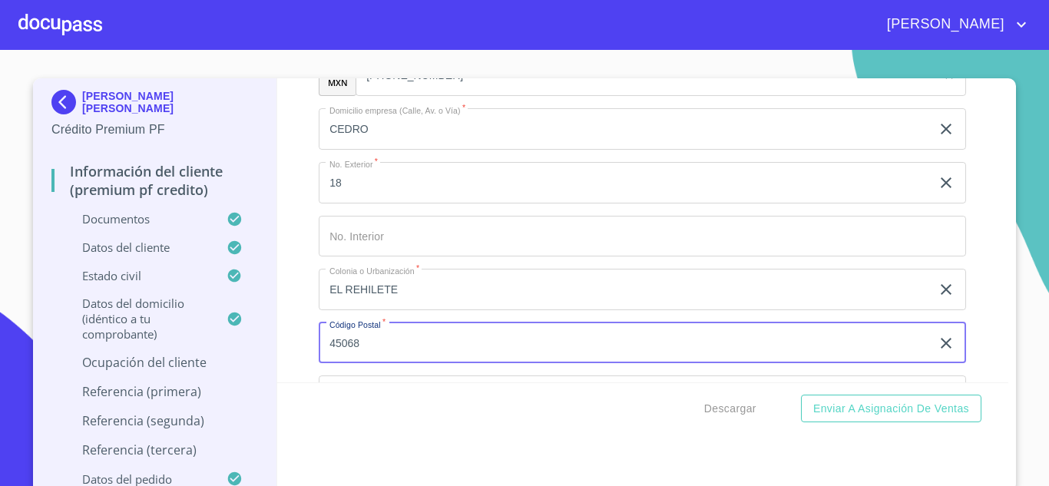
type input "45068"
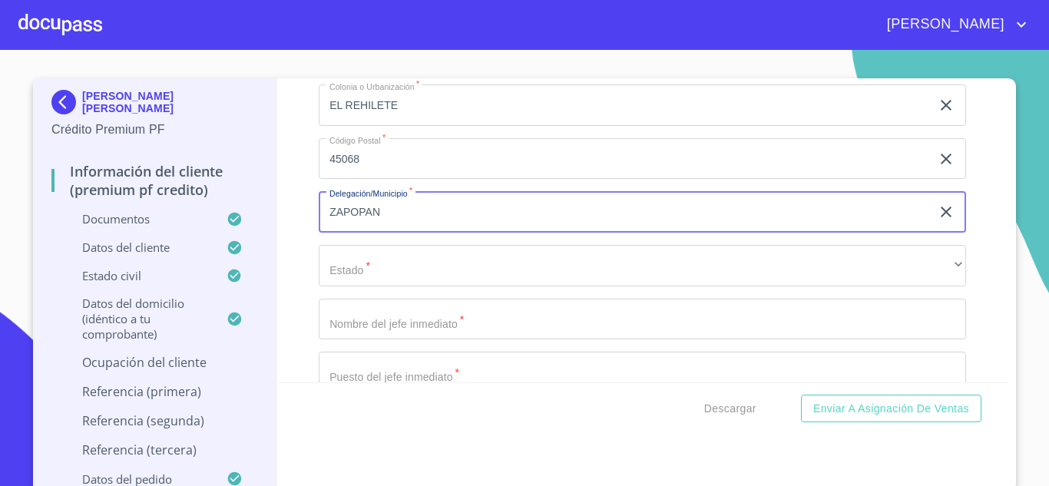
type input "ZAPOPAN"
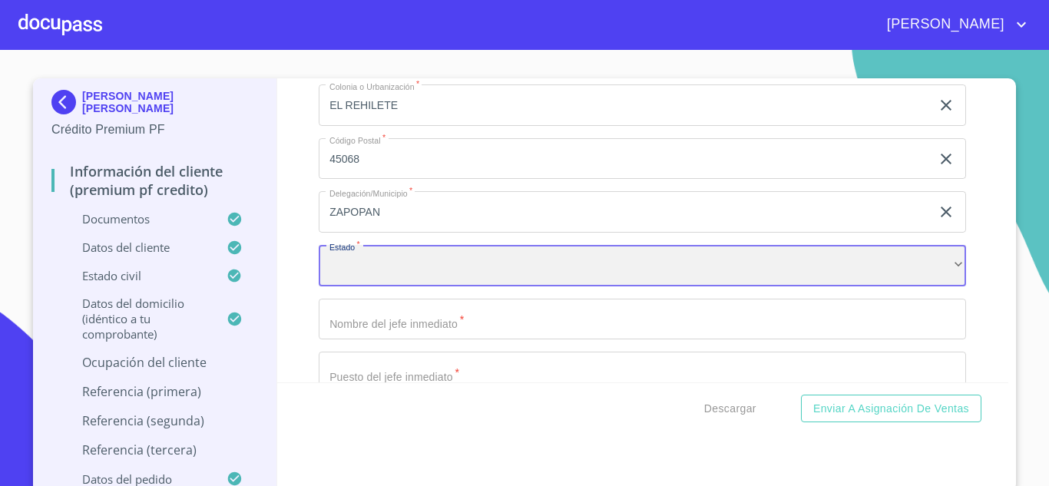
click at [923, 286] on div "​" at bounding box center [642, 265] width 647 height 41
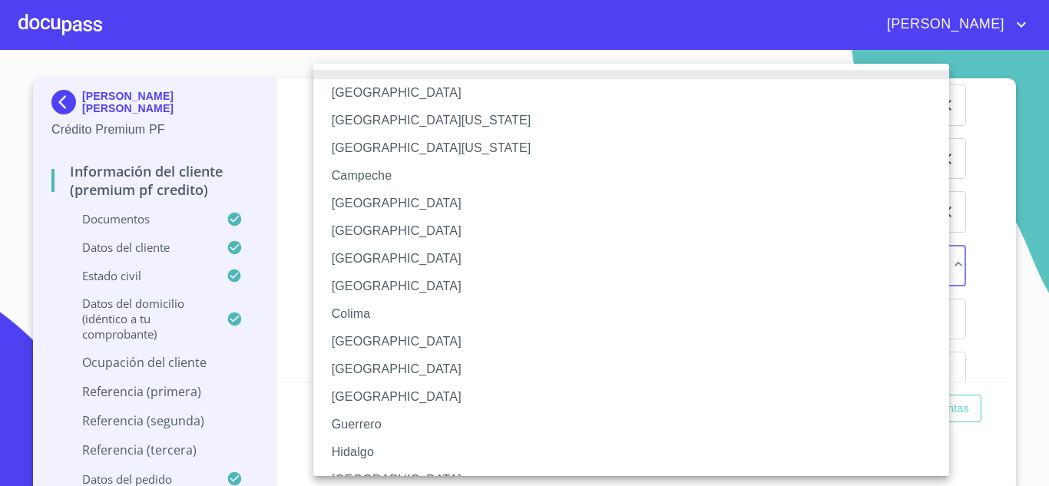
click at [354, 468] on li "[GEOGRAPHIC_DATA]" at bounding box center [636, 480] width 647 height 28
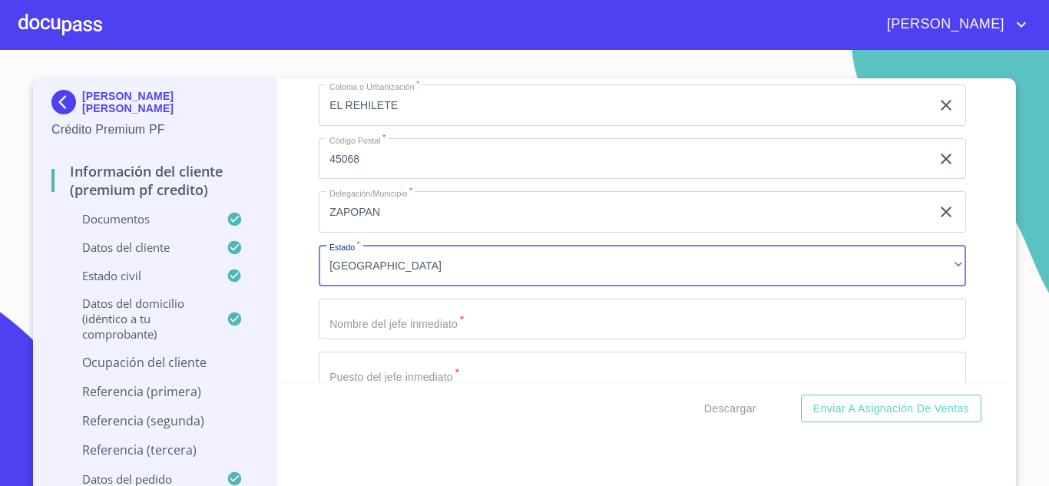
click at [343, 336] on input "Documento de identificación.   *" at bounding box center [642, 319] width 647 height 41
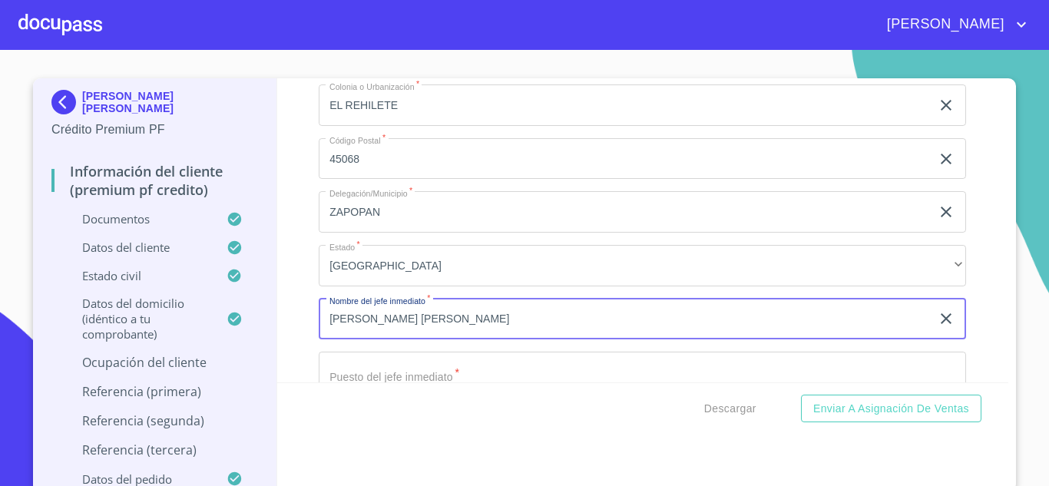
type input "[PERSON_NAME] [PERSON_NAME]"
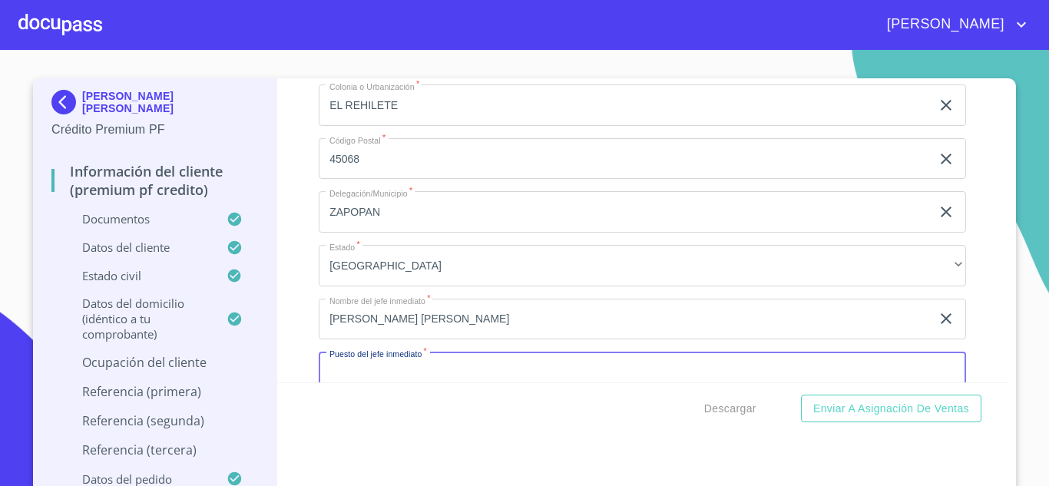
scroll to position [7059, 0]
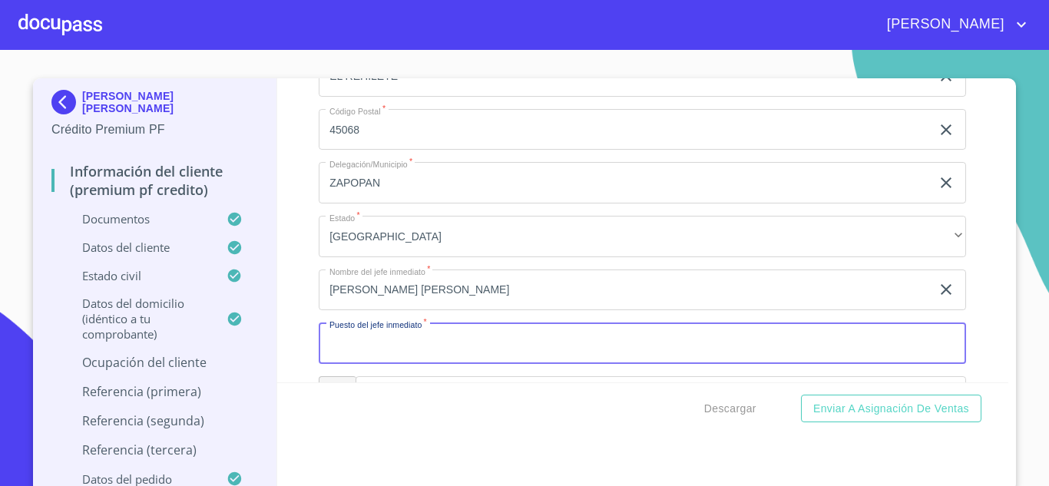
click at [395, 360] on input "Documento de identificación.   *" at bounding box center [642, 343] width 647 height 41
type input "PROPIETARIO"
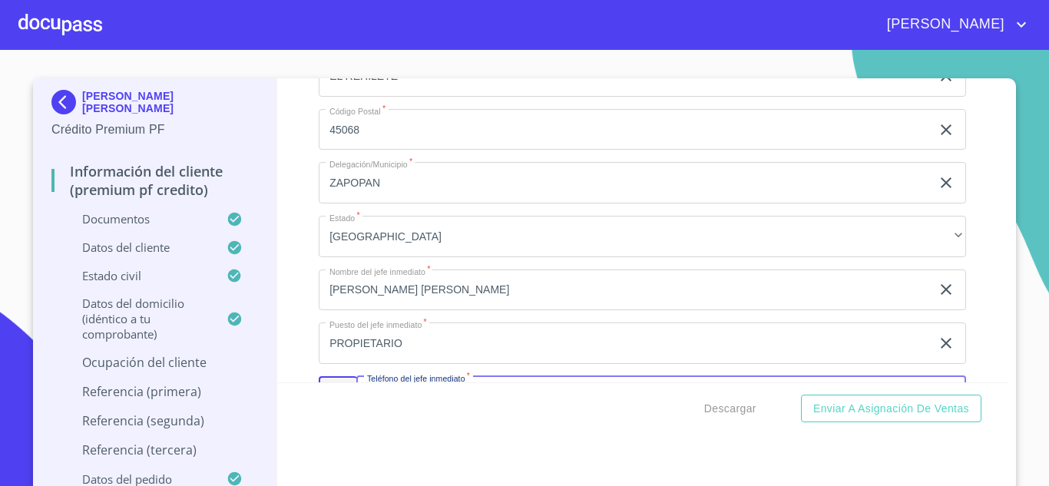
scroll to position [7244, 0]
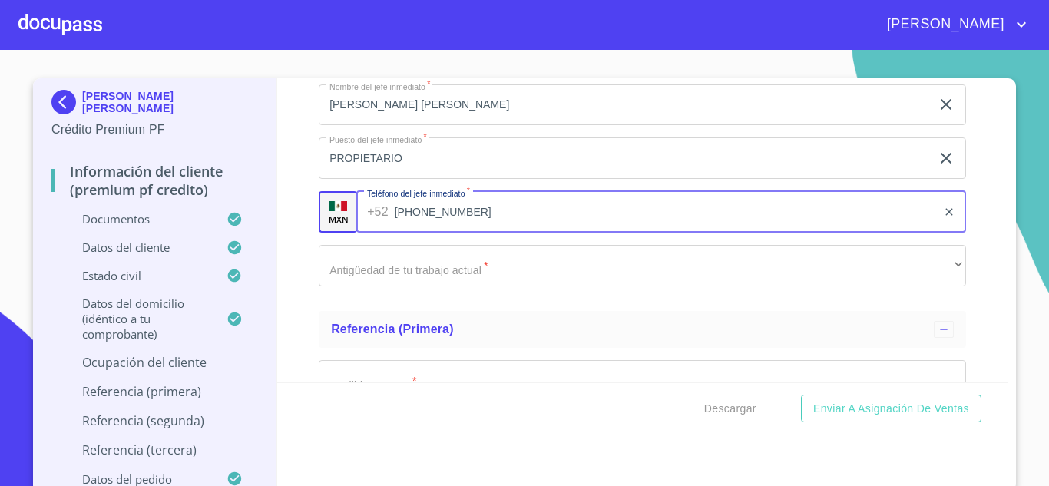
type input "[PHONE_NUMBER]"
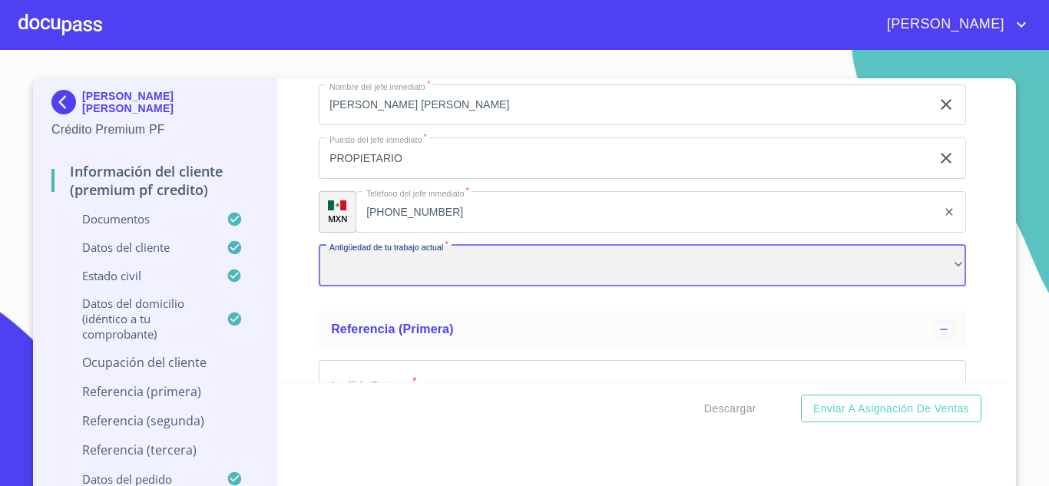
click at [436, 280] on div "​" at bounding box center [642, 265] width 647 height 41
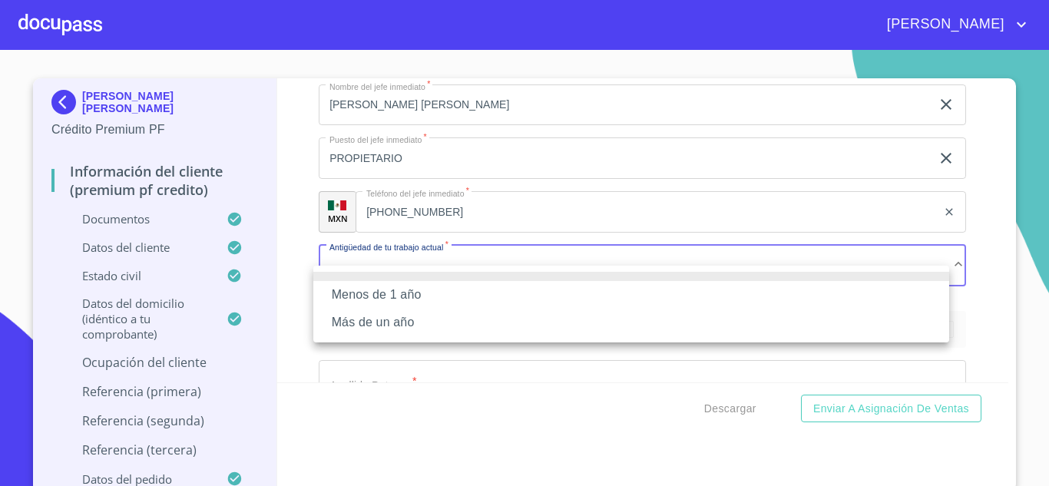
click at [366, 326] on li "Más de un año" at bounding box center [631, 323] width 636 height 28
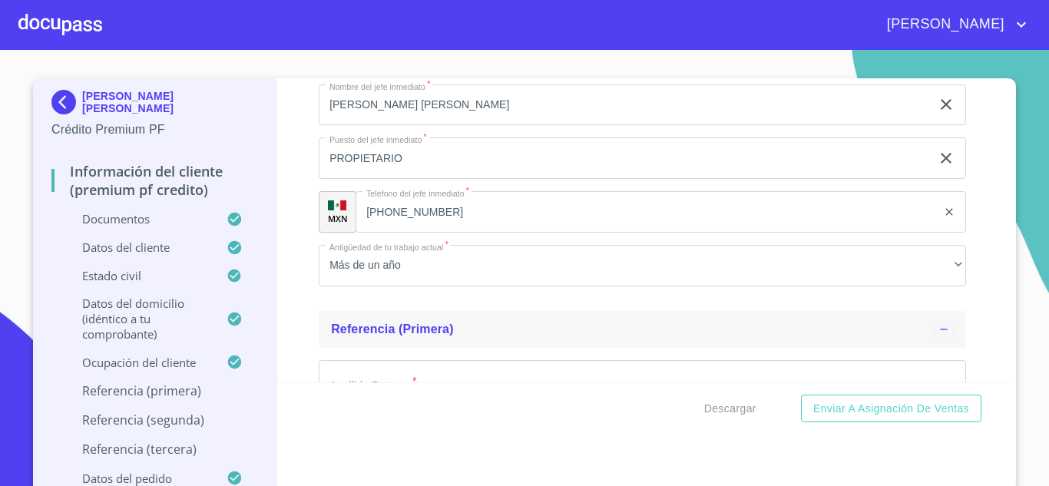
scroll to position [7281, 0]
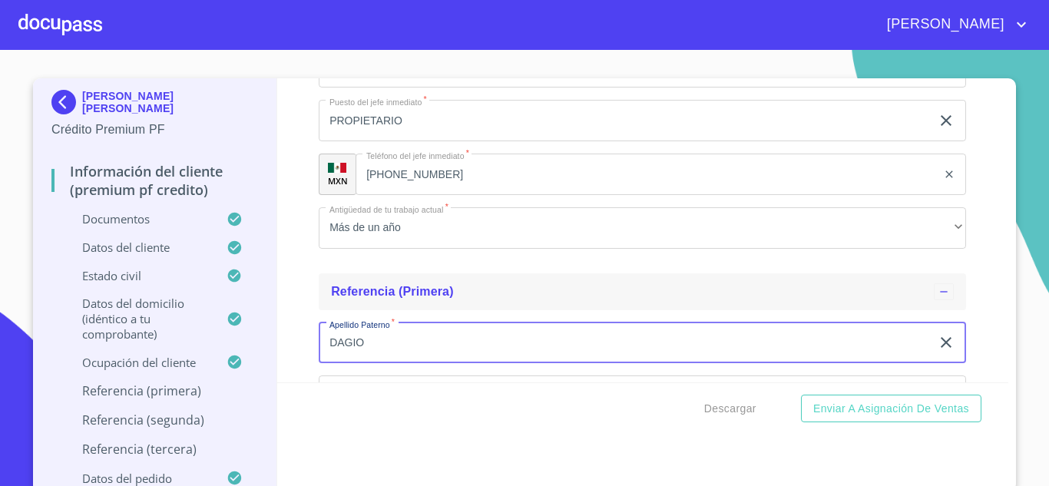
type input "DAGIO"
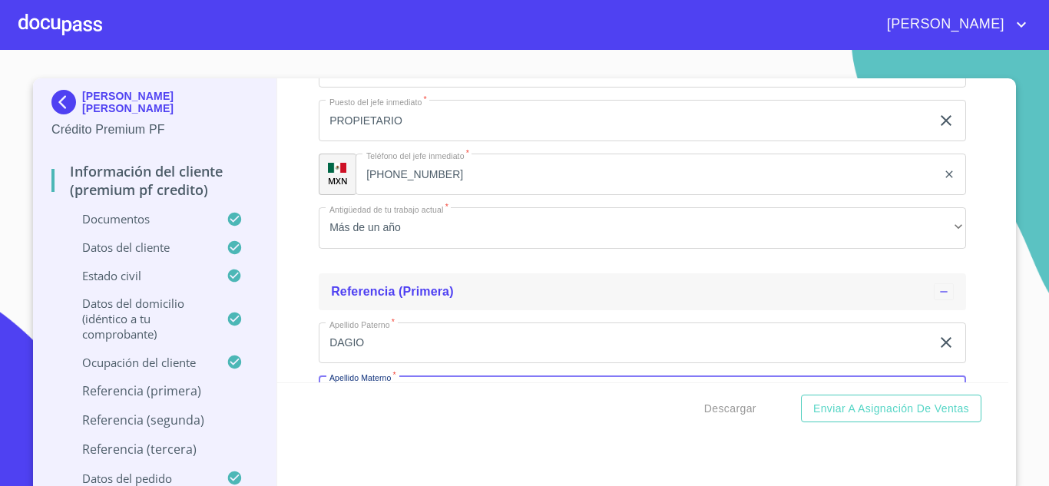
scroll to position [7466, 0]
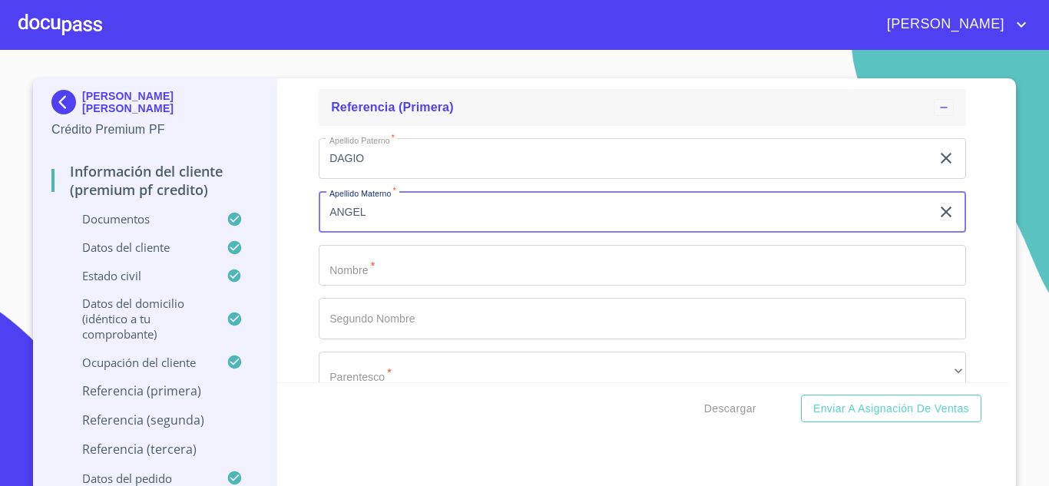
type input "ANGEL"
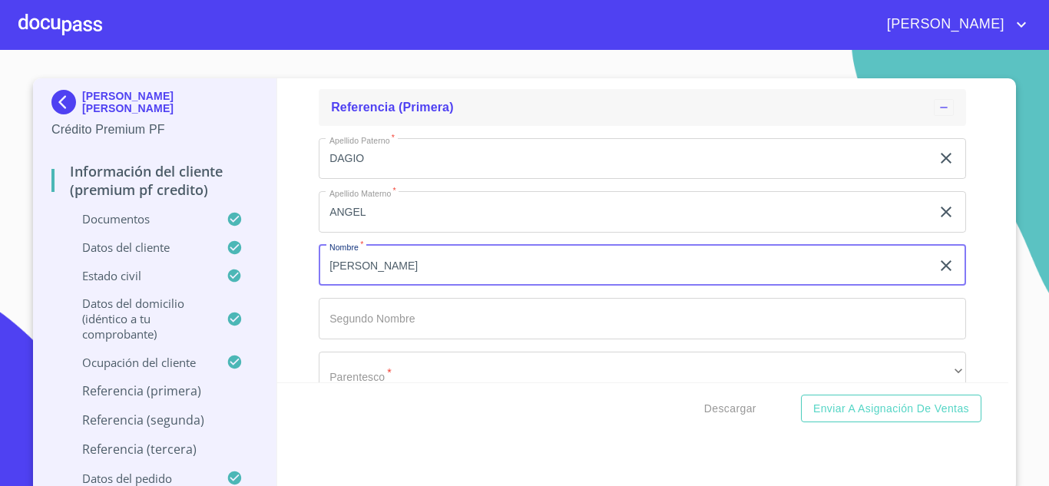
type input "[PERSON_NAME]"
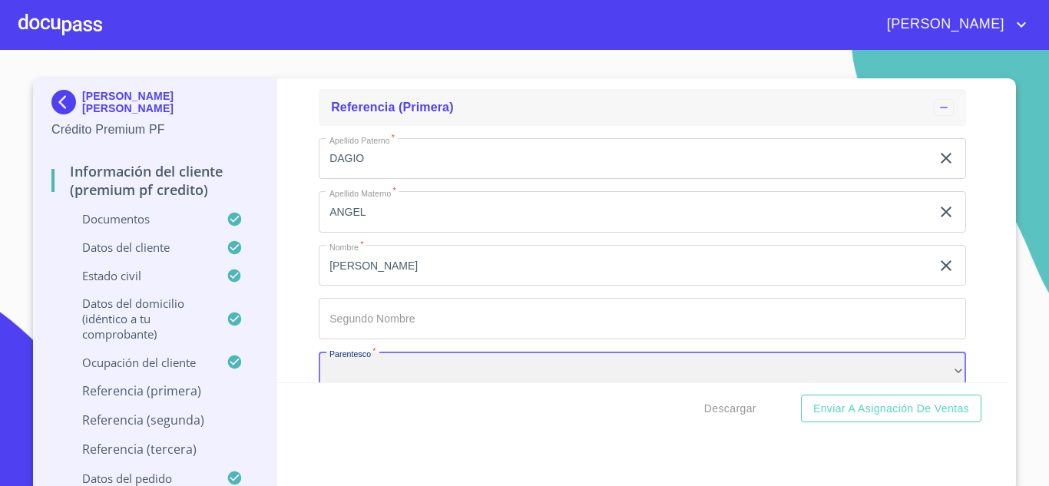
scroll to position [7495, 0]
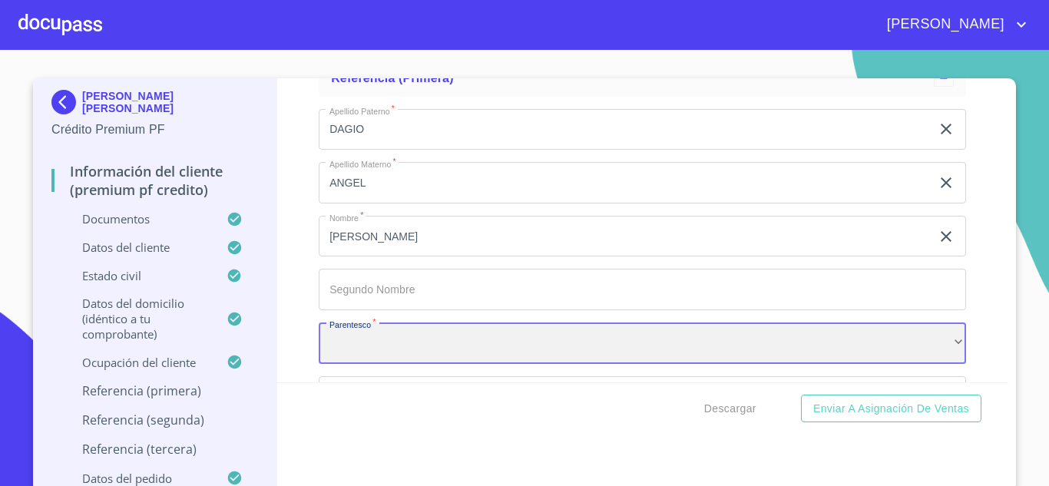
click at [388, 364] on div "​" at bounding box center [642, 343] width 647 height 41
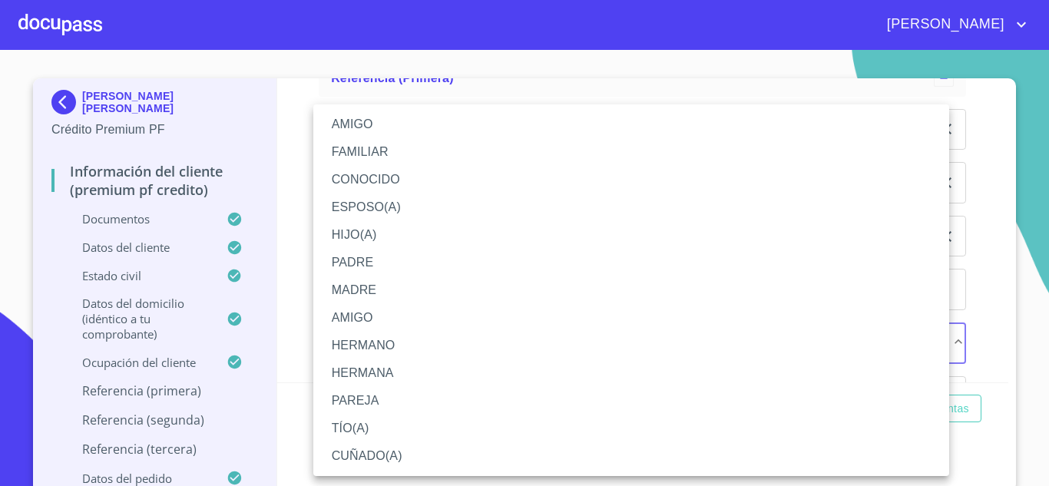
click at [356, 290] on li "MADRE" at bounding box center [631, 290] width 636 height 28
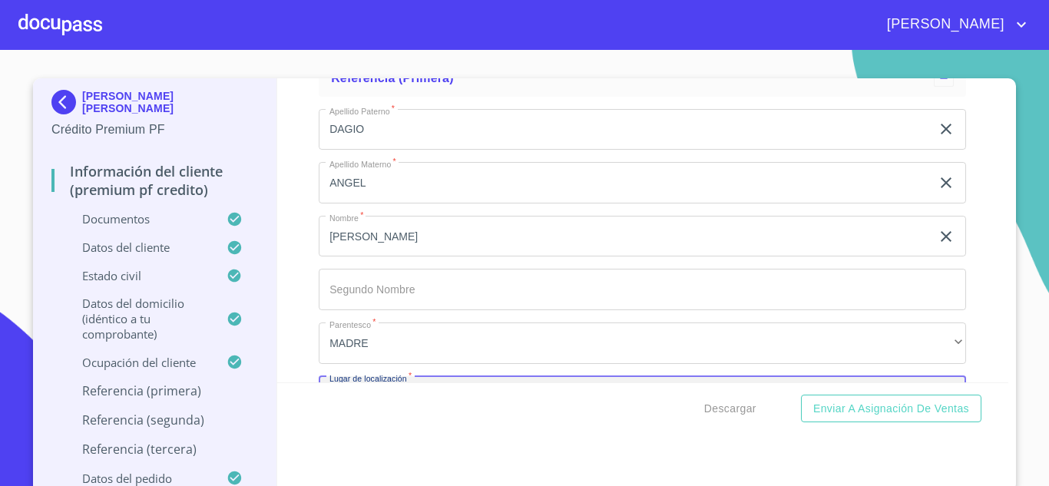
scroll to position [7680, 0]
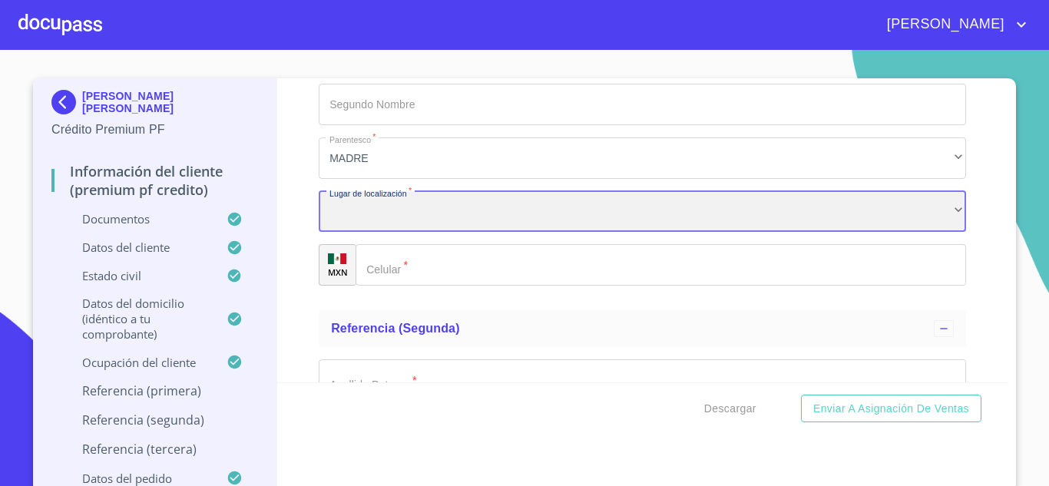
click at [353, 233] on div "​" at bounding box center [642, 211] width 647 height 41
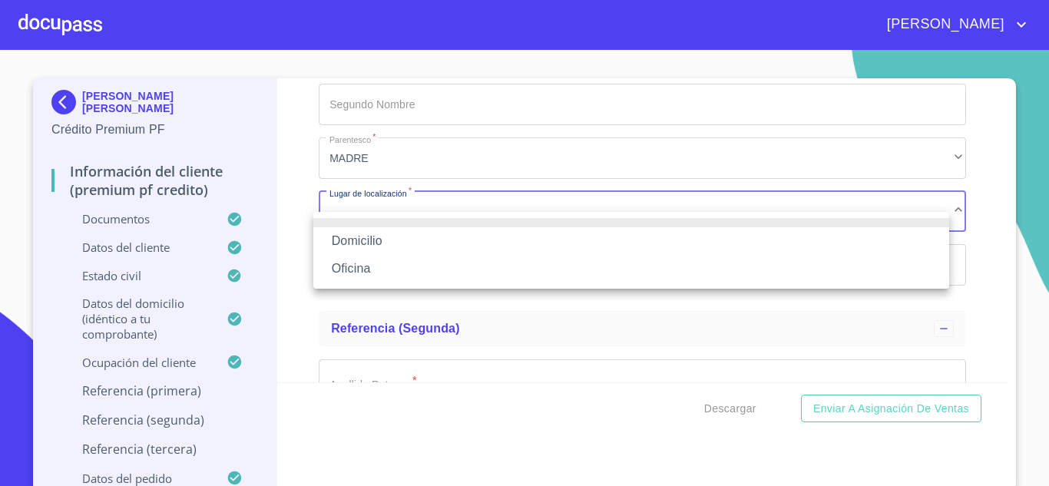
click at [370, 239] on li "Domicilio" at bounding box center [631, 241] width 636 height 28
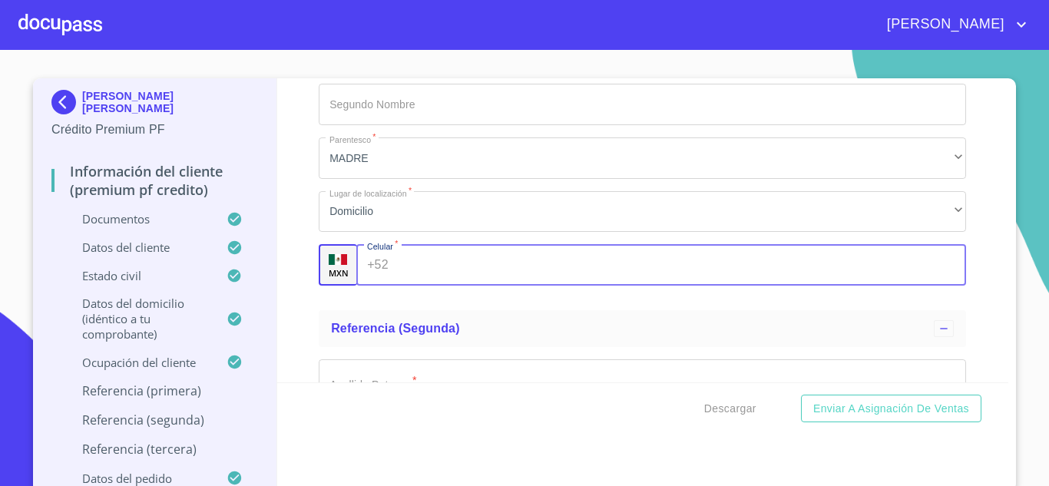
click at [415, 272] on input "Documento de identificación.   *" at bounding box center [681, 264] width 572 height 41
type input "[PHONE_NUMBER]"
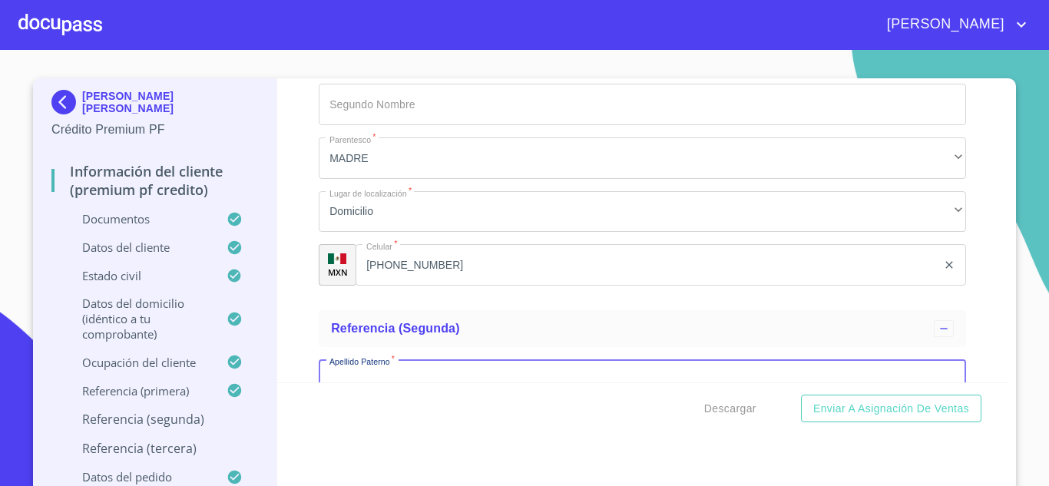
scroll to position [7717, 0]
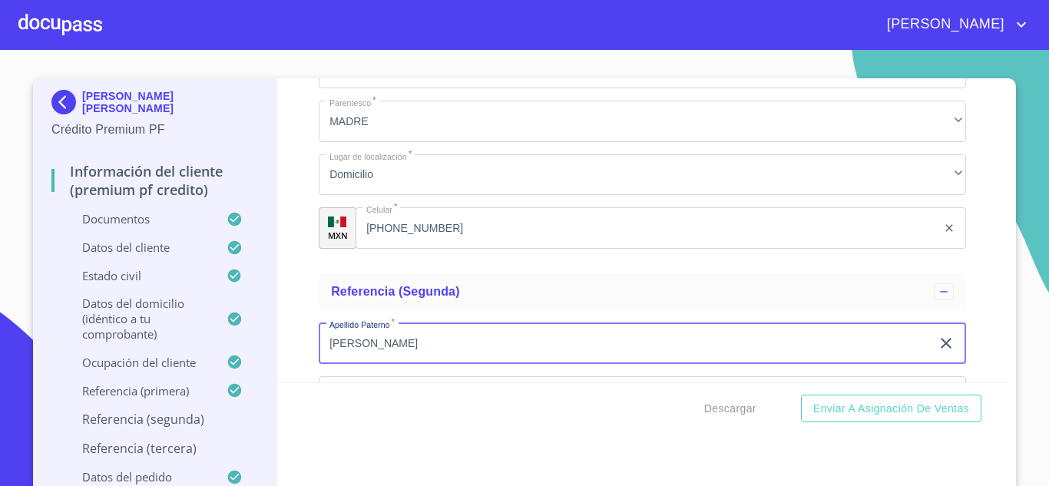
type input "[PERSON_NAME]"
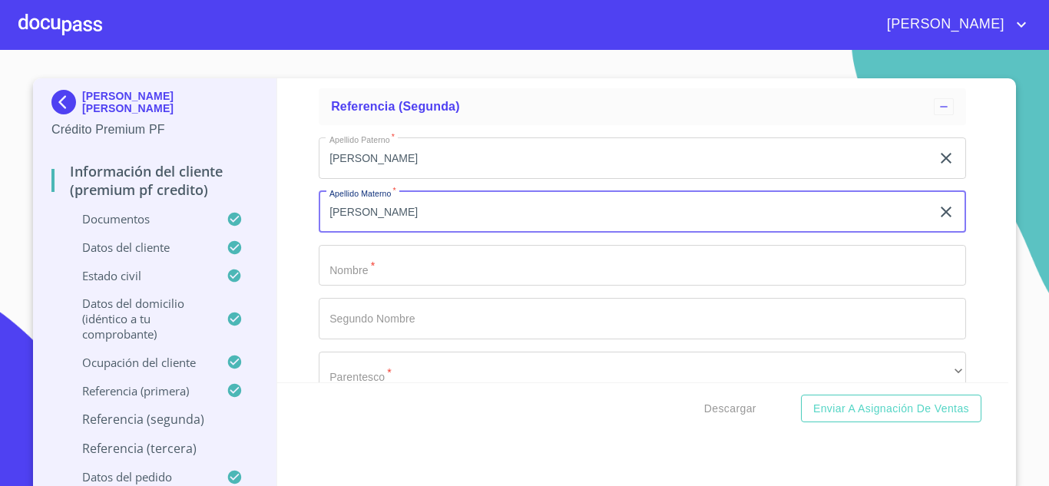
type input "[PERSON_NAME]"
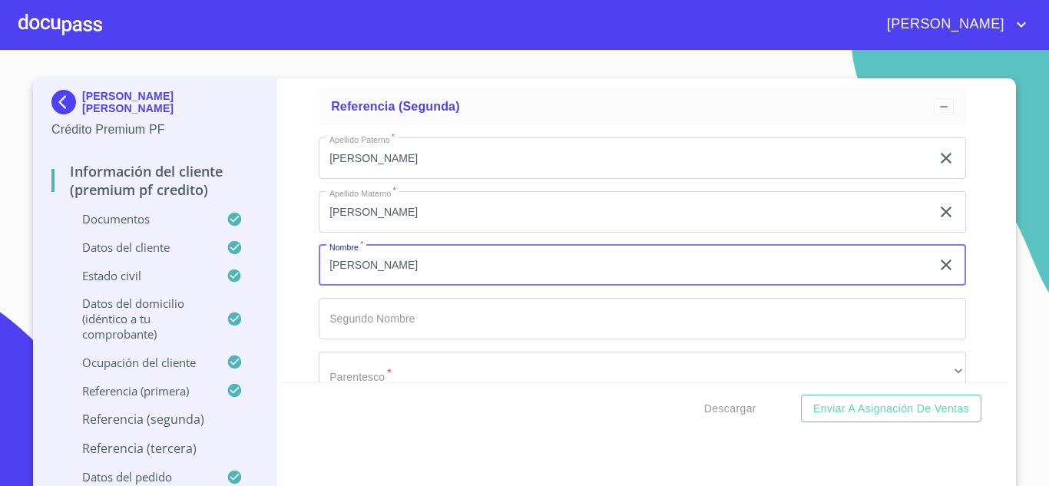
type input "[PERSON_NAME]"
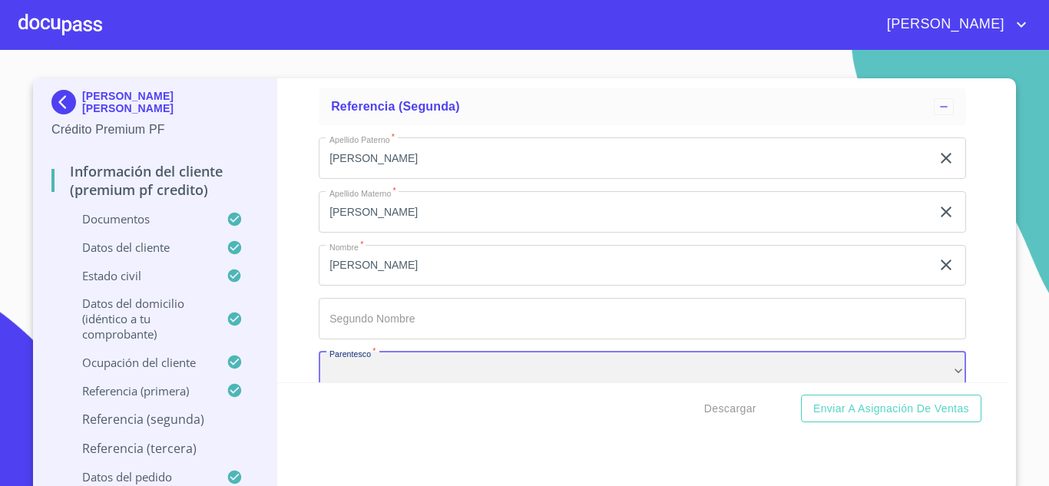
scroll to position [7931, 0]
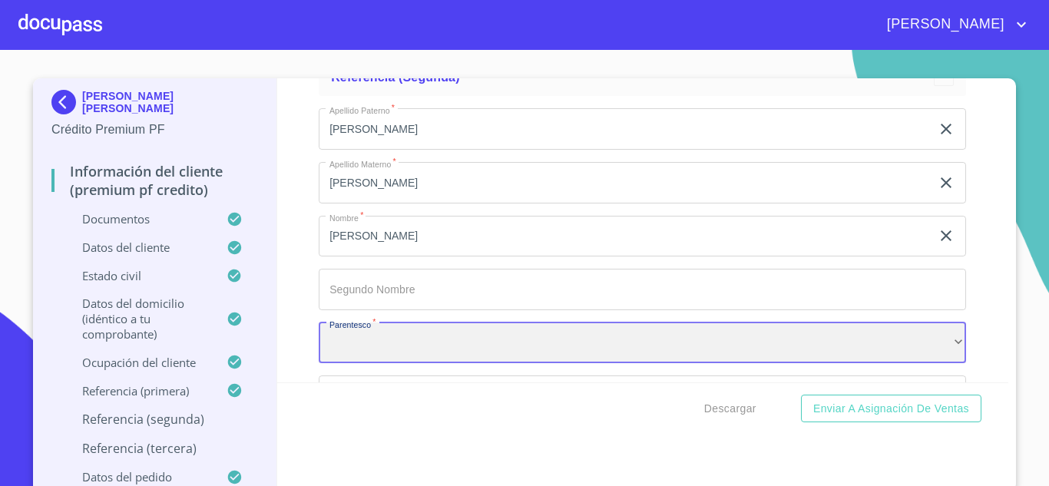
click at [395, 363] on div "​" at bounding box center [642, 343] width 647 height 41
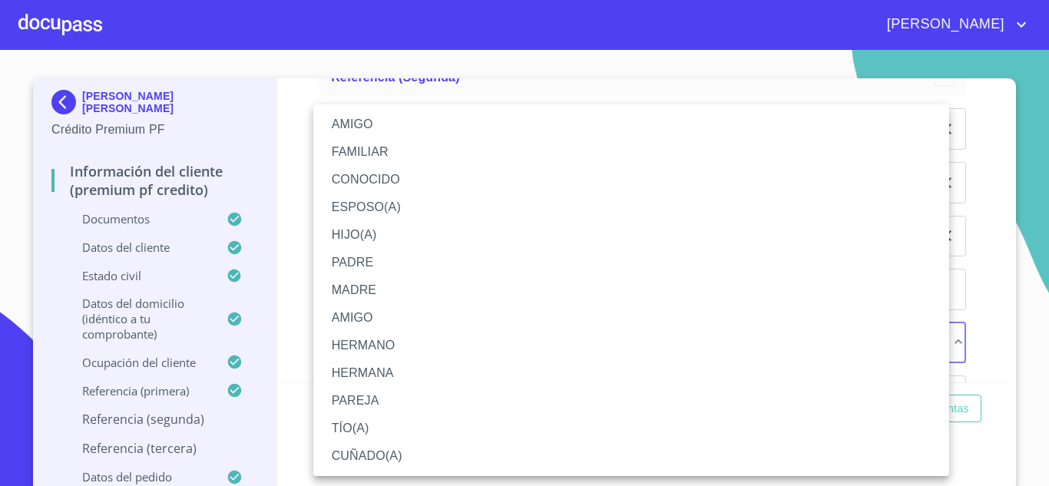
click at [354, 135] on li "AMIGO" at bounding box center [631, 125] width 636 height 28
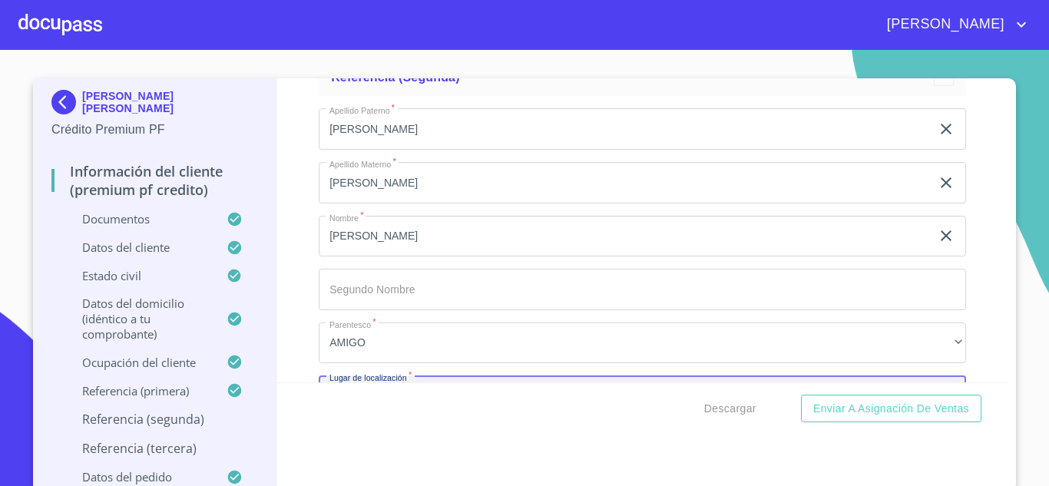
scroll to position [8115, 0]
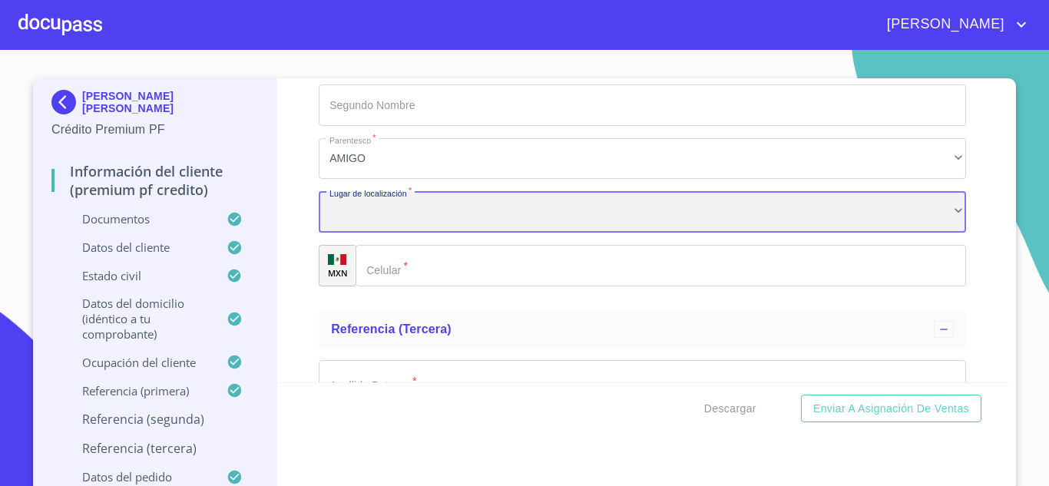
click at [363, 227] on div "​" at bounding box center [642, 211] width 647 height 41
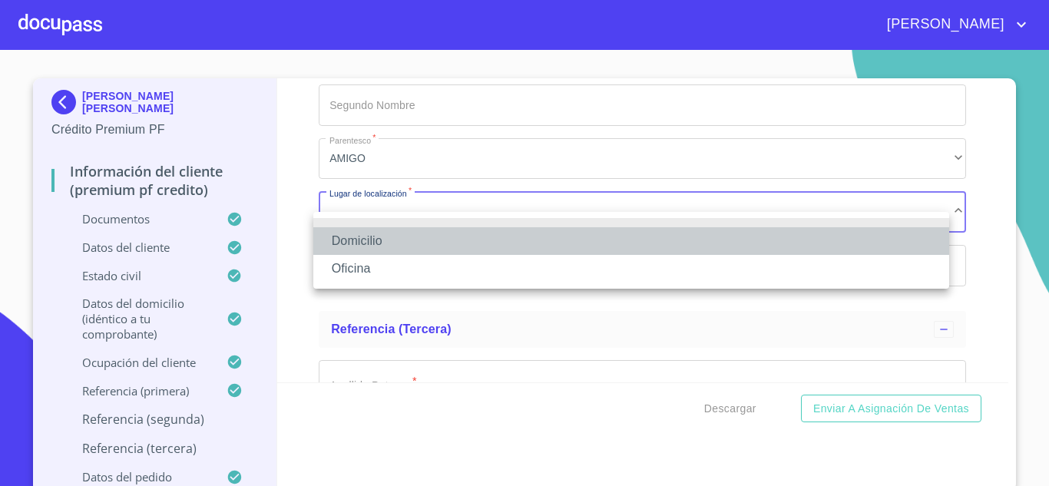
click at [373, 230] on li "Domicilio" at bounding box center [631, 241] width 636 height 28
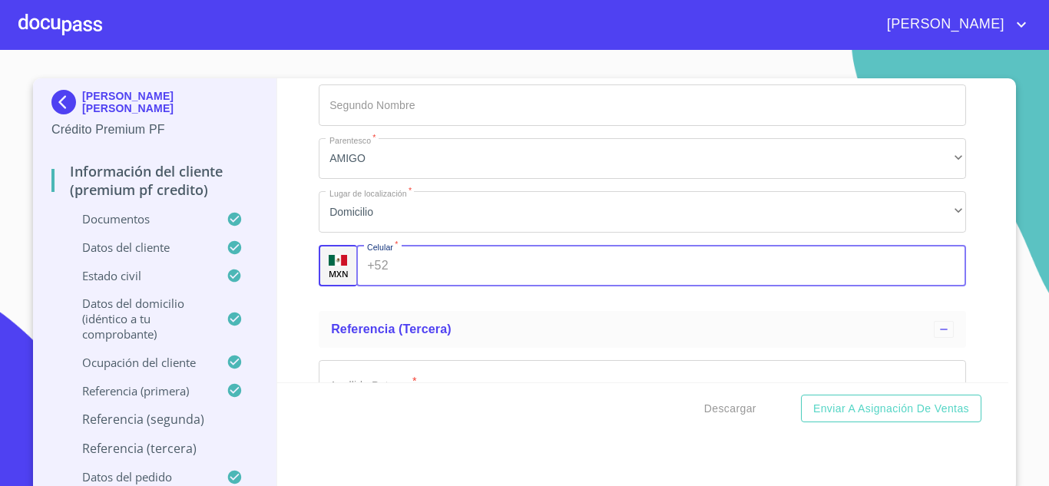
click at [418, 281] on input "Documento de identificación.   *" at bounding box center [681, 265] width 572 height 41
type input "[PHONE_NUMBER]"
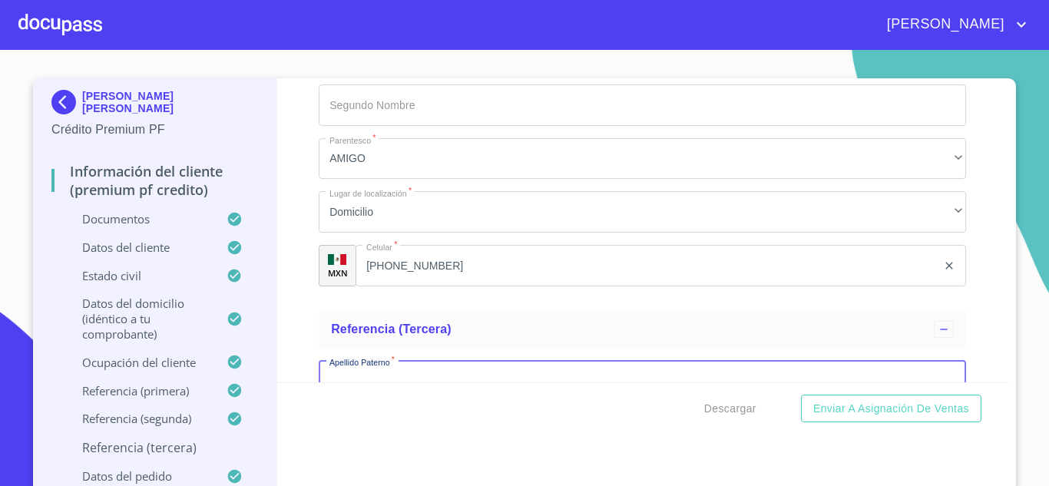
scroll to position [8153, 0]
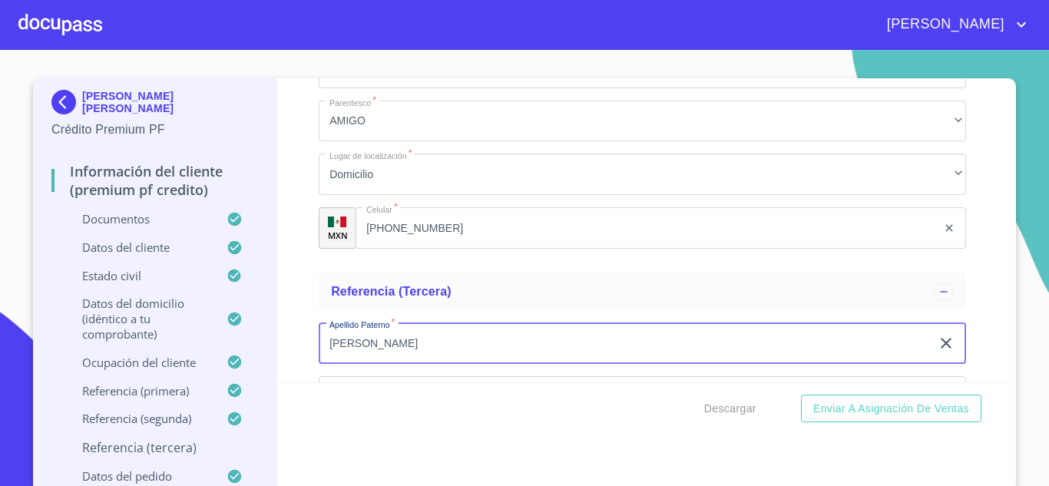
type input "[PERSON_NAME]"
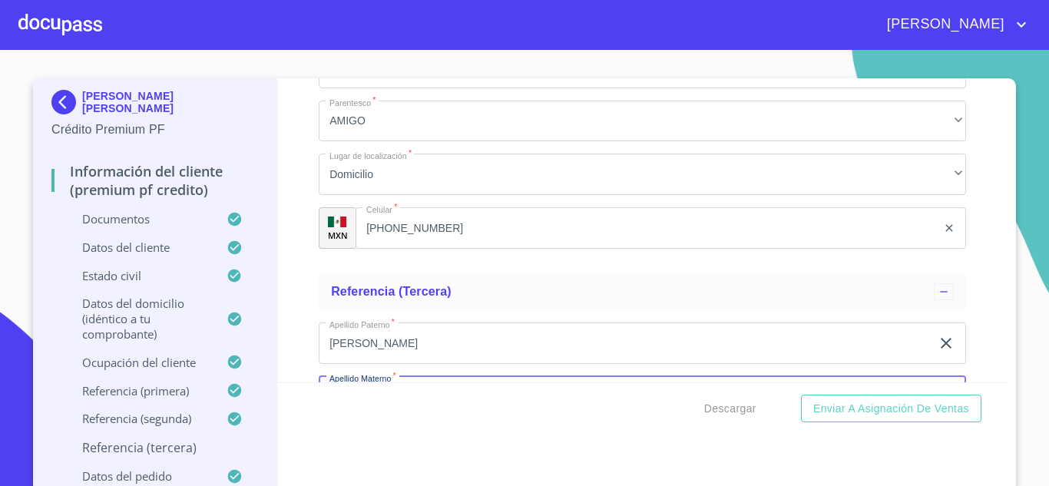
scroll to position [8338, 0]
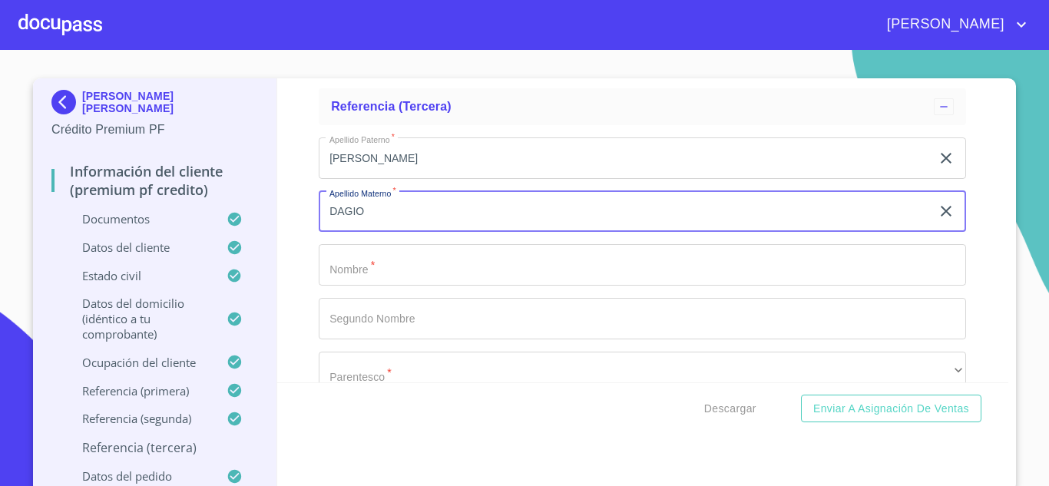
type input "DAGIO"
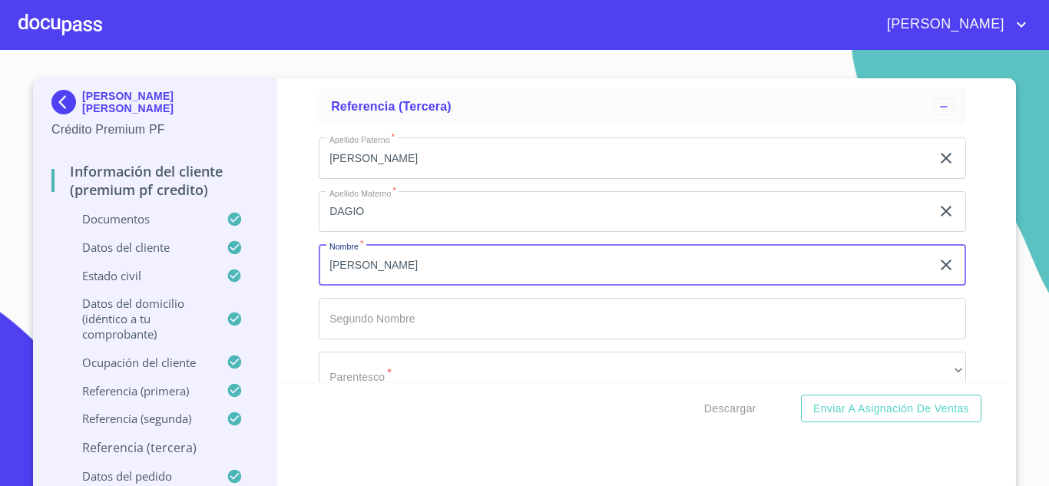
type input "[PERSON_NAME]"
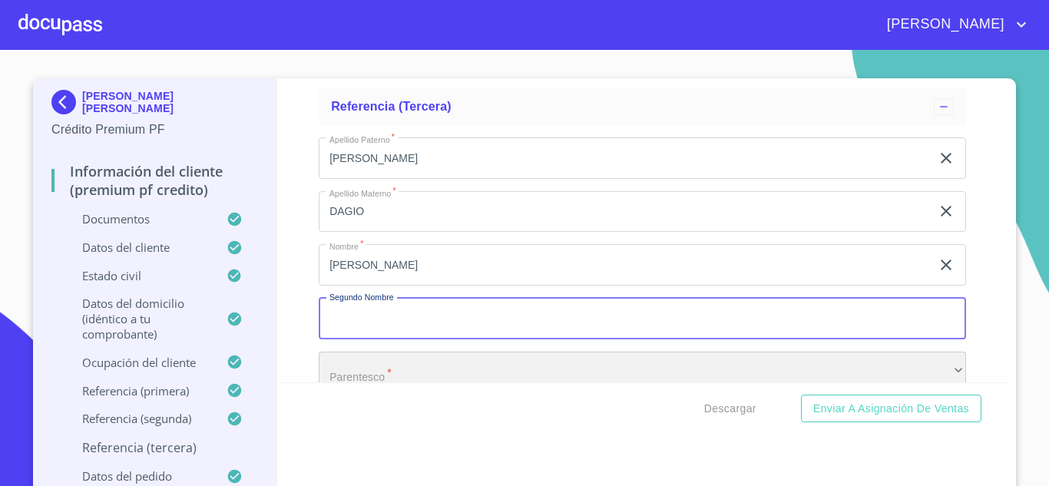
scroll to position [8367, 0]
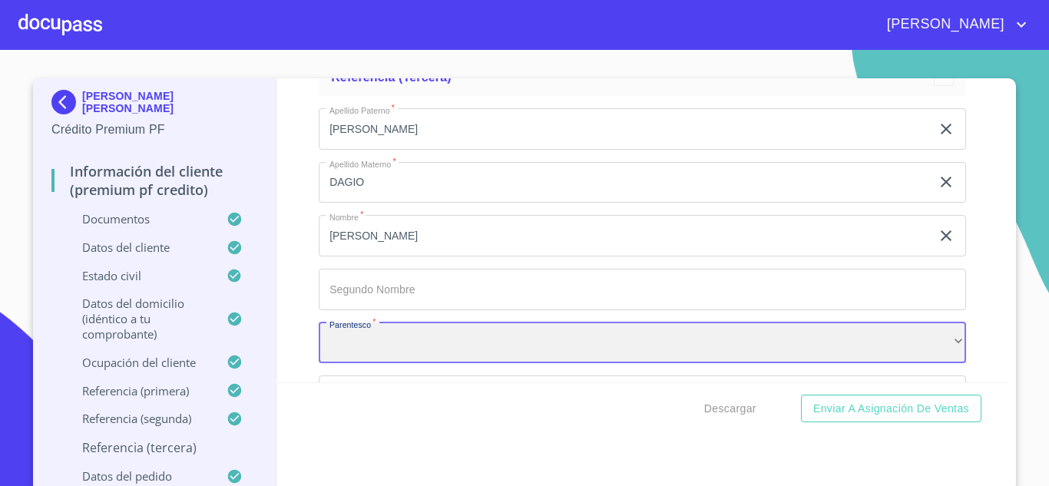
click at [465, 357] on div "​" at bounding box center [642, 343] width 647 height 41
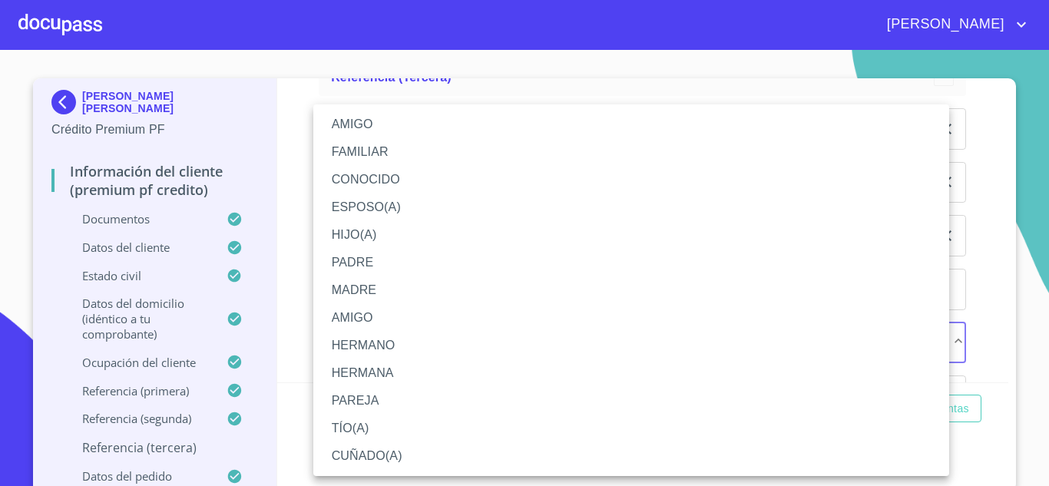
click at [362, 149] on li "FAMILIAR" at bounding box center [631, 152] width 636 height 28
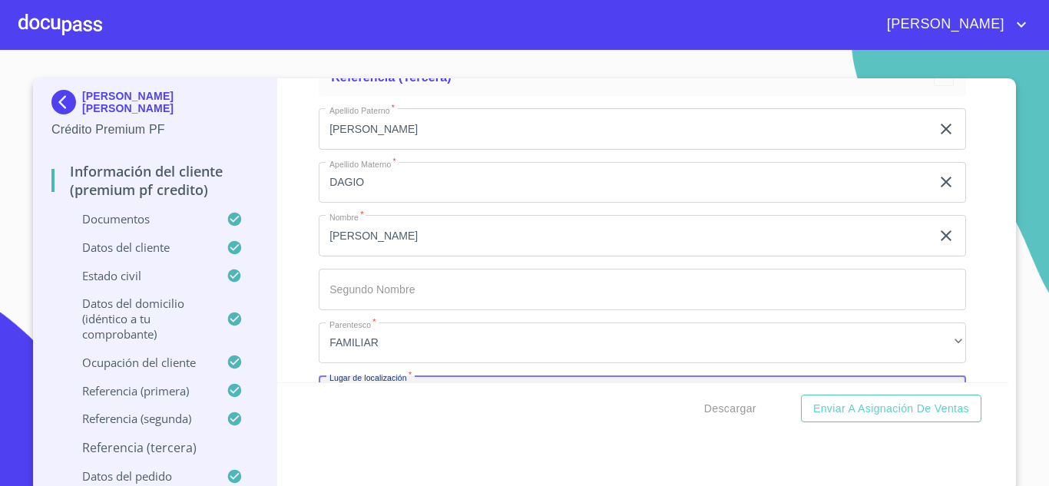
scroll to position [8551, 0]
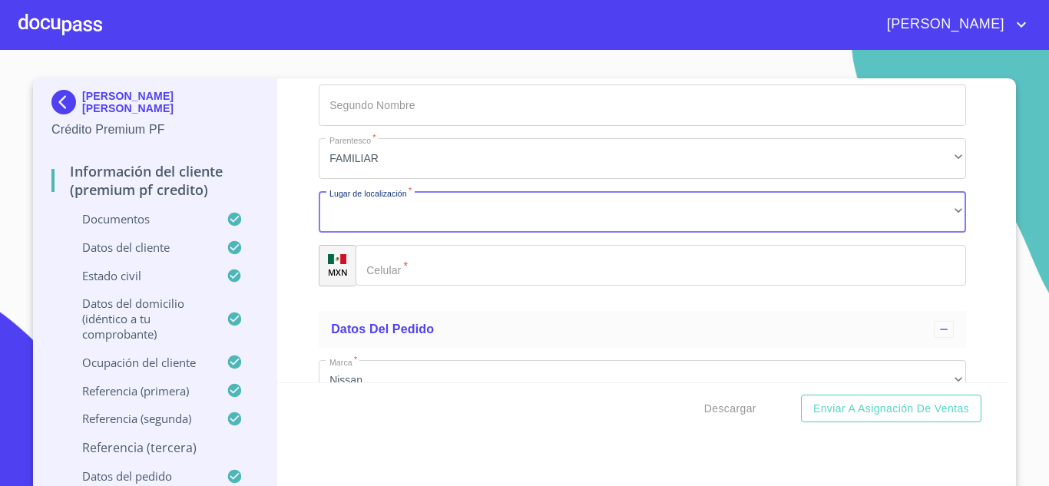
click at [346, 252] on div "Apellido Paterno   * MEDINA ​ Apellido Materno   * DAGIO ​ Nombre   * VICENTE ​…" at bounding box center [642, 105] width 647 height 387
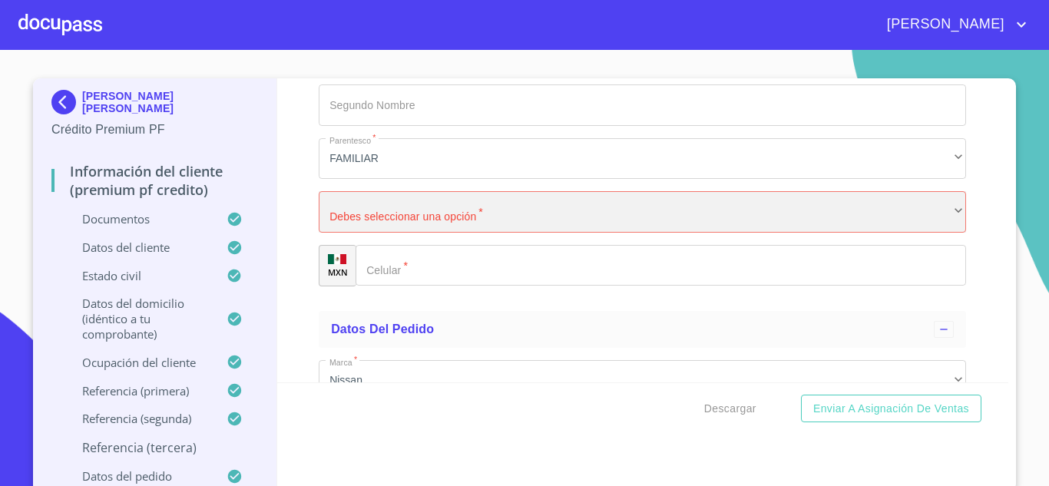
click at [365, 233] on div "​" at bounding box center [642, 211] width 647 height 41
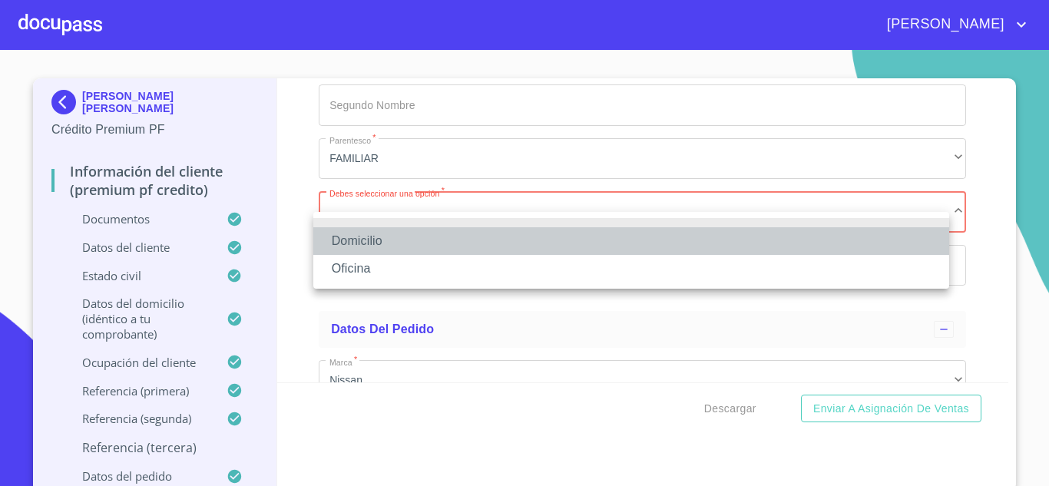
click at [356, 236] on li "Domicilio" at bounding box center [631, 241] width 636 height 28
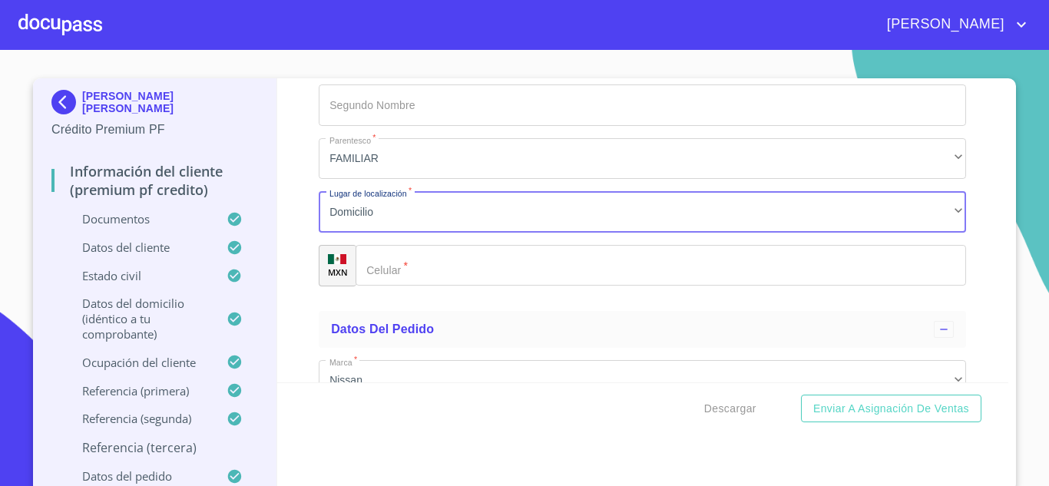
click at [390, 286] on input "Documento de identificación.   *" at bounding box center [661, 265] width 610 height 41
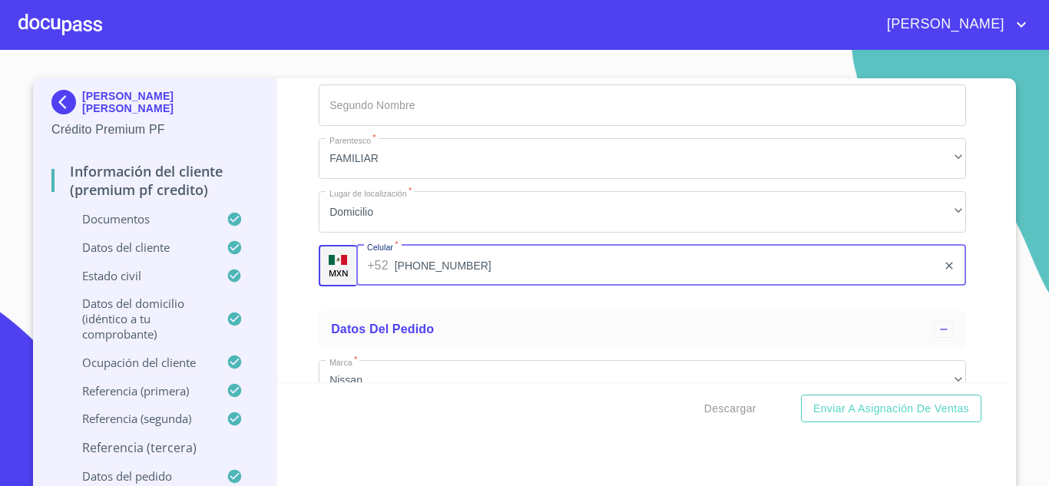
type input "[PHONE_NUMBER]"
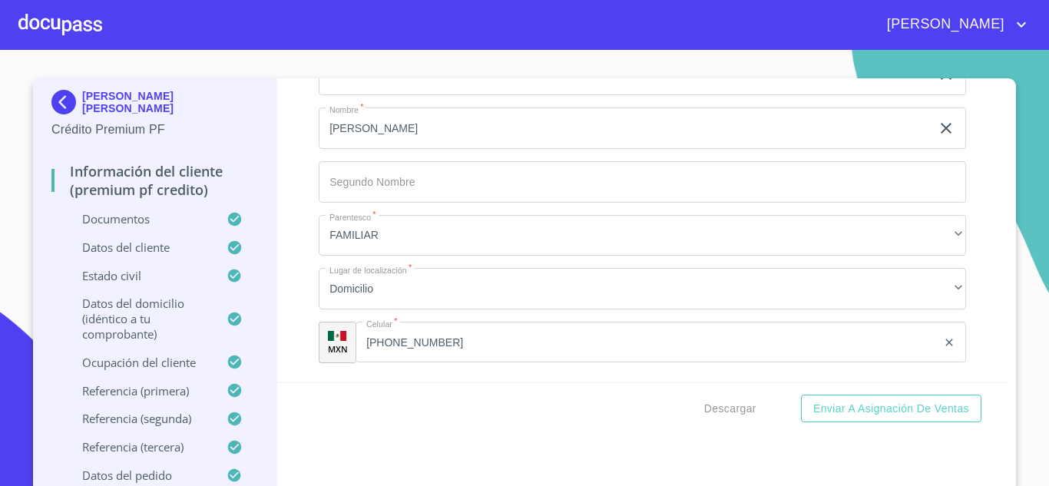
scroll to position [8720, 0]
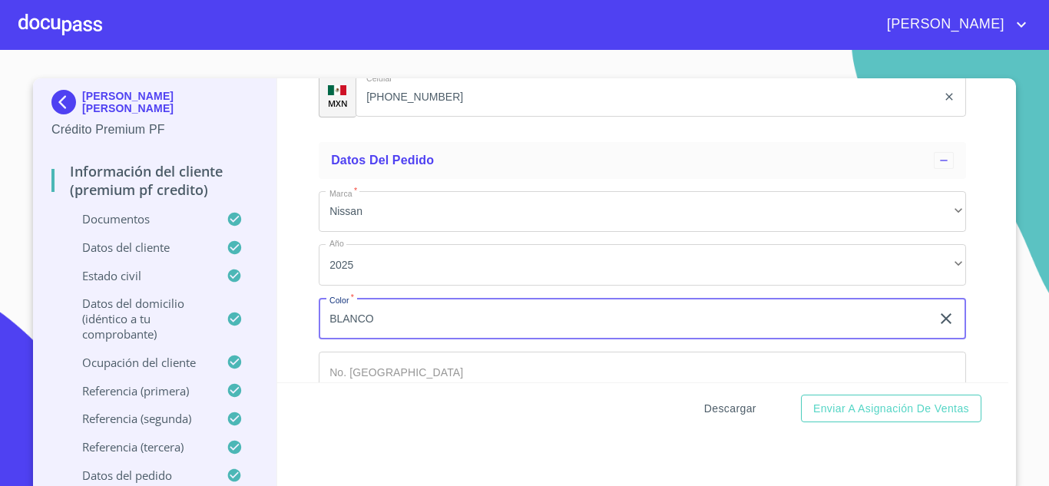
click at [732, 409] on span "Descargar" at bounding box center [730, 408] width 52 height 19
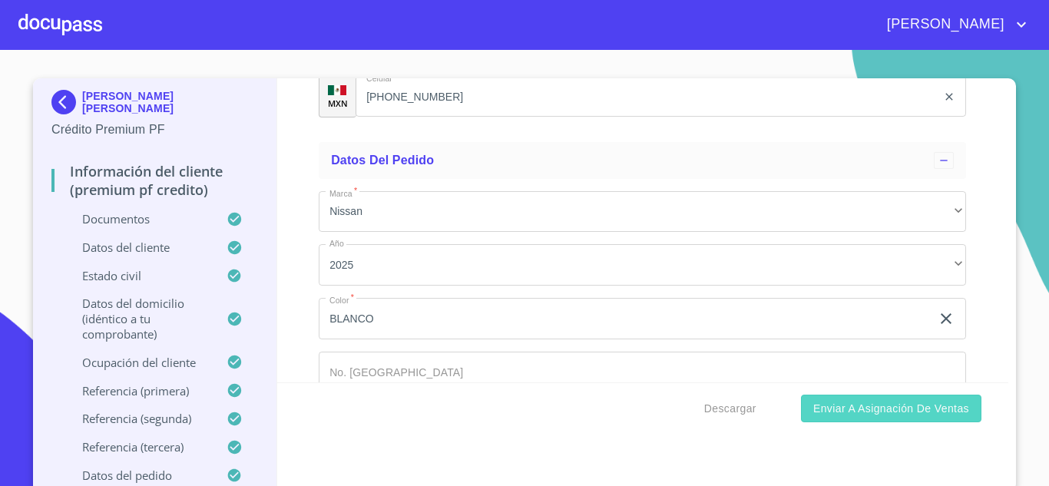
click at [849, 414] on span "Enviar a Asignación de Ventas" at bounding box center [891, 408] width 156 height 19
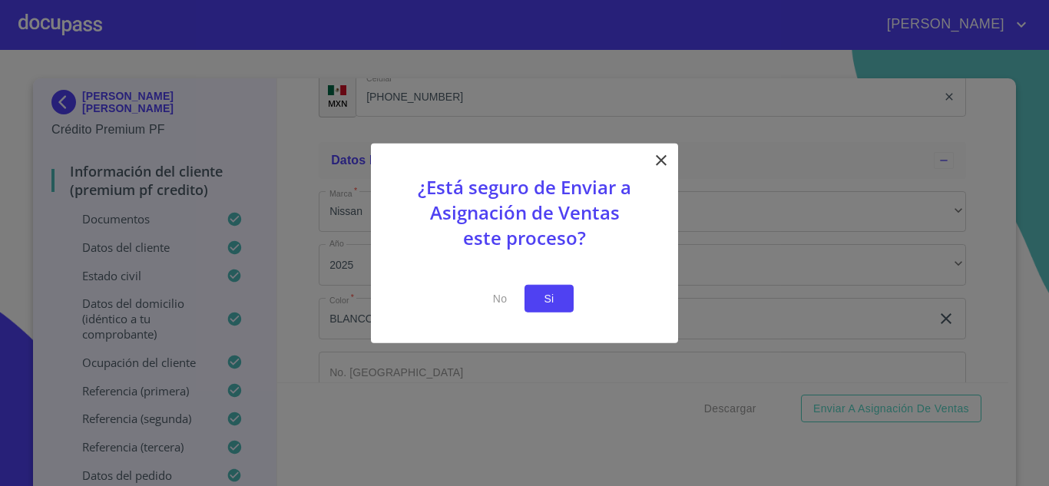
click at [536, 301] on button "Si" at bounding box center [548, 298] width 49 height 28
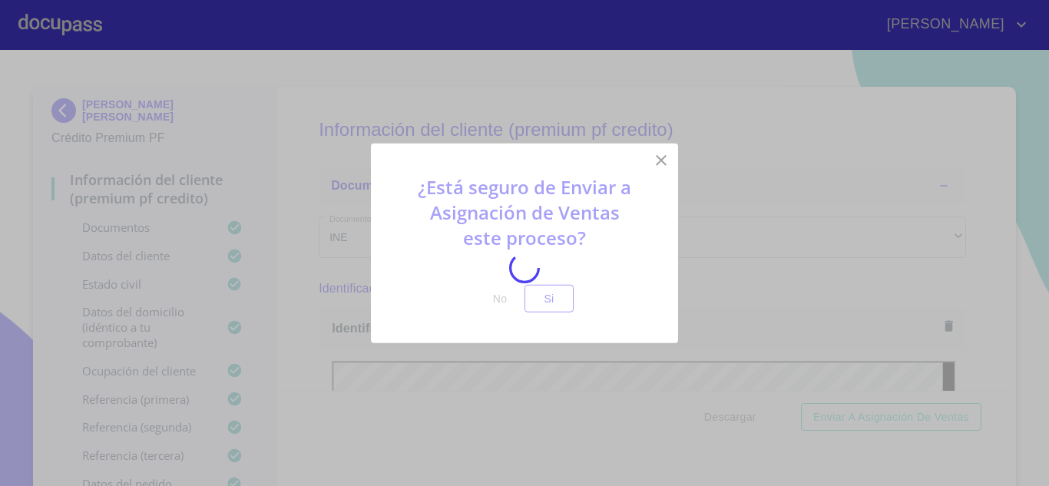
scroll to position [8720, 0]
